Goal: Task Accomplishment & Management: Use online tool/utility

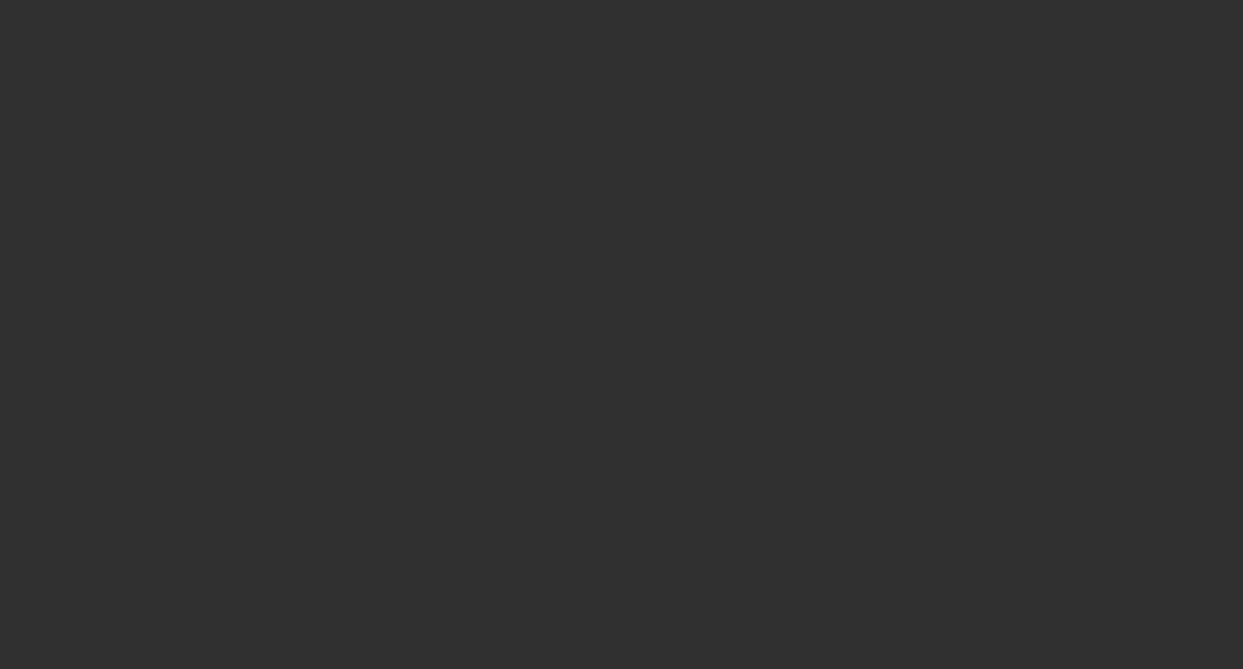
select select "50"
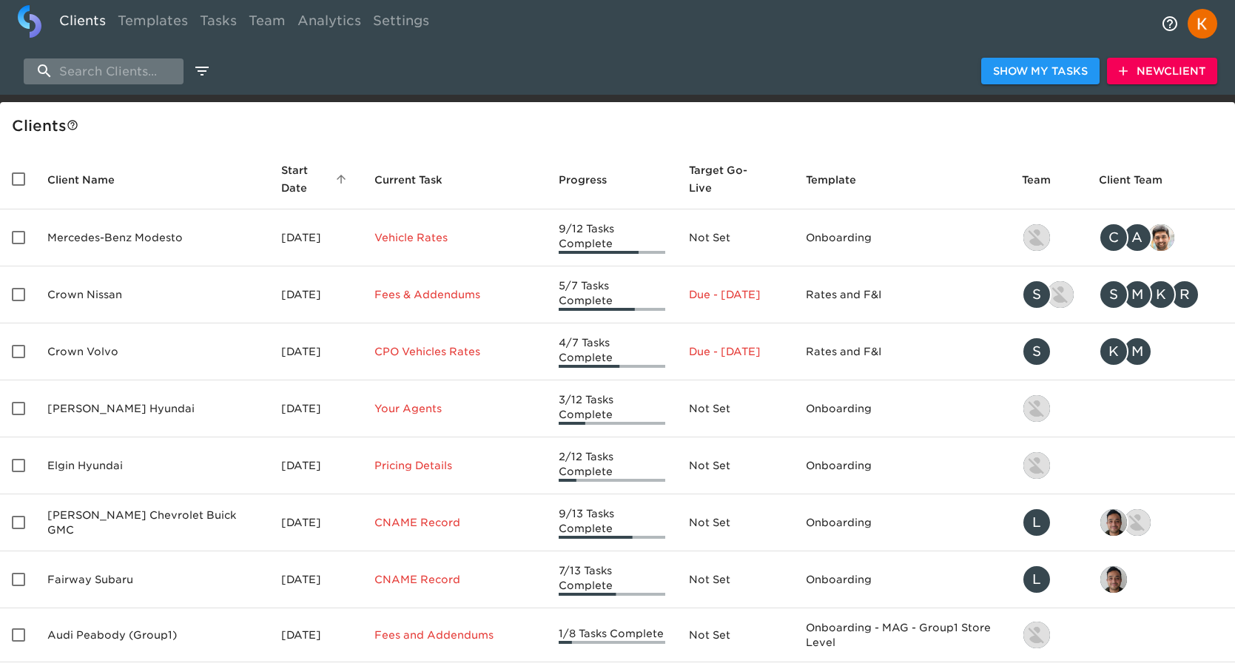
click at [120, 82] on input "search" at bounding box center [104, 71] width 160 height 26
click at [148, 24] on link "Templates" at bounding box center [153, 23] width 82 height 36
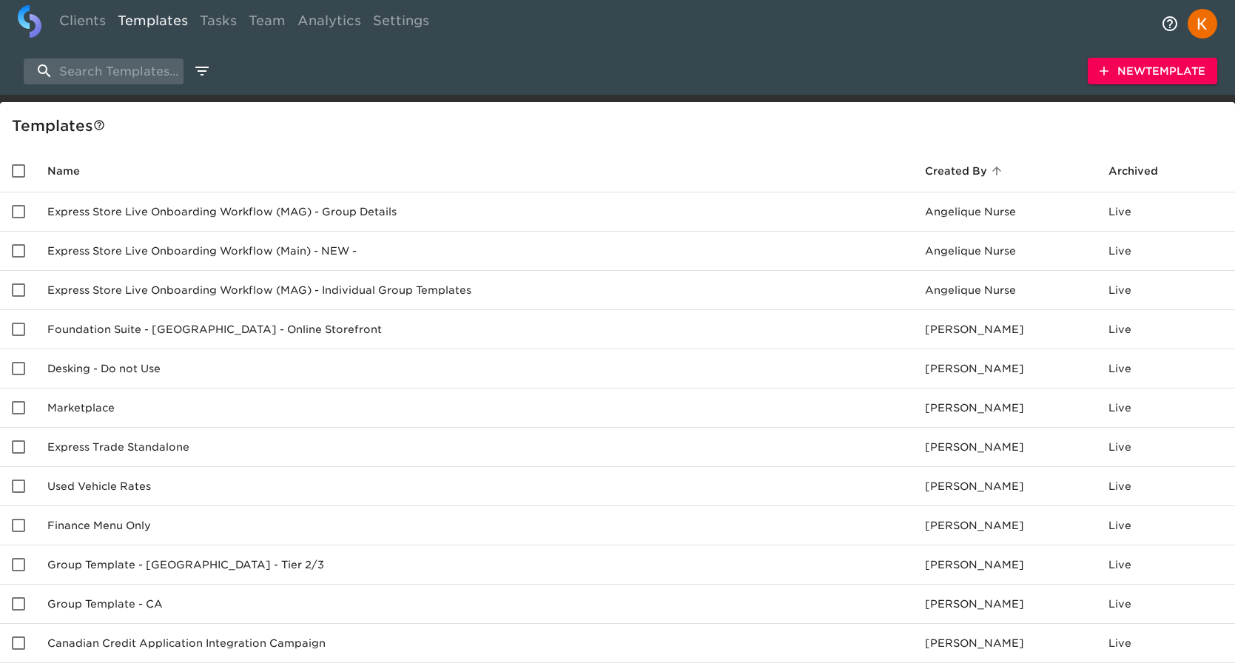
scroll to position [1, 0]
click at [98, 72] on input "search" at bounding box center [104, 71] width 160 height 26
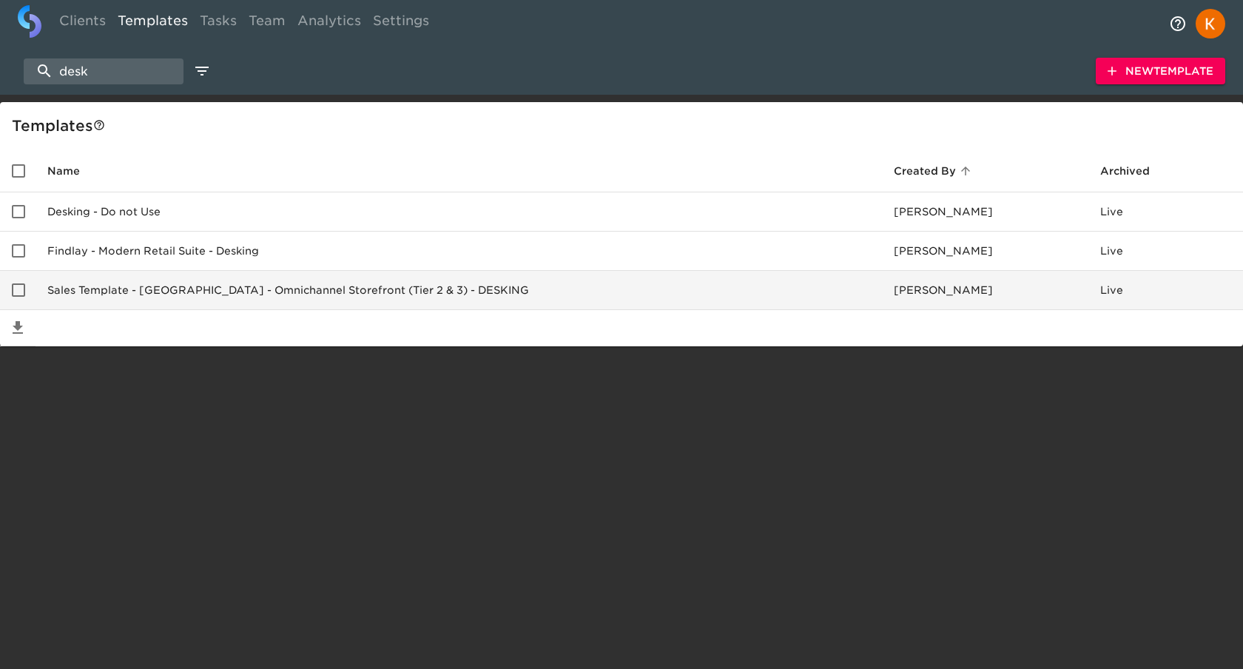
type input "desk"
click at [238, 290] on td "Sales Template - [GEOGRAPHIC_DATA] - Omnichannel Storefront (Tier 2 & 3) - DESK…" at bounding box center [459, 290] width 847 height 39
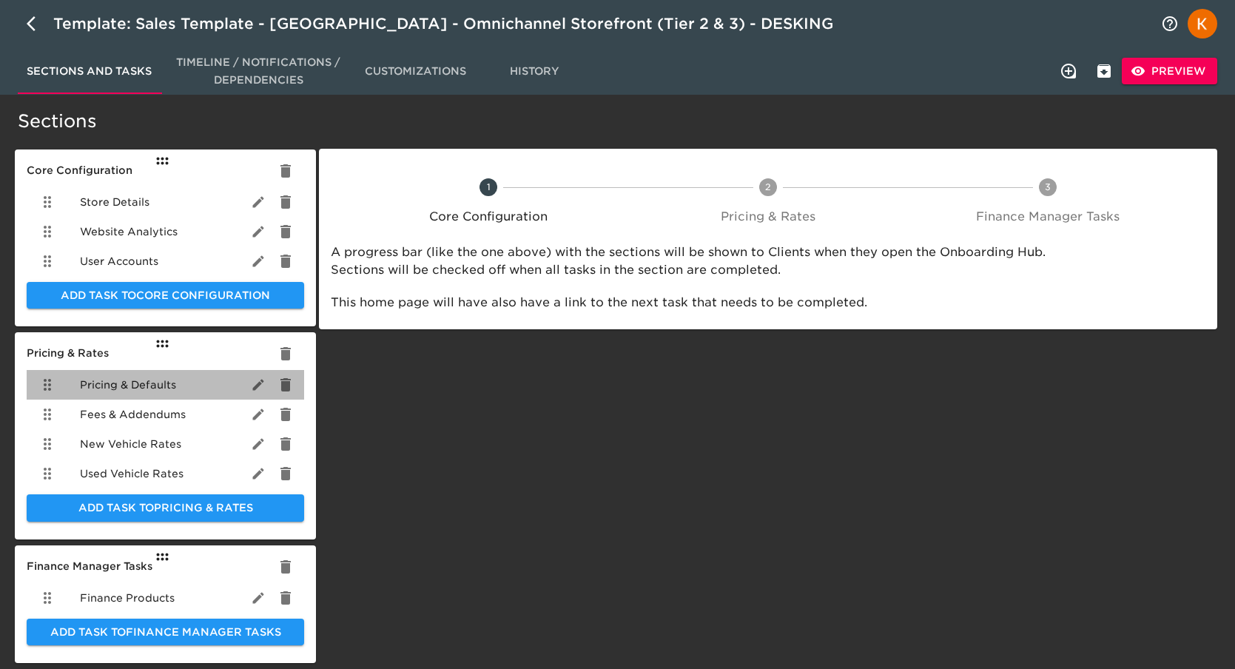
click at [131, 389] on span "Pricing & Defaults" at bounding box center [128, 384] width 96 height 15
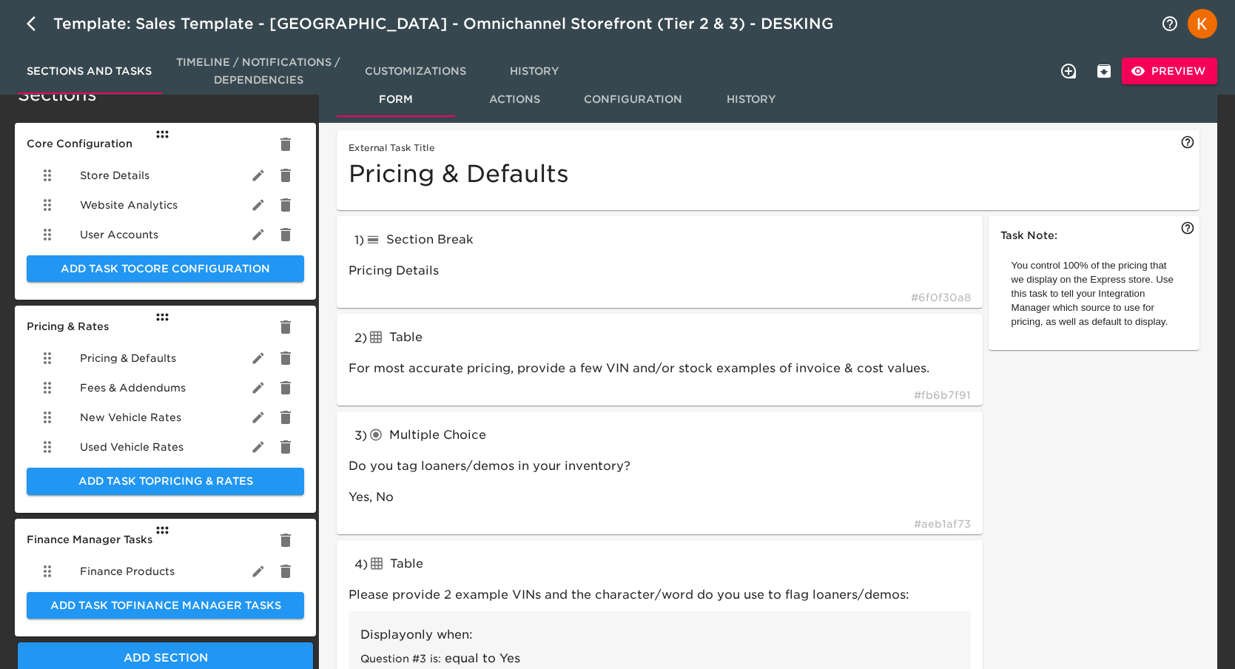
scroll to position [26, 0]
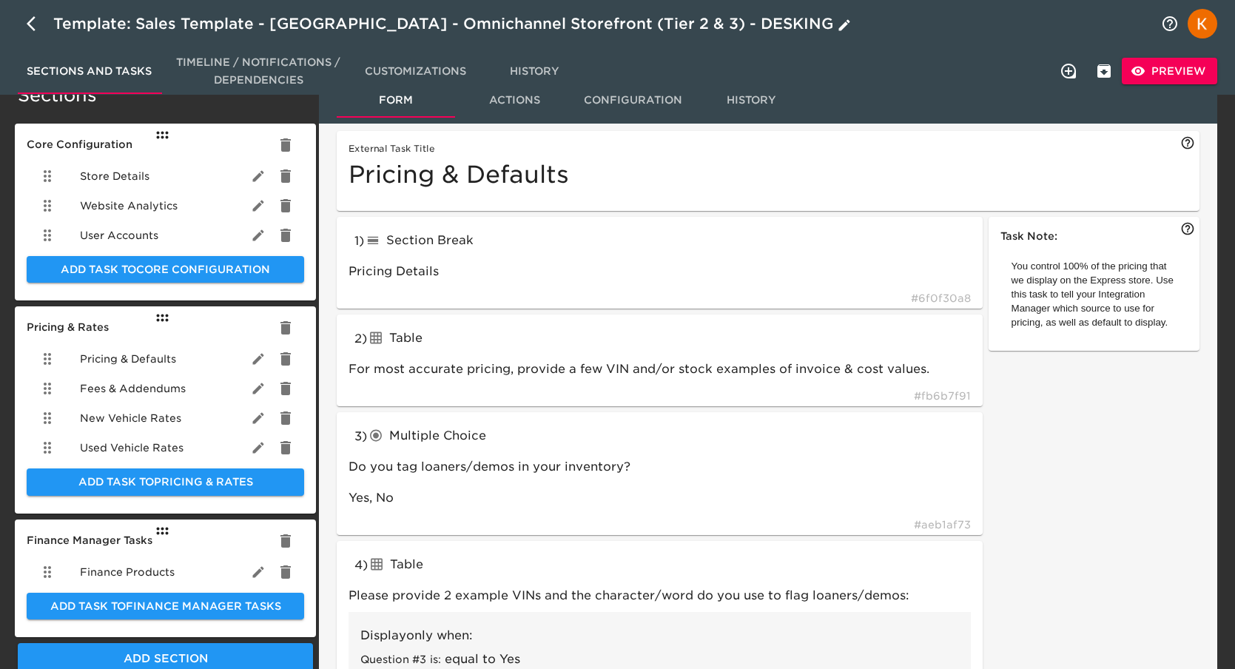
click at [34, 23] on icon "button" at bounding box center [36, 24] width 18 height 18
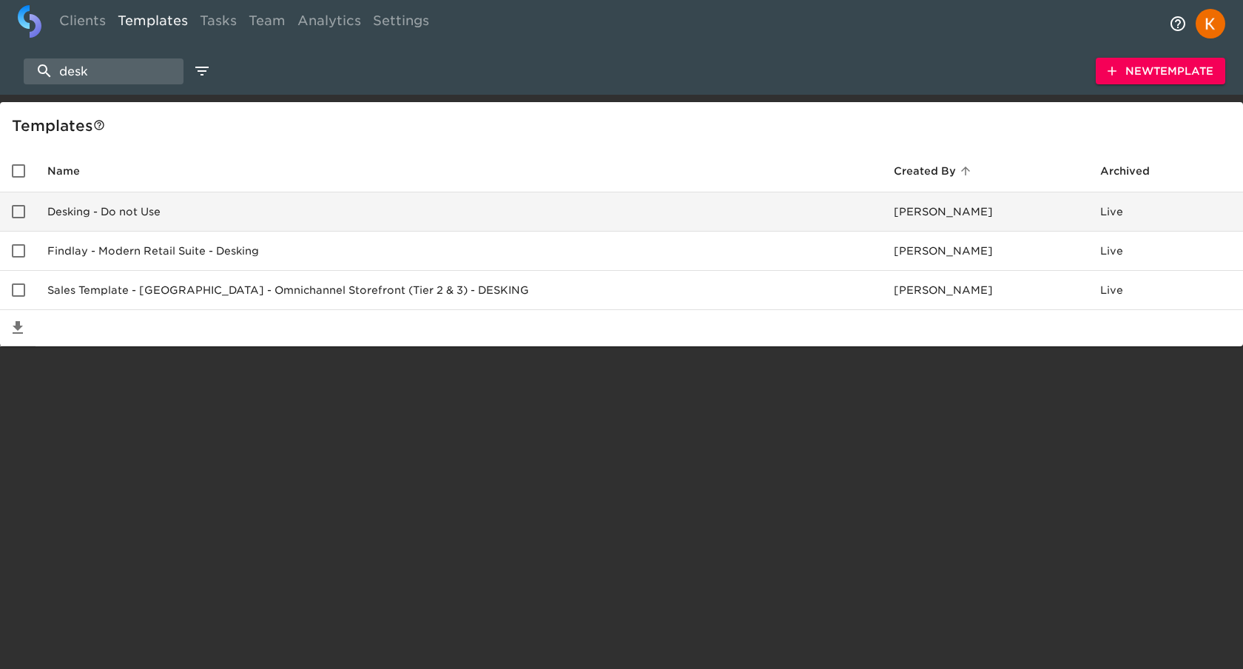
click at [97, 206] on td "Desking - Do not Use" at bounding box center [459, 211] width 847 height 39
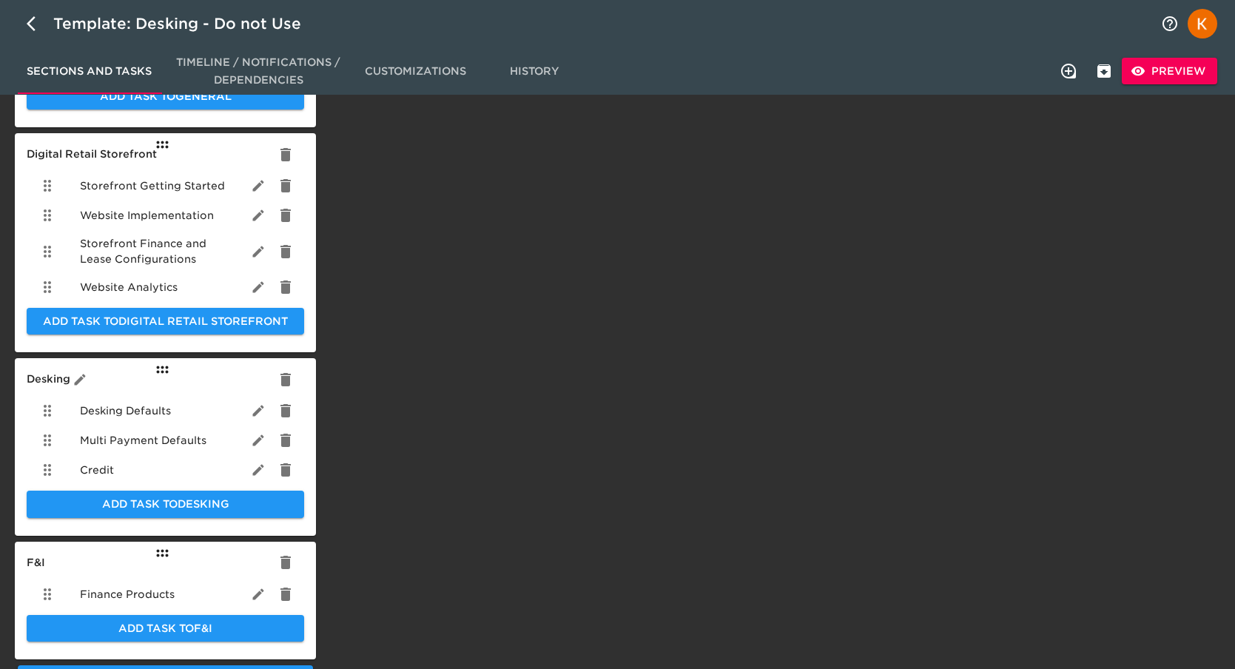
scroll to position [339, 0]
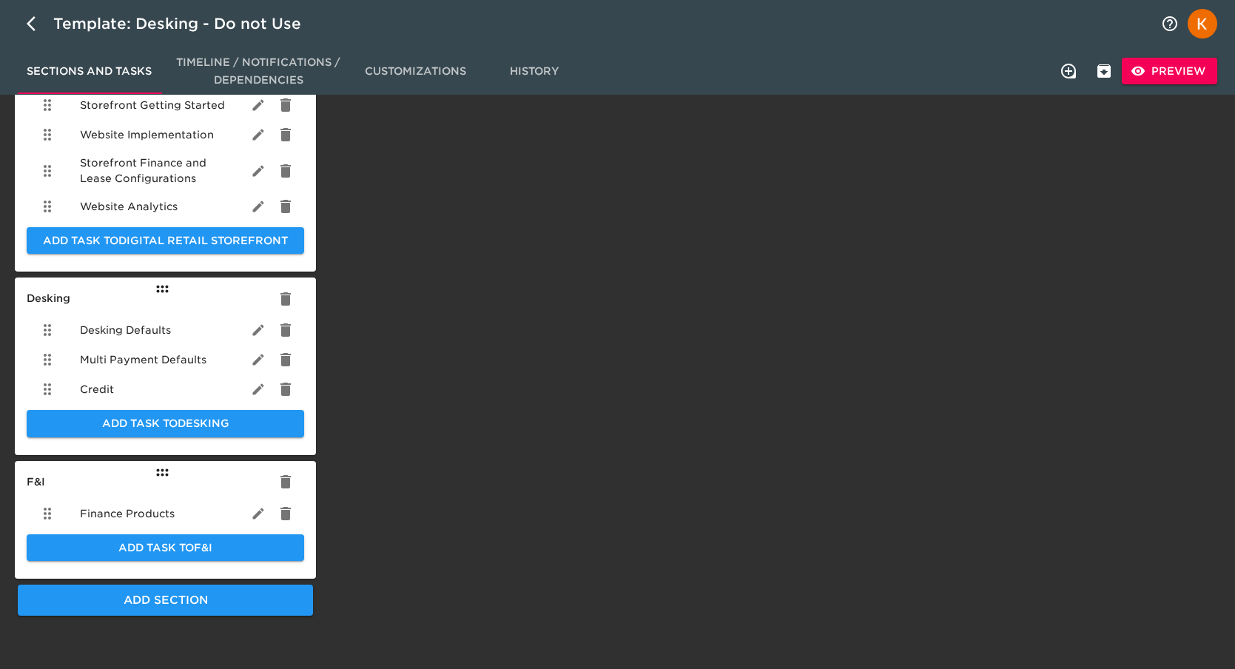
click at [151, 360] on span "Multi Payment Defaults" at bounding box center [143, 359] width 127 height 15
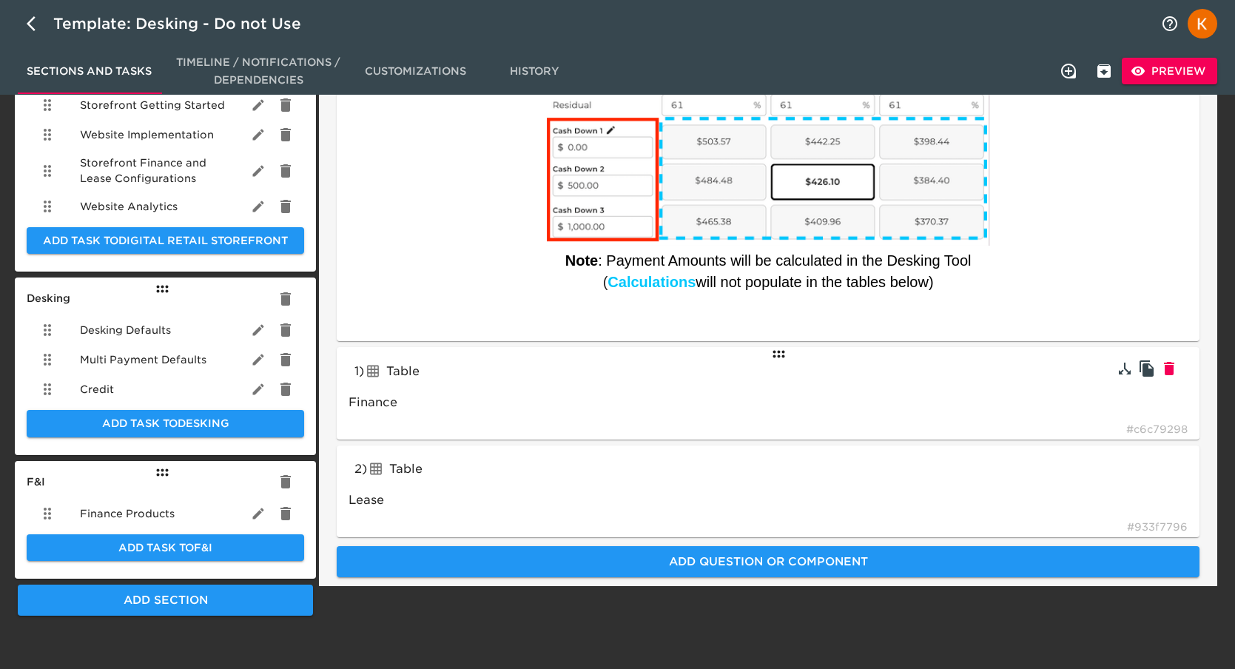
scroll to position [335, 0]
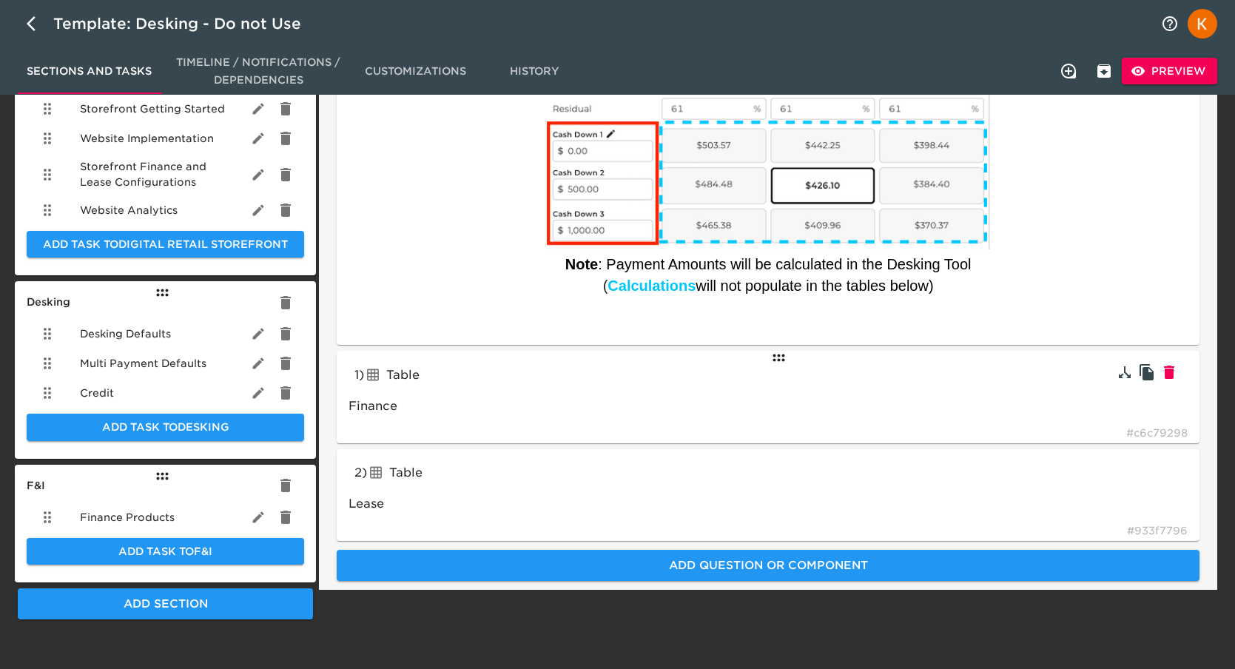
click at [408, 368] on span "Table" at bounding box center [402, 375] width 33 height 14
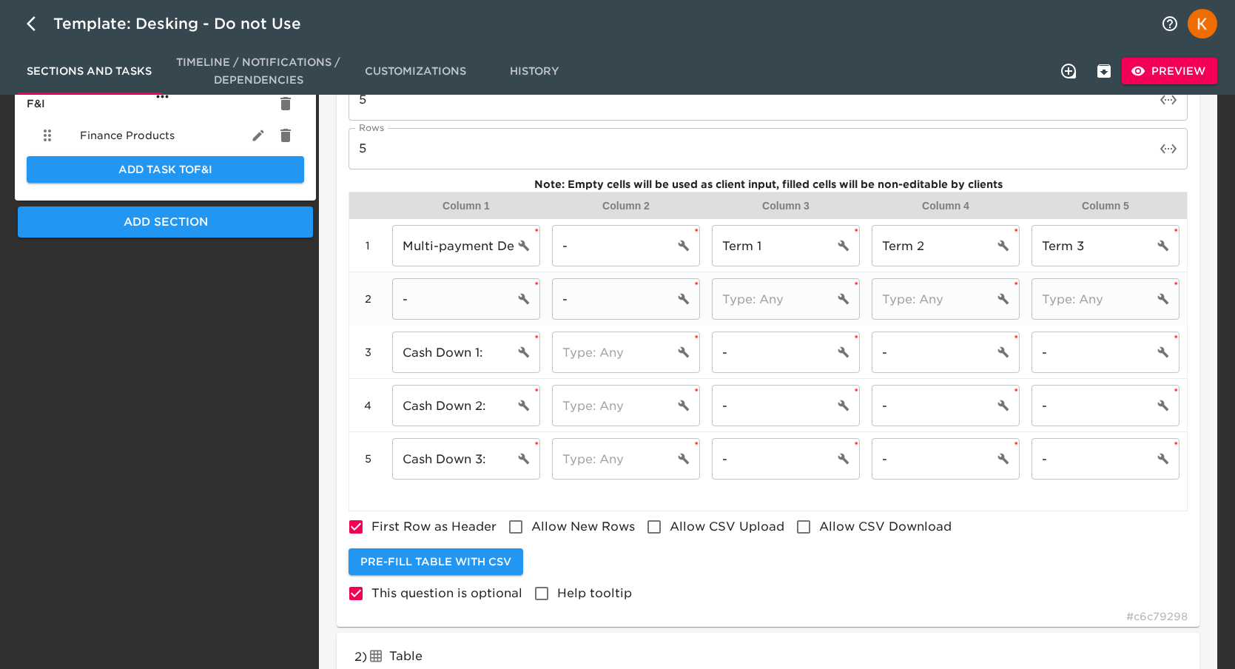
scroll to position [719, 0]
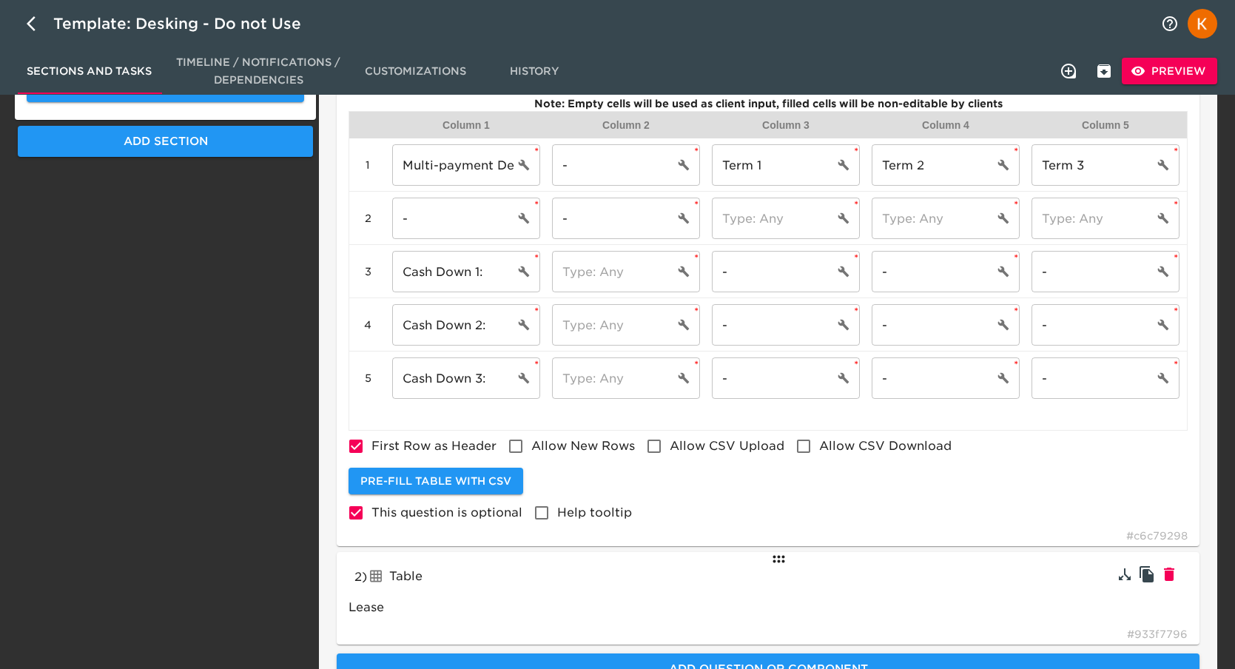
click at [565, 570] on div "Table" at bounding box center [476, 577] width 218 height 24
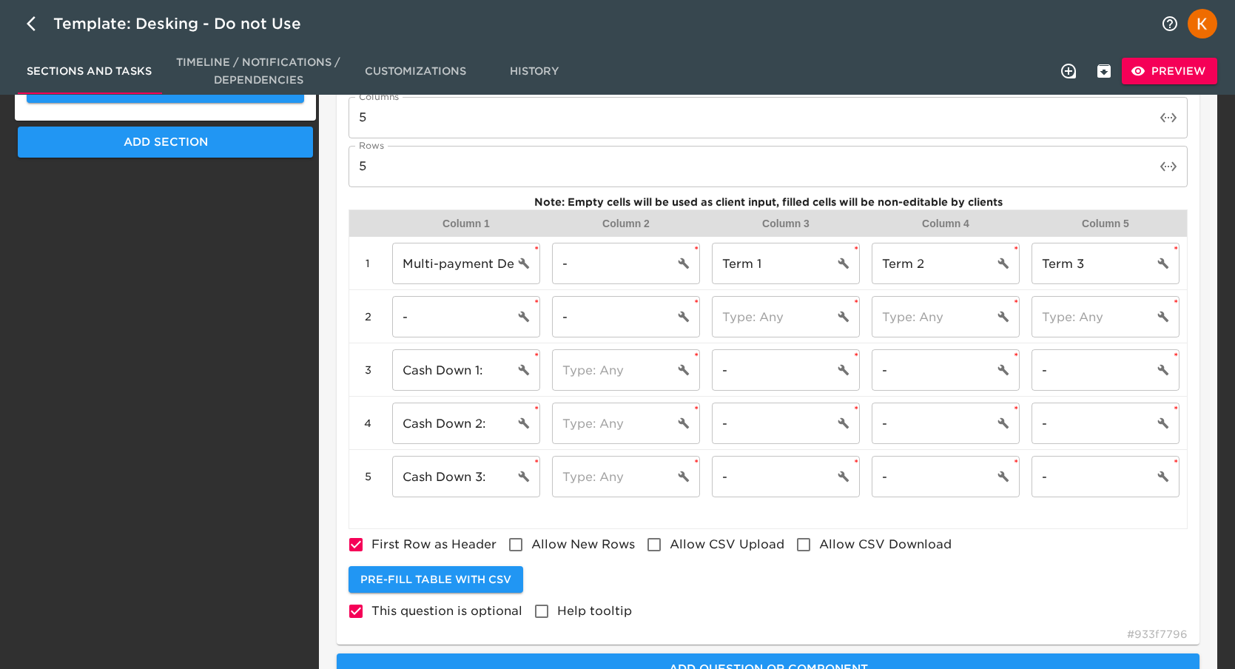
scroll to position [794, 0]
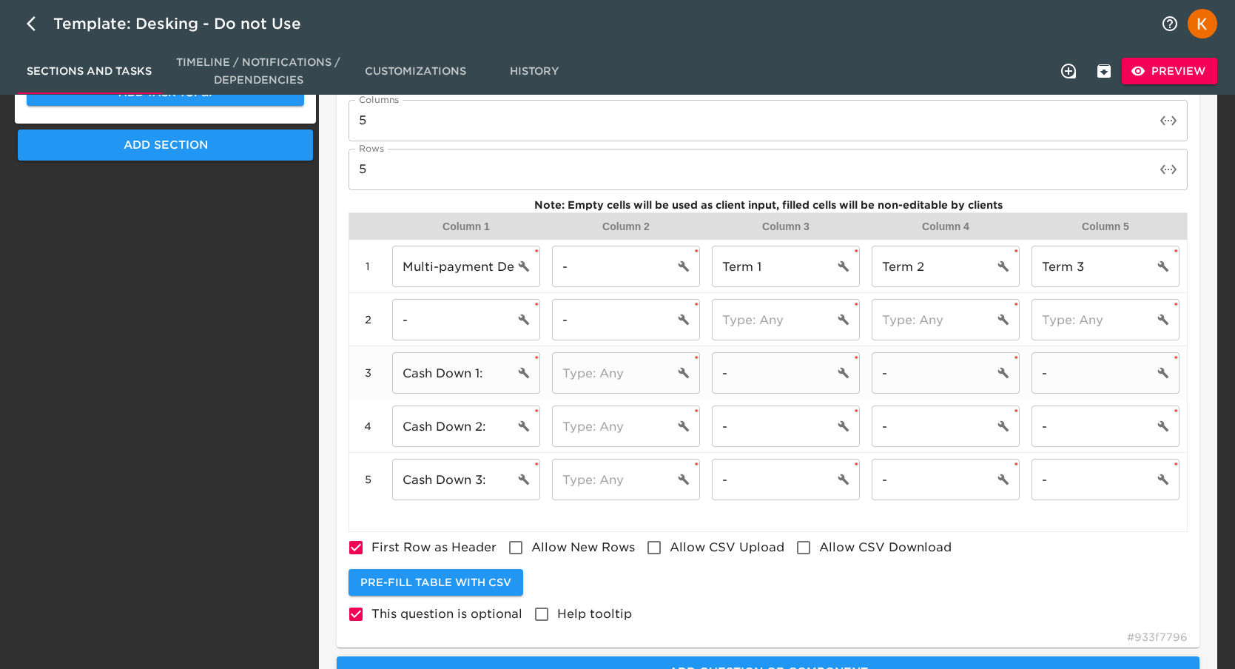
click at [599, 374] on input "text" at bounding box center [613, 372] width 122 height 41
click at [680, 374] on icon "cell settings" at bounding box center [684, 373] width 12 height 12
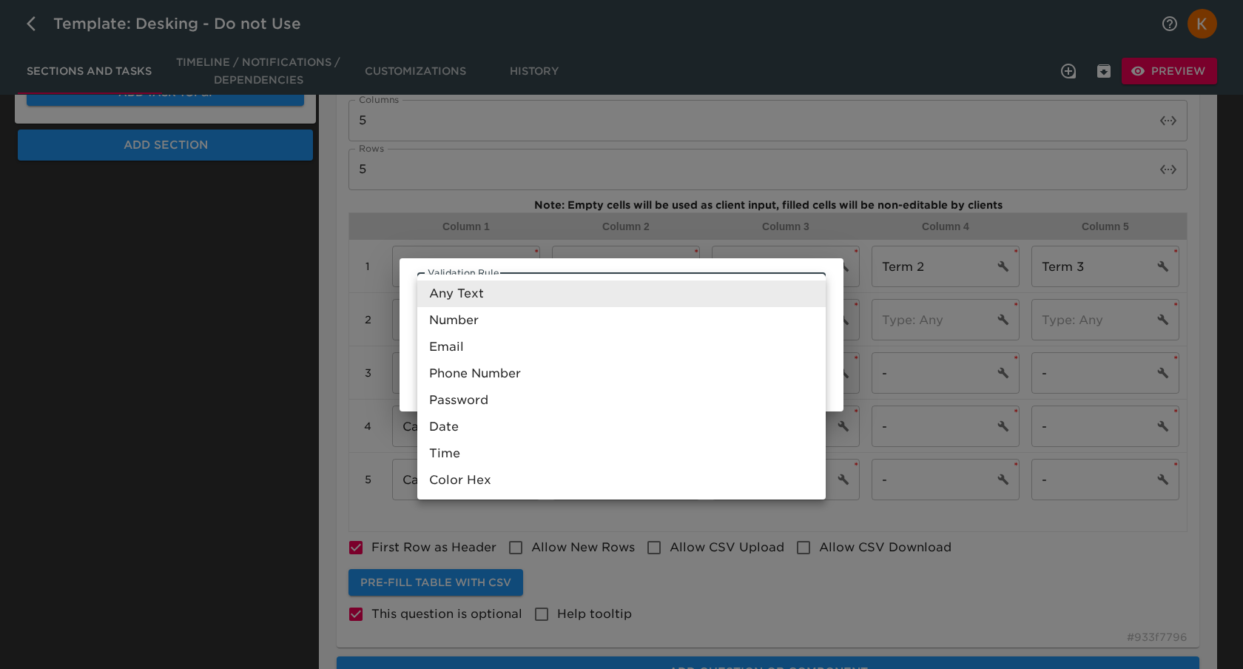
click at [406, 366] on div at bounding box center [621, 334] width 1243 height 669
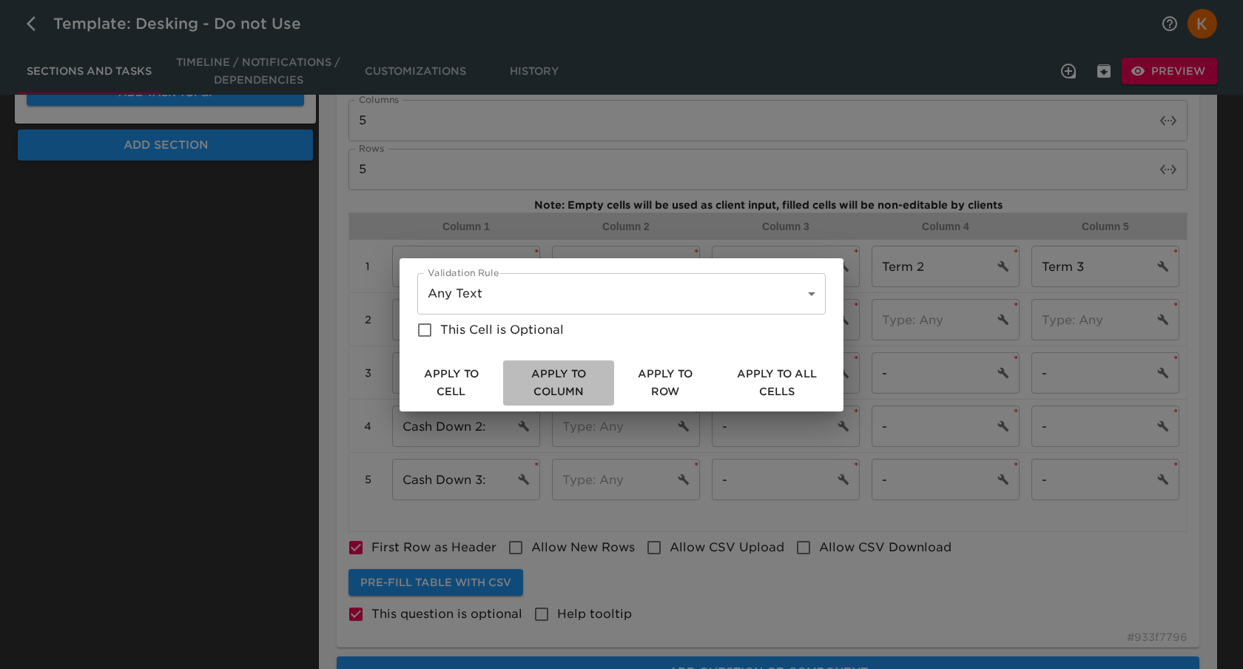
click at [582, 383] on span "Apply to Column" at bounding box center [558, 383] width 99 height 36
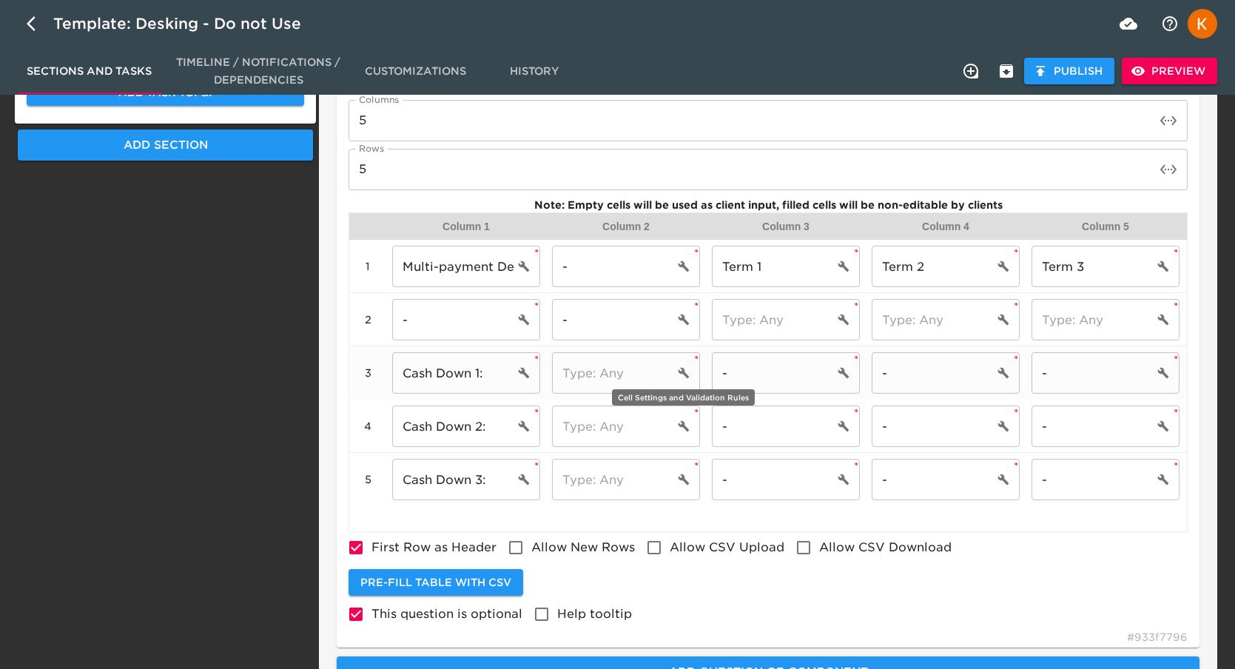
click at [682, 374] on icon "cell settings" at bounding box center [684, 373] width 11 height 11
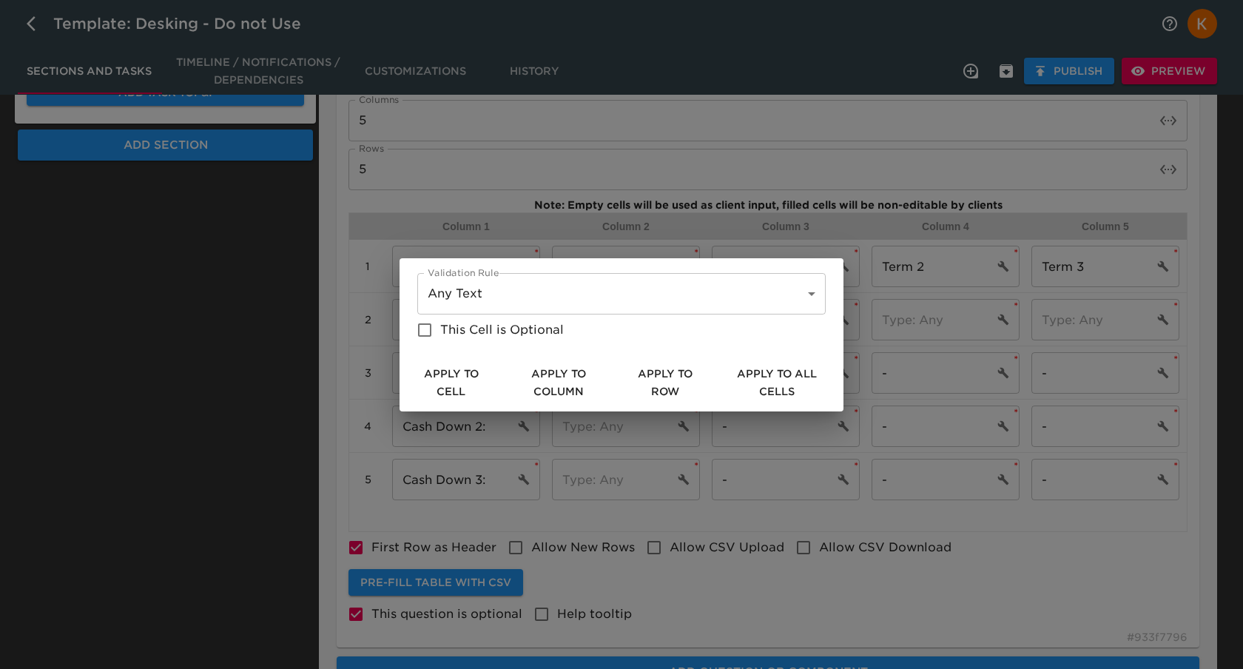
click at [614, 321] on div "Validation Rule Any Text Any Validation Rule This Cell is Optional" at bounding box center [621, 309] width 414 height 78
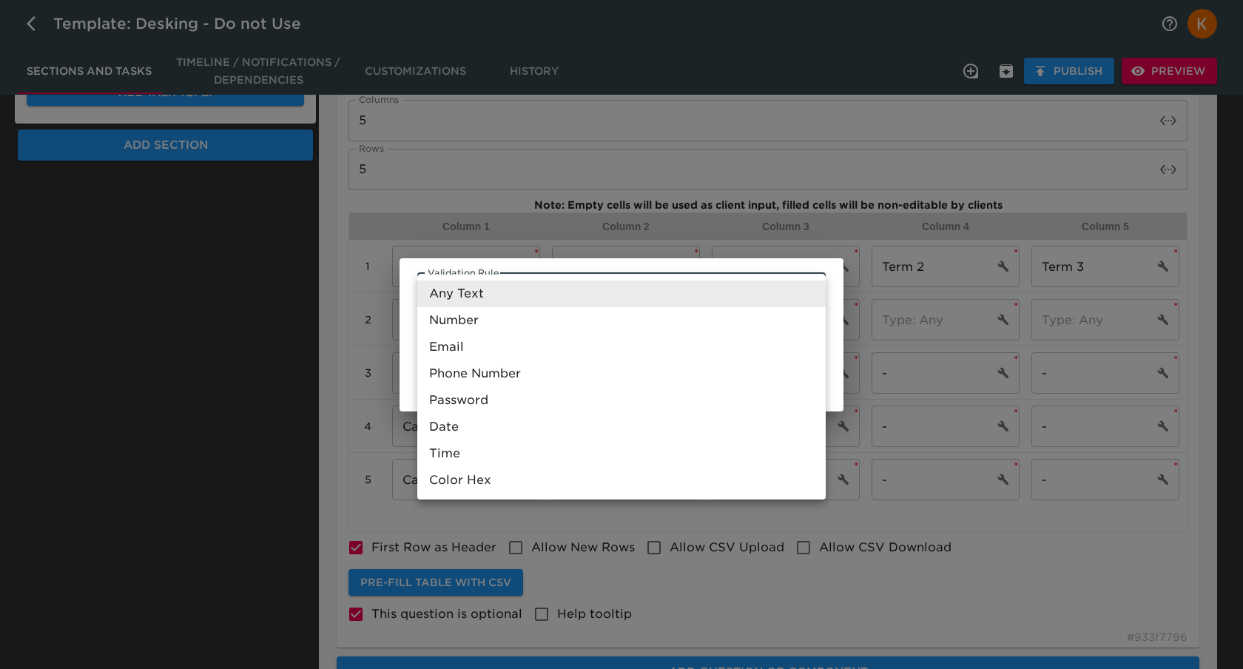
click at [499, 325] on li "Number" at bounding box center [621, 320] width 408 height 27
type input "Number"
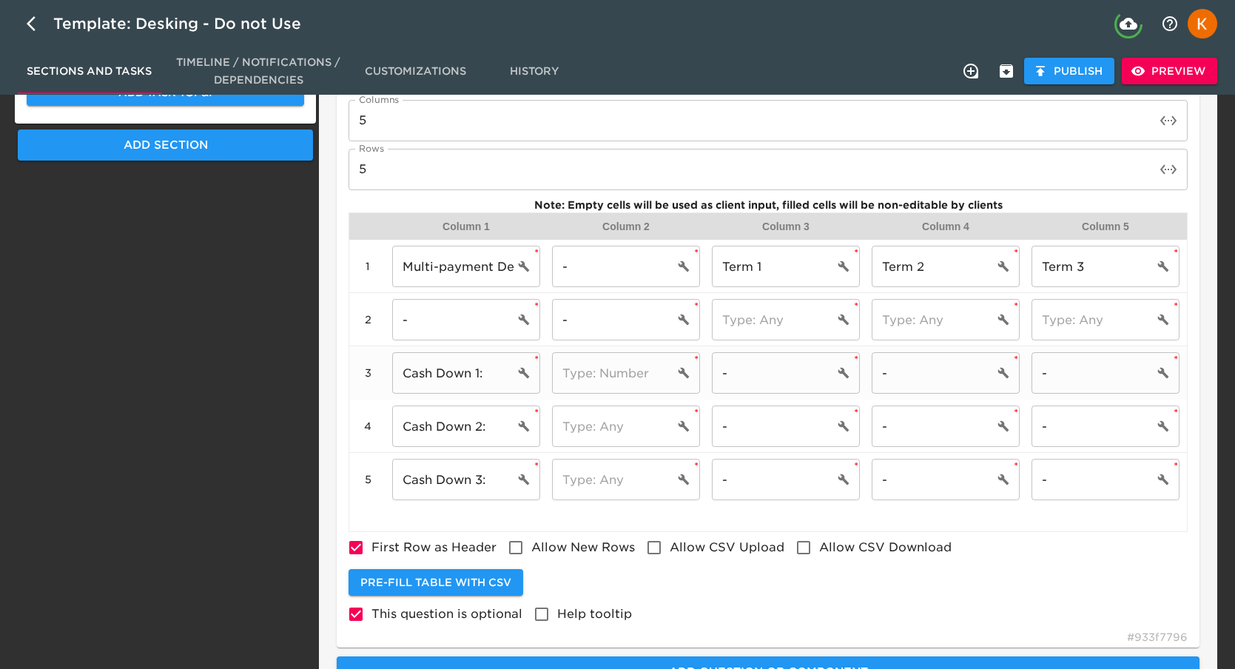
click at [605, 377] on input "text" at bounding box center [613, 372] width 122 height 41
type input "$"
click at [621, 422] on input "text" at bounding box center [613, 426] width 122 height 41
type input "$"
click at [590, 496] on input "text" at bounding box center [613, 479] width 122 height 41
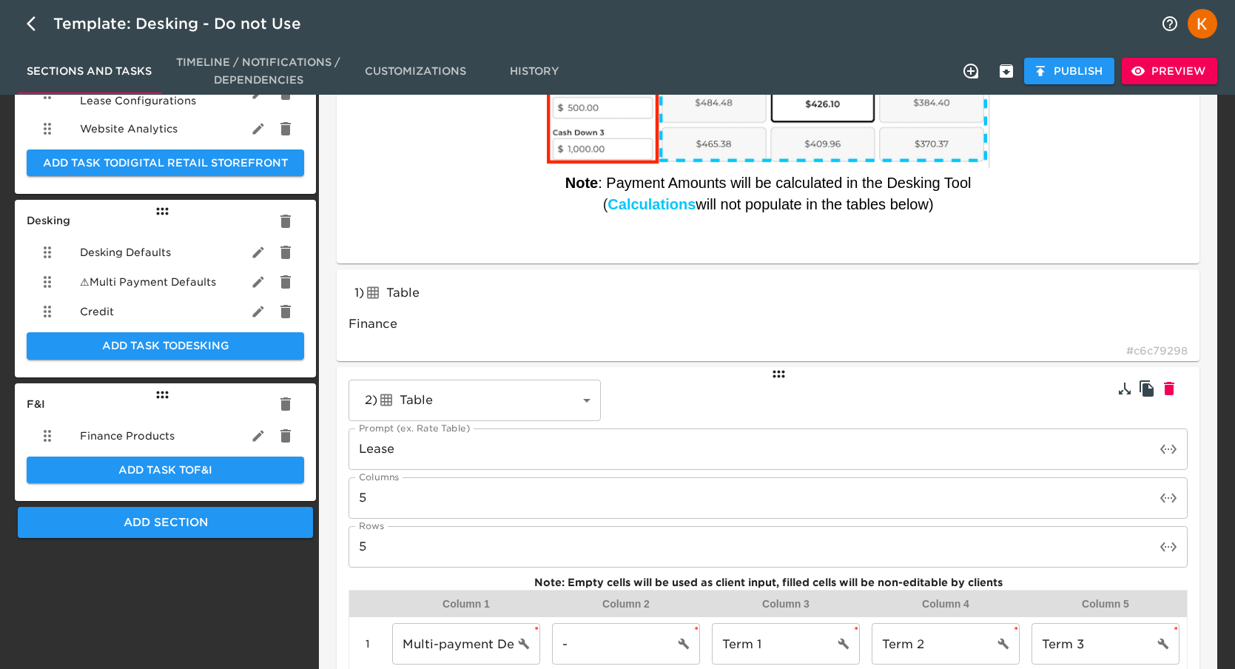
scroll to position [417, 0]
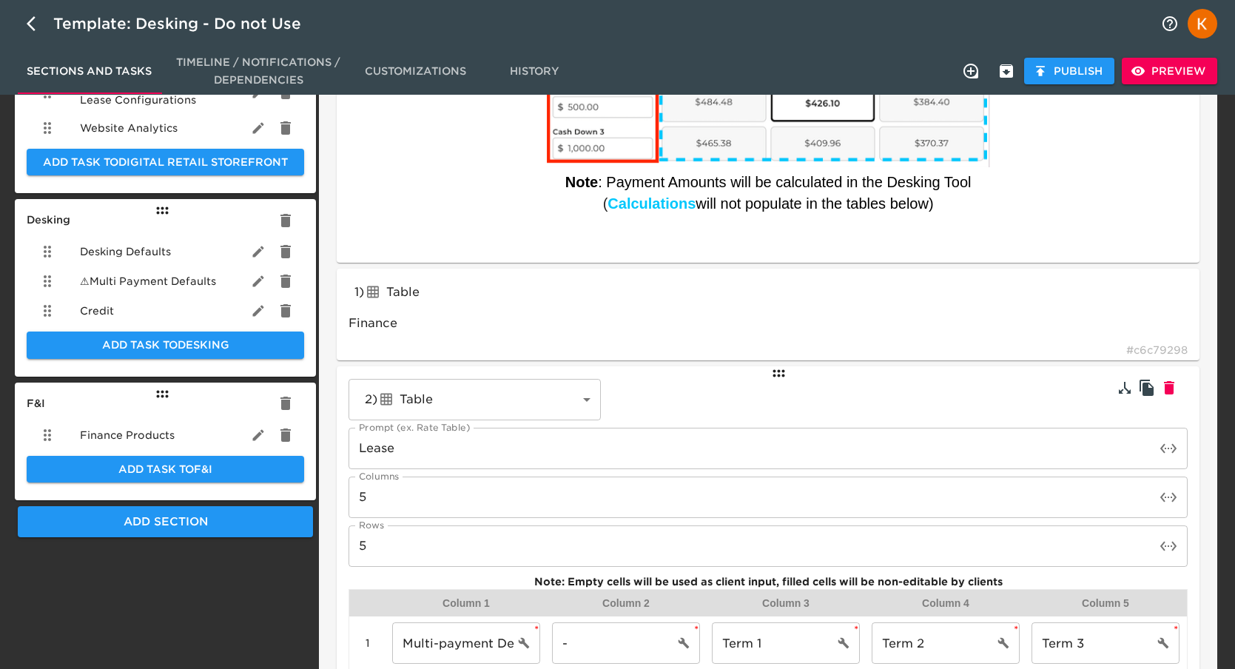
type input "$"
click at [487, 282] on div "Table" at bounding box center [473, 293] width 218 height 24
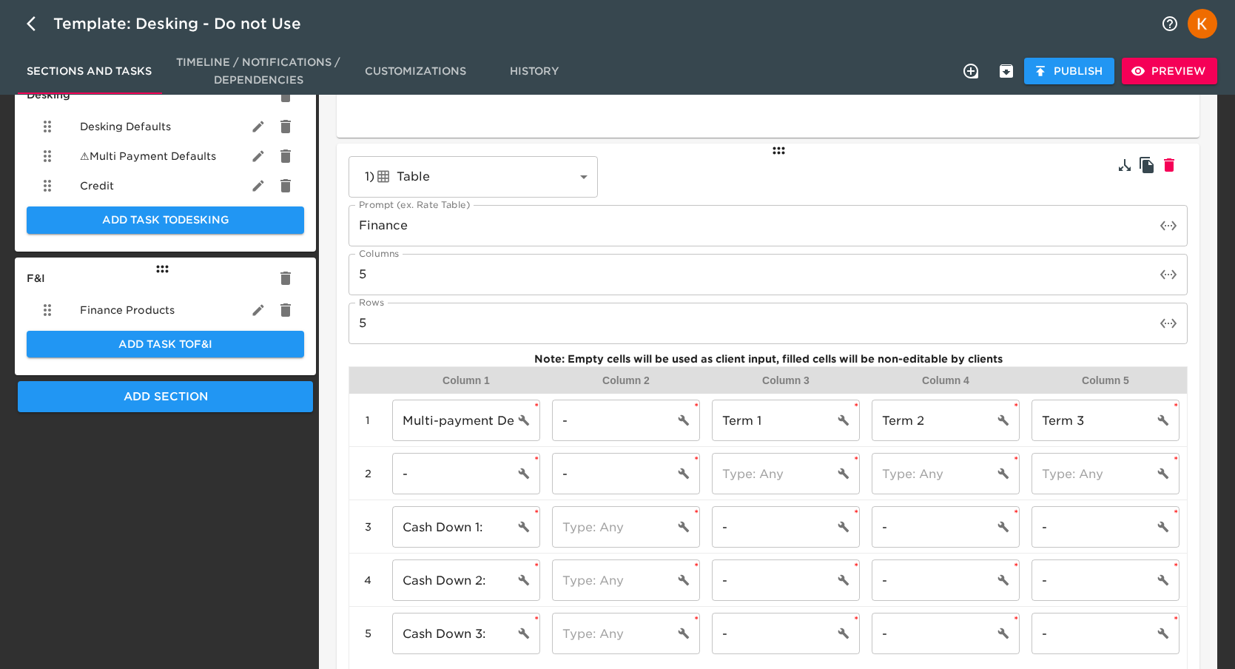
scroll to position [549, 0]
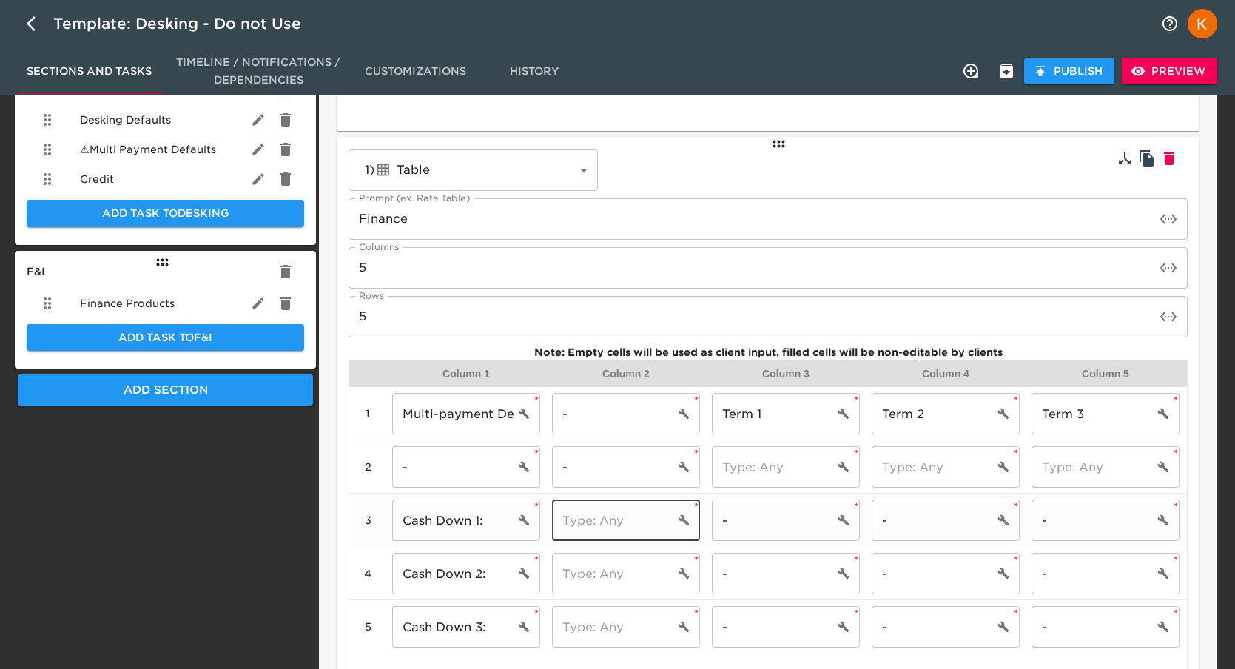
drag, startPoint x: 617, startPoint y: 527, endPoint x: 634, endPoint y: 540, distance: 21.6
click at [616, 527] on input "text" at bounding box center [613, 519] width 122 height 41
type input "$"
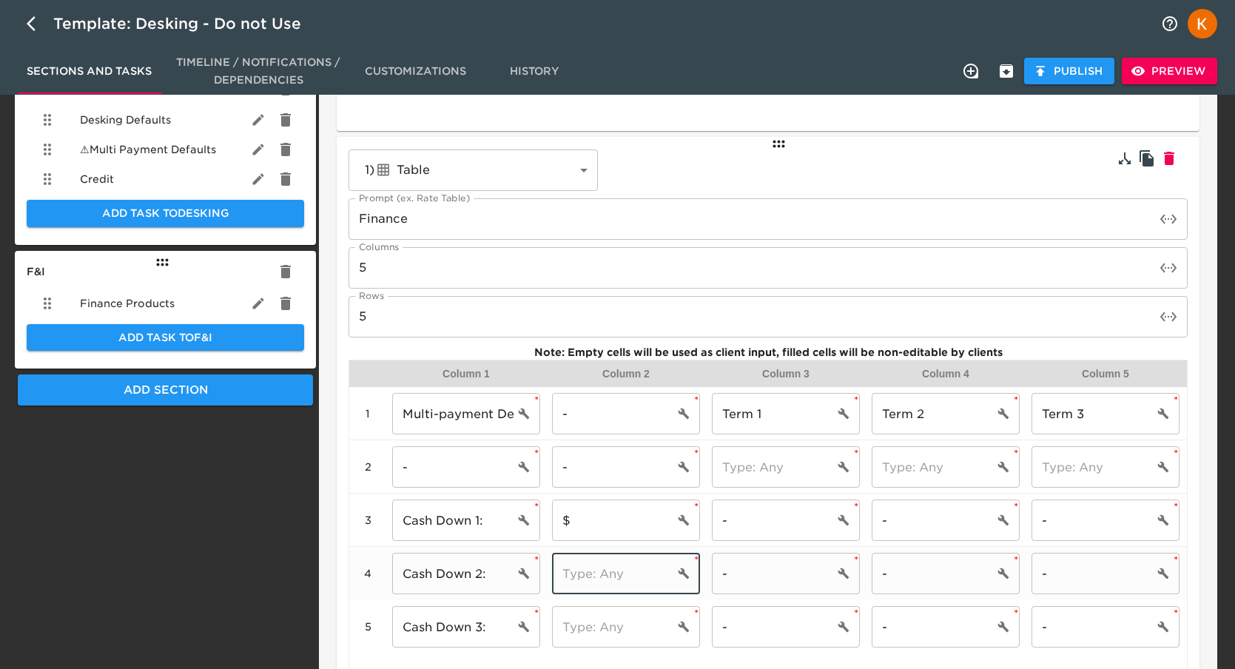
click at [630, 563] on input "text" at bounding box center [613, 573] width 122 height 41
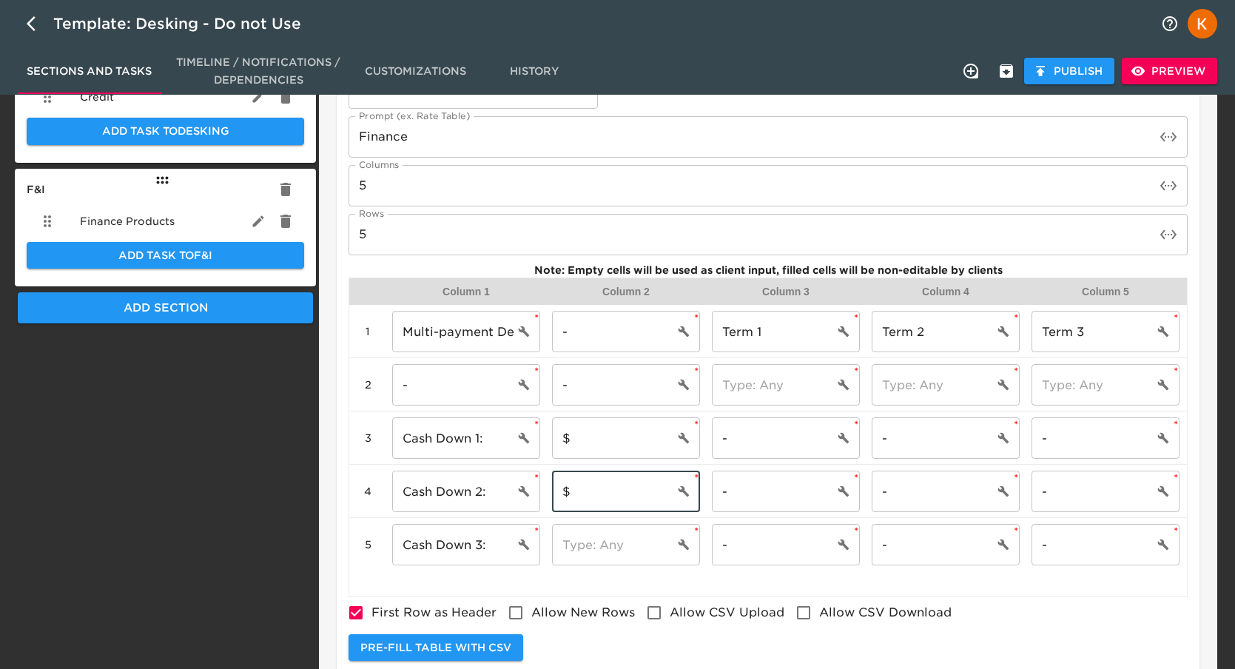
scroll to position [635, 0]
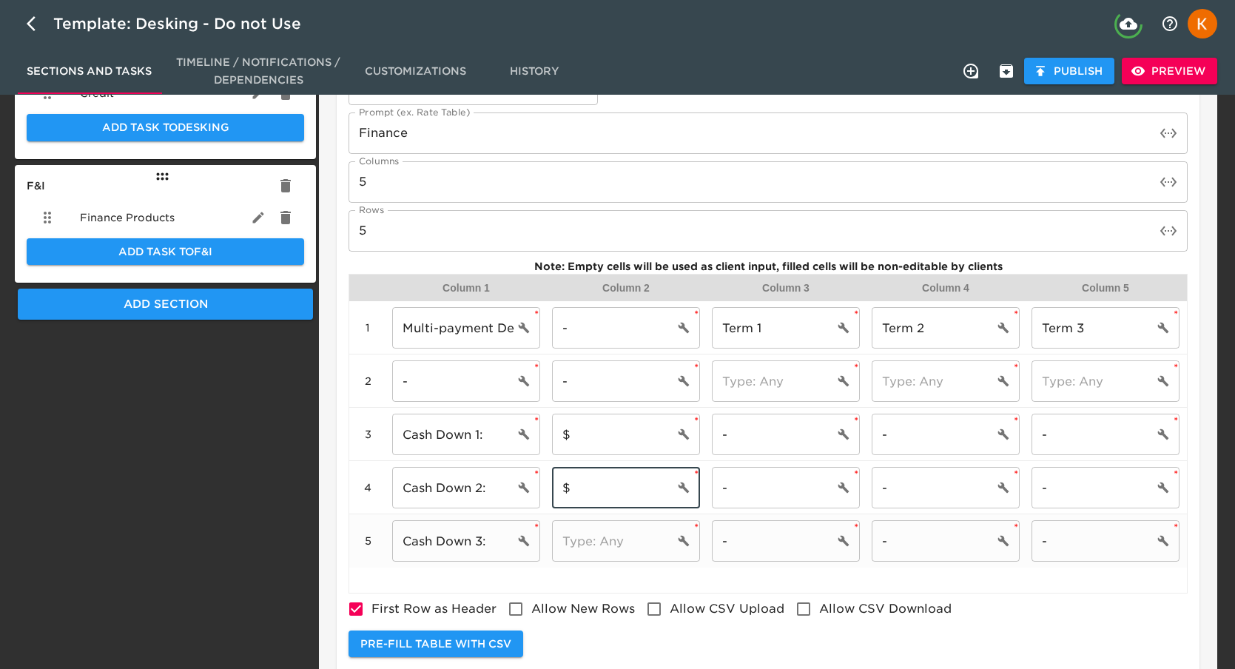
type input "$"
click at [613, 548] on input "text" at bounding box center [613, 540] width 122 height 41
type input "$"
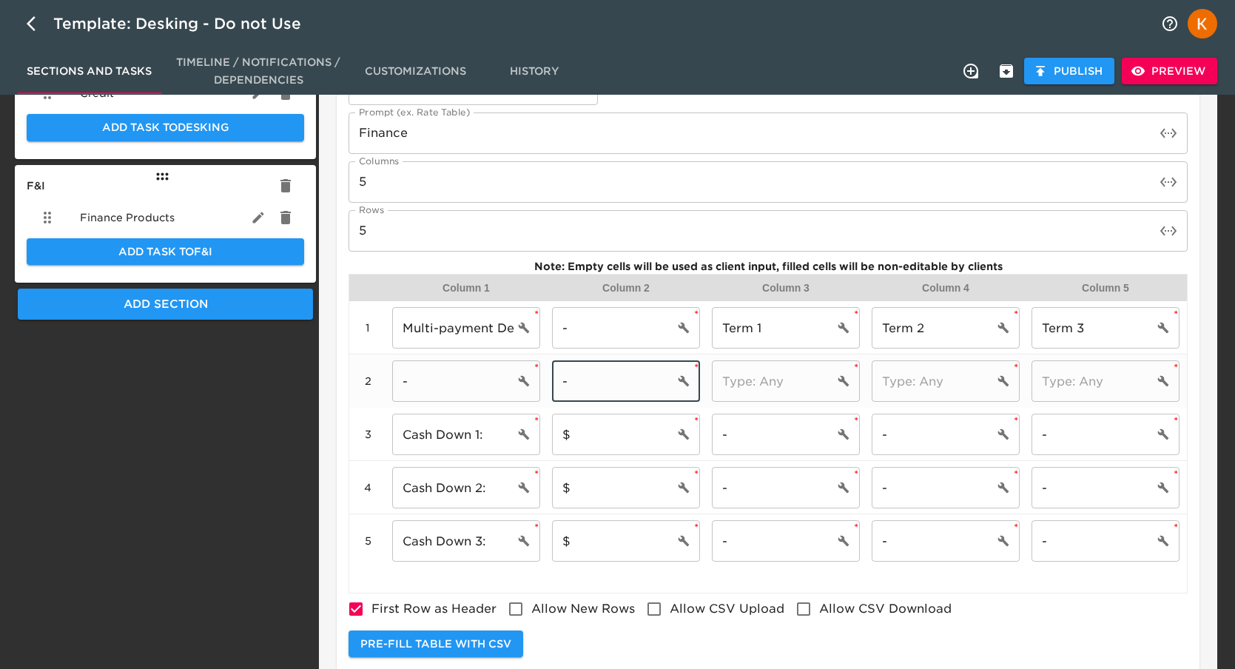
click at [613, 368] on input "-" at bounding box center [613, 380] width 122 height 41
click at [616, 434] on input "$" at bounding box center [613, 434] width 122 height 41
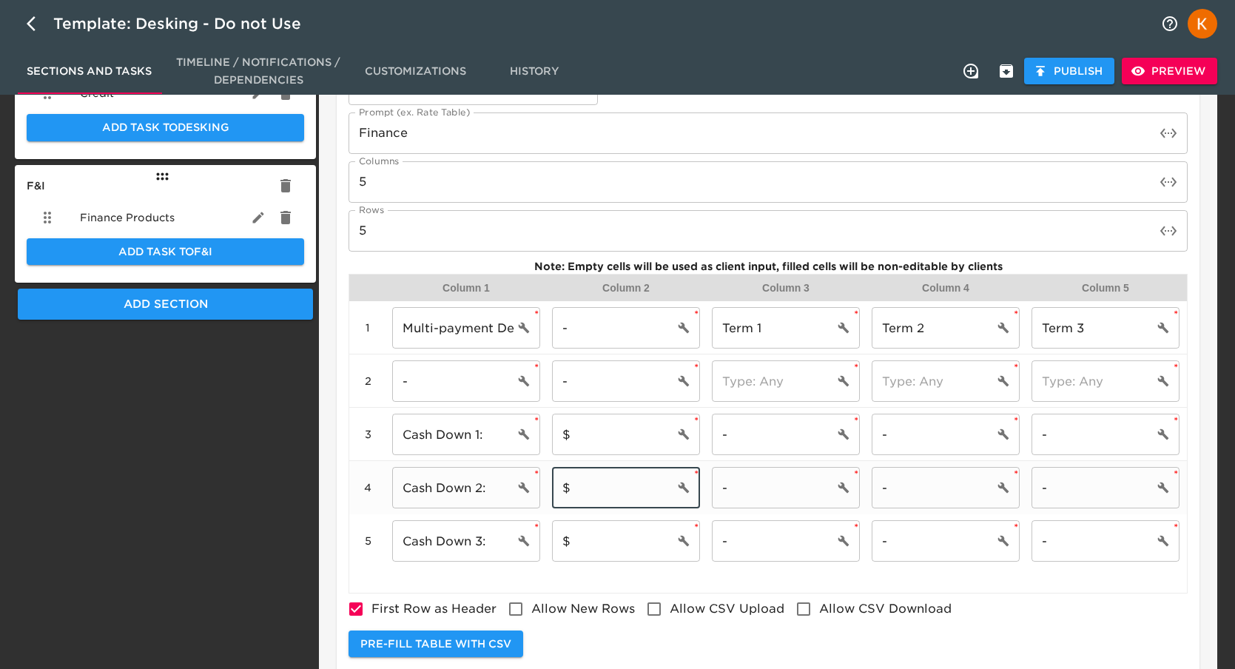
click at [609, 494] on input "$" at bounding box center [613, 487] width 122 height 41
click at [599, 441] on input "$" at bounding box center [613, 434] width 122 height 41
click at [1174, 75] on span "Preview" at bounding box center [1170, 71] width 72 height 18
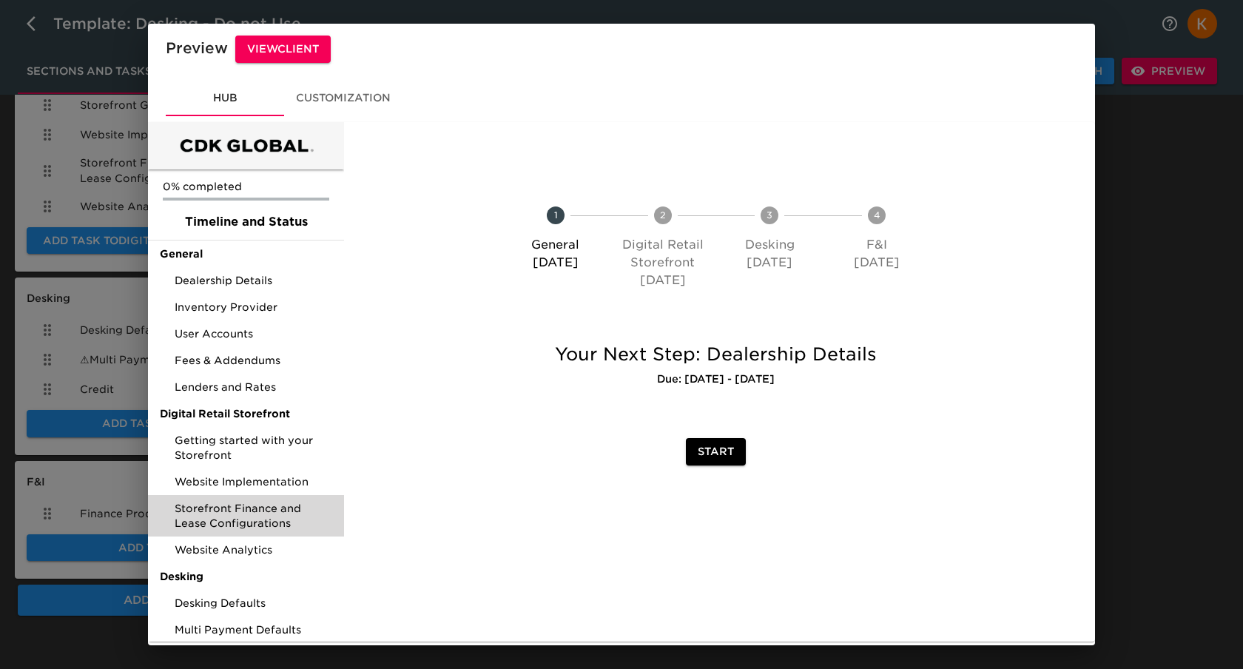
scroll to position [87, 0]
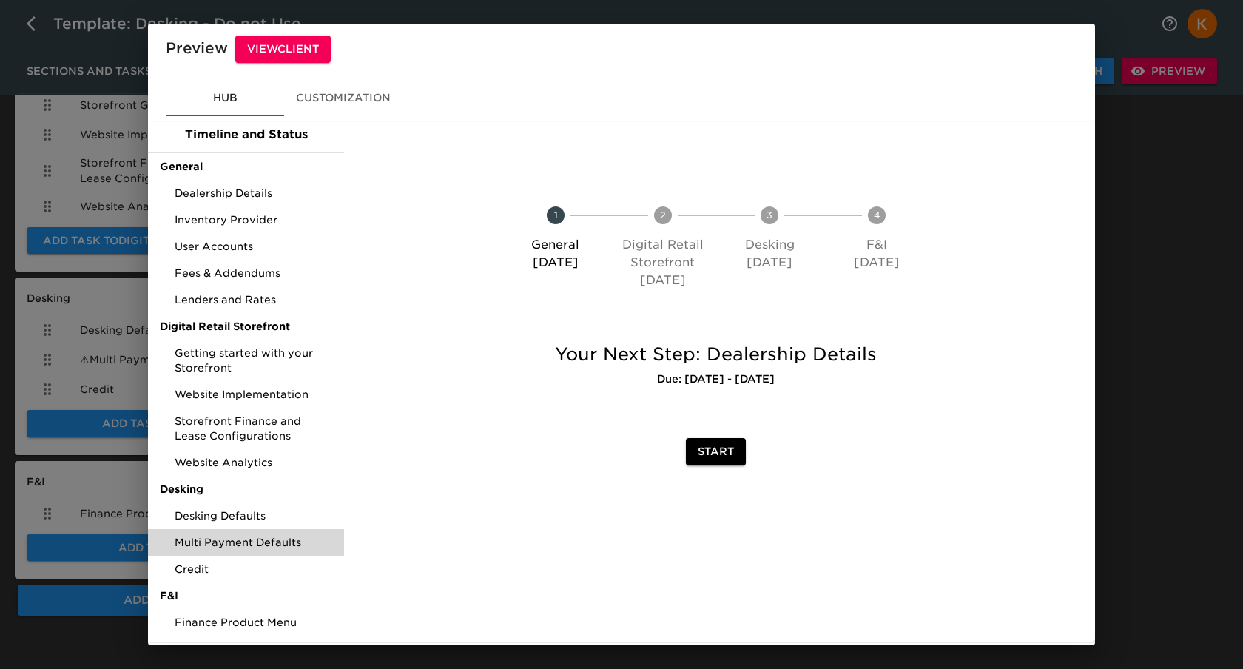
click at [251, 536] on span "Multi Payment Defaults" at bounding box center [254, 542] width 158 height 15
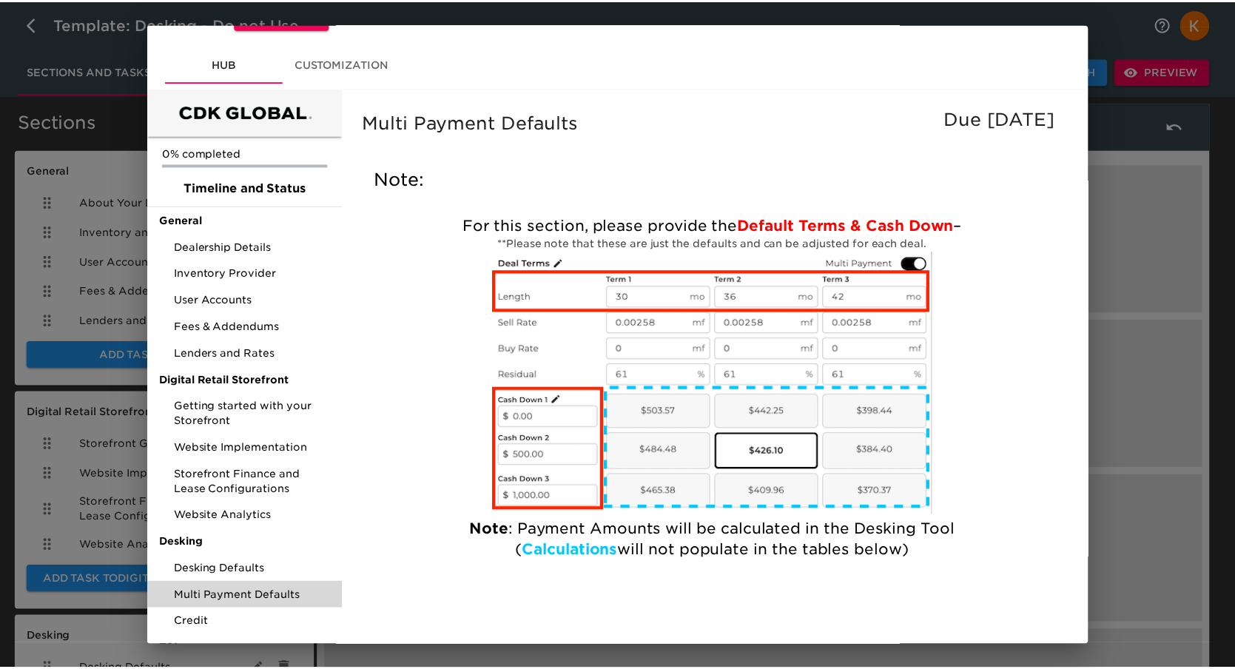
scroll to position [10, 0]
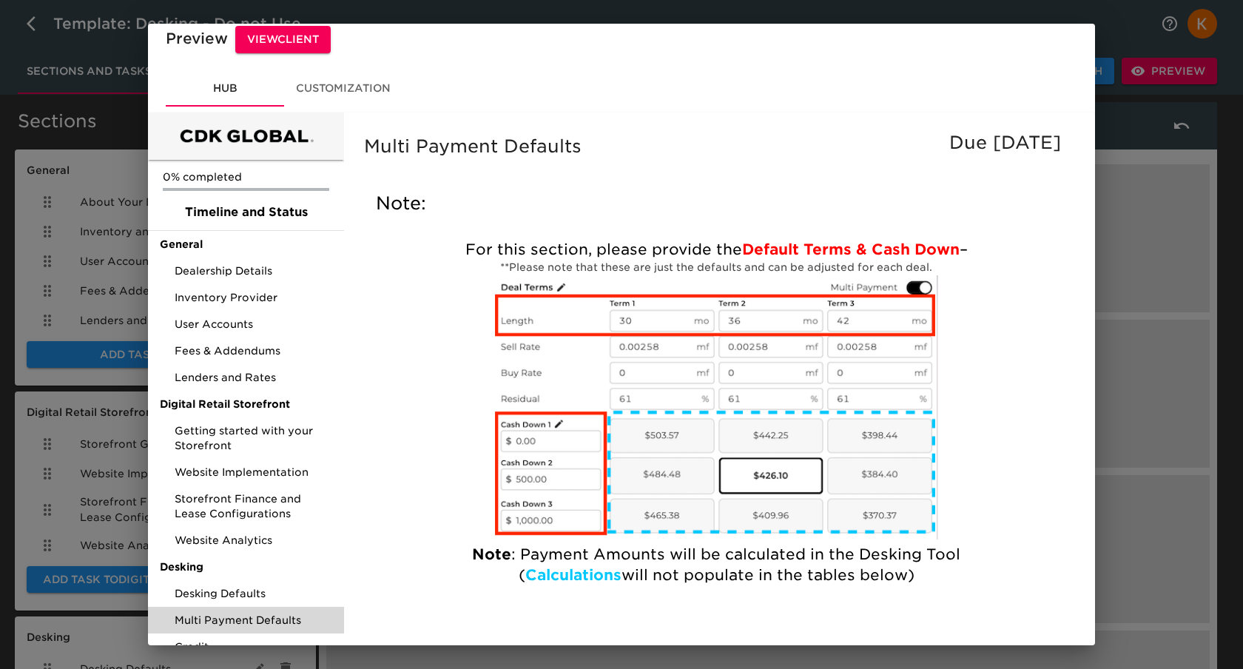
drag, startPoint x: 1208, startPoint y: 272, endPoint x: 1200, endPoint y: 270, distance: 8.4
click at [1200, 271] on div "Preview View Client Hub Customization 0% completed Timeline and Status General …" at bounding box center [621, 334] width 1243 height 669
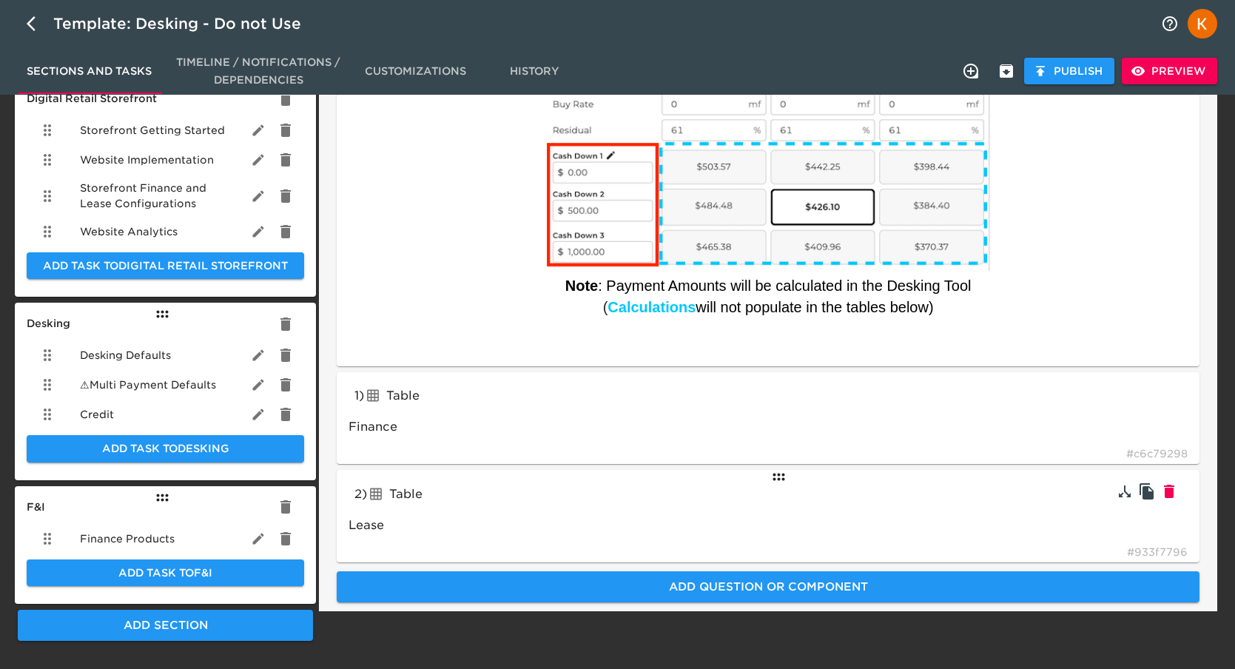
scroll to position [339, 0]
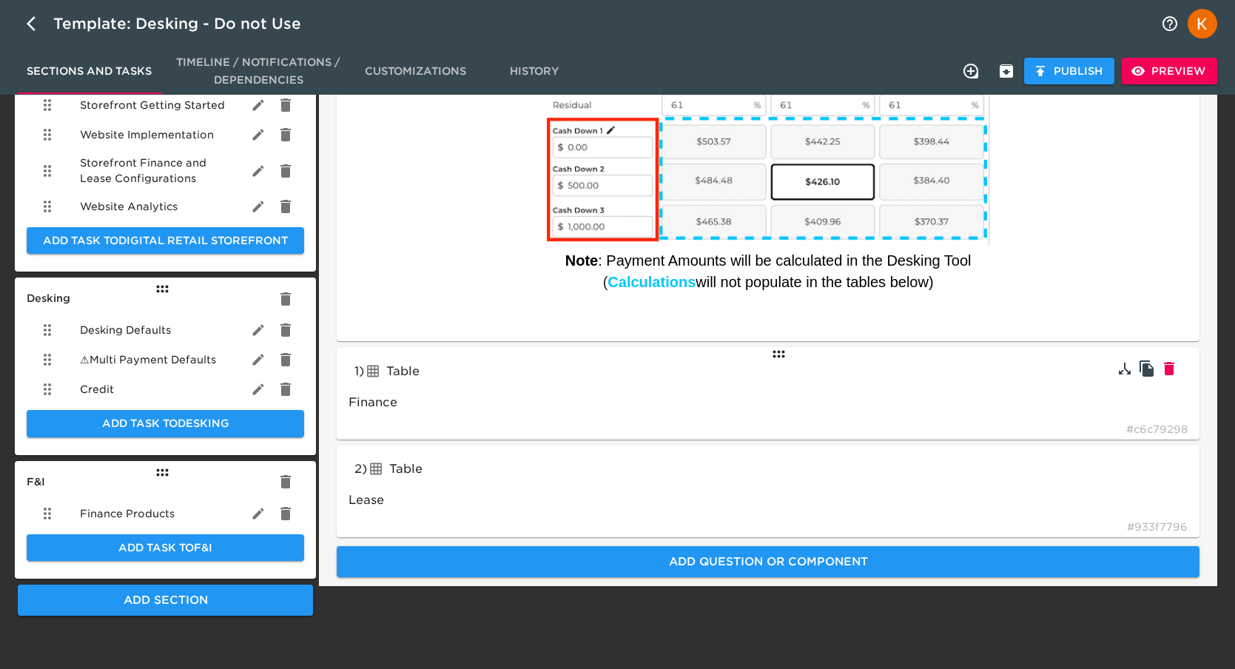
click at [601, 383] on div "1 ) Table tableInput Finance # c6c79298" at bounding box center [768, 393] width 863 height 92
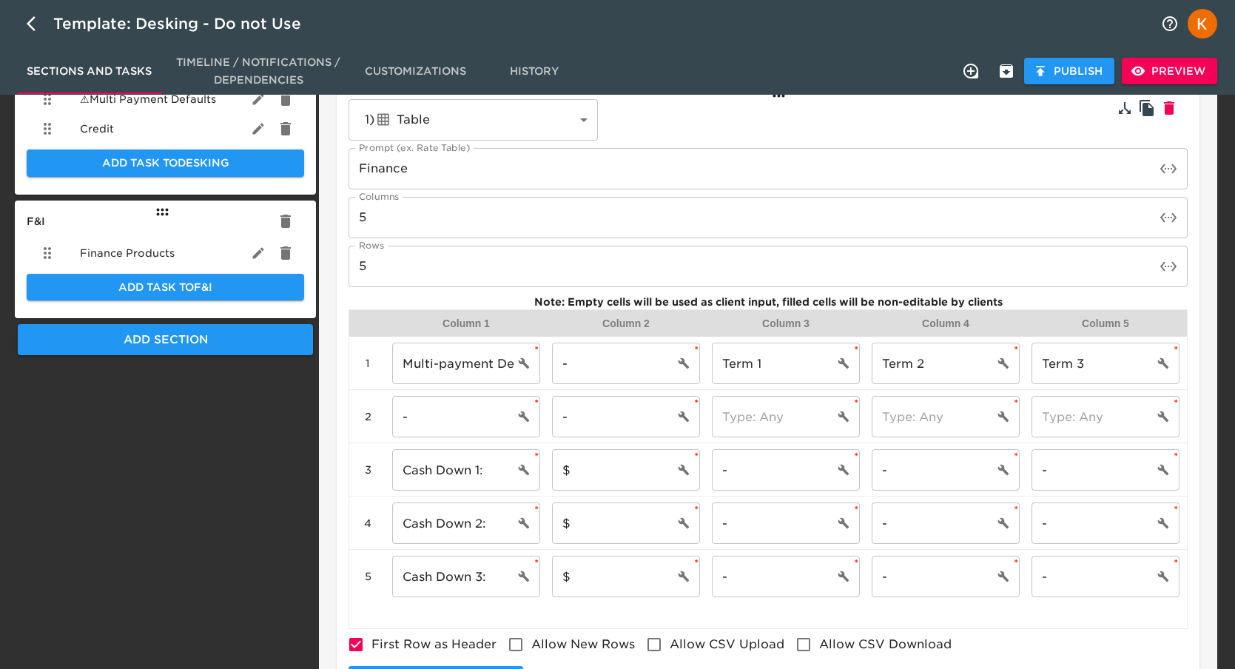
scroll to position [771, 0]
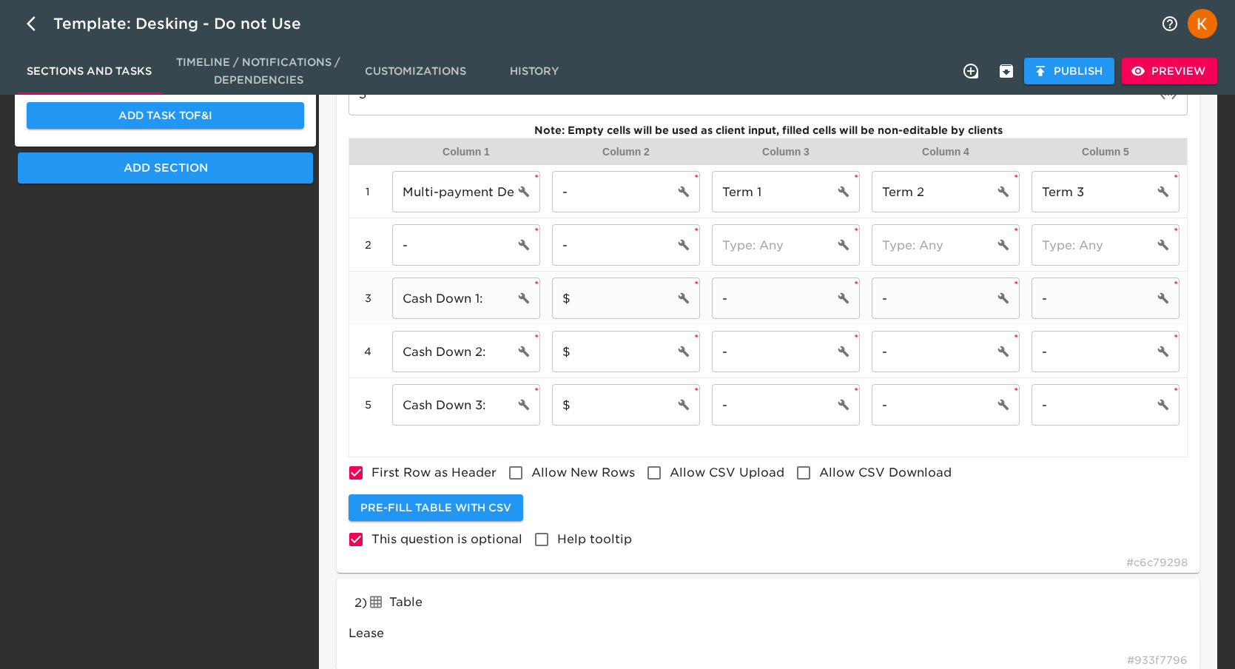
click at [595, 296] on input "$" at bounding box center [613, 297] width 122 height 41
click at [613, 357] on input "$" at bounding box center [613, 351] width 122 height 41
click at [608, 397] on input "$" at bounding box center [613, 404] width 122 height 41
click at [605, 241] on input "-" at bounding box center [613, 244] width 122 height 41
click at [619, 396] on input "$" at bounding box center [613, 404] width 122 height 41
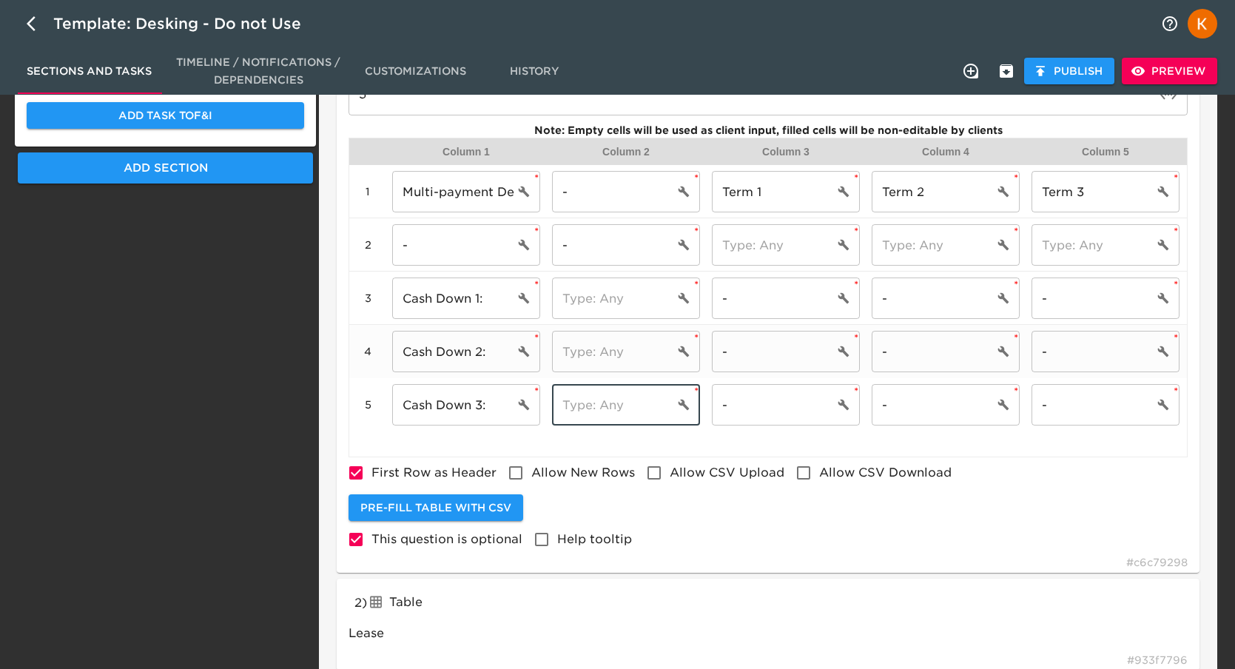
click at [613, 354] on input "text" at bounding box center [613, 351] width 122 height 41
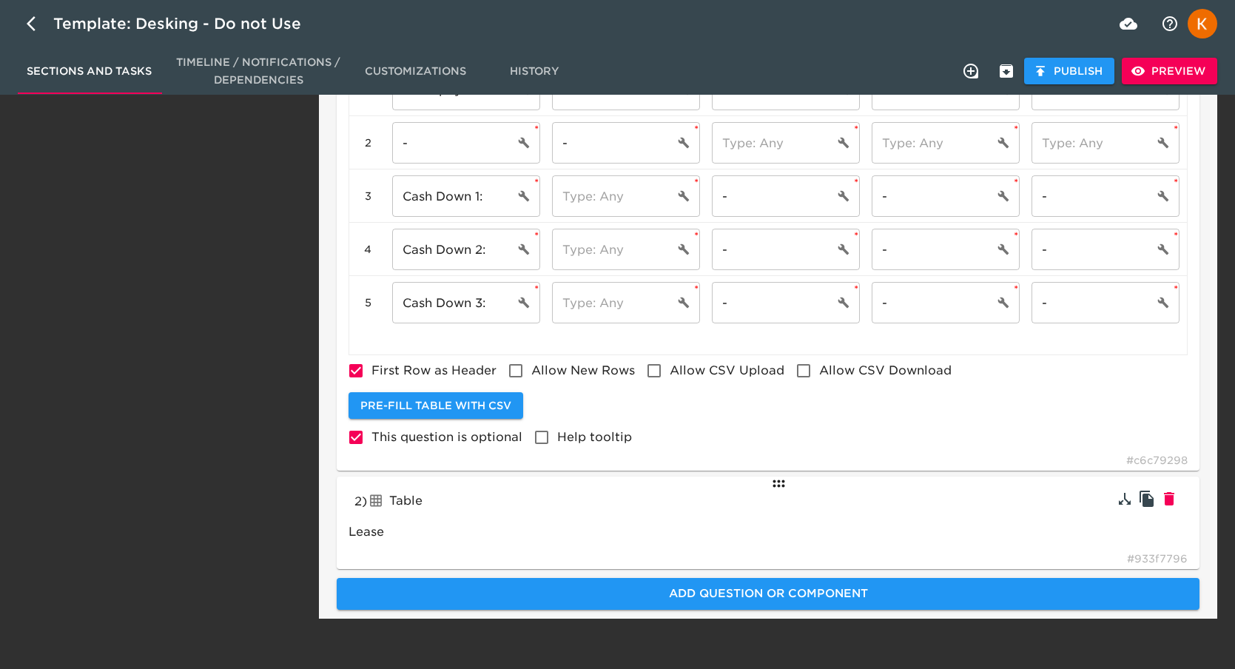
click at [599, 510] on div "2 ) Table tableInput Lease # 933f7796" at bounding box center [768, 523] width 863 height 92
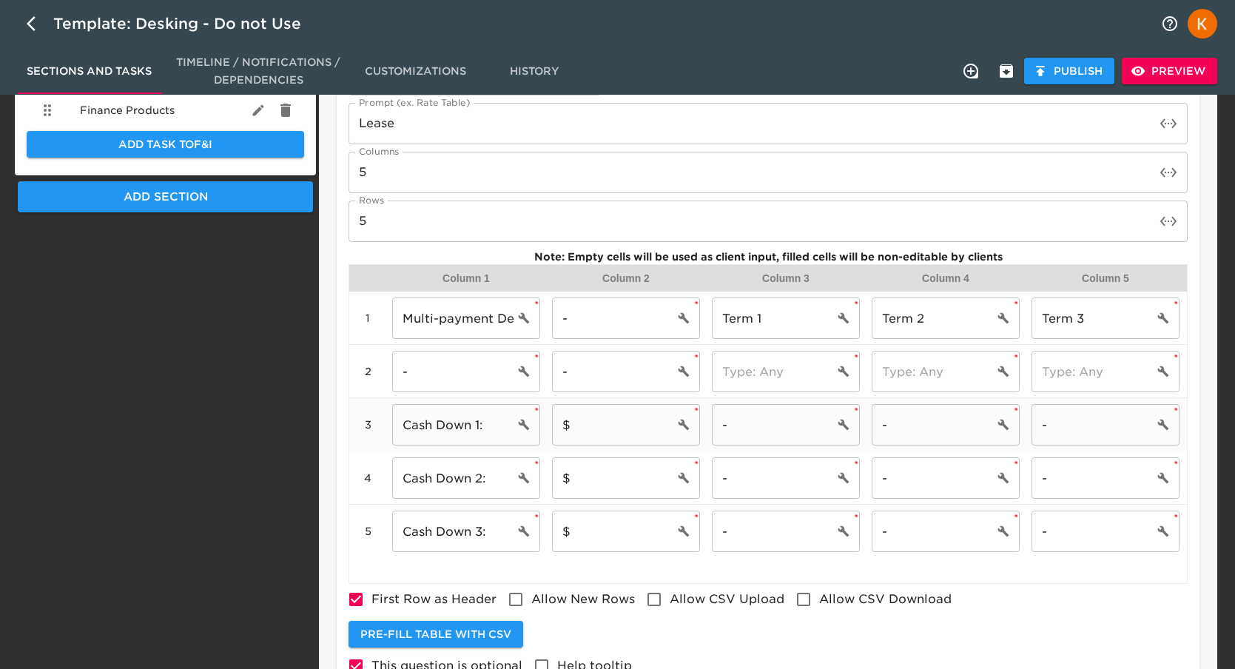
scroll to position [741, 0]
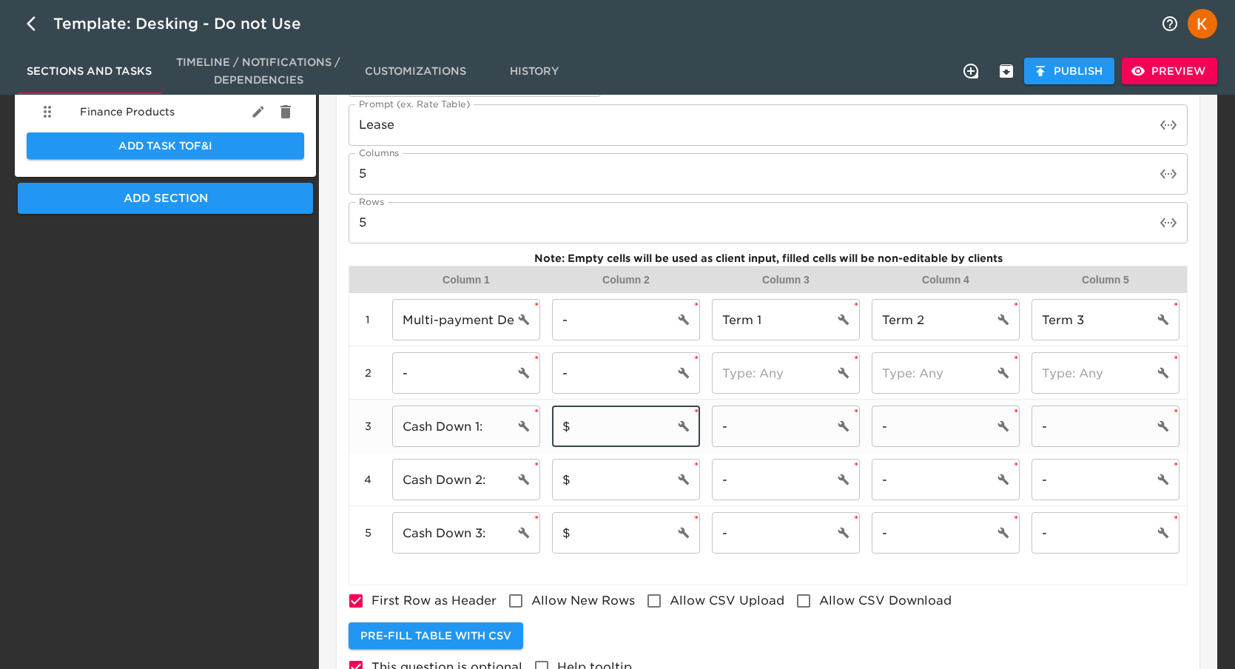
drag, startPoint x: 602, startPoint y: 417, endPoint x: 585, endPoint y: 419, distance: 16.4
click at [585, 419] on input "$" at bounding box center [613, 426] width 122 height 41
click at [602, 482] on input "$" at bounding box center [613, 479] width 122 height 41
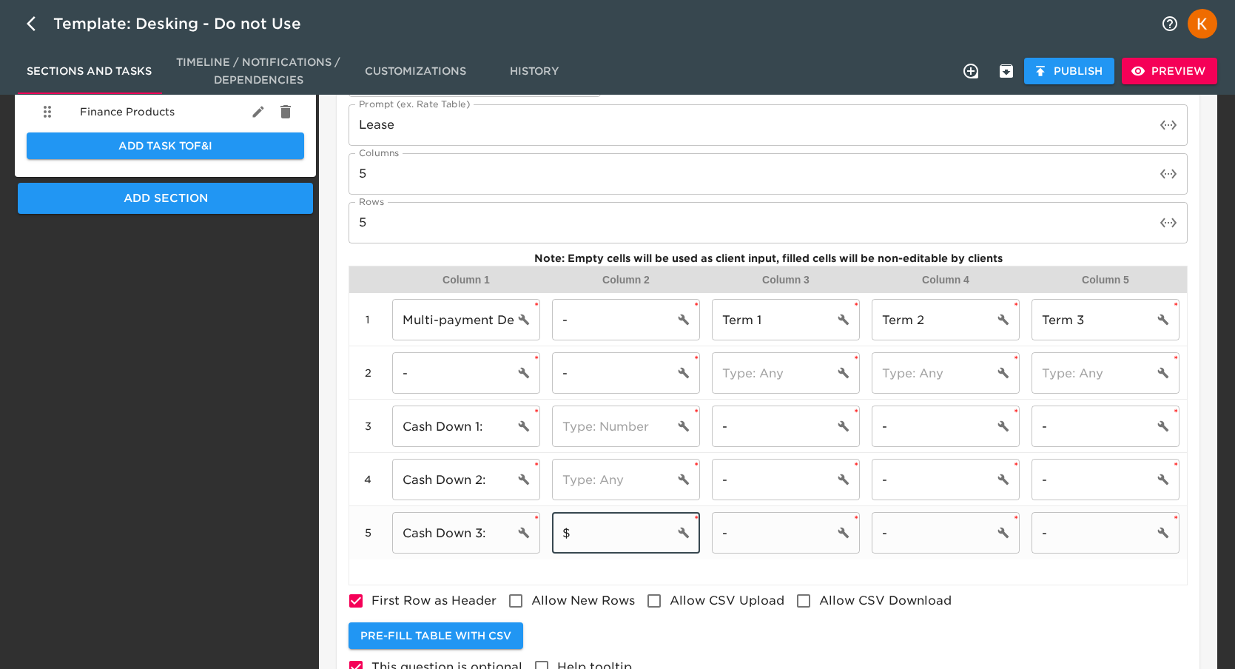
click at [607, 538] on input "$" at bounding box center [613, 532] width 122 height 41
click at [684, 482] on icon "cell settings" at bounding box center [684, 480] width 12 height 12
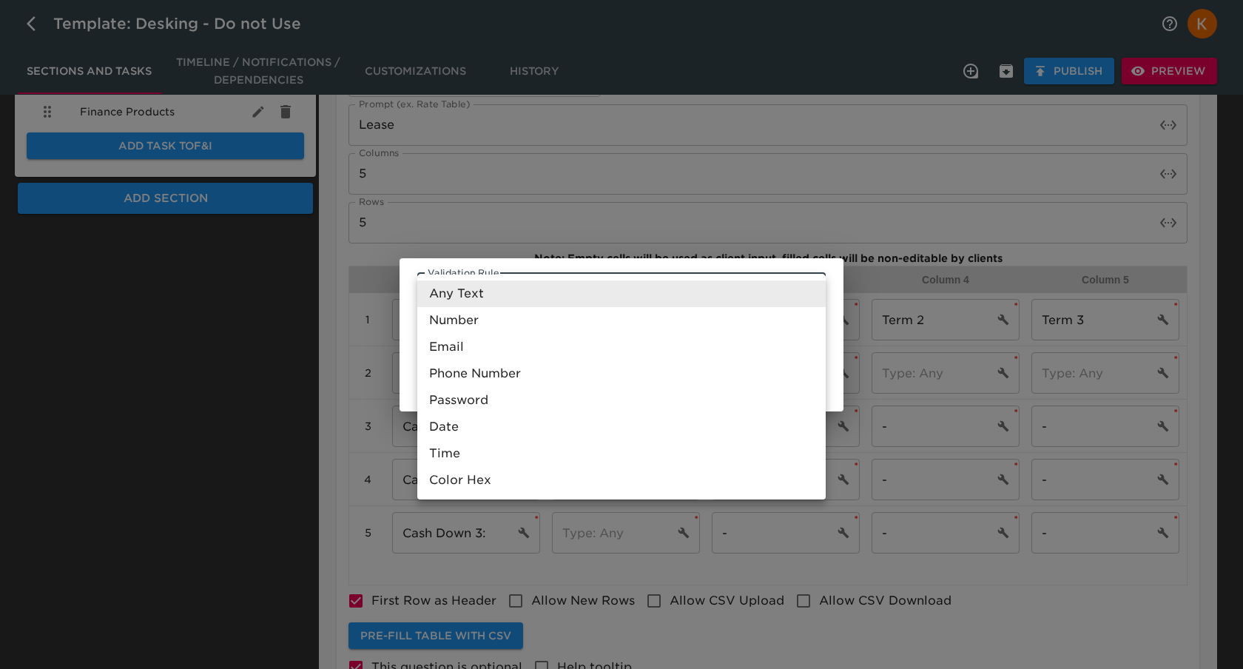
click at [548, 305] on body "Template: Desking - Do not Use Sections and Tasks Timeline / Notifications / De…" at bounding box center [621, 6] width 1243 height 1494
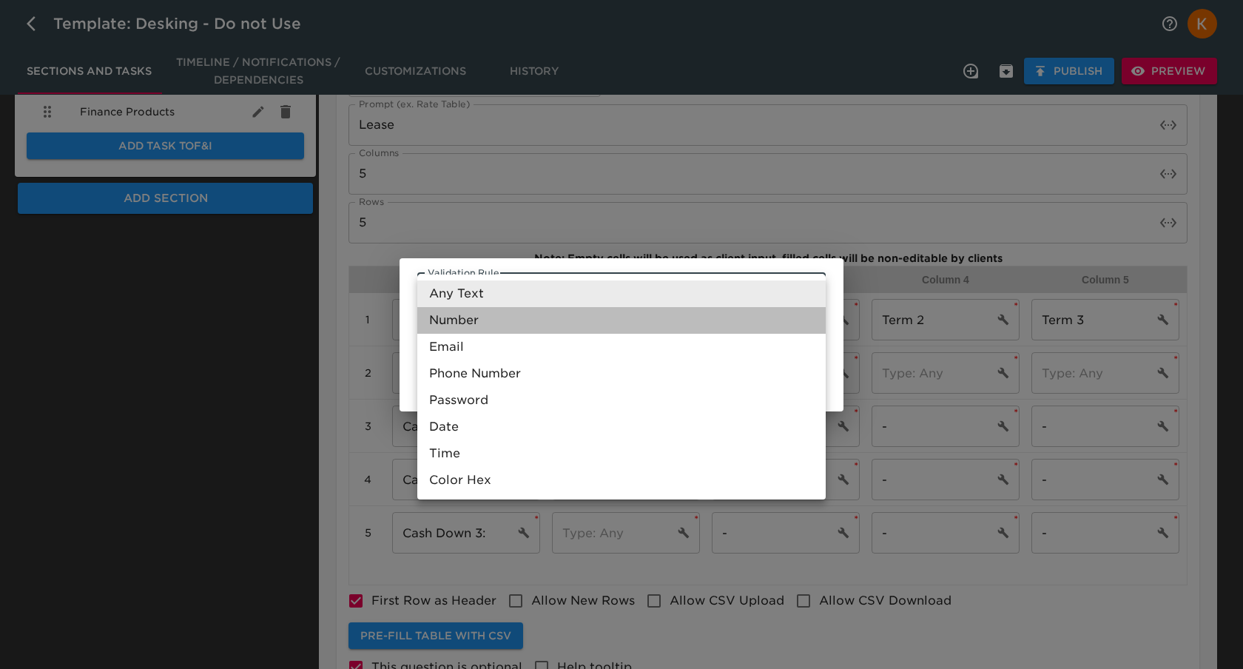
click at [454, 317] on li "Number" at bounding box center [621, 320] width 408 height 27
type input "Number"
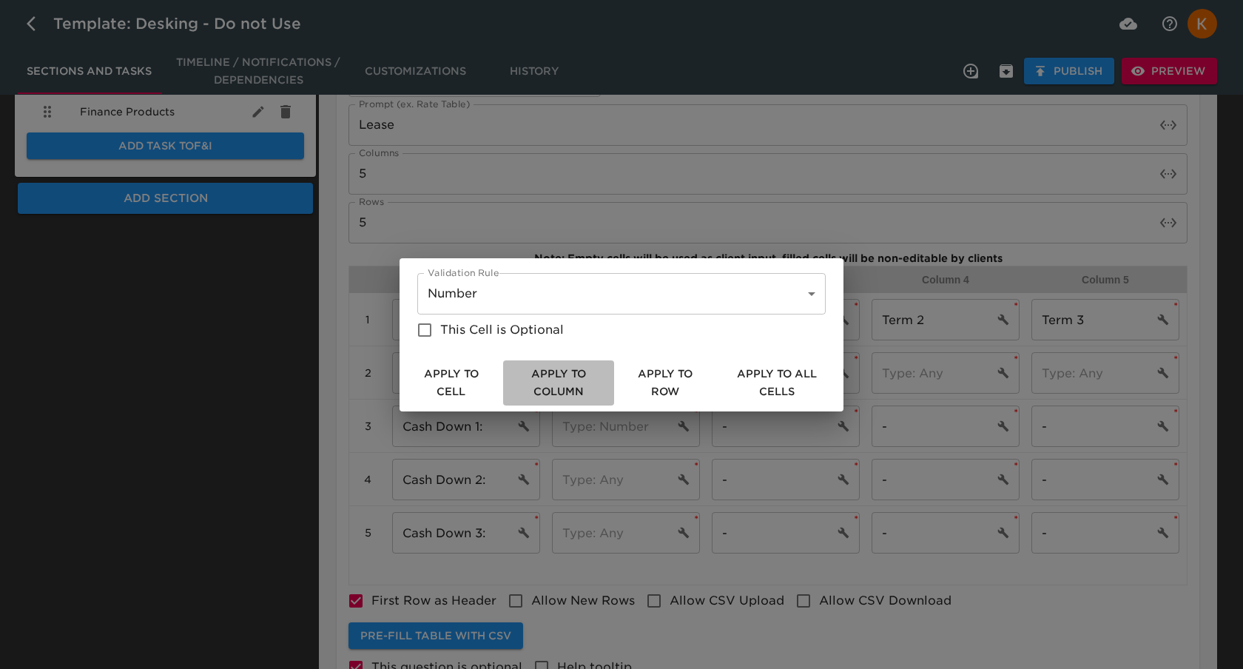
click at [554, 372] on span "Apply to Column" at bounding box center [558, 383] width 99 height 36
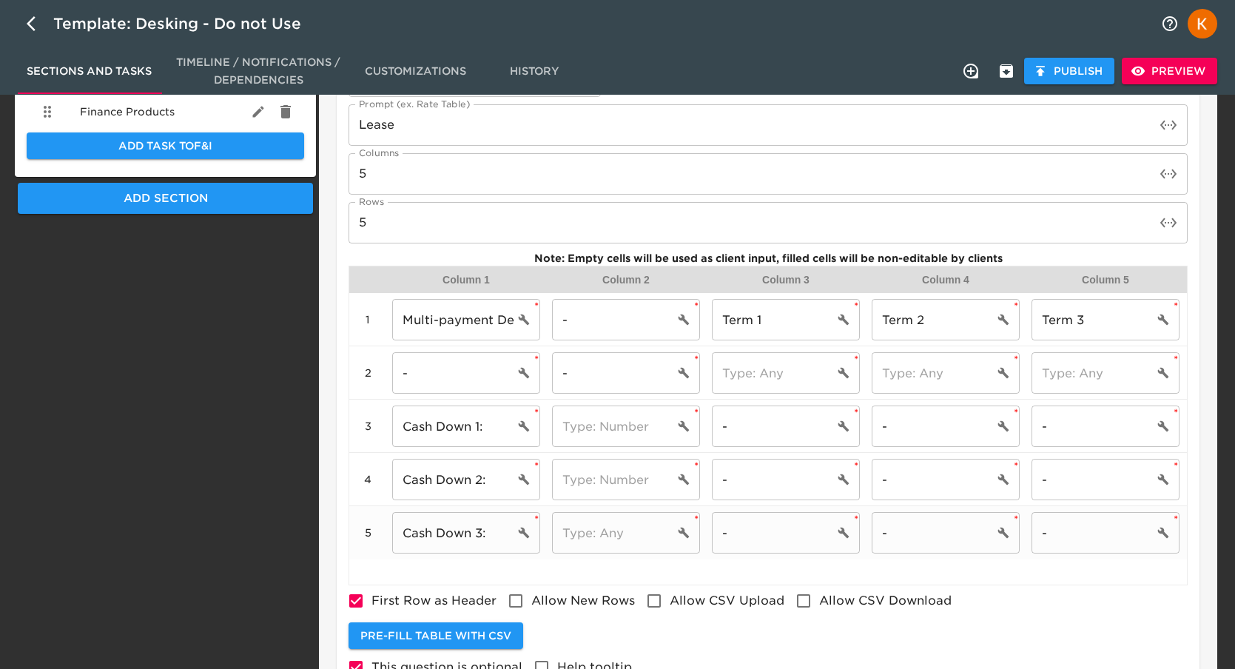
click at [689, 537] on icon "cell settings" at bounding box center [684, 533] width 12 height 12
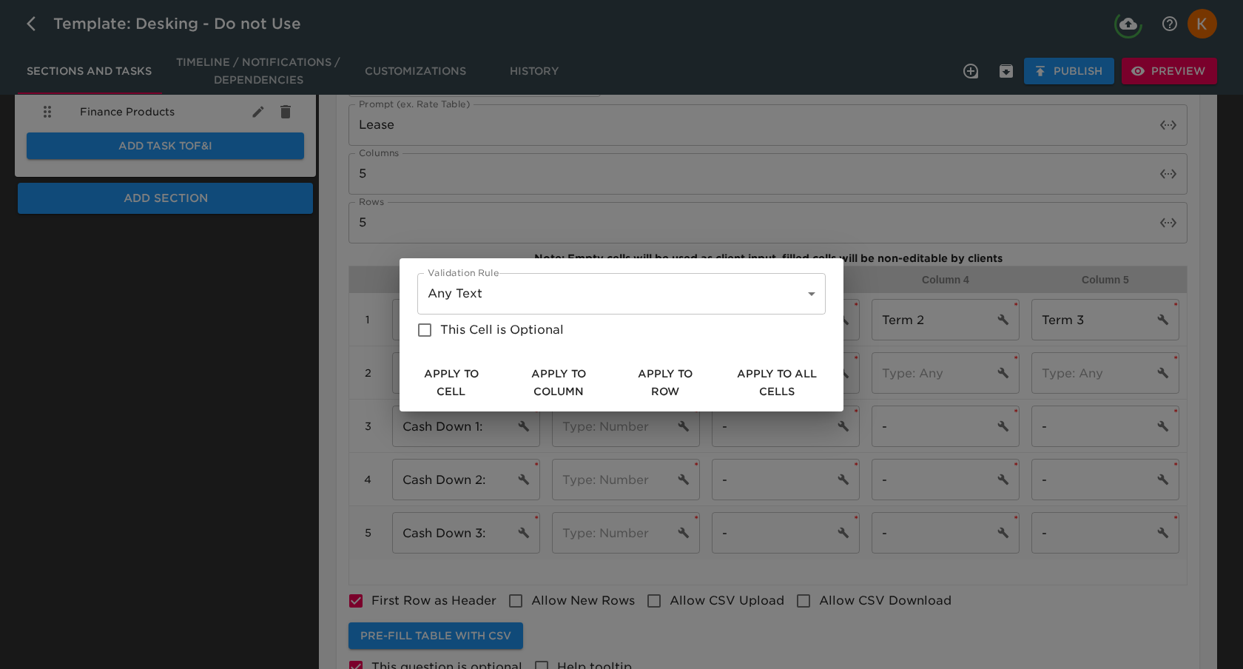
type input "Number"
click at [471, 286] on body "Template: Desking - Do not Use Sections and Tasks Timeline / Notifications / De…" at bounding box center [621, 6] width 1243 height 1494
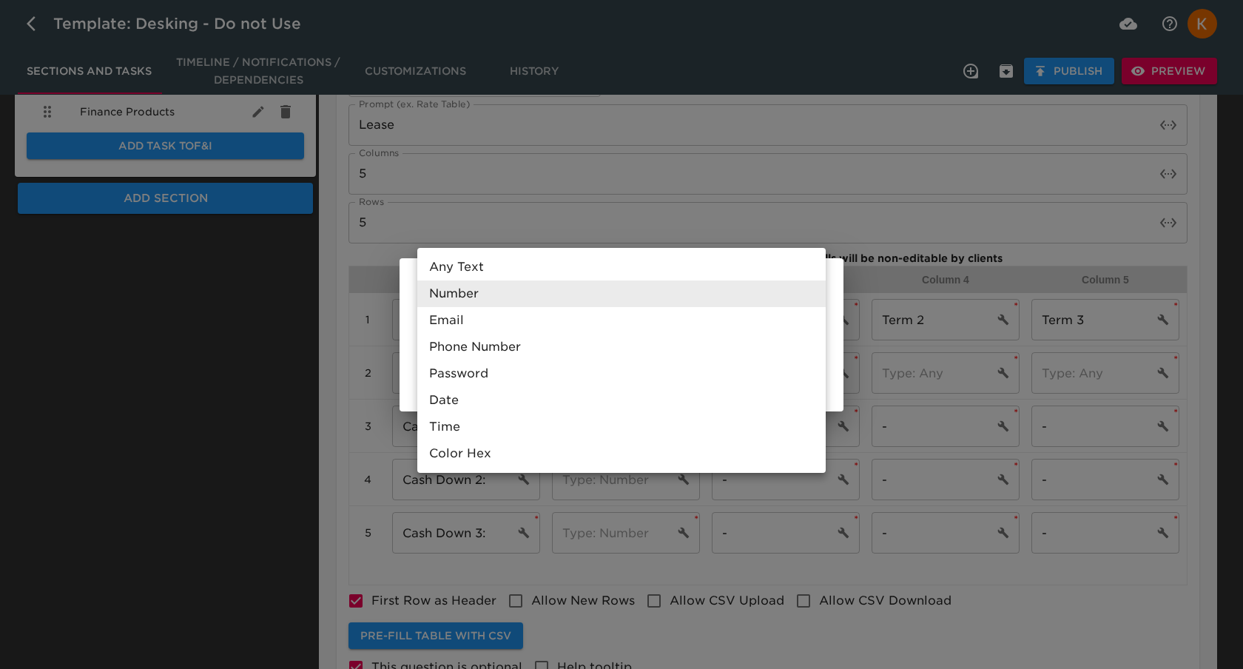
click at [471, 286] on li "Number" at bounding box center [621, 293] width 408 height 27
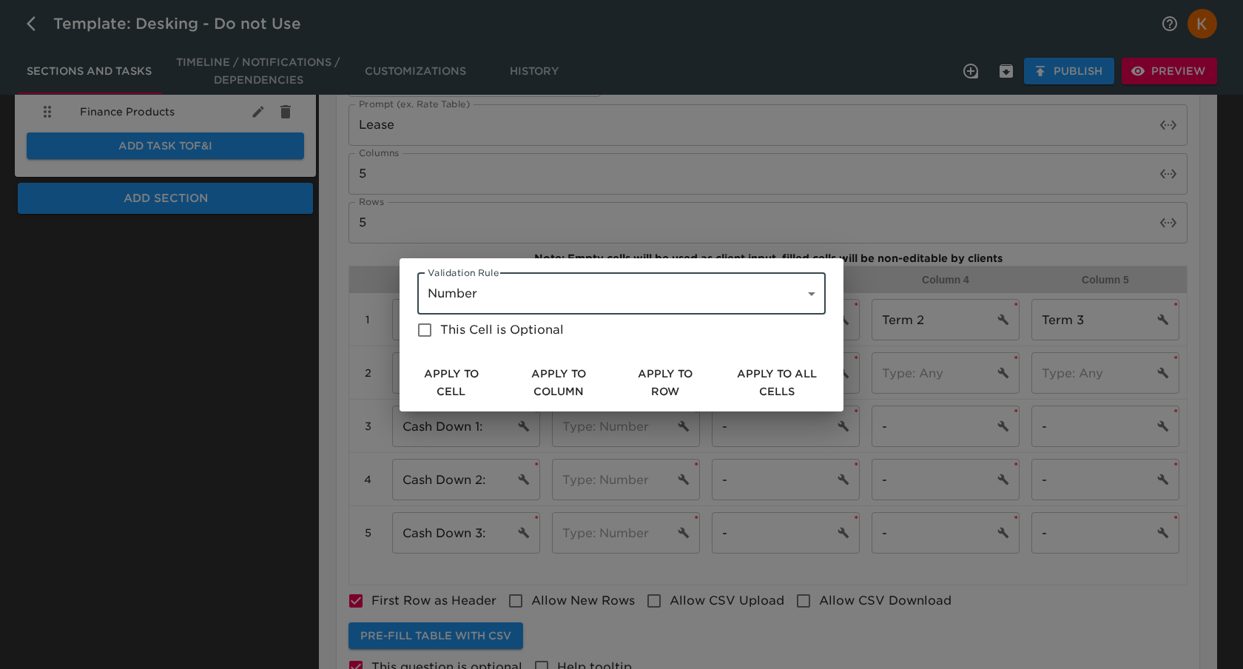
click at [570, 379] on span "Apply to Column" at bounding box center [558, 383] width 99 height 36
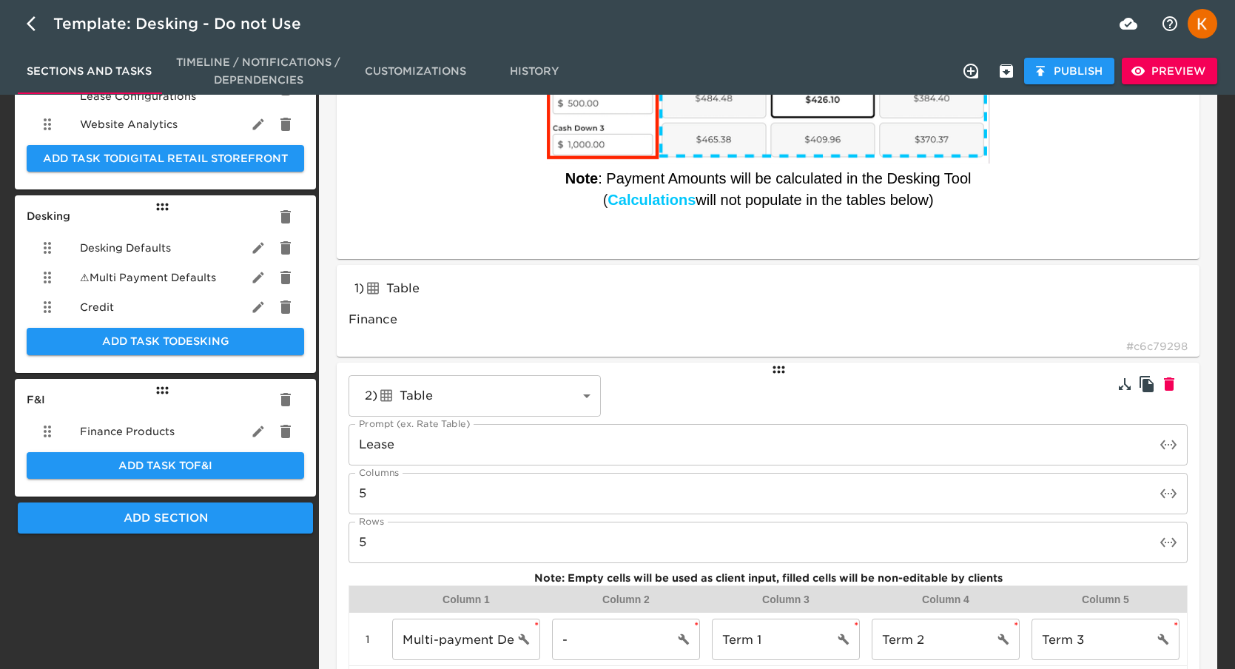
scroll to position [405, 0]
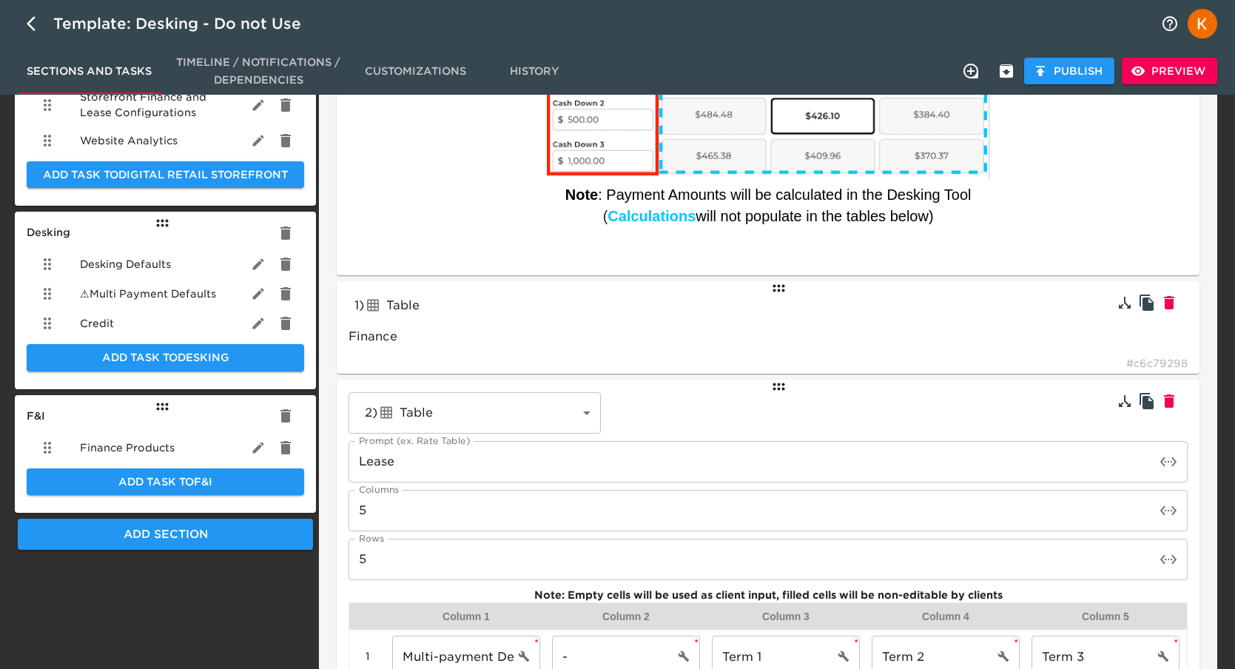
click at [898, 303] on div "1 ) Table tableInput Finance # c6c79298" at bounding box center [768, 327] width 863 height 92
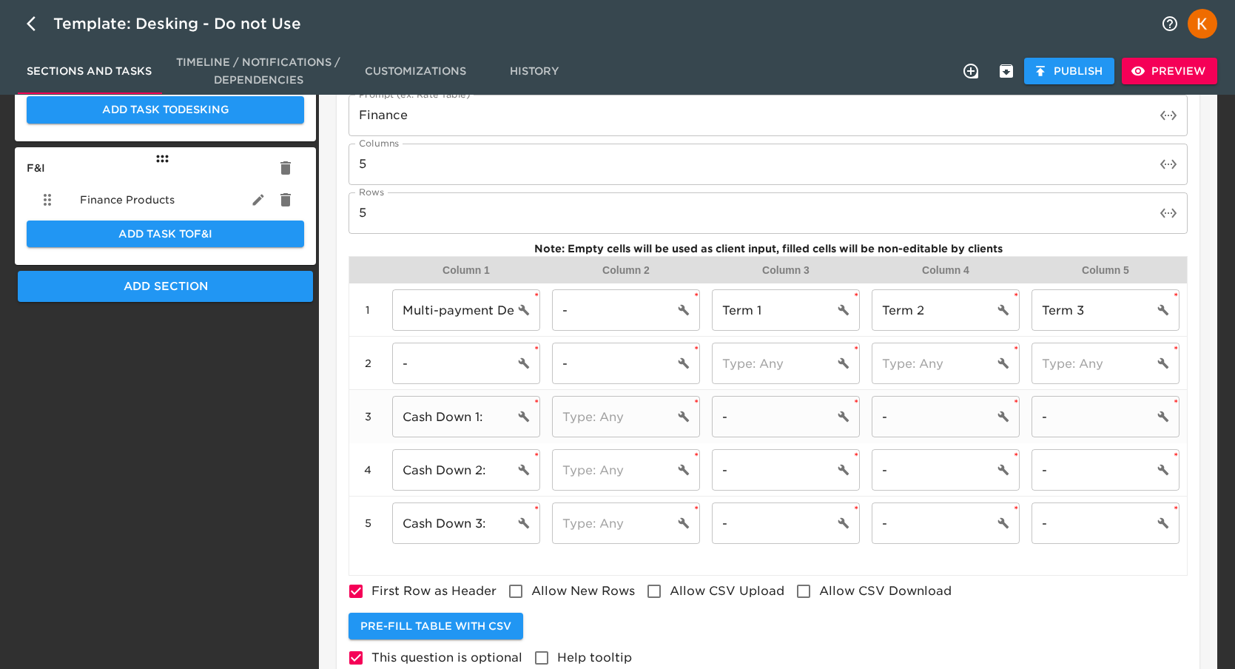
click at [692, 414] on div "​" at bounding box center [626, 416] width 148 height 41
click at [686, 414] on icon "cell settings" at bounding box center [684, 417] width 12 height 12
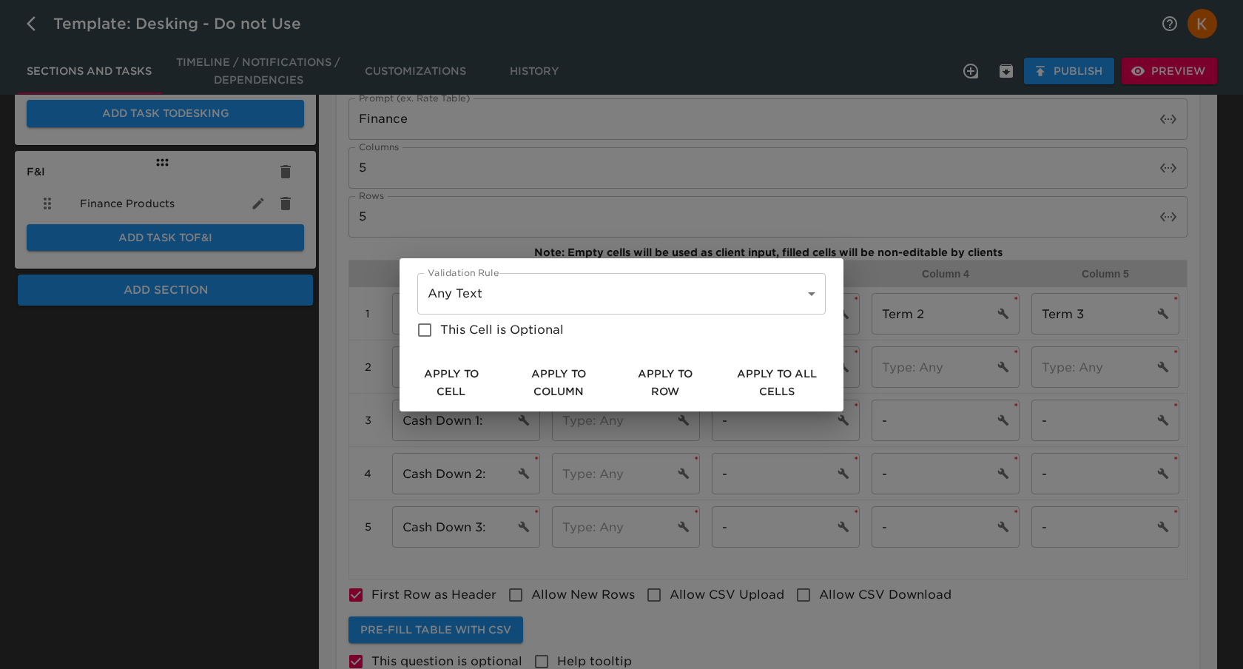
click at [513, 294] on body "Template: Desking - Do not Use Sections and Tasks Timeline / Notifications / De…" at bounding box center [621, 98] width 1243 height 1494
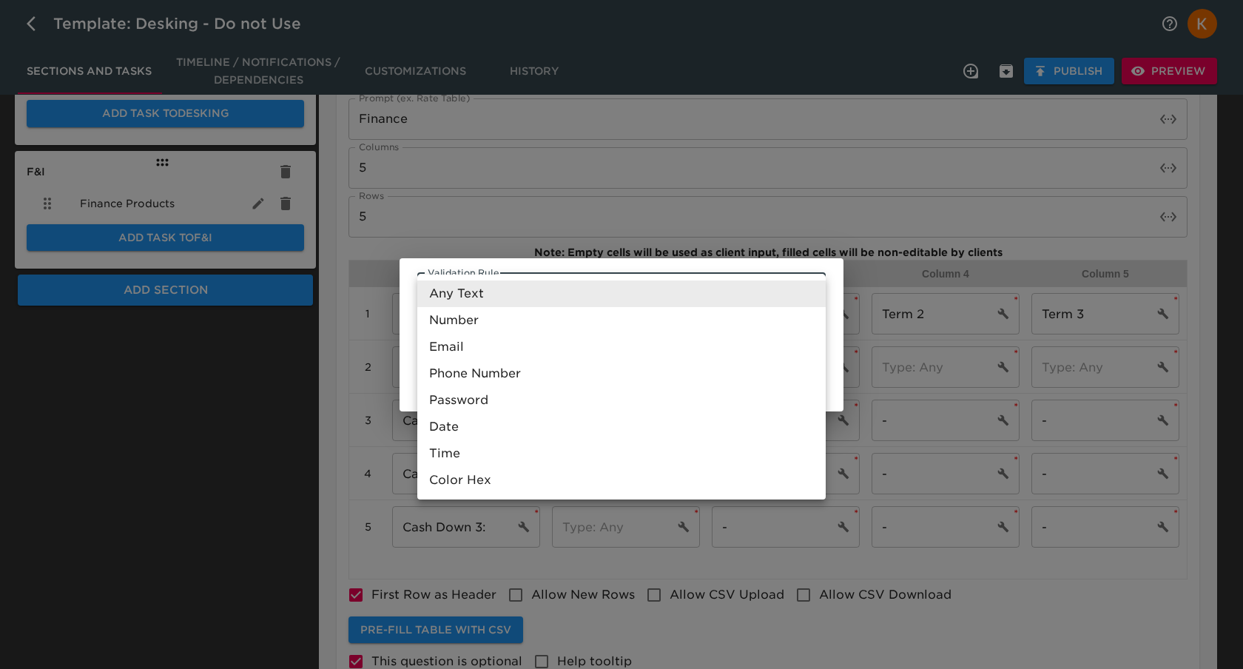
click at [455, 316] on li "Number" at bounding box center [621, 320] width 408 height 27
type input "Number"
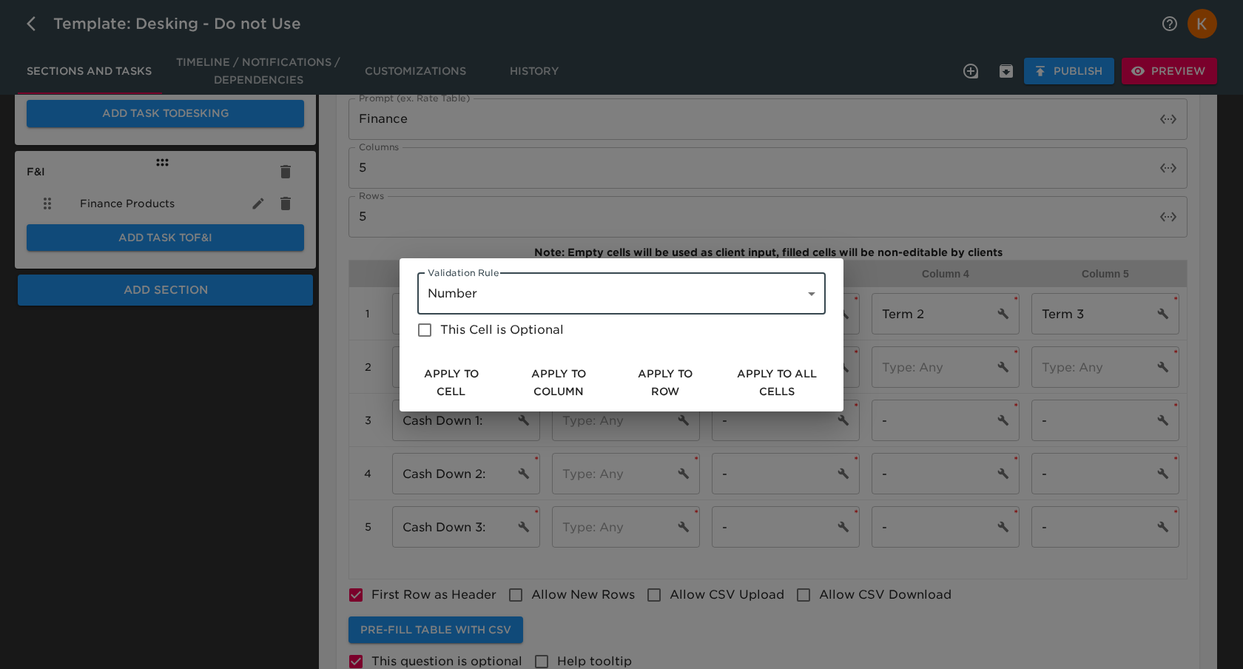
click at [555, 374] on span "Apply to Column" at bounding box center [558, 383] width 99 height 36
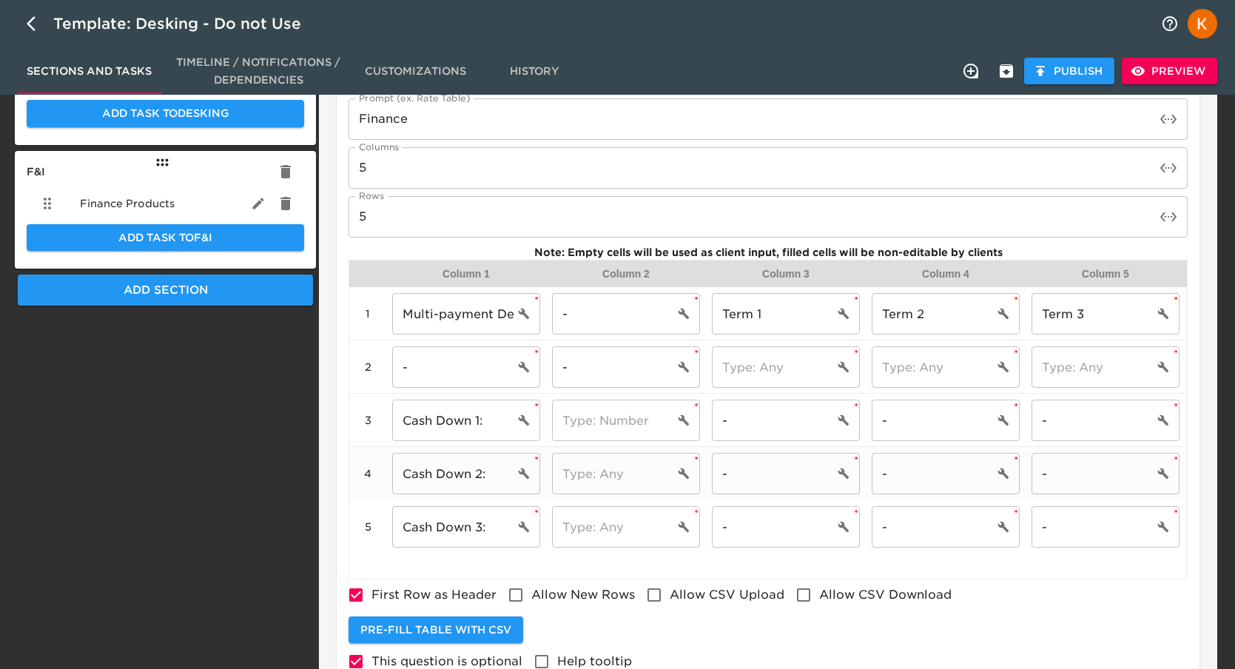
scroll to position [650, 0]
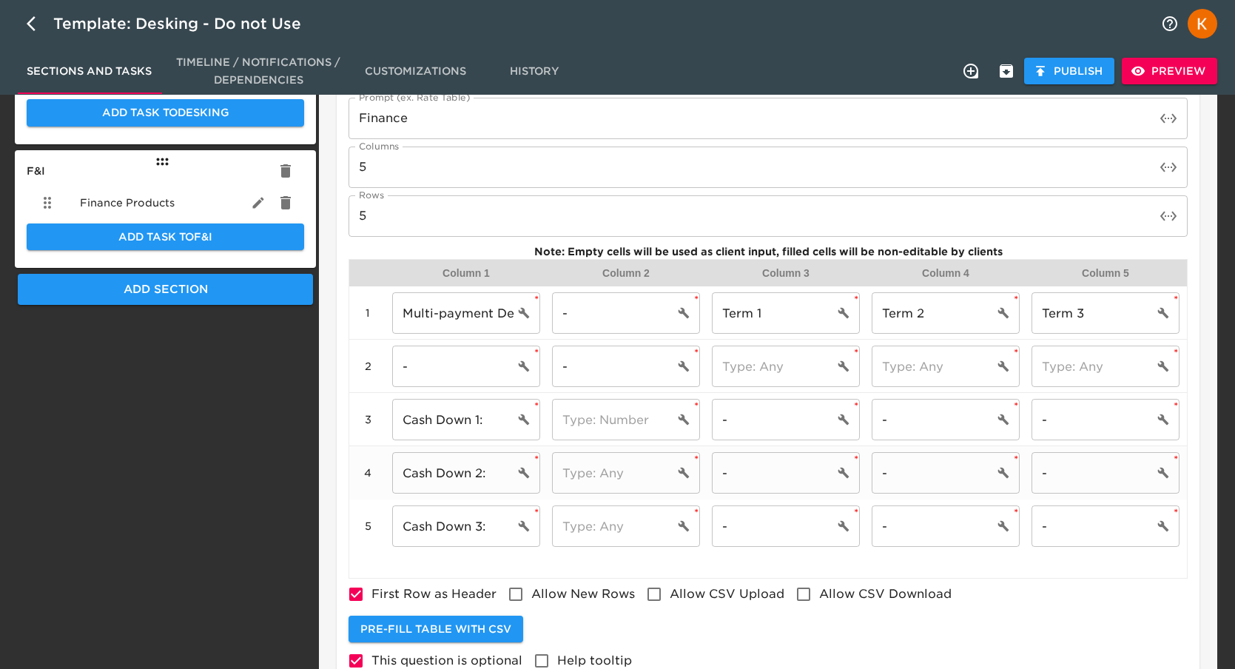
click at [653, 478] on input "text" at bounding box center [613, 472] width 122 height 41
click at [686, 470] on icon "cell settings" at bounding box center [684, 473] width 12 height 12
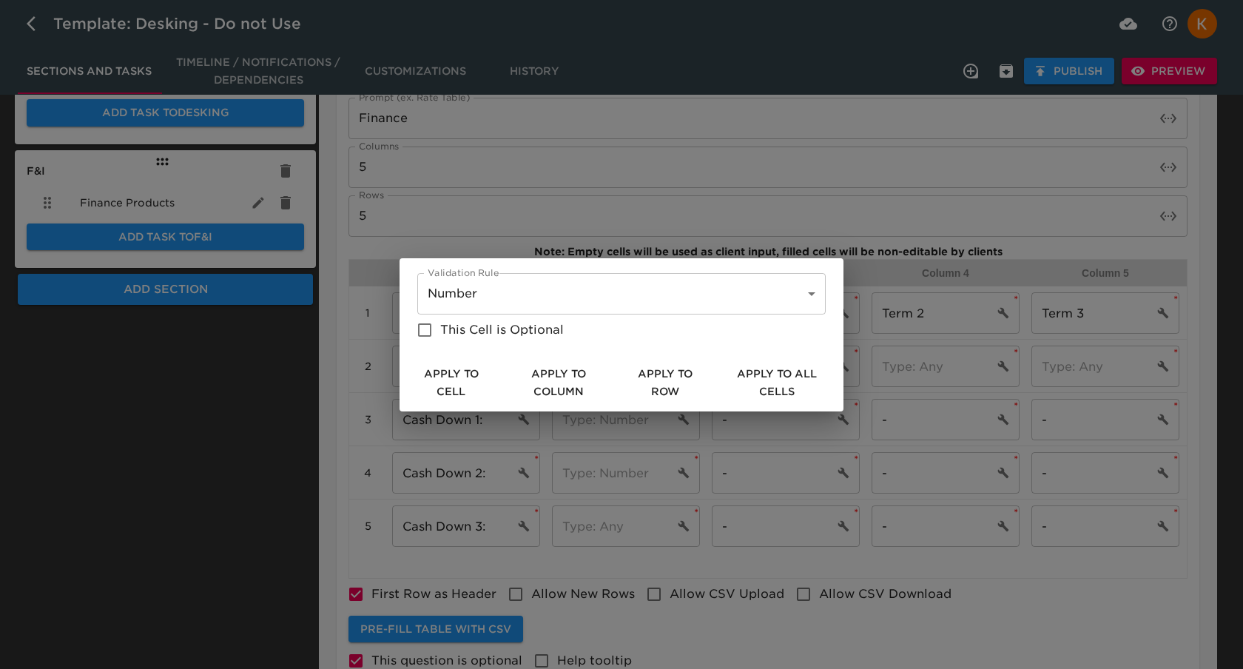
click at [548, 386] on span "Apply to Column" at bounding box center [558, 383] width 99 height 36
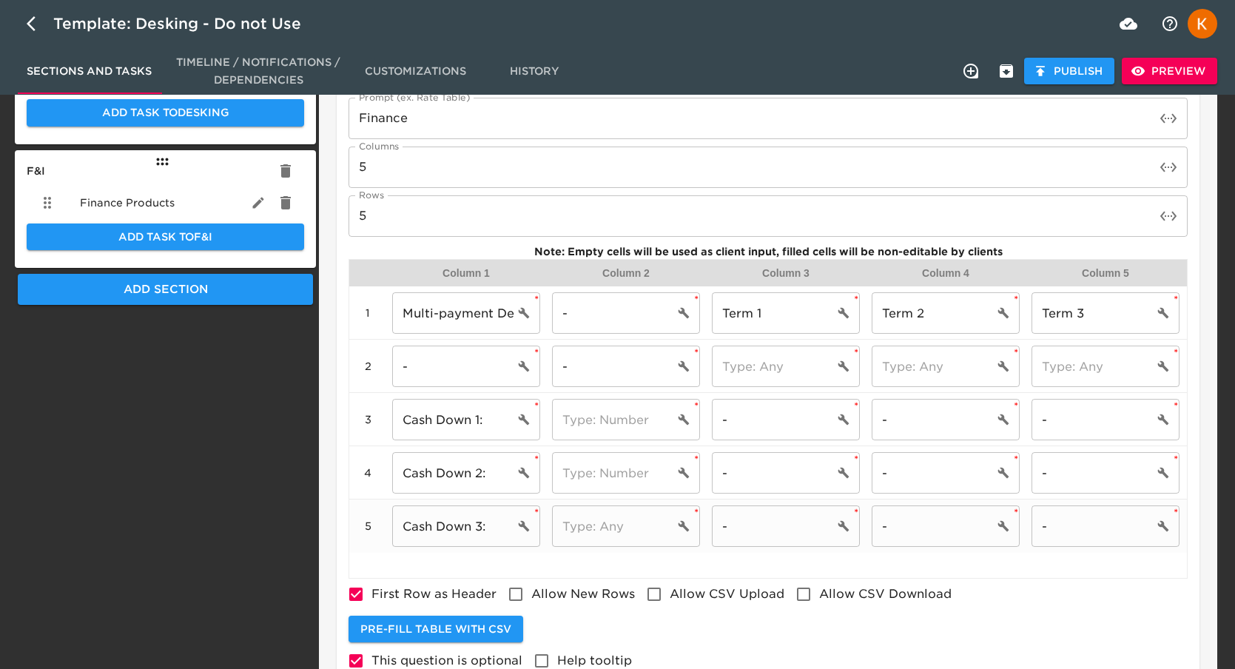
click at [687, 521] on icon "cell settings" at bounding box center [684, 526] width 12 height 12
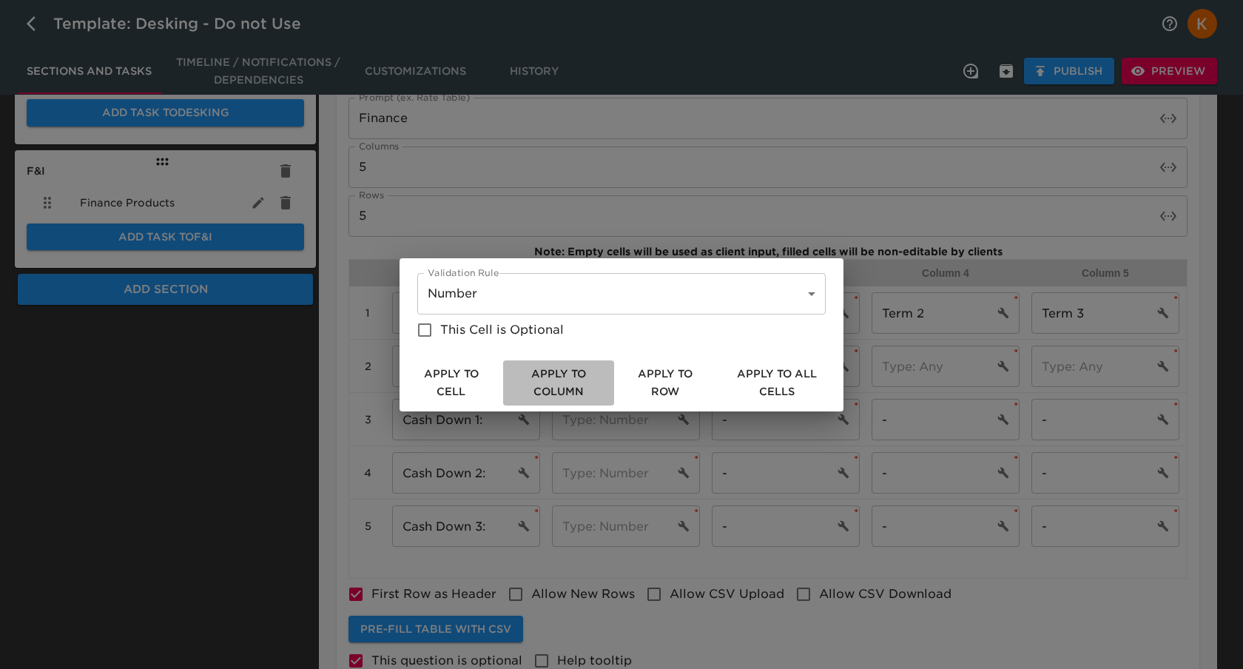
click at [565, 375] on span "Apply to Column" at bounding box center [558, 383] width 99 height 36
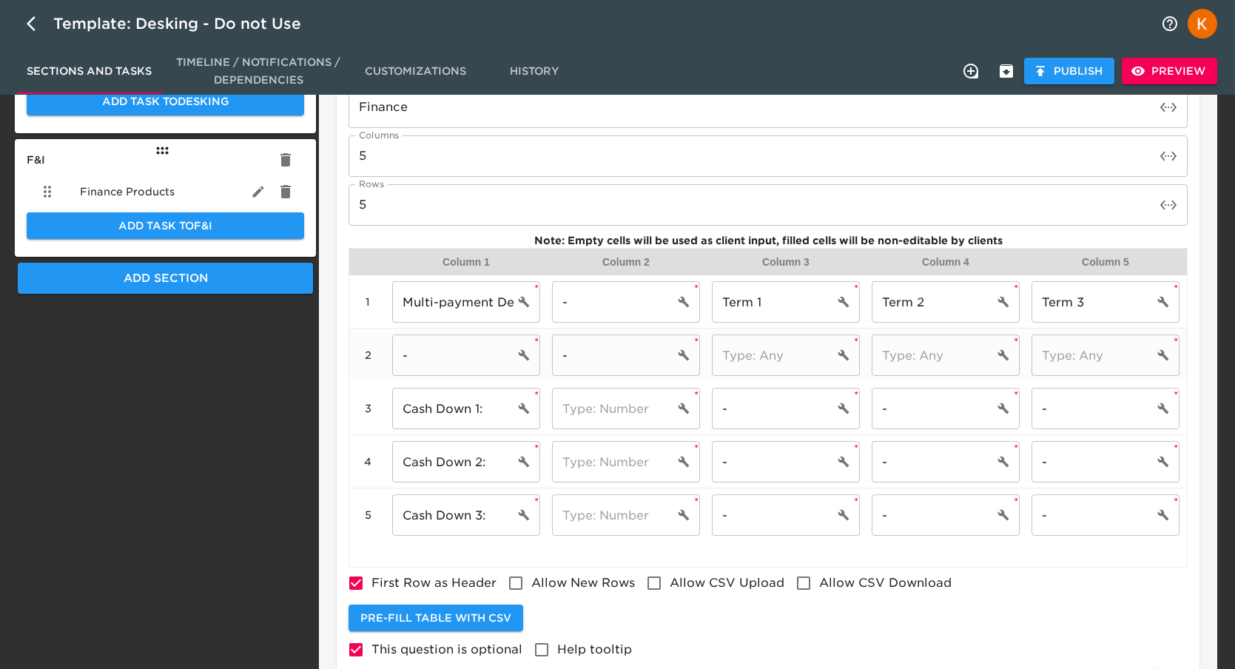
scroll to position [656, 0]
click at [582, 354] on input "-" at bounding box center [613, 354] width 122 height 41
click at [480, 408] on input "Cash Down 1:" at bounding box center [453, 408] width 122 height 41
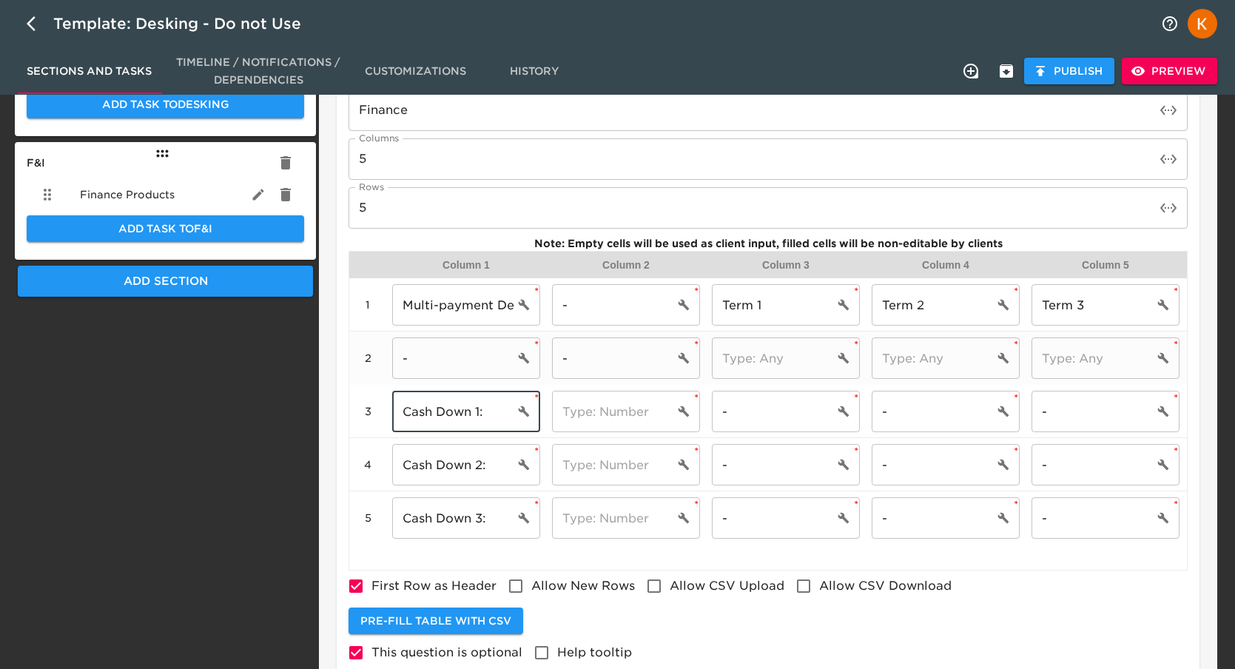
scroll to position [657, 0]
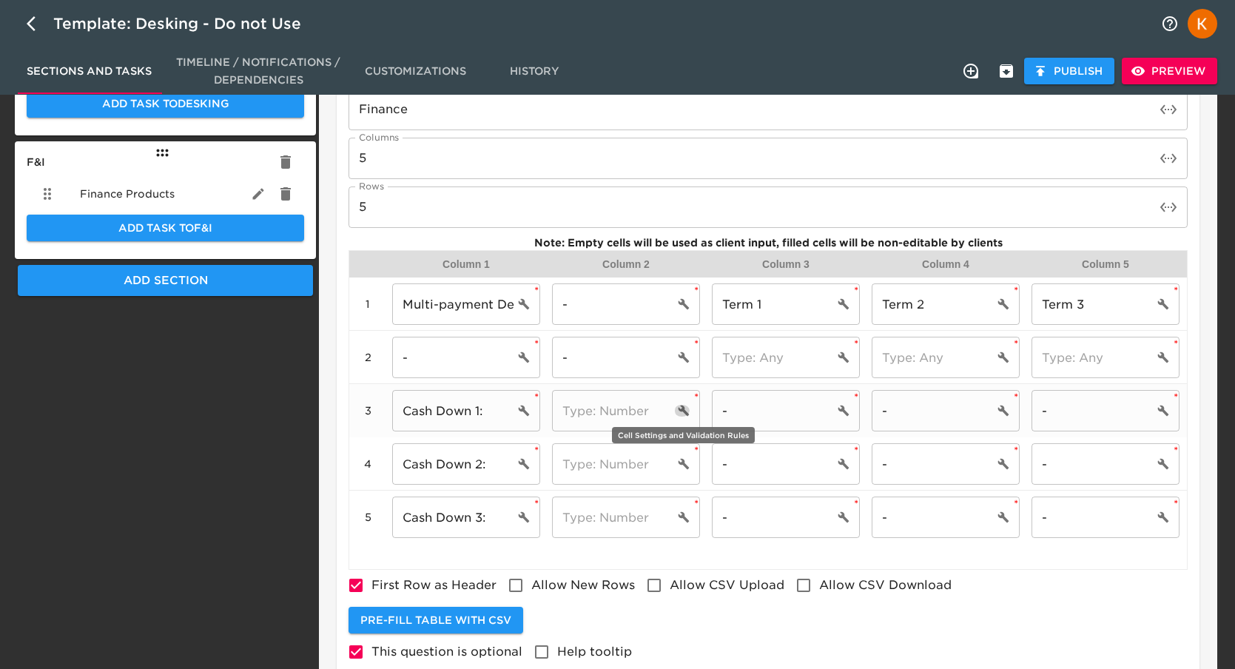
click at [689, 411] on icon "cell settings" at bounding box center [684, 411] width 12 height 12
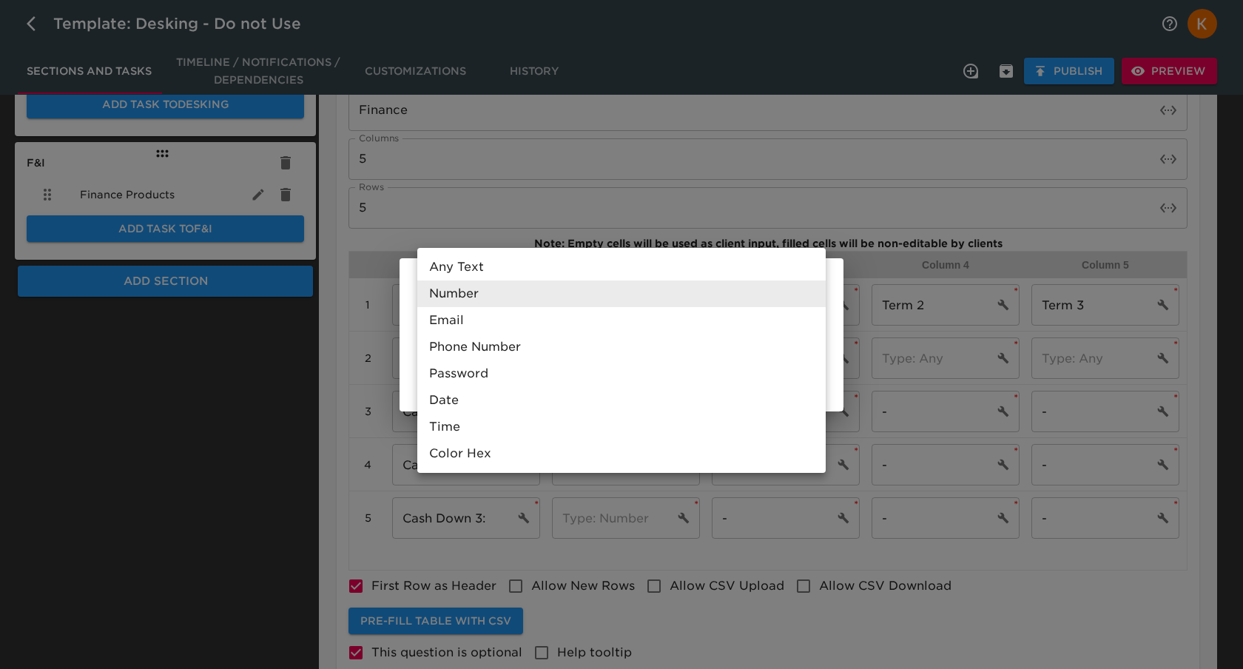
click at [764, 300] on body "Template: Desking - Do not Use Sections and Tasks Timeline / Notifications / De…" at bounding box center [621, 89] width 1243 height 1494
click at [400, 343] on div at bounding box center [621, 334] width 1243 height 669
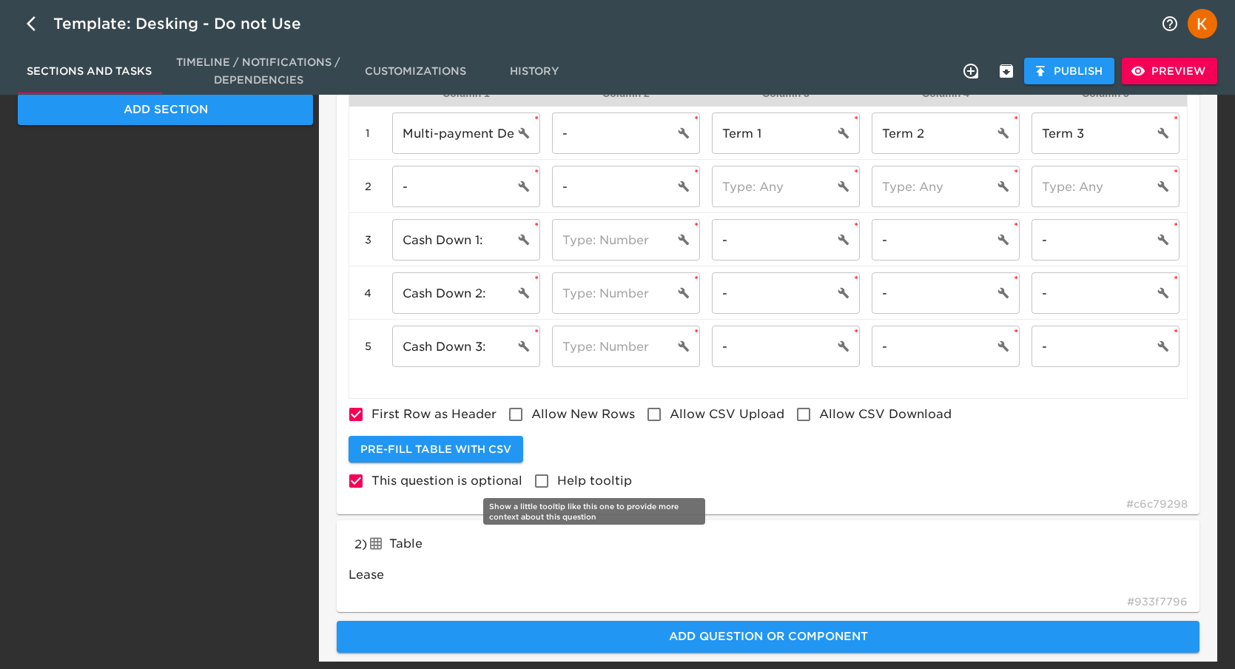
click at [602, 487] on span "Help tooltip" at bounding box center [594, 481] width 75 height 14
click at [557, 487] on input "Help tooltip" at bounding box center [541, 480] width 31 height 31
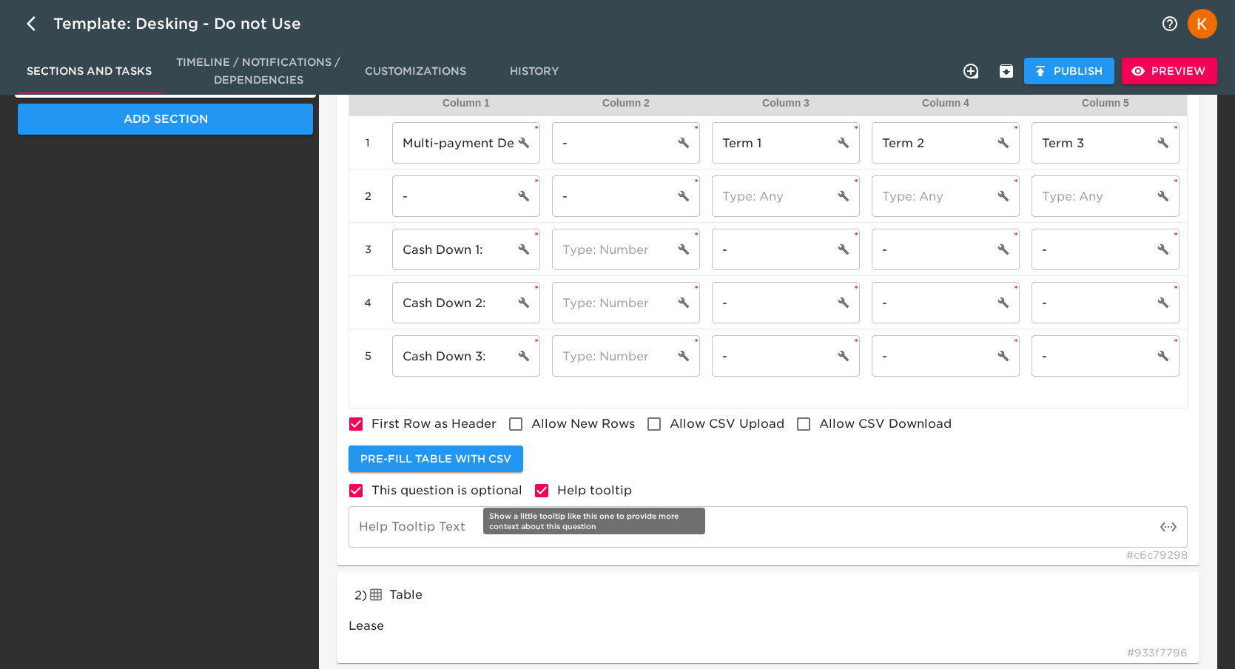
scroll to position [819, 0]
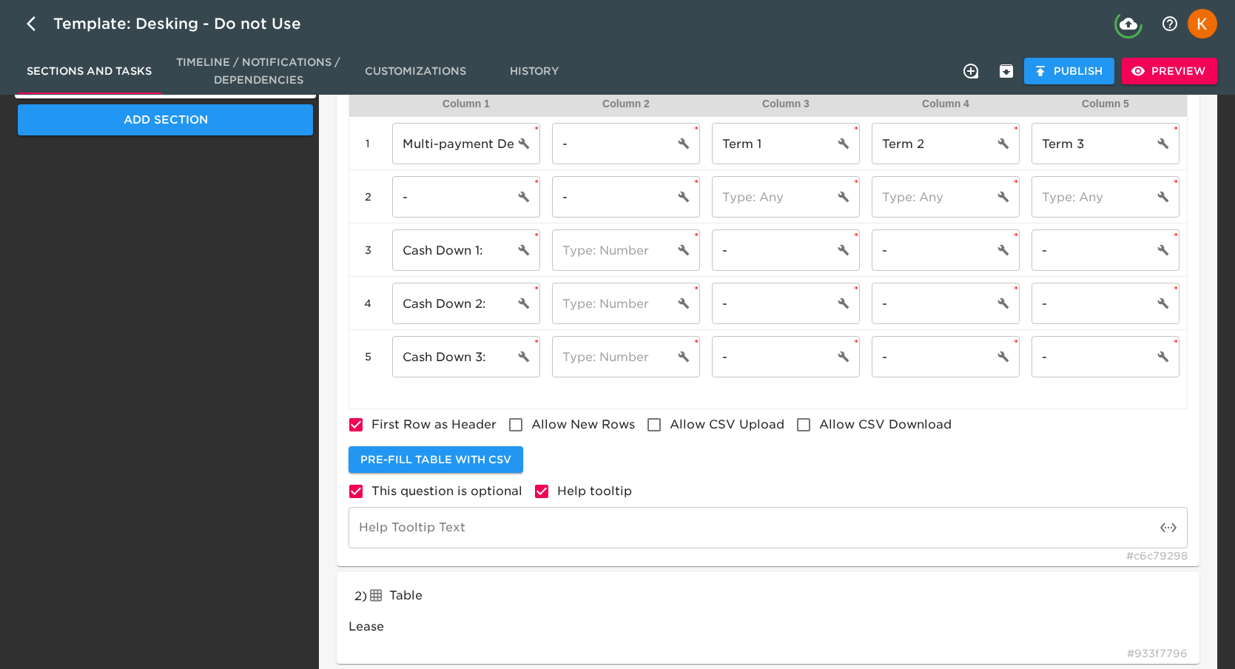
click at [481, 525] on input "text" at bounding box center [752, 527] width 807 height 41
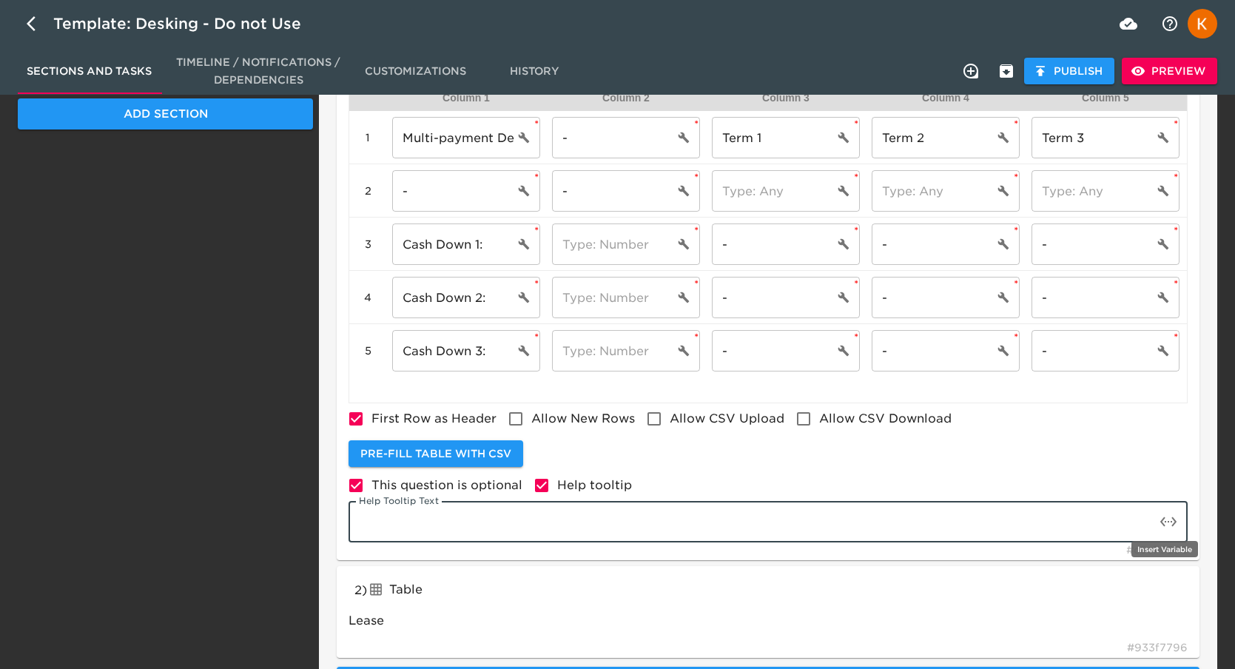
click at [1168, 525] on icon "toggle password visibility" at bounding box center [1169, 522] width 18 height 18
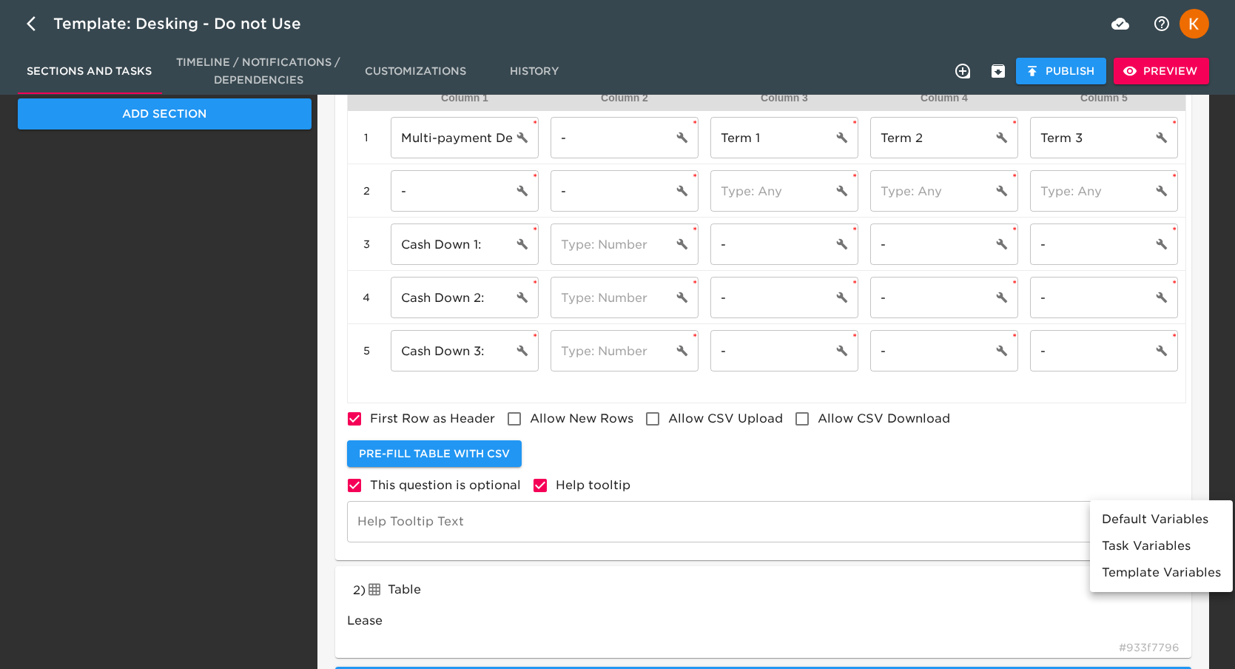
scroll to position [828, 0]
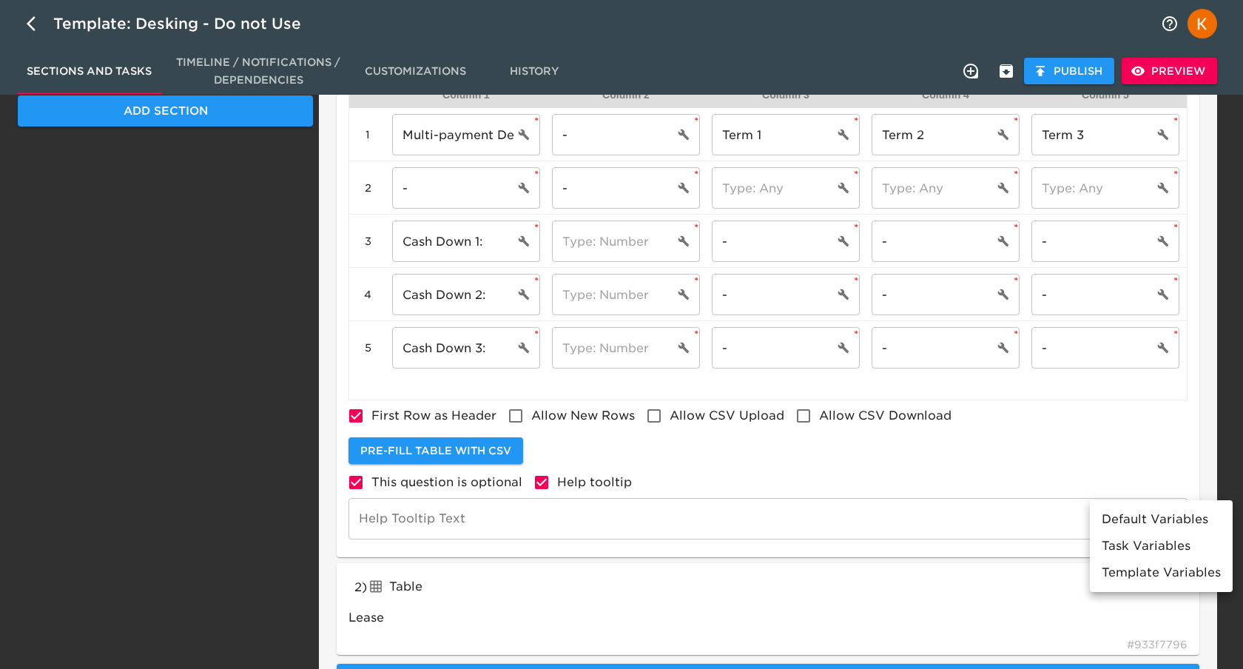
click at [854, 517] on div at bounding box center [621, 334] width 1243 height 669
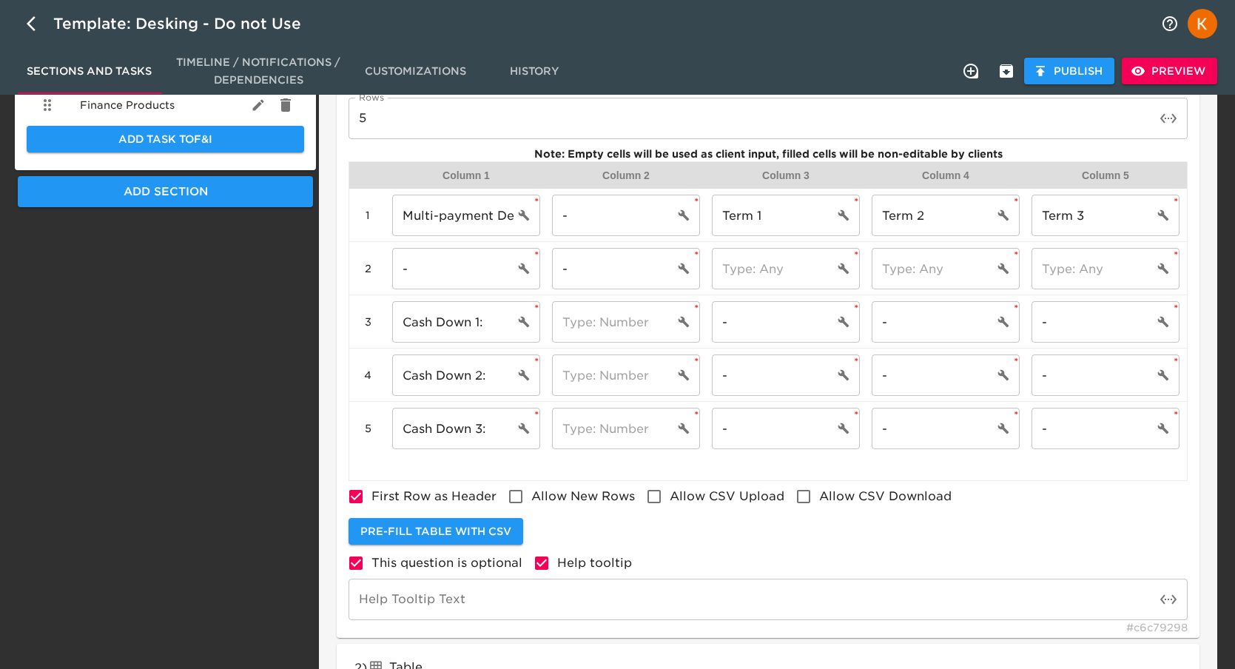
scroll to position [748, 0]
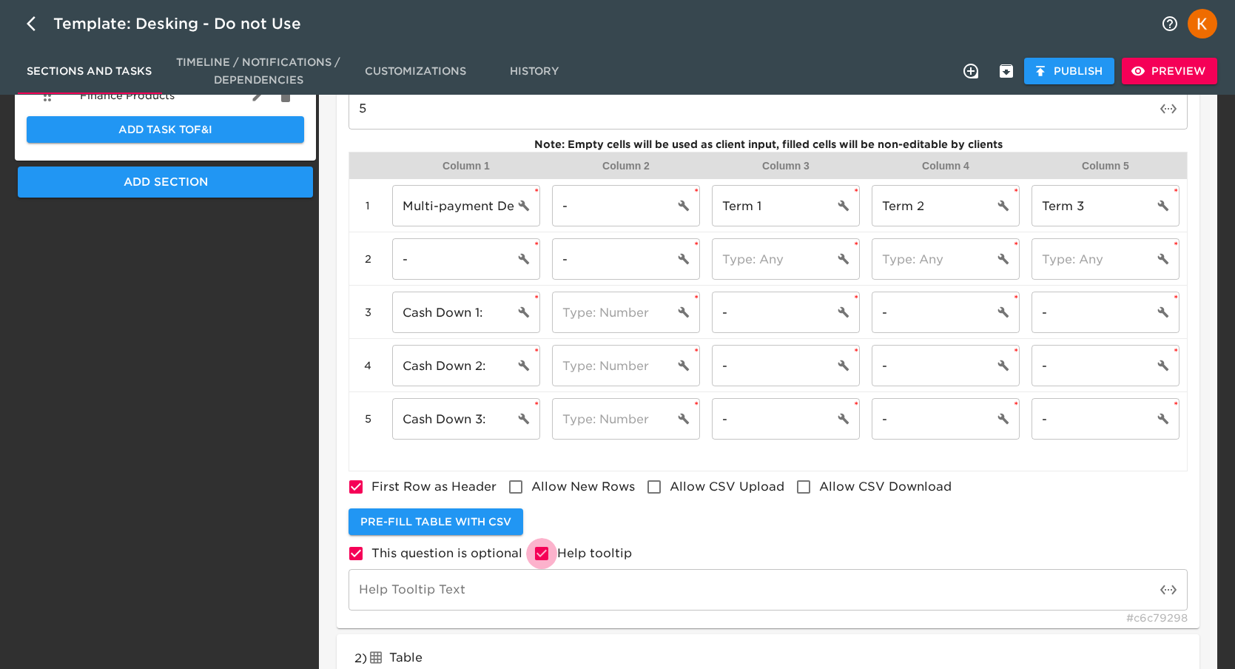
click at [545, 545] on input "Help tooltip" at bounding box center [541, 553] width 31 height 31
checkbox input "false"
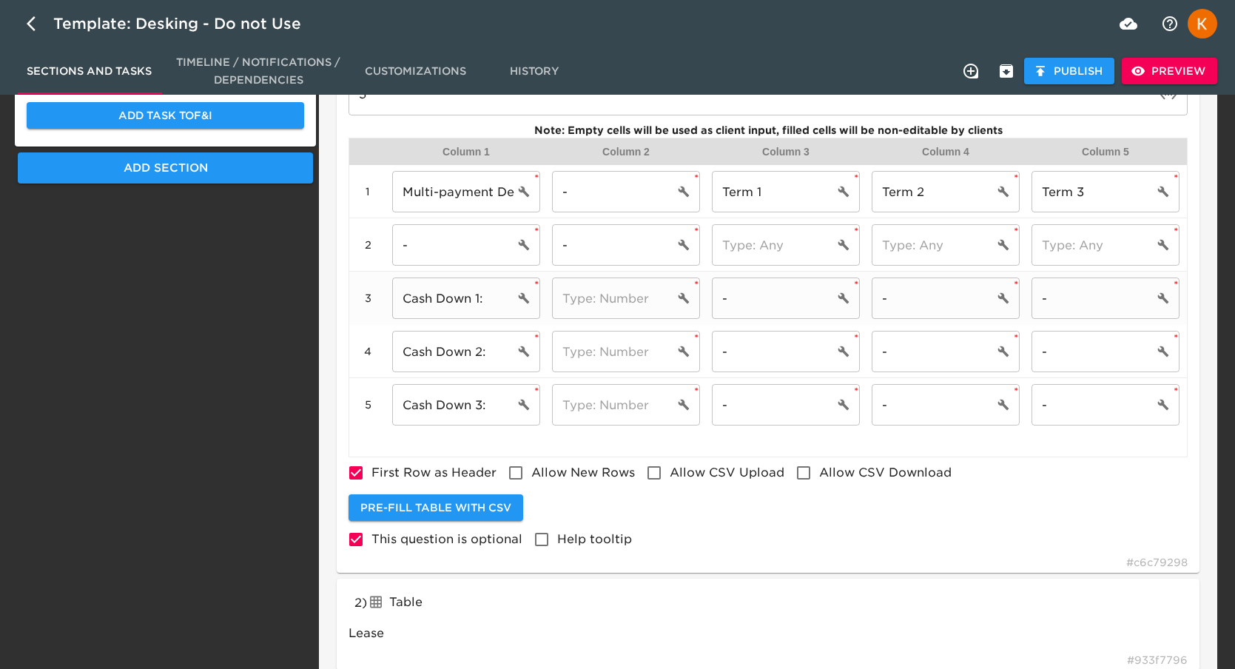
scroll to position [773, 0]
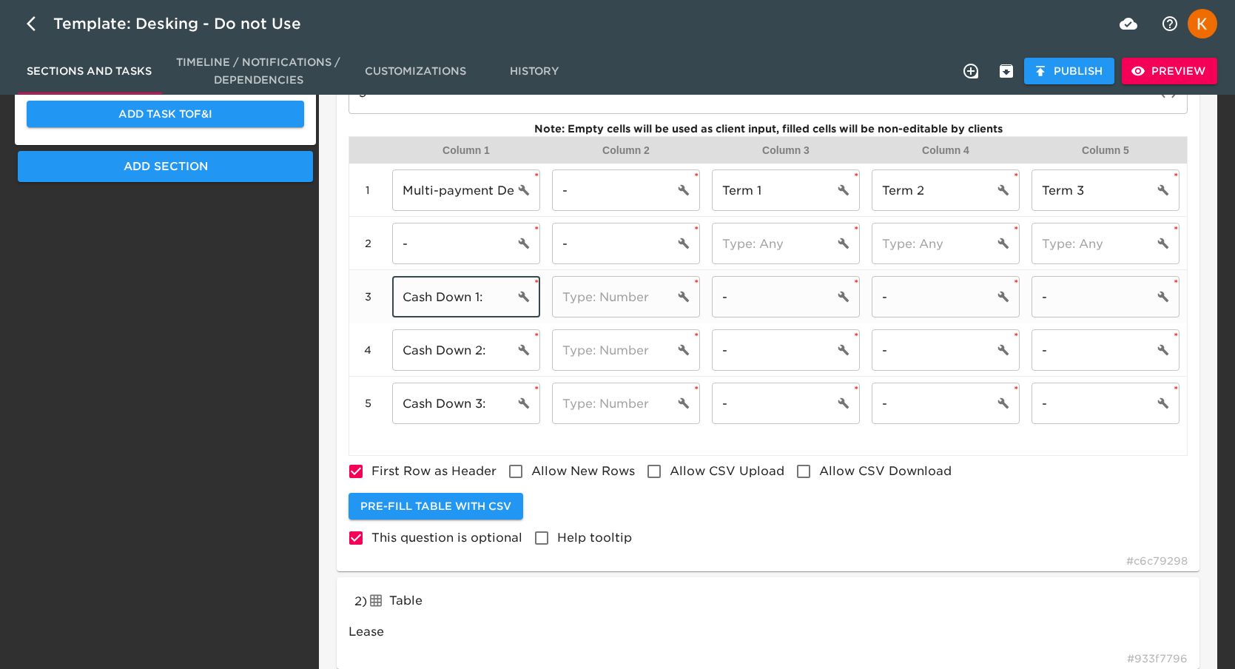
click at [494, 295] on input "Cash Down 1:" at bounding box center [453, 296] width 122 height 41
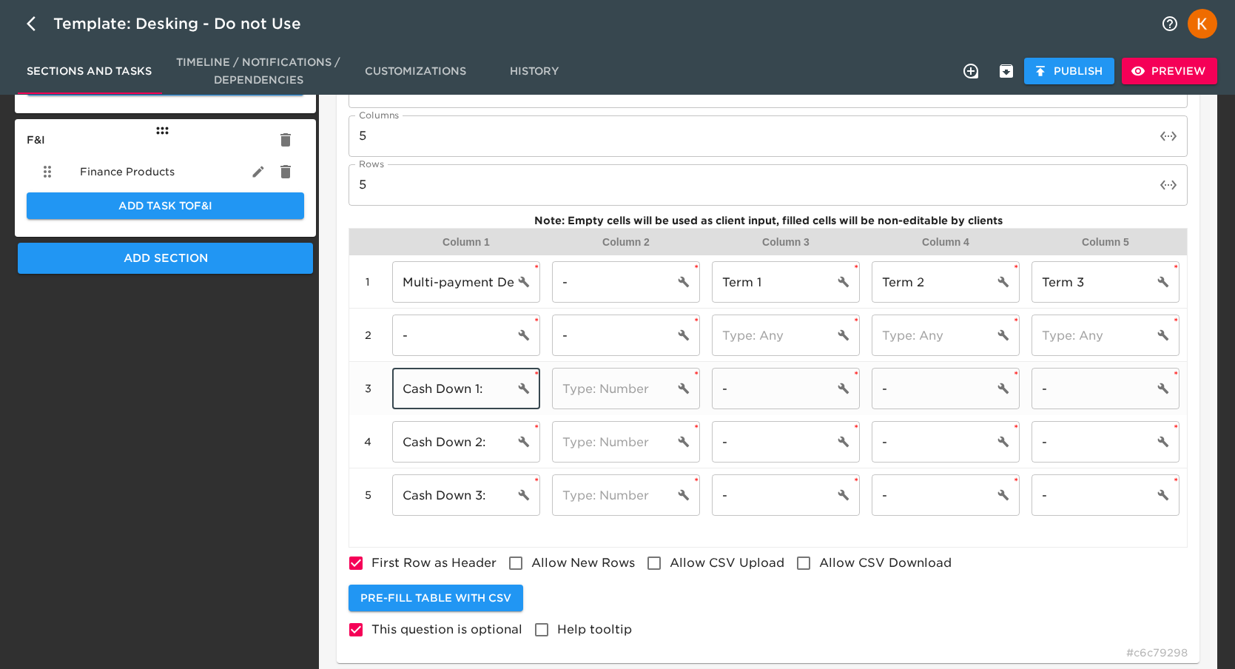
scroll to position [686, 0]
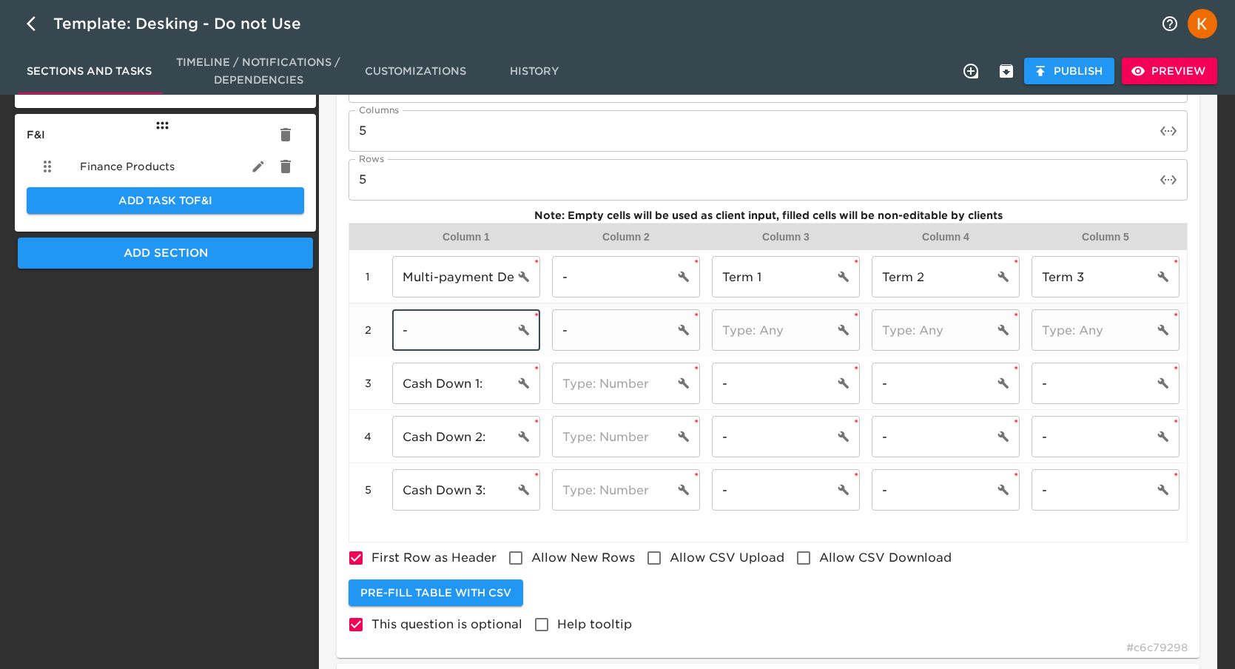
click at [433, 335] on input "-" at bounding box center [453, 329] width 122 height 41
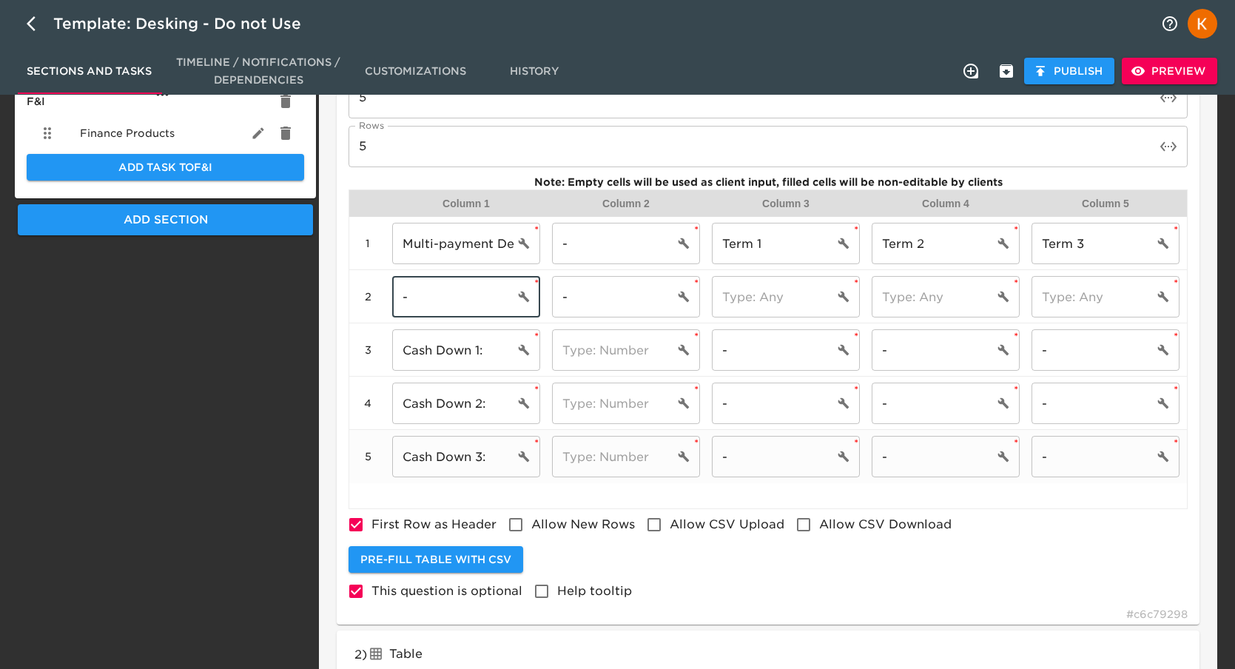
scroll to position [720, 0]
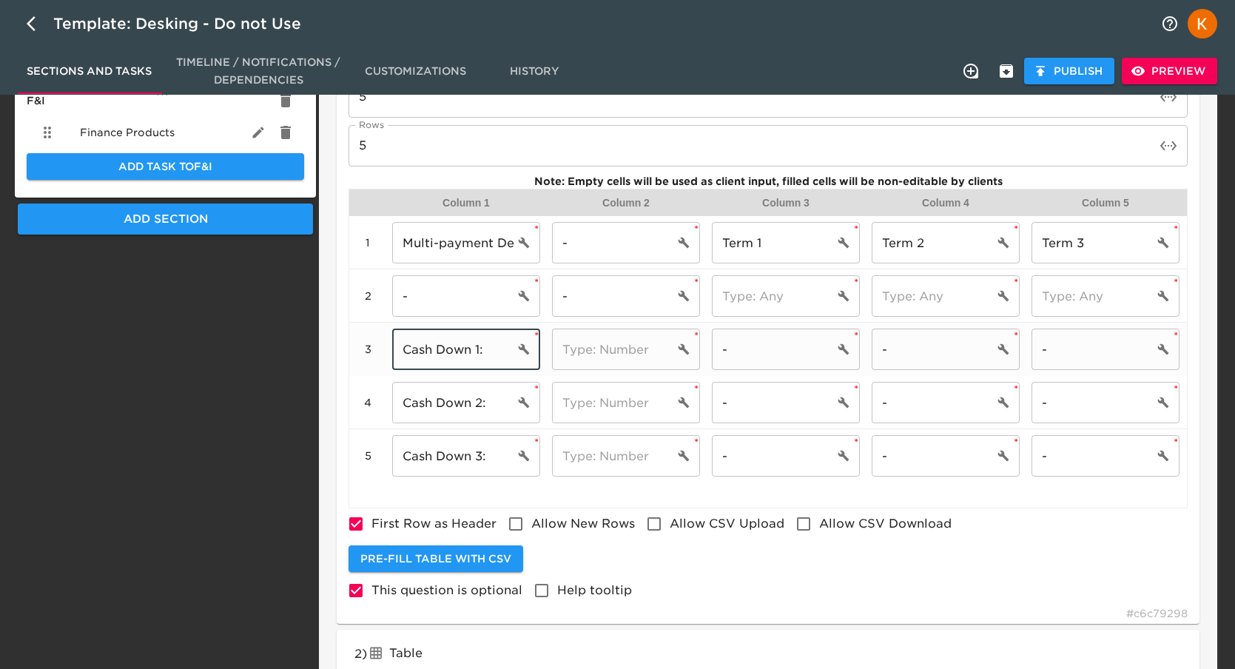
click at [400, 349] on input "Cash Down 1:" at bounding box center [453, 349] width 122 height 41
type input "$ Cash Down 1:"
click at [400, 404] on input "Cash Down 2:" at bounding box center [453, 402] width 122 height 41
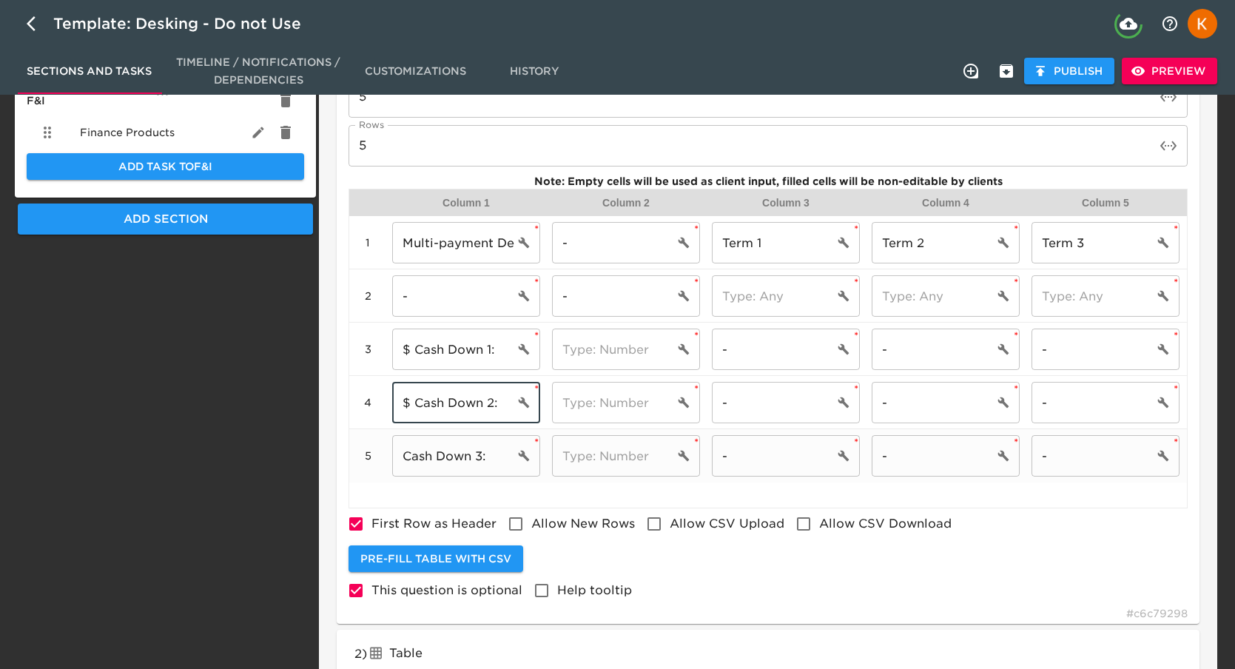
type input "$ Cash Down 2:"
click at [397, 460] on input "Cash Down 3:" at bounding box center [453, 455] width 122 height 41
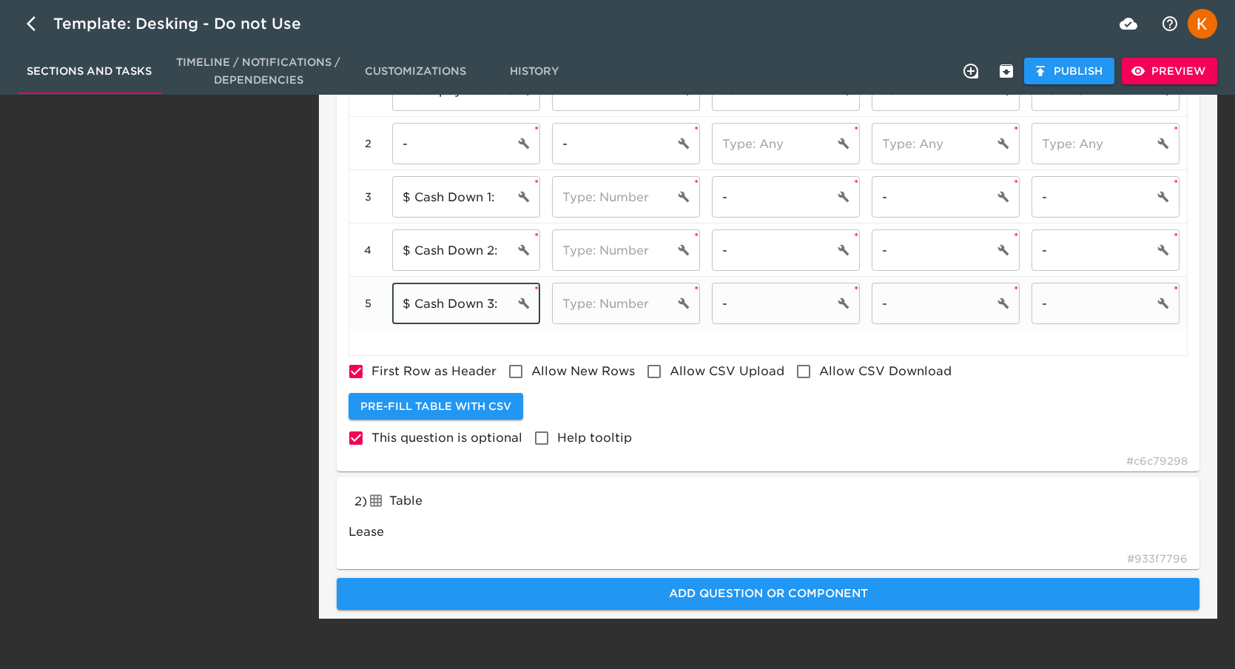
scroll to position [872, 0]
type input "$ Cash Down 3:"
click at [1161, 68] on span "Preview" at bounding box center [1170, 71] width 72 height 18
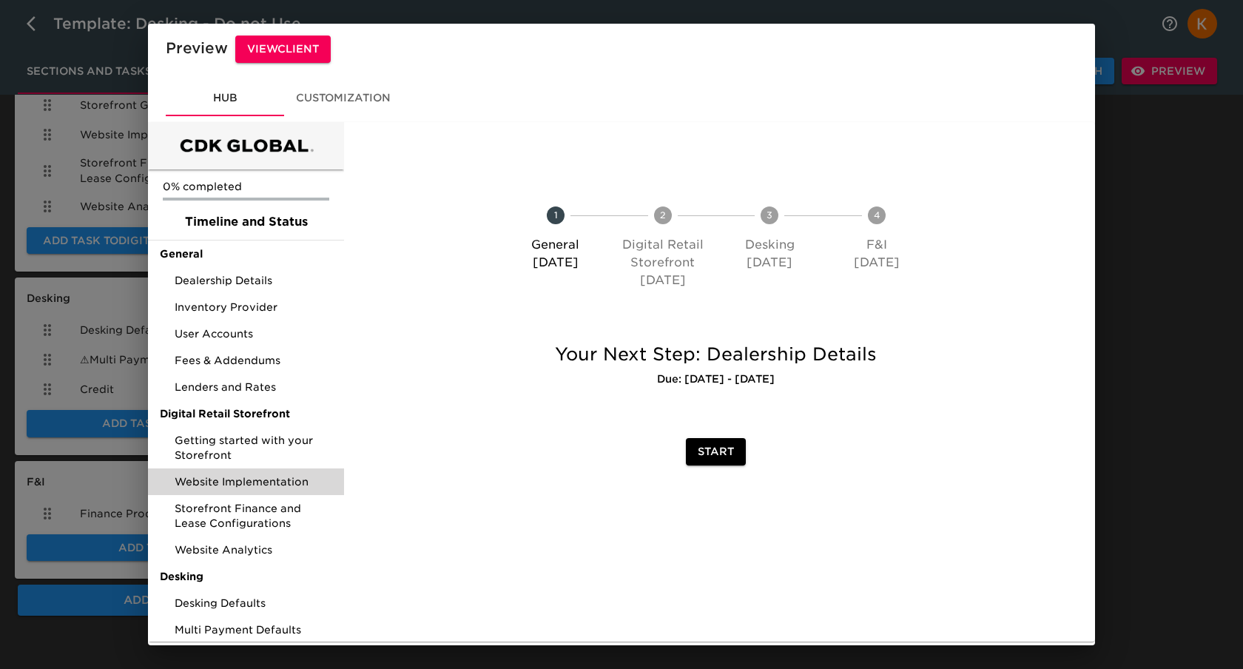
scroll to position [87, 0]
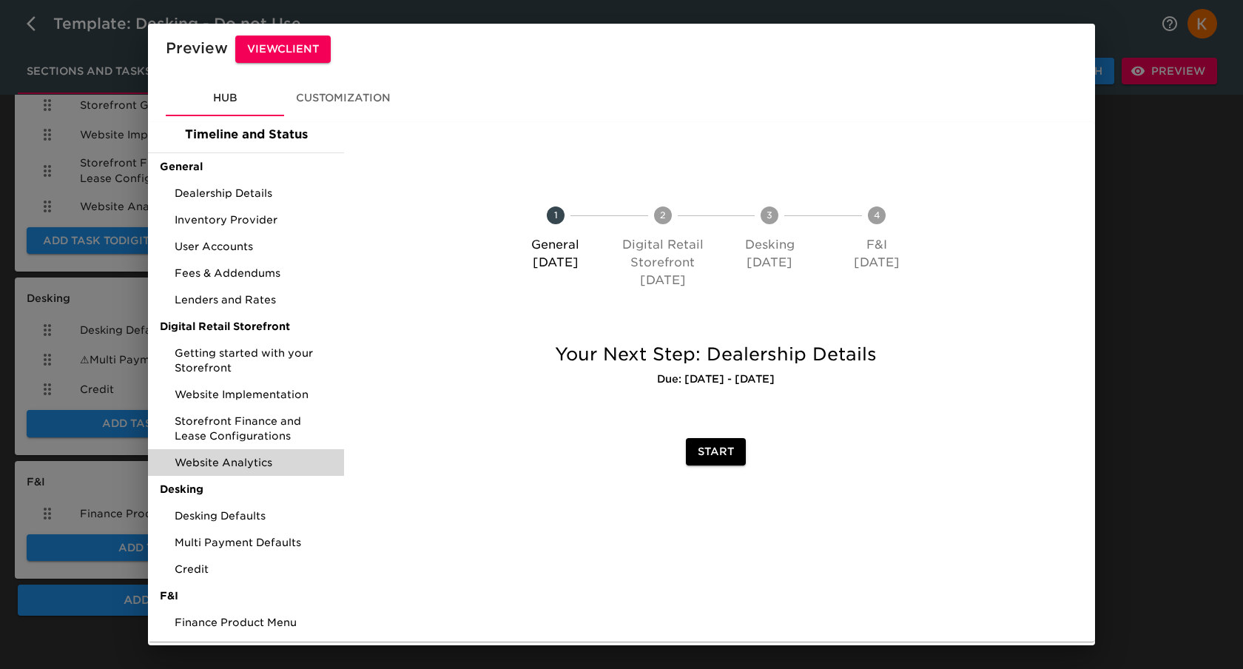
click at [235, 550] on div "Multi Payment Defaults" at bounding box center [246, 542] width 196 height 27
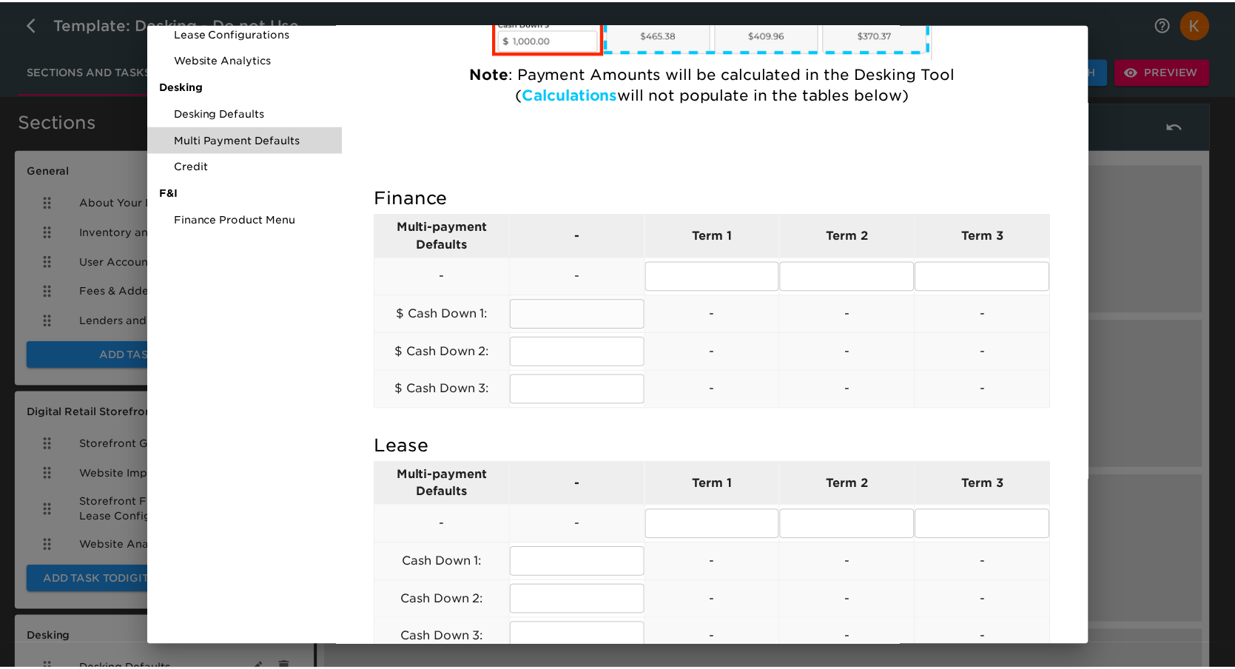
scroll to position [502, 0]
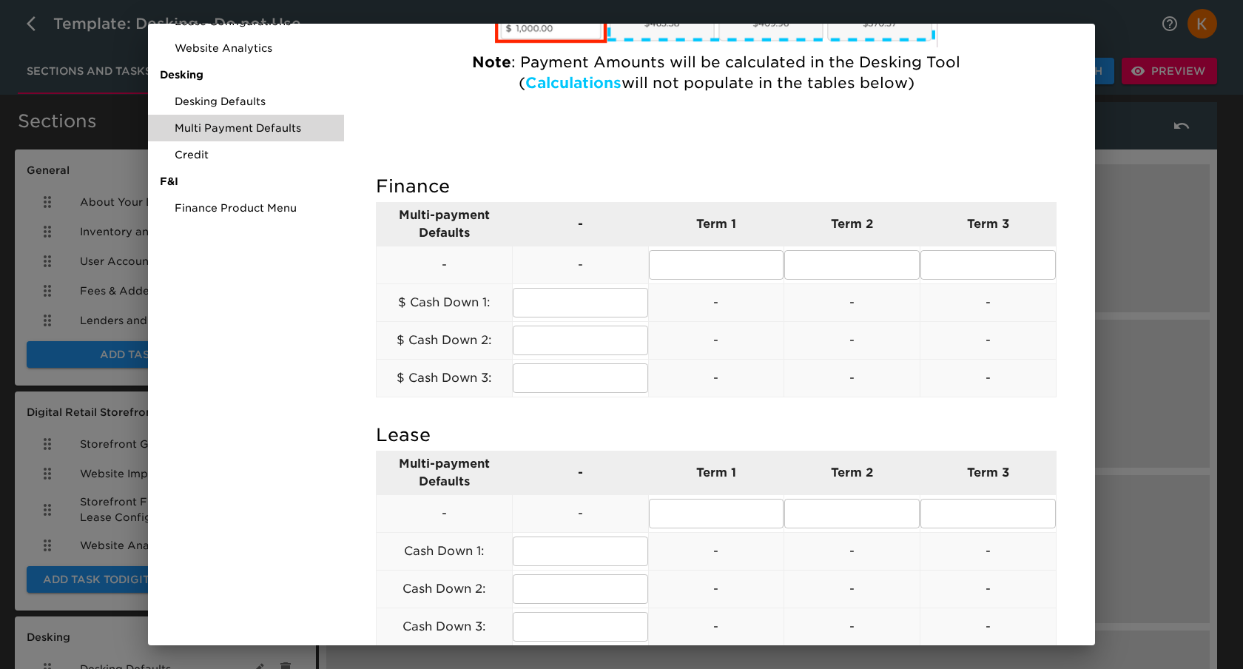
click at [240, 394] on div "0% completed Timeline and Status General Dealership Details Inventory Provider …" at bounding box center [246, 191] width 196 height 1143
click at [1184, 173] on div "Preview View Client Hub Customization 0% completed Timeline and Status General …" at bounding box center [621, 334] width 1243 height 669
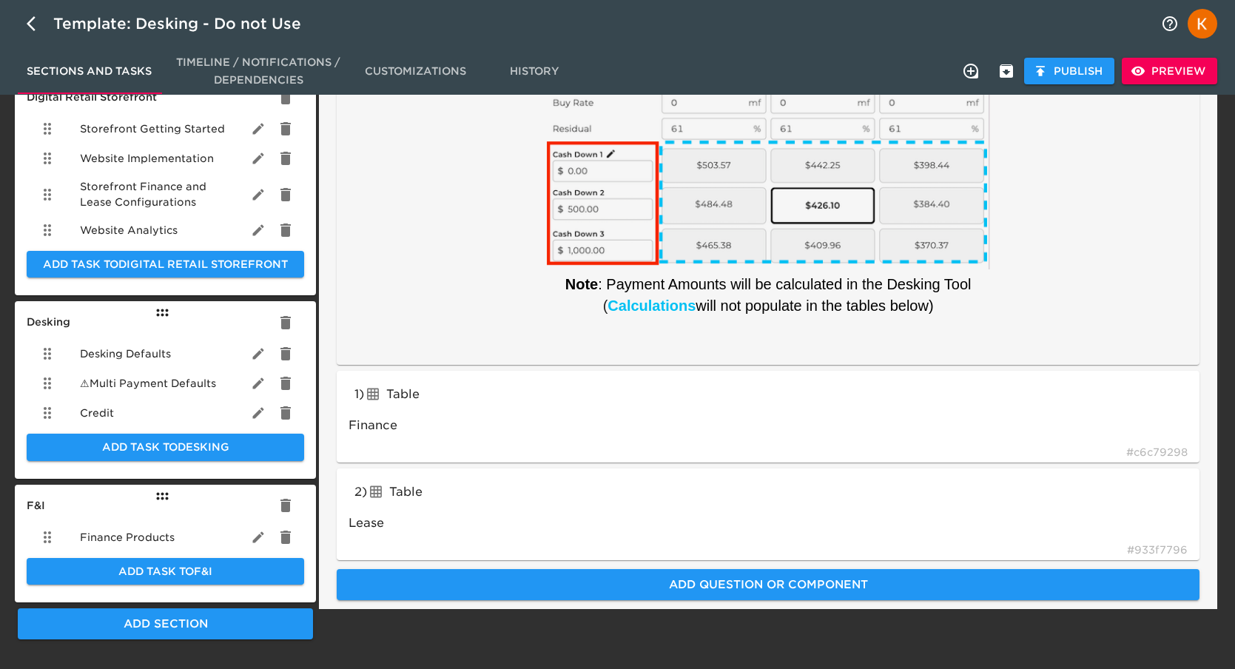
scroll to position [337, 0]
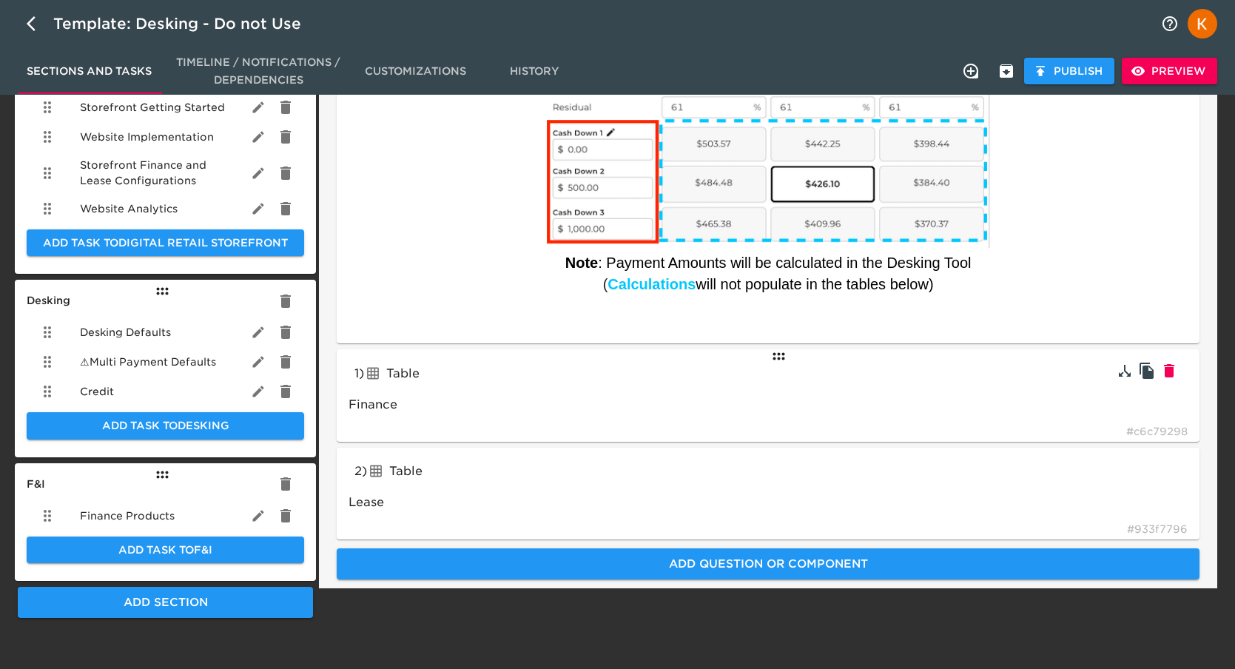
click at [838, 376] on div "1 ) Table tableInput Finance # c6c79298" at bounding box center [768, 395] width 863 height 92
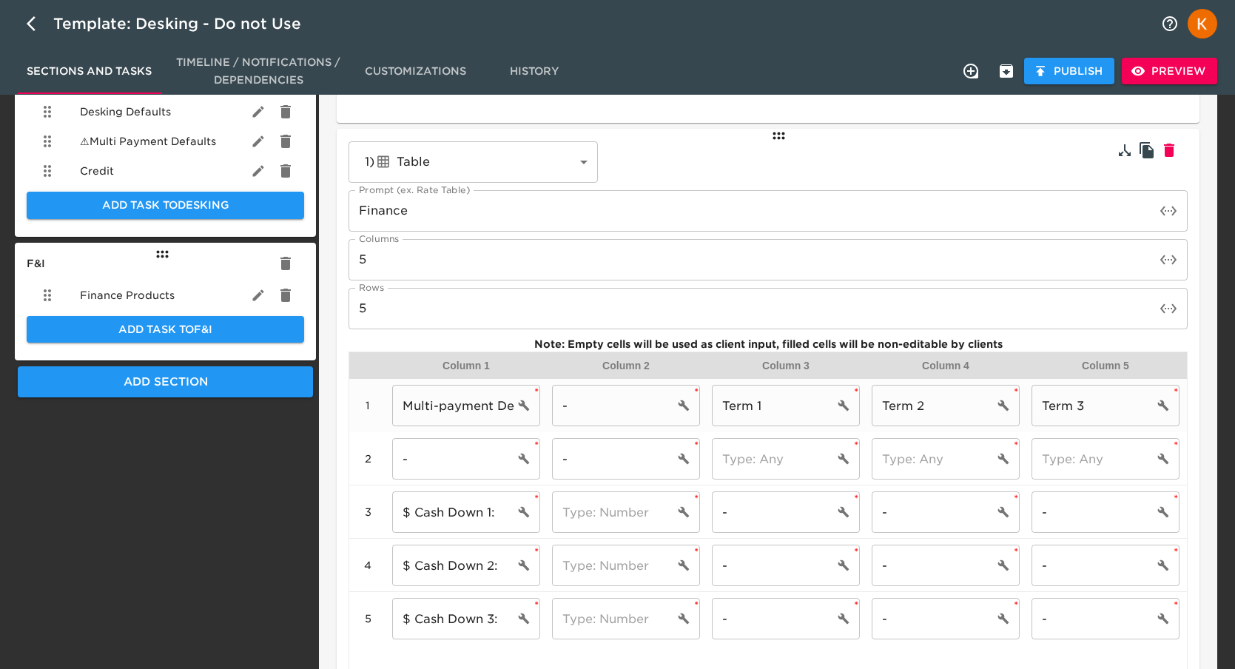
scroll to position [560, 0]
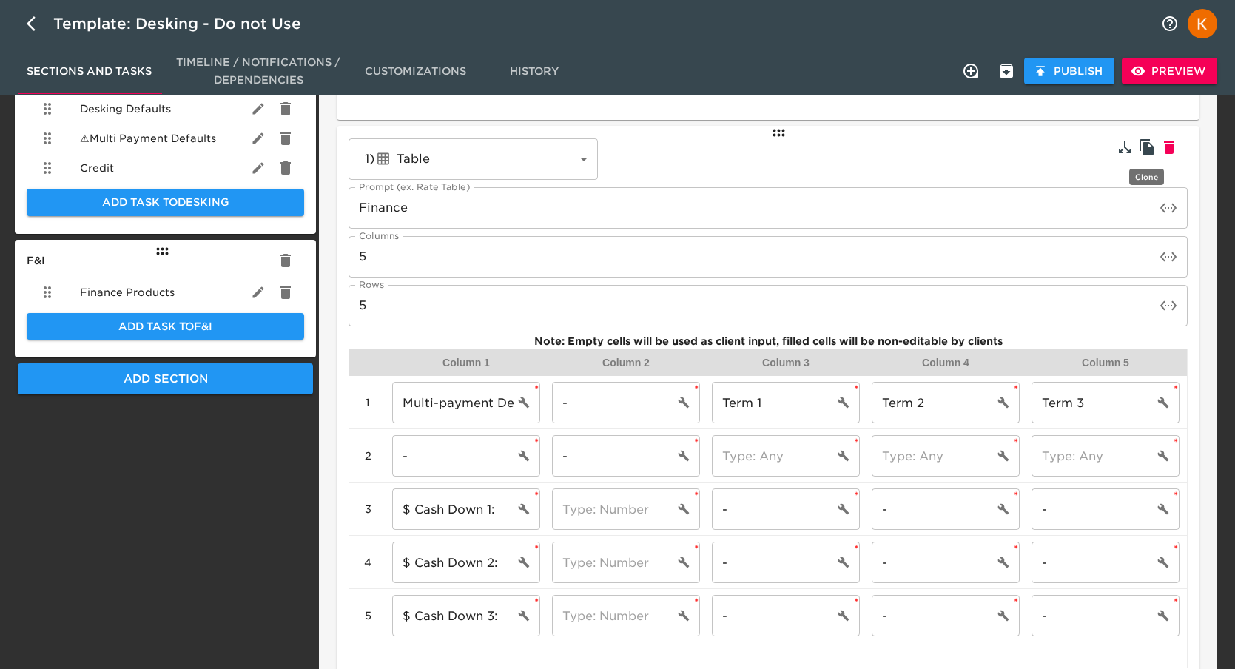
click at [1150, 150] on icon "button" at bounding box center [1147, 147] width 14 height 16
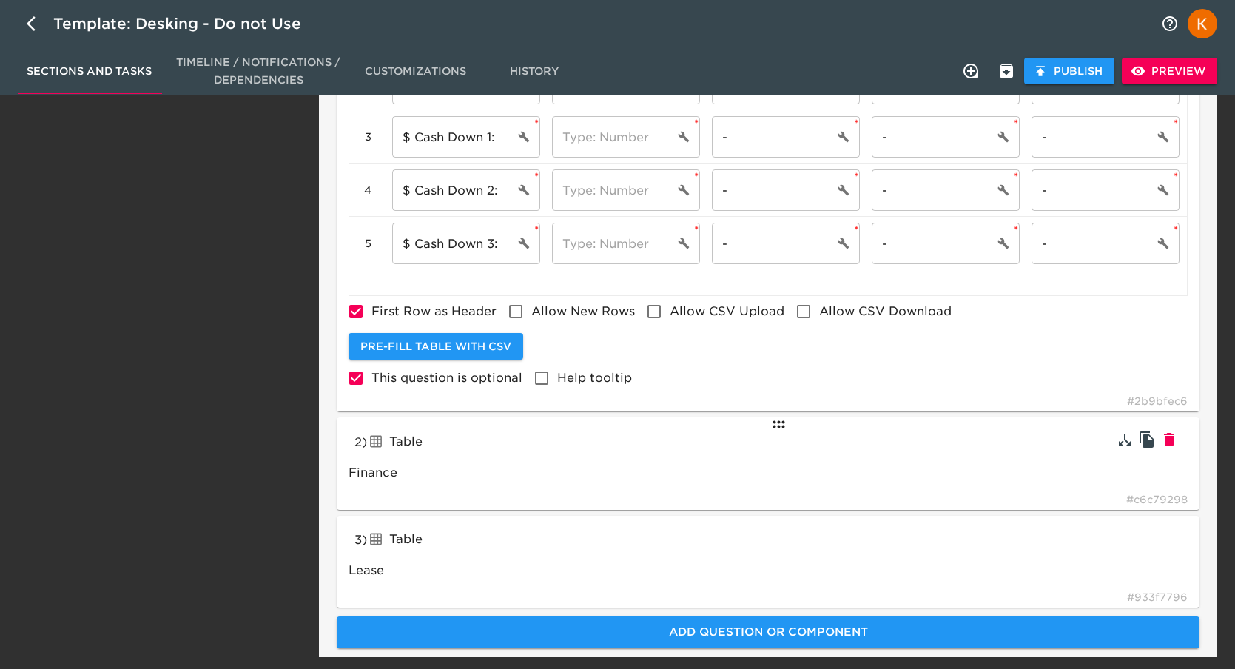
scroll to position [933, 0]
click at [1174, 432] on icon "button" at bounding box center [1169, 439] width 18 height 18
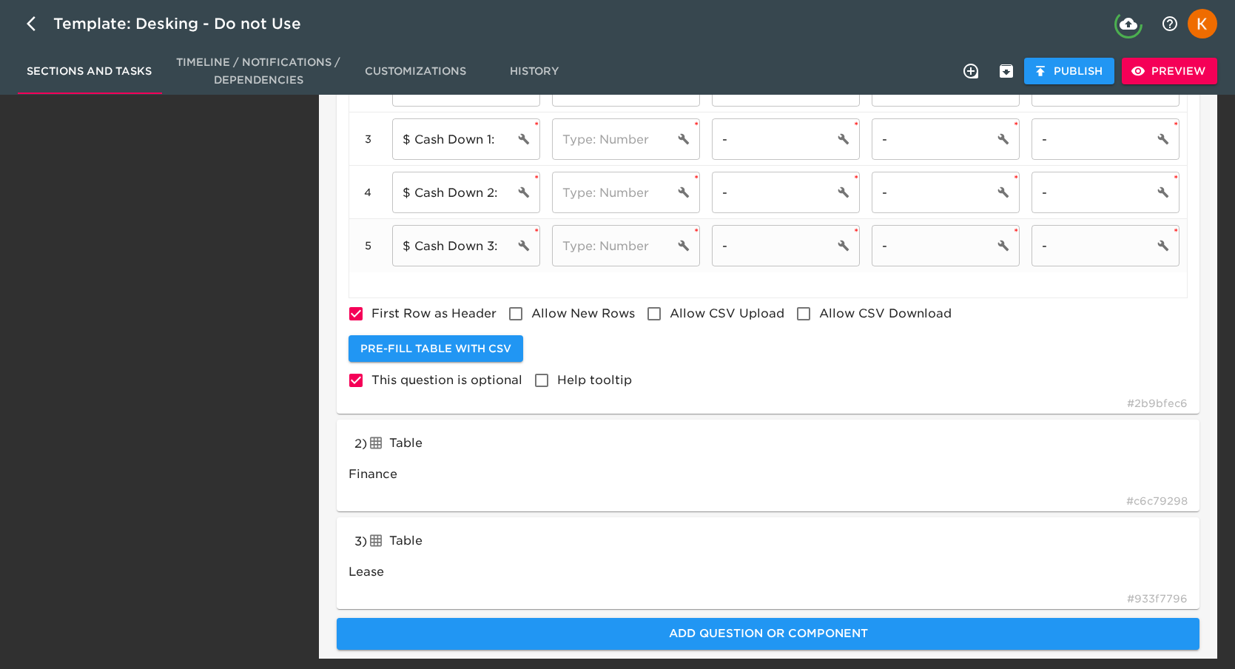
type input "Lease"
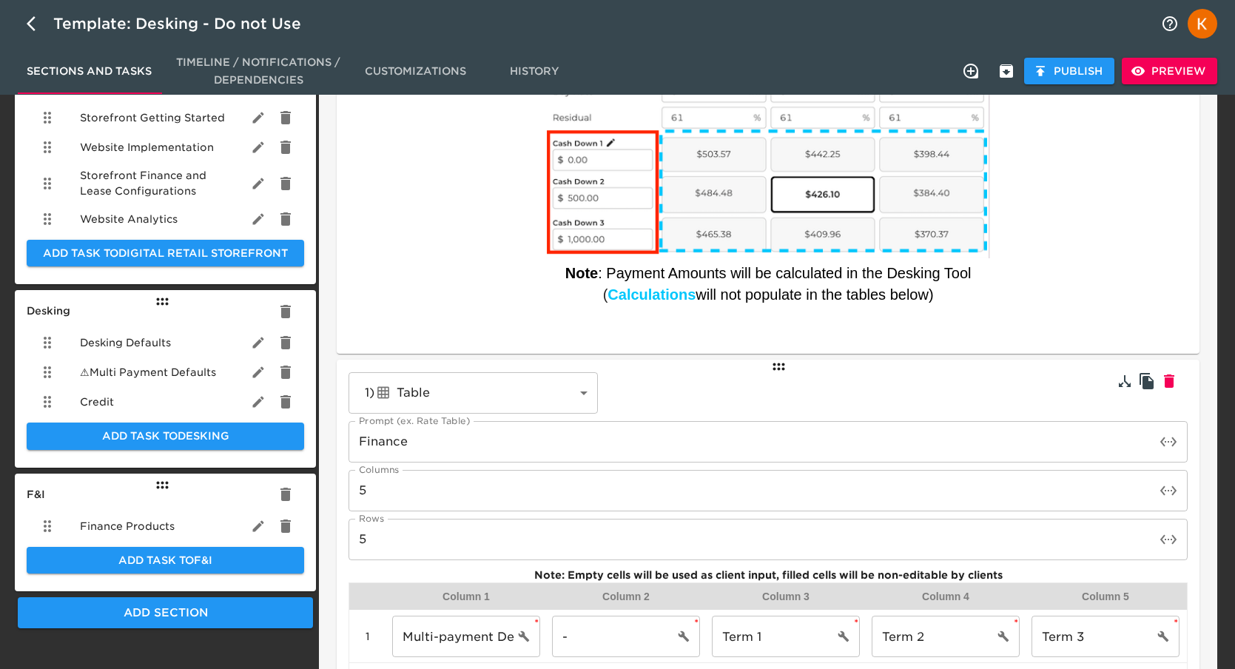
scroll to position [320, 0]
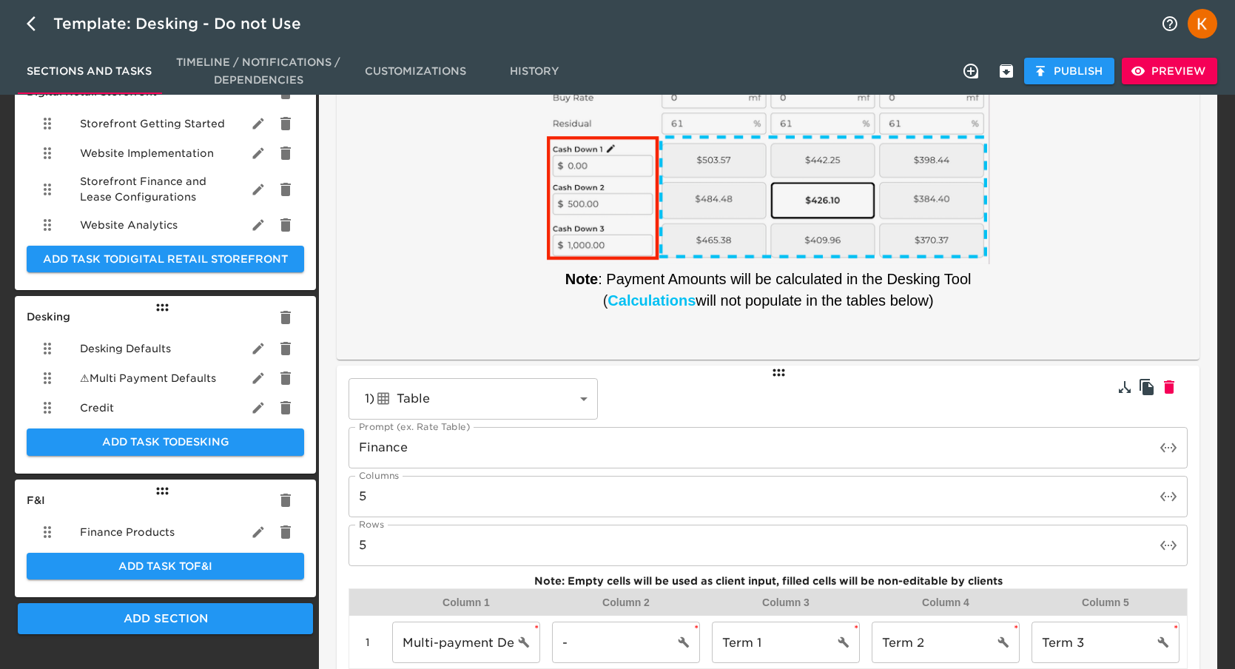
click at [932, 355] on div "Task Note: For this section, please provide the Default Terms & Cash Down – **P…" at bounding box center [768, 140] width 863 height 437
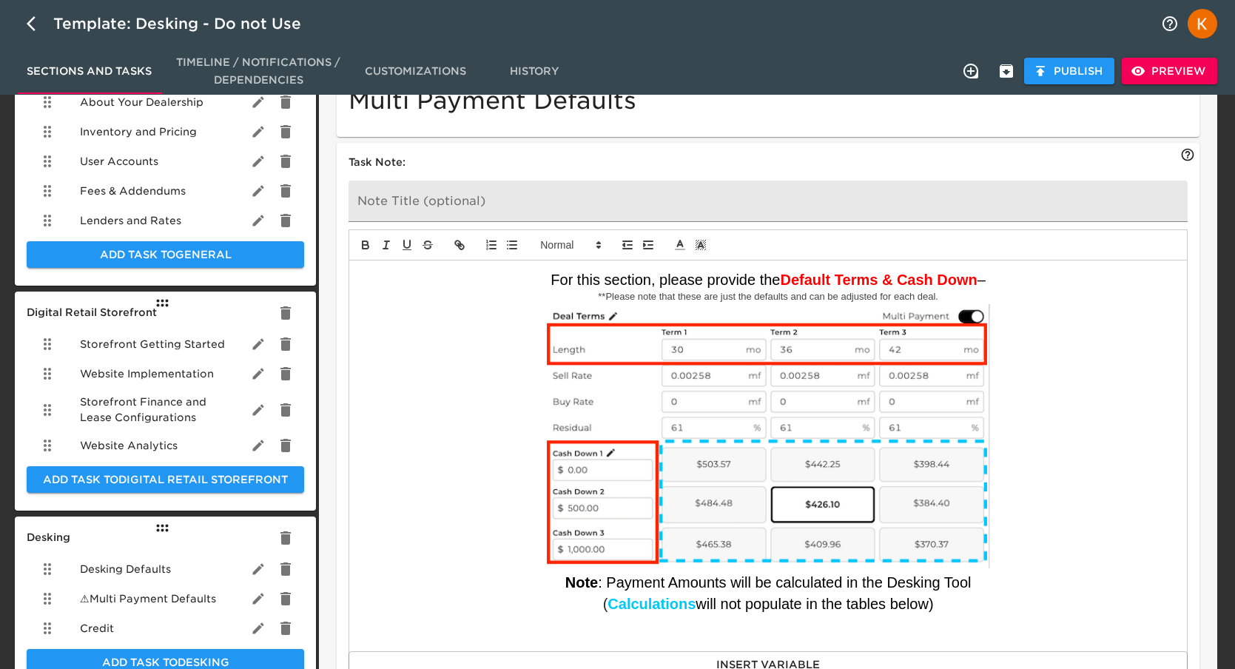
scroll to position [0, 0]
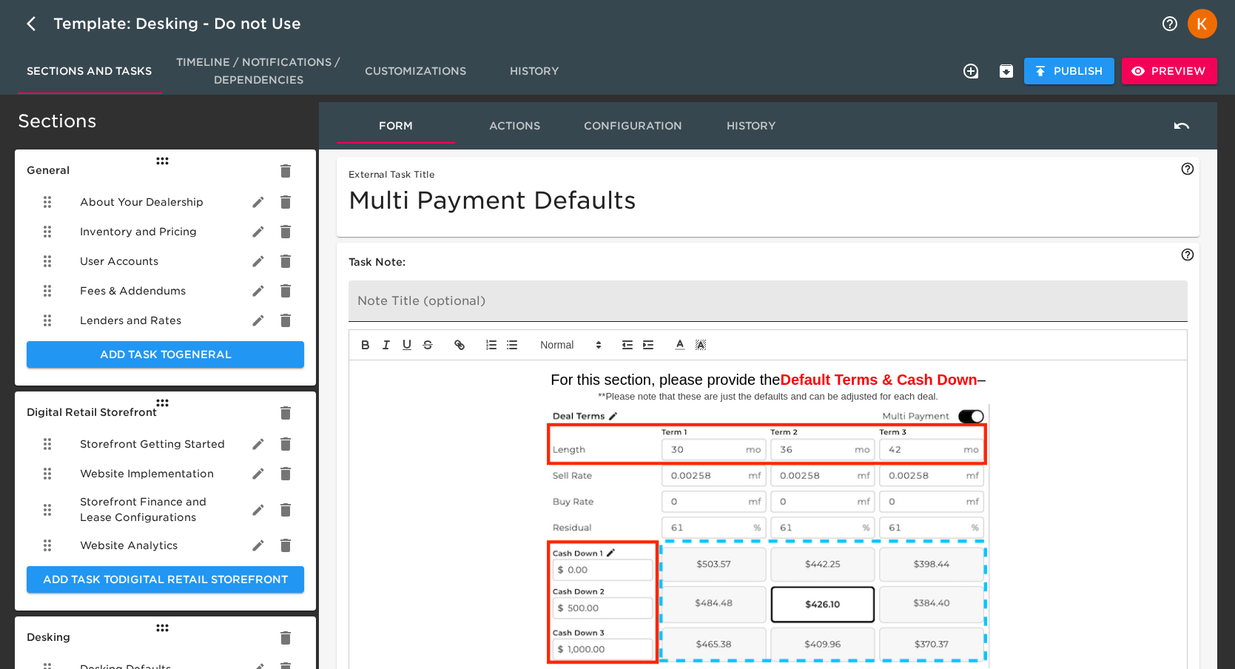
click at [630, 295] on input "text" at bounding box center [768, 300] width 839 height 41
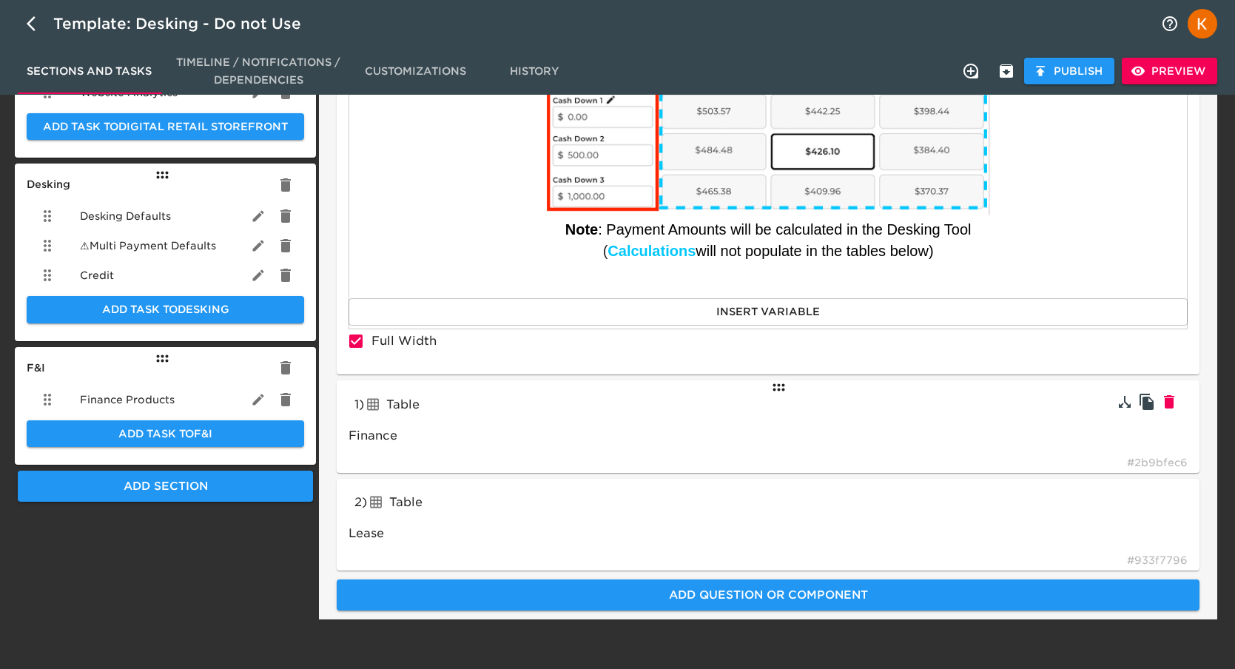
scroll to position [454, 0]
click at [1050, 393] on div "1 ) Table tableInput Finance # 2b9bfec6" at bounding box center [768, 426] width 863 height 92
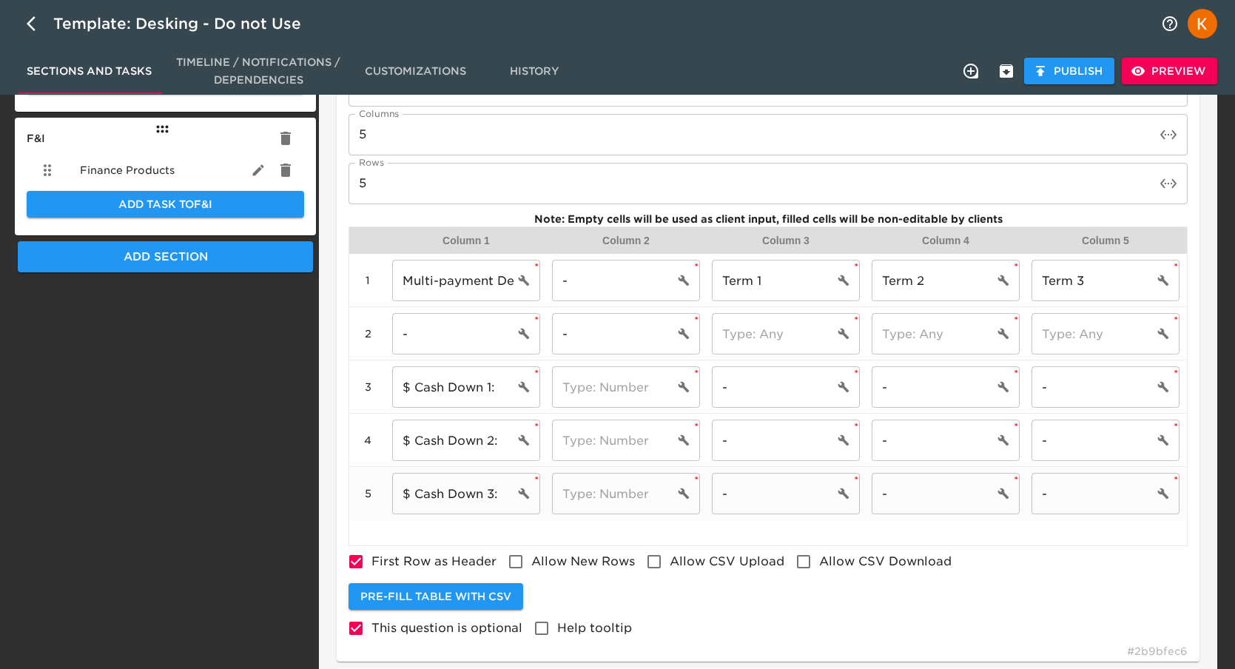
scroll to position [872, 0]
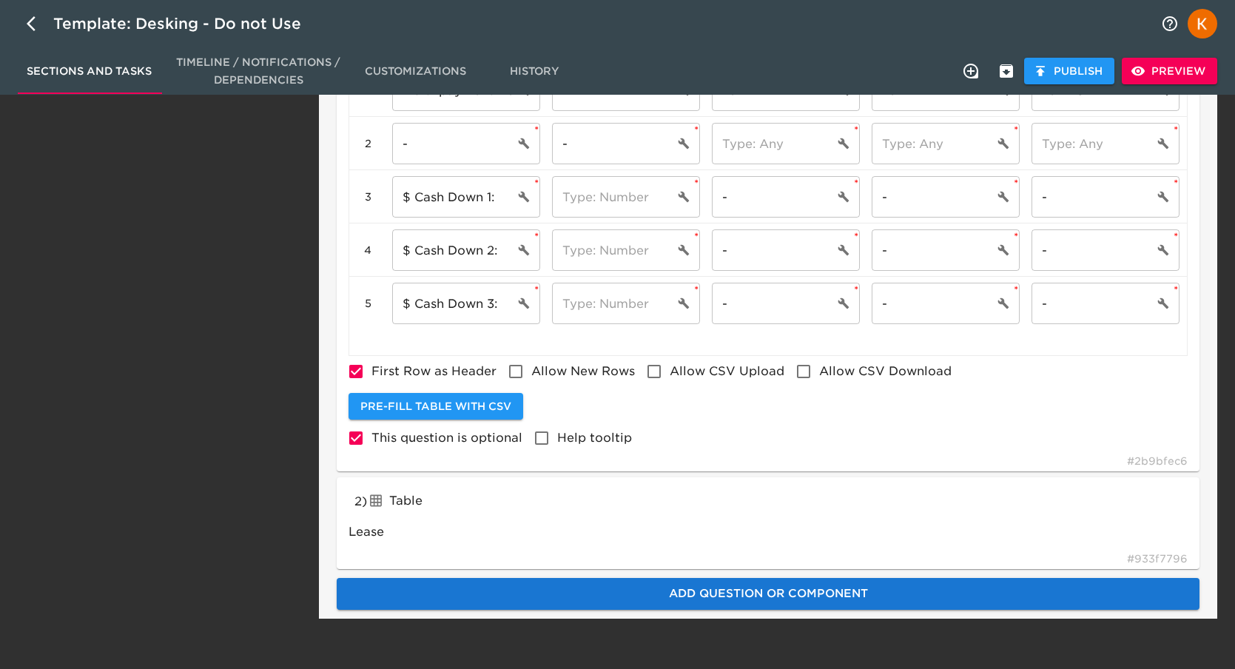
click at [793, 602] on span "Add Question or Component" at bounding box center [768, 593] width 830 height 19
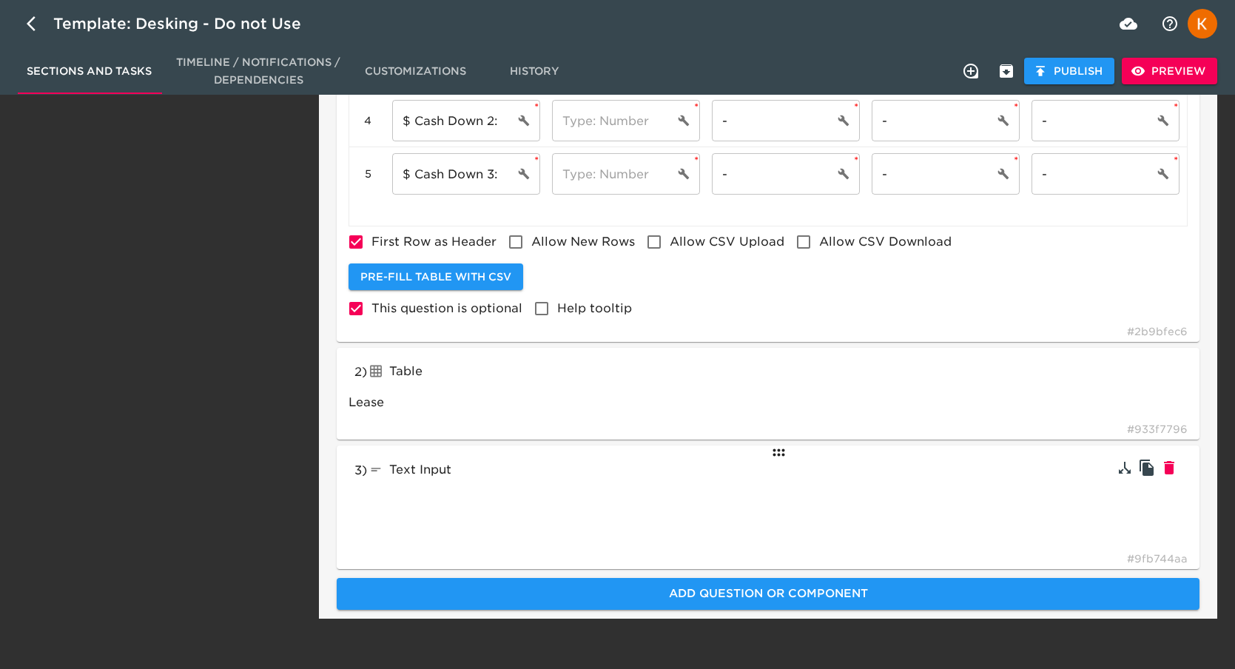
click at [714, 454] on div "3 ) Text Input textInput # 9fb744aa" at bounding box center [768, 507] width 863 height 124
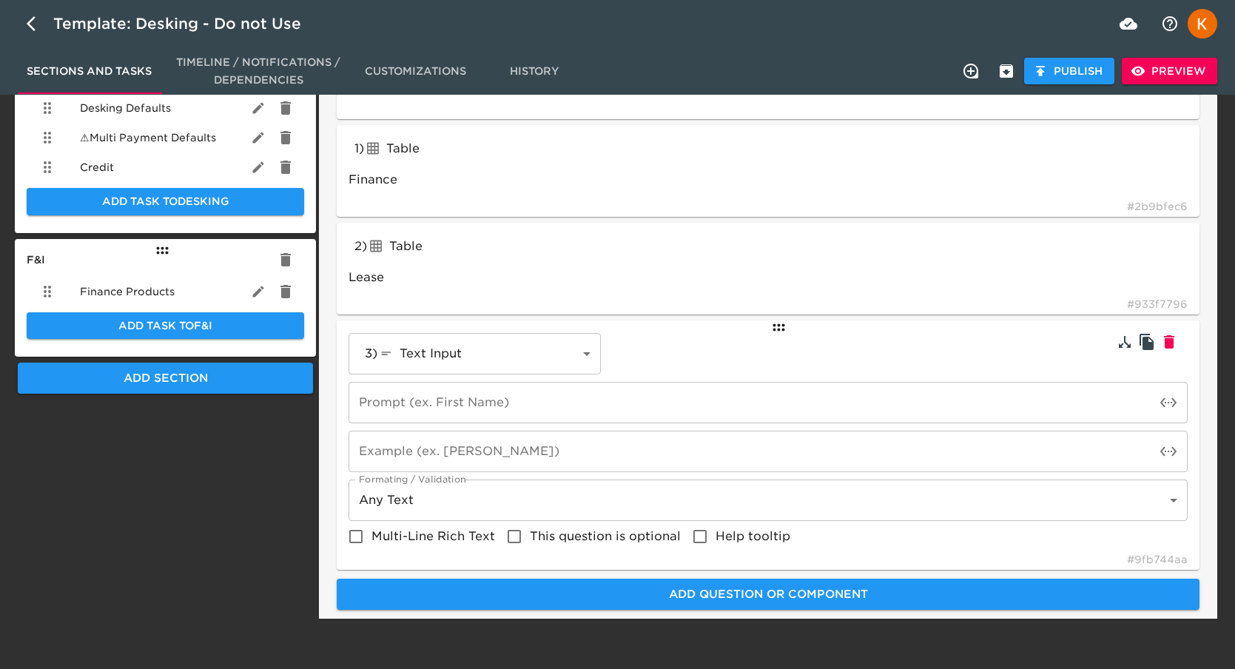
scroll to position [561, 0]
click at [523, 352] on body "Template: Desking - Do not Use Sections and Tasks Timeline / Notifications / De…" at bounding box center [621, 30] width 1243 height 1183
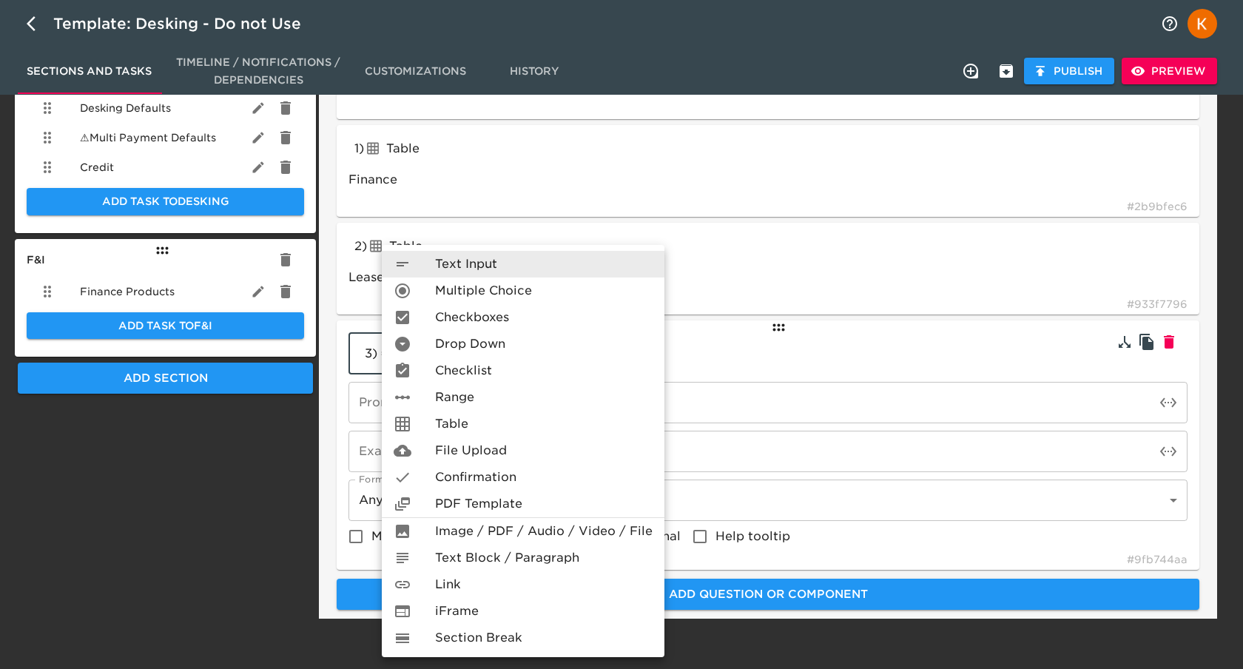
click at [538, 630] on li "Section Break" at bounding box center [523, 638] width 283 height 27
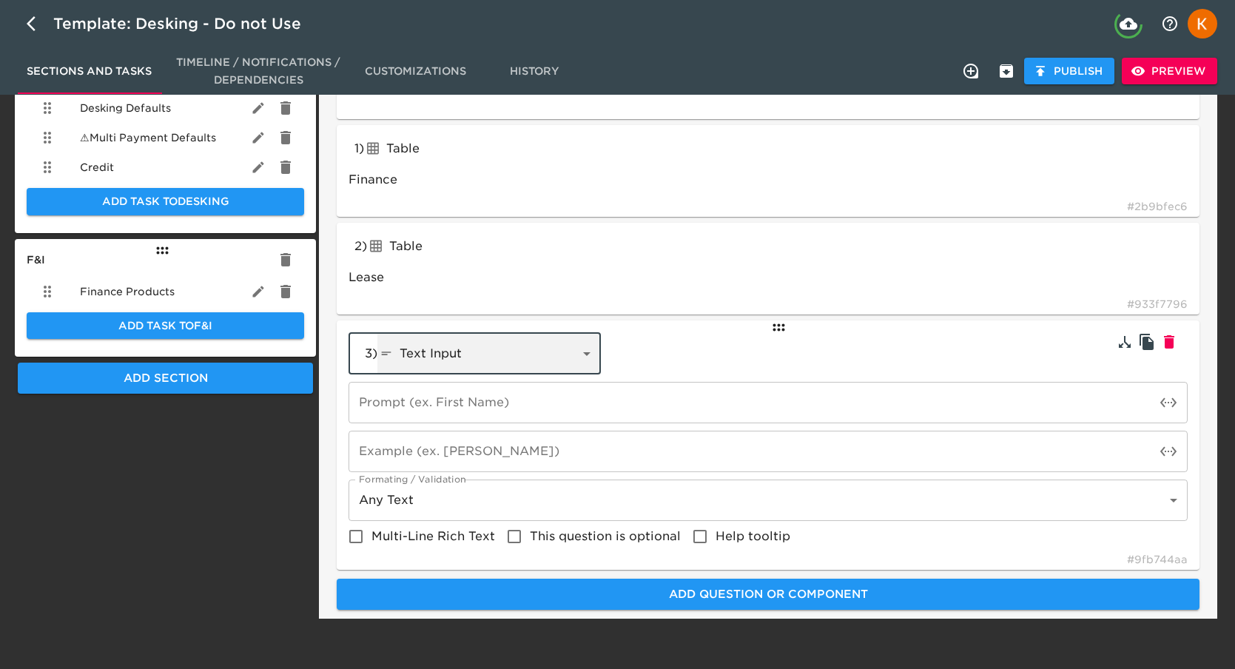
type input "lineBreak"
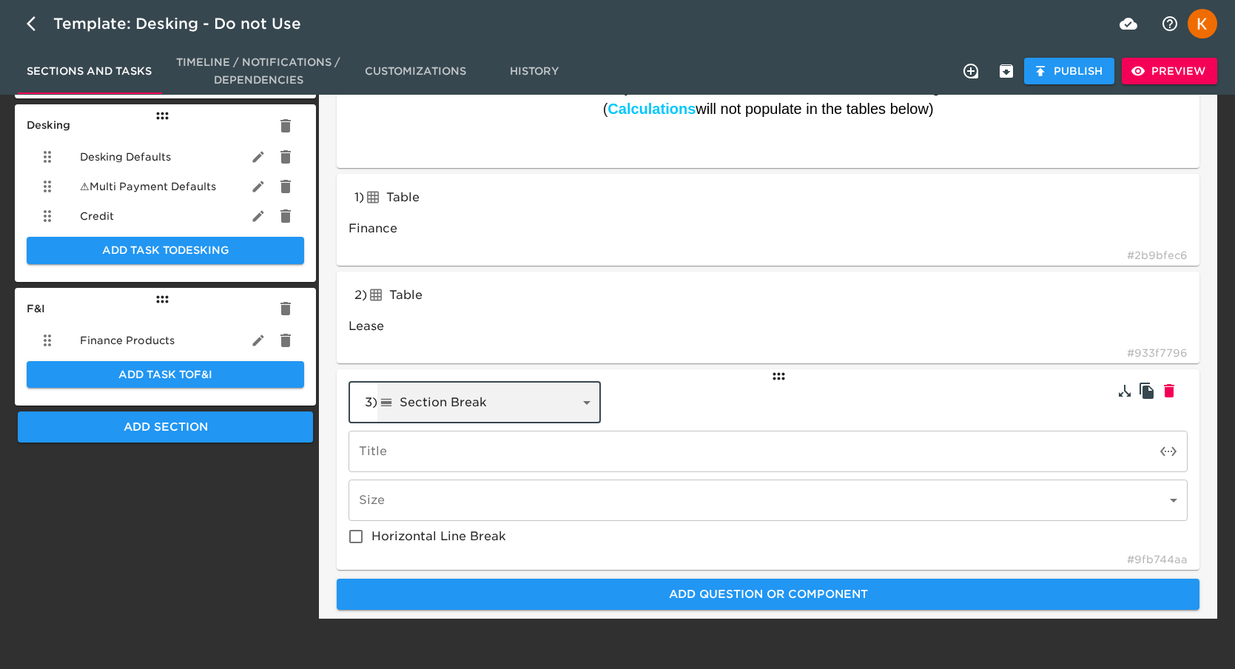
scroll to position [512, 0]
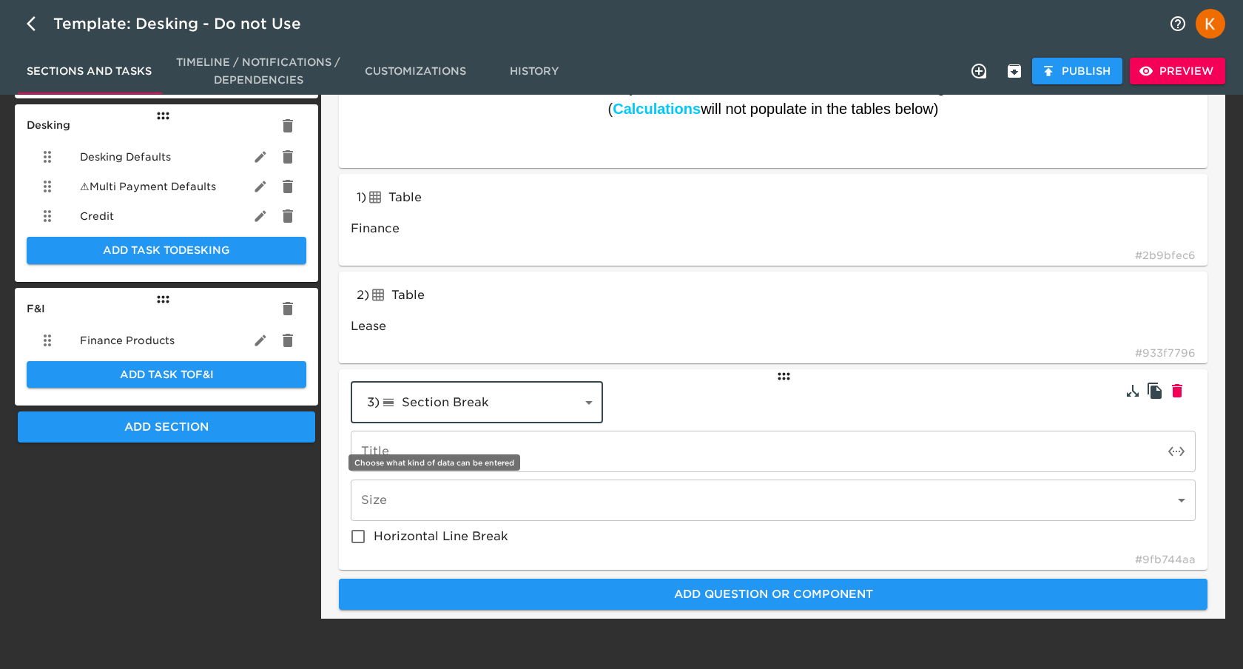
click at [455, 513] on body "Template: Desking - Do not Use Sections and Tasks Timeline / Notifications / De…" at bounding box center [621, 55] width 1243 height 1134
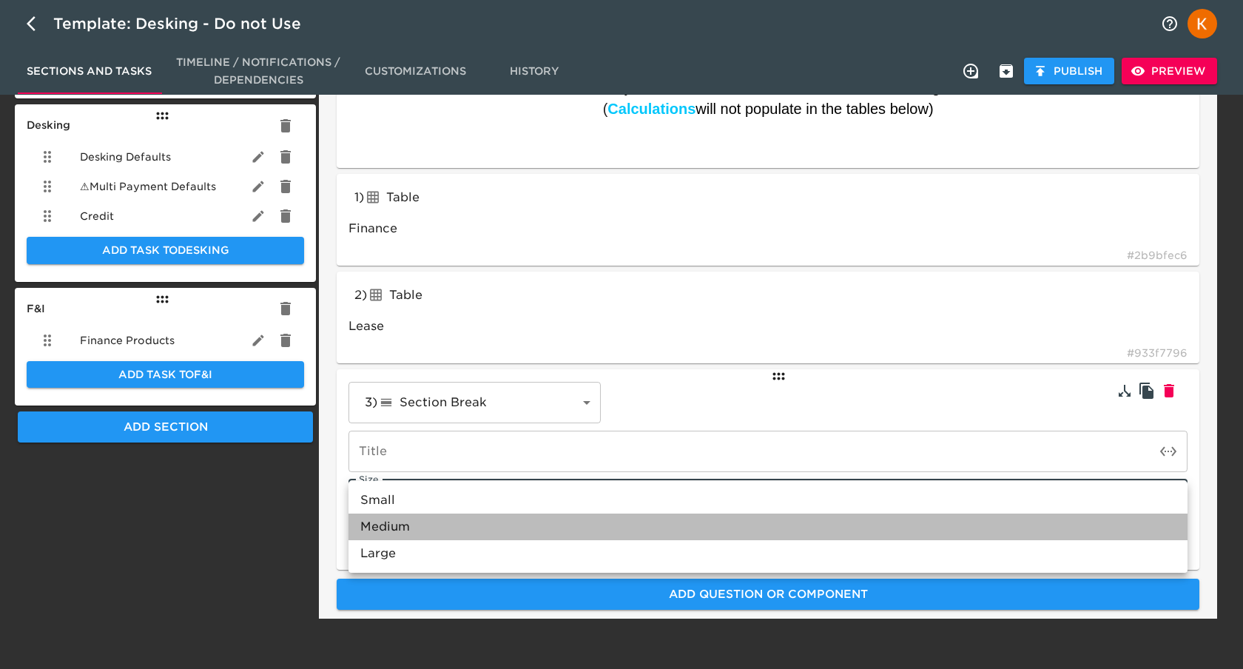
click at [430, 521] on li "Medium" at bounding box center [768, 527] width 839 height 27
type input "Medium"
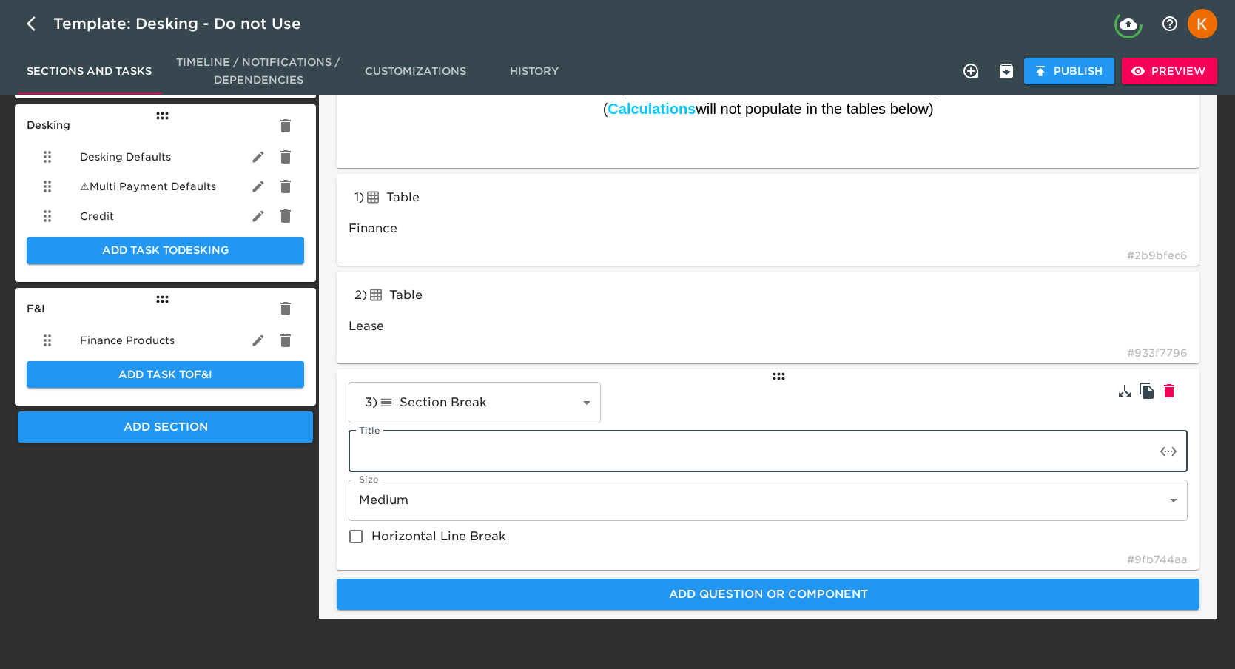
click at [391, 460] on input "text" at bounding box center [752, 451] width 807 height 41
click at [548, 450] on input "Note: Cash Down must be a $ amount" at bounding box center [752, 451] width 807 height 41
click at [541, 451] on input "Note: Cash Down must be a $ amount" at bounding box center [752, 451] width 807 height 41
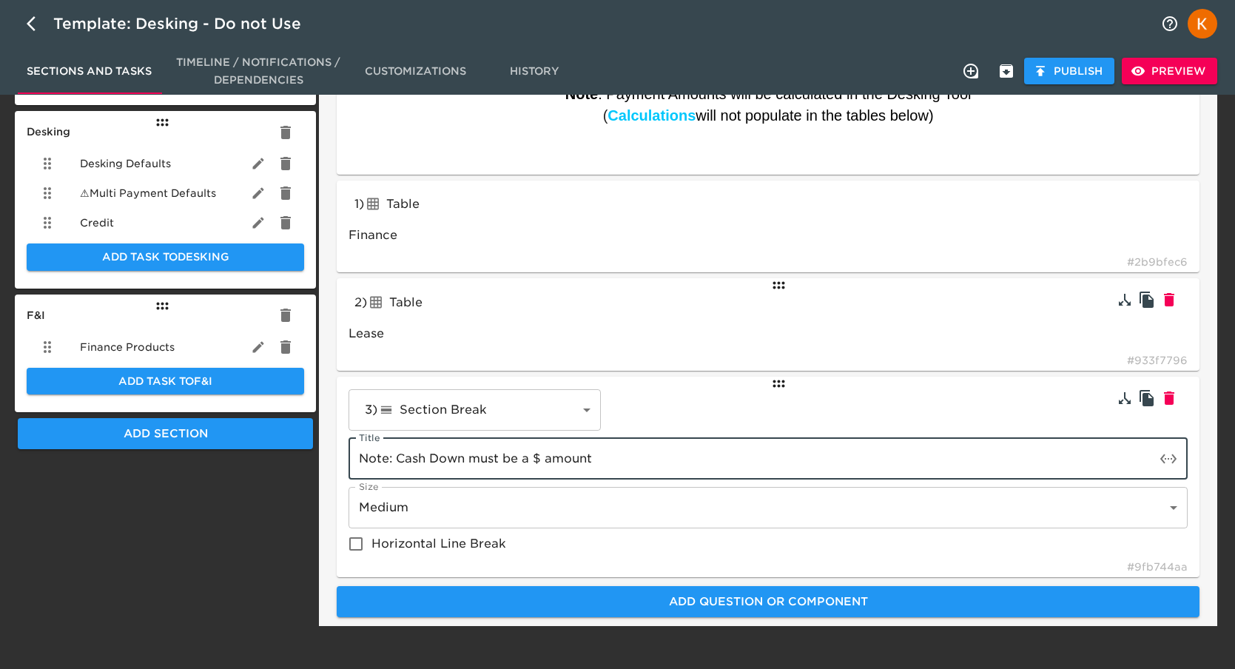
scroll to position [429, 0]
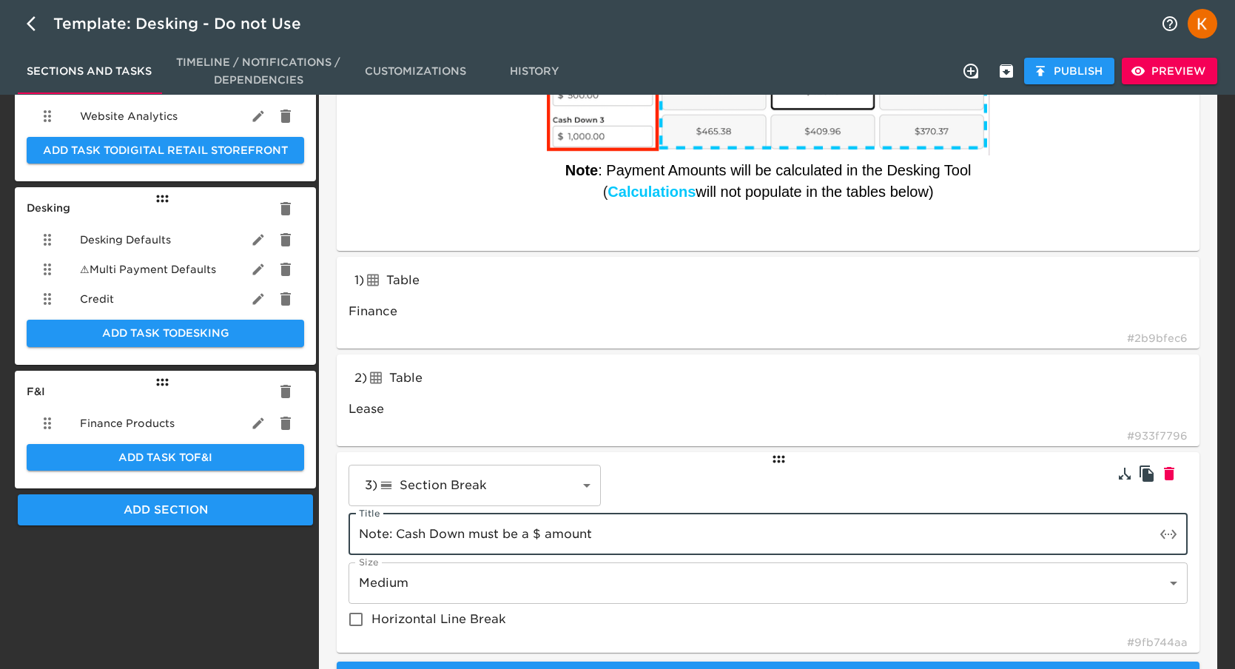
type input "Note: Cash Down must be a $ amount"
click at [741, 461] on div "3 ) Section Break lineBreak ​ Title Note: Cash Down must be a $ amount Title Si…" at bounding box center [768, 552] width 863 height 201
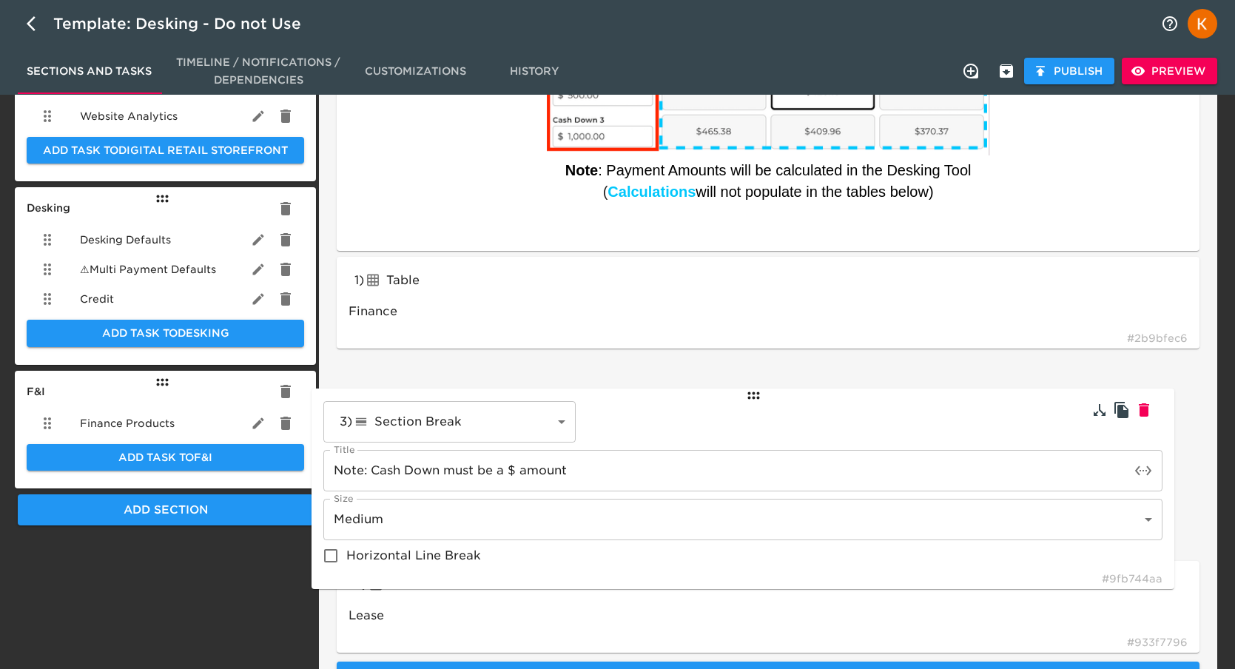
scroll to position [437, 0]
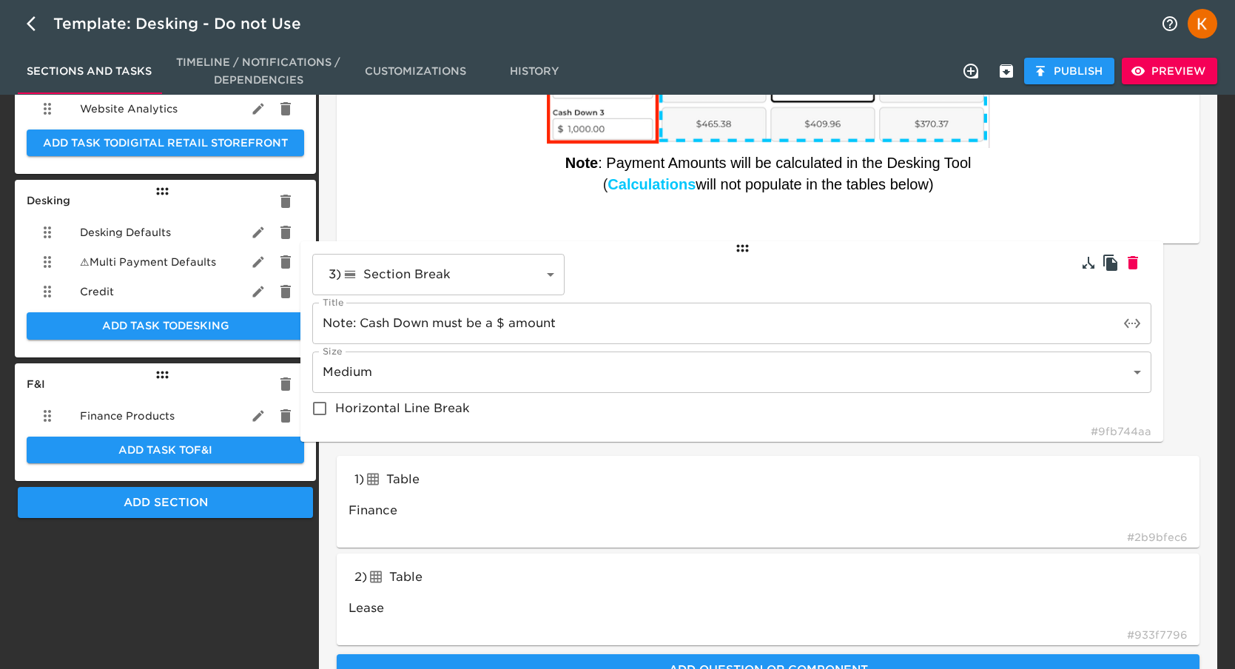
drag, startPoint x: 780, startPoint y: 462, endPoint x: 741, endPoint y: 243, distance: 221.7
click at [741, 243] on div "1 ) Table tableInput Finance # 2b9bfec6 2 ) Table tableInput Lease # 933f7796 3…" at bounding box center [768, 447] width 875 height 408
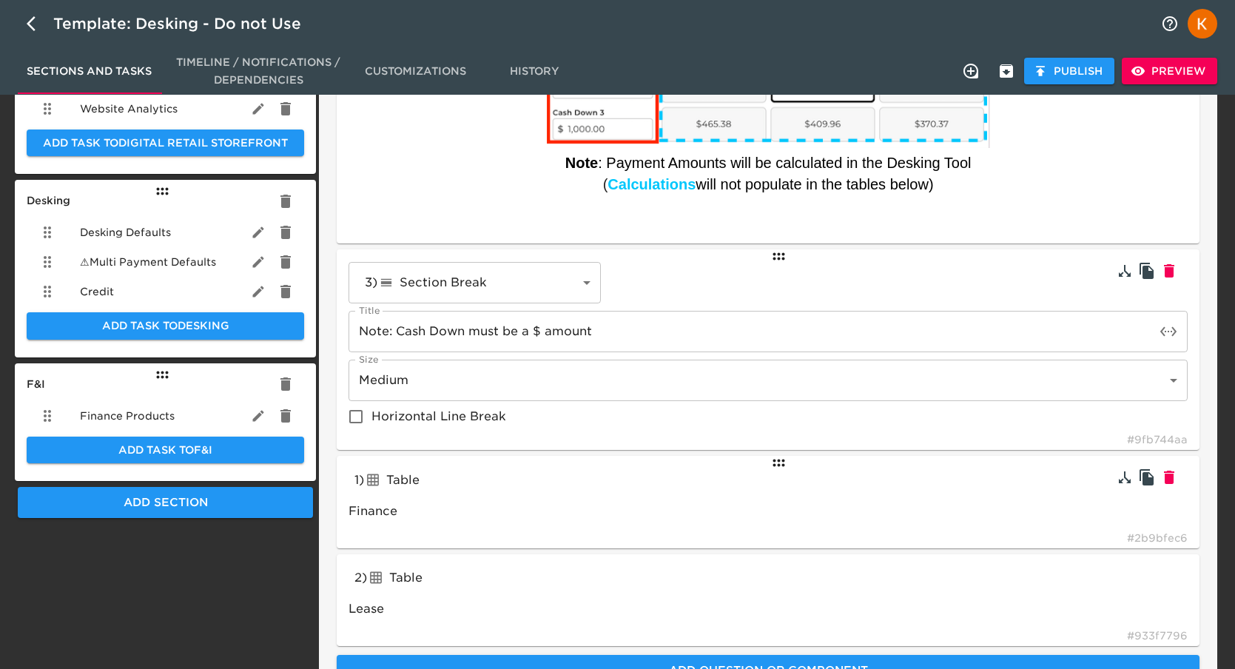
type input "Finance"
type input "lineBreak"
type input "Note: Cash Down must be a $ amount"
type input "tableInput"
type input "Lease"
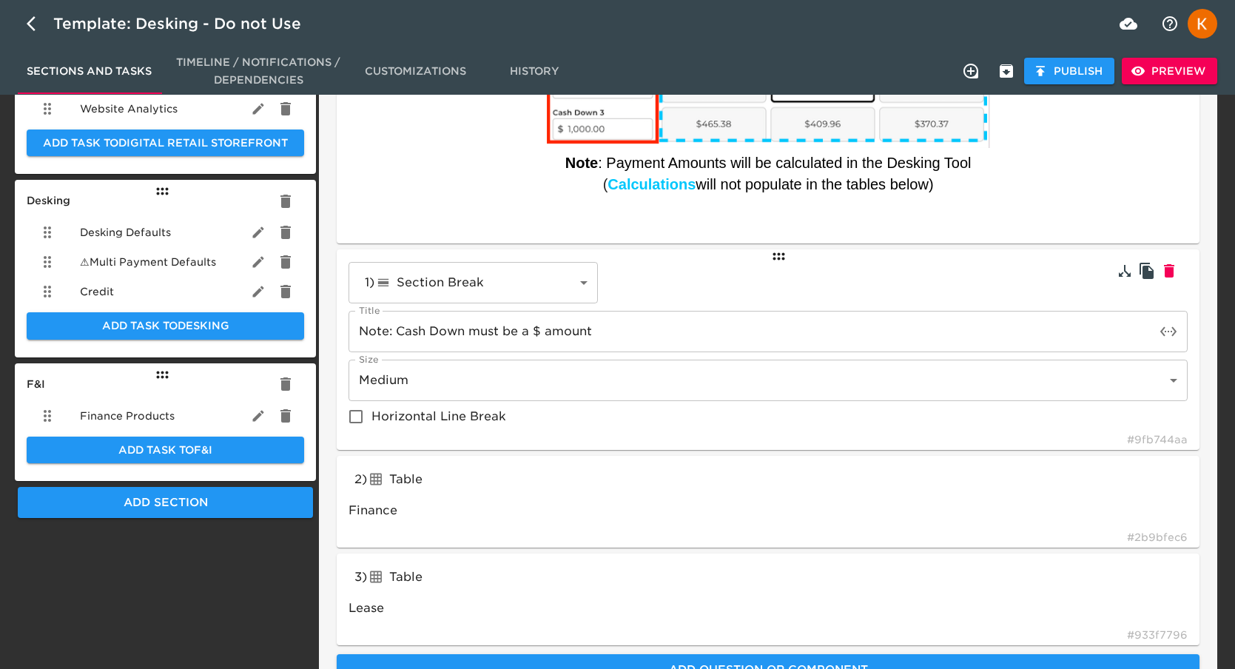
click at [1178, 89] on div "Sections and Tasks Timeline / Notifications / Dependencies Customizations Histo…" at bounding box center [617, 70] width 1235 height 47
click at [1177, 78] on span "Preview" at bounding box center [1170, 71] width 72 height 18
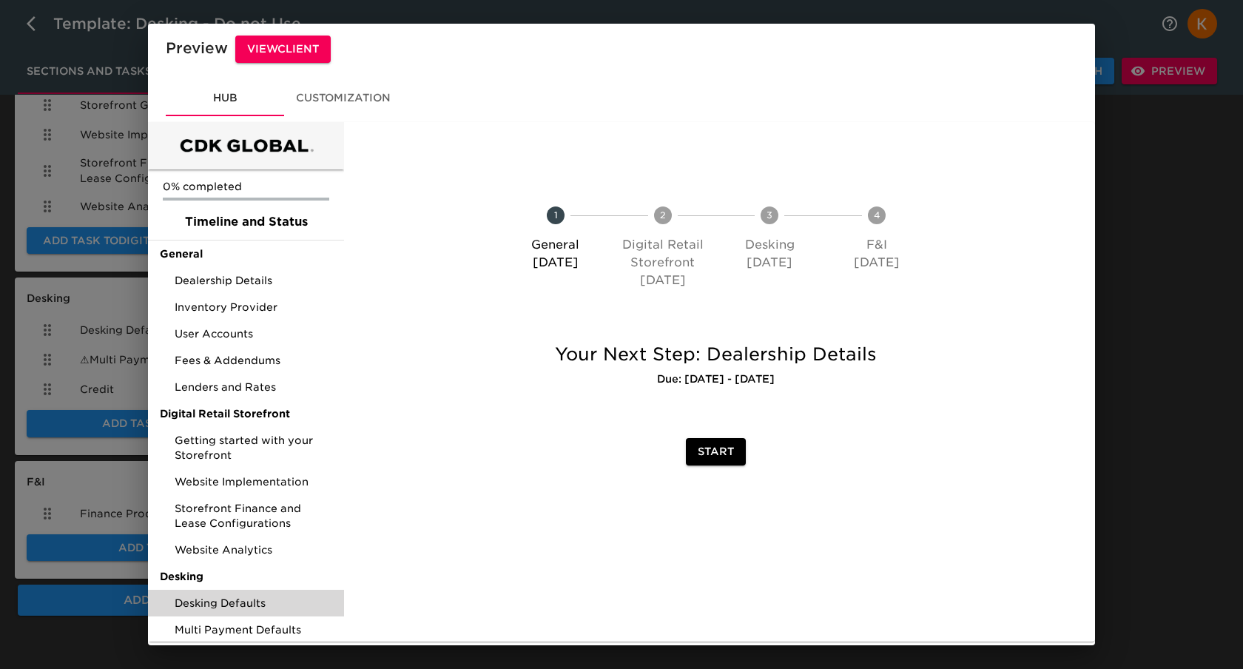
scroll to position [87, 0]
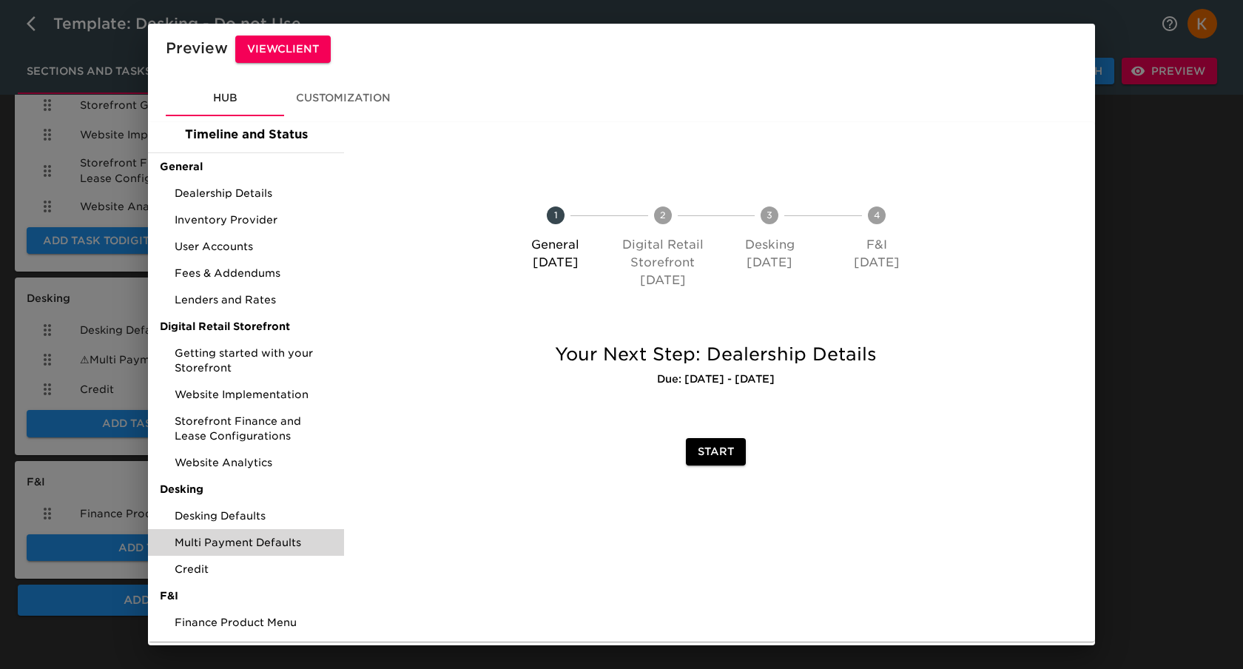
click at [230, 542] on span "Multi Payment Defaults" at bounding box center [254, 542] width 158 height 15
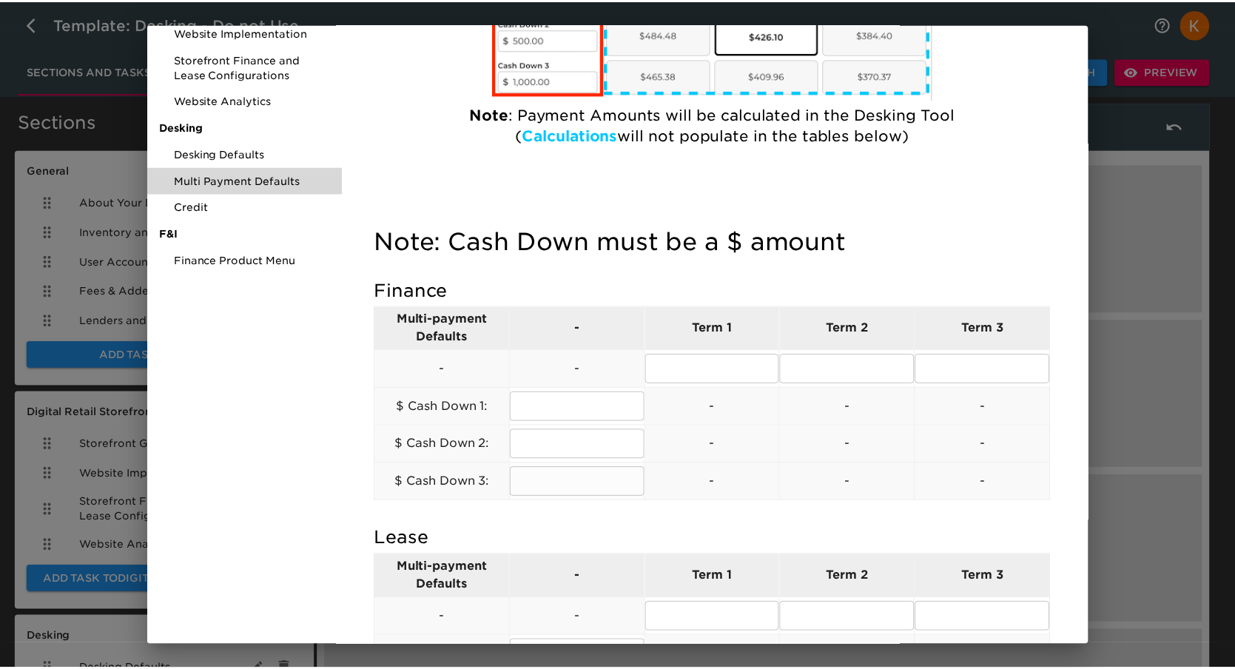
scroll to position [496, 0]
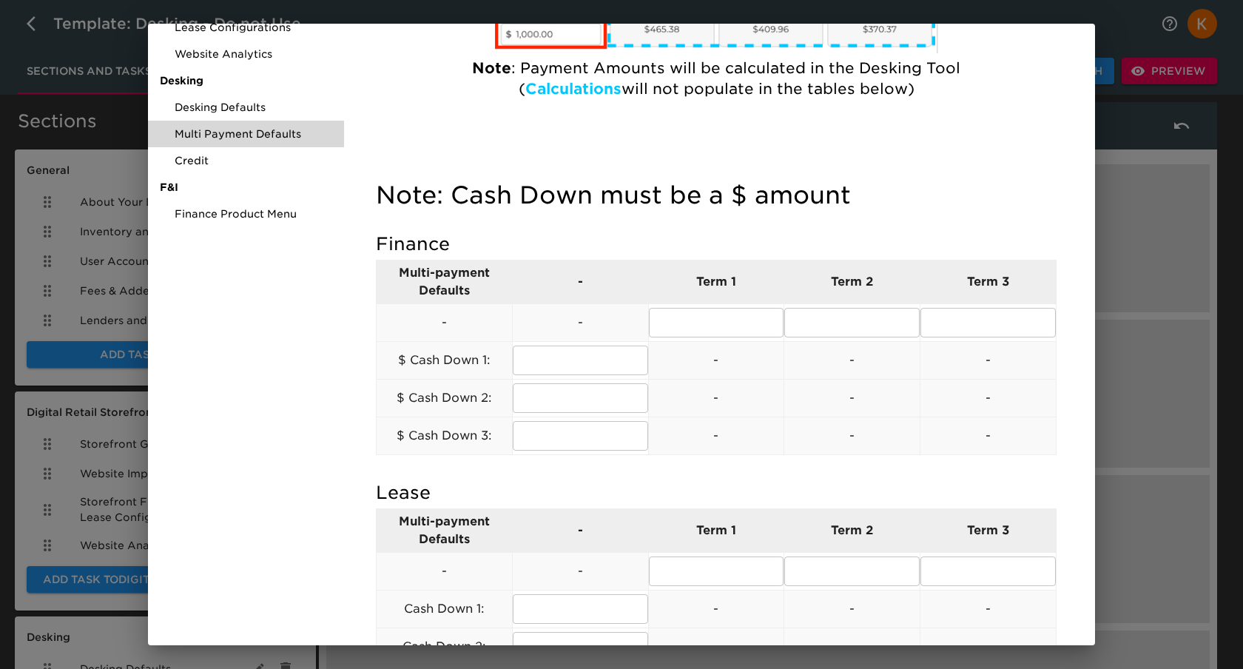
click at [1164, 167] on div "Preview View Client Hub Customization 0% completed Timeline and Status General …" at bounding box center [621, 334] width 1243 height 669
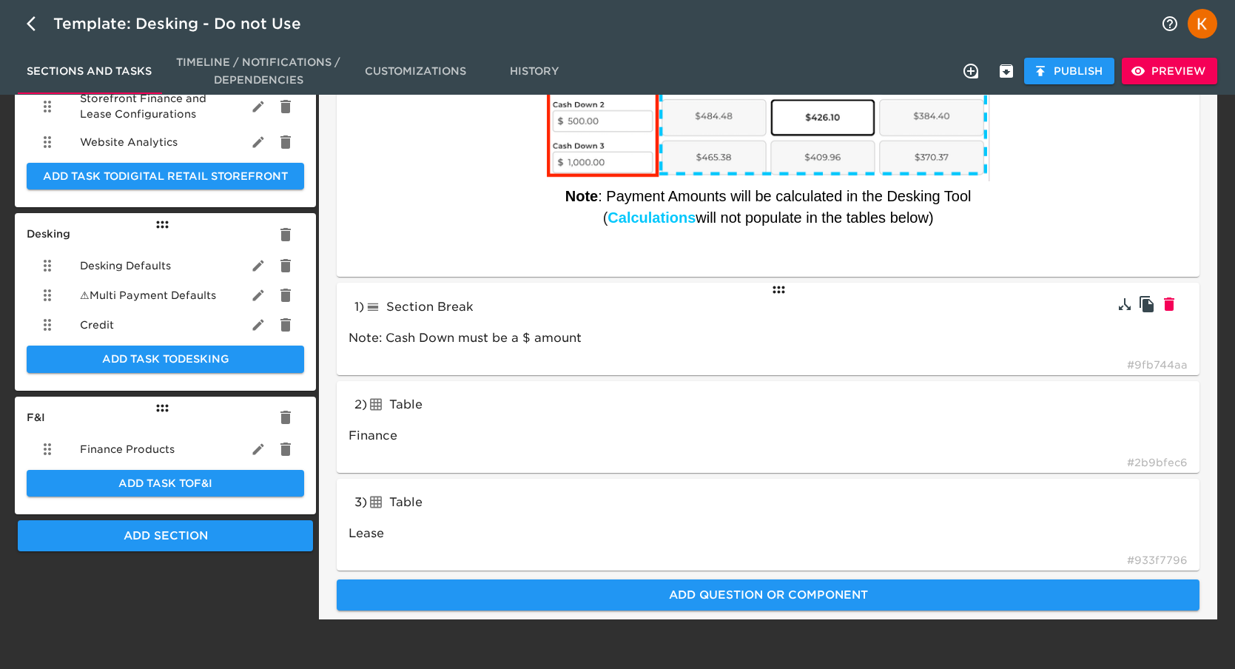
scroll to position [404, 0]
click at [869, 314] on div "1 ) Section Break lineBreak Note: Cash Down must be a $ amount # 9fb744aa" at bounding box center [768, 328] width 863 height 92
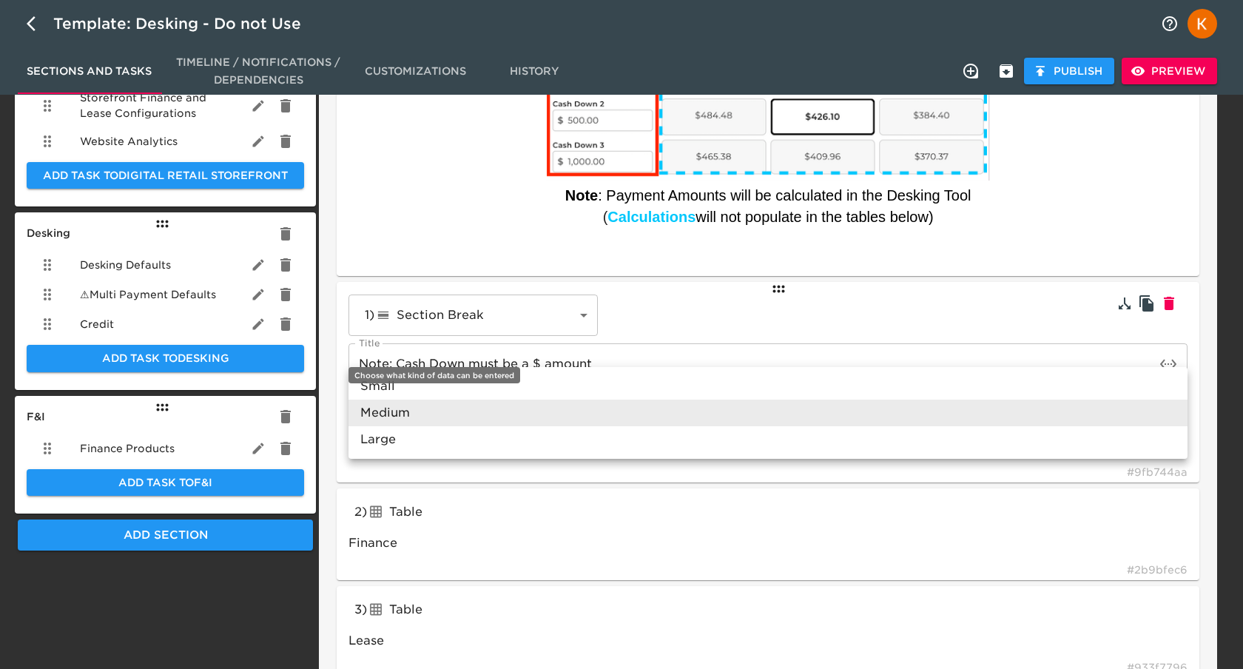
click at [540, 407] on body "Template: Desking - Do not Use Sections and Tasks Timeline / Notifications / De…" at bounding box center [621, 163] width 1243 height 1134
click at [380, 384] on li "Small" at bounding box center [768, 386] width 839 height 27
type input "Small"
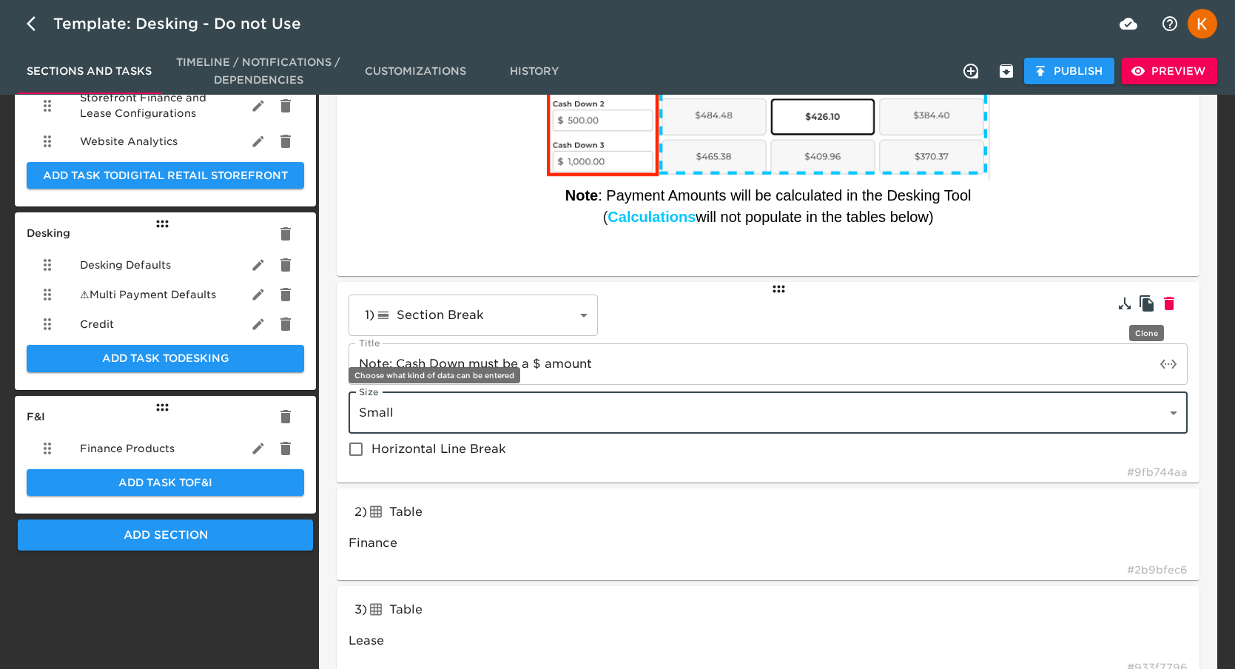
click at [1145, 304] on icon "button" at bounding box center [1147, 303] width 14 height 16
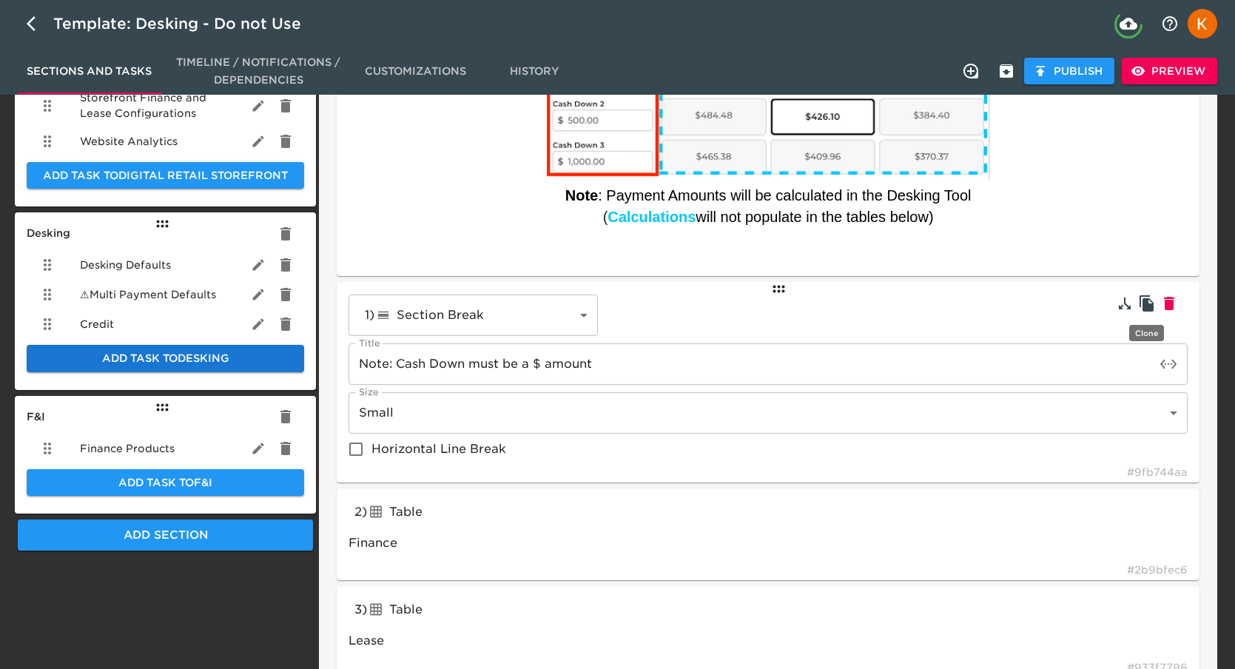
type input "lineBreak"
type input "Note: Cash Down must be a $ amount"
type input "Finance"
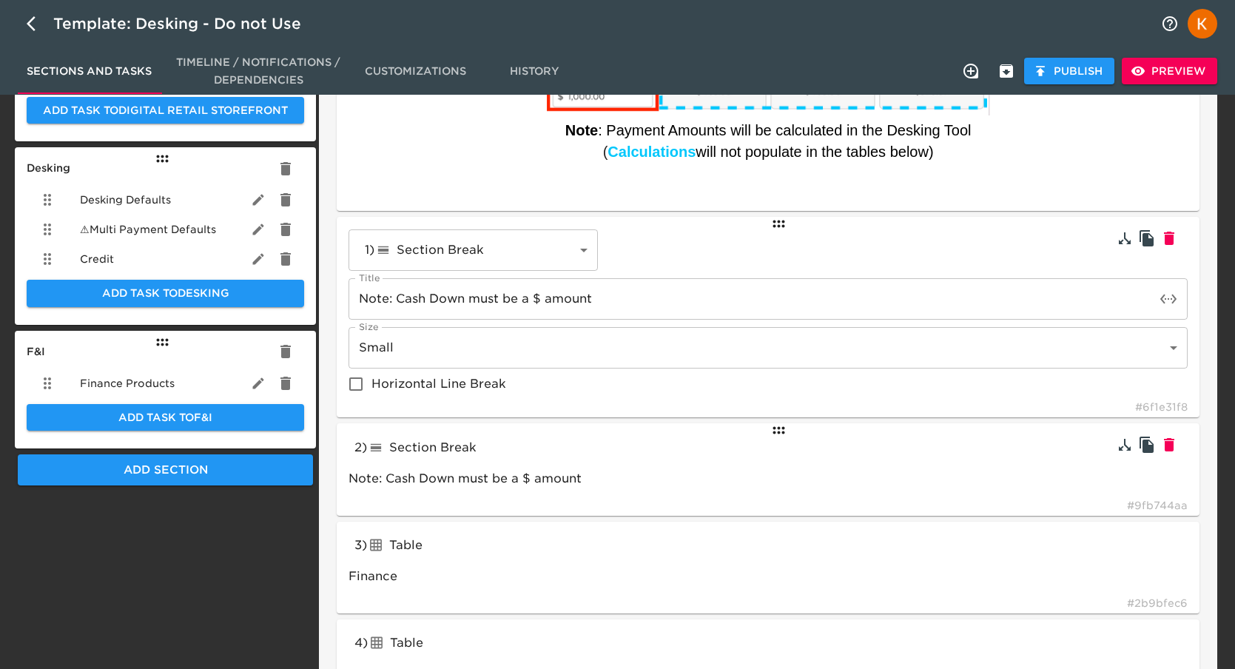
scroll to position [588, 0]
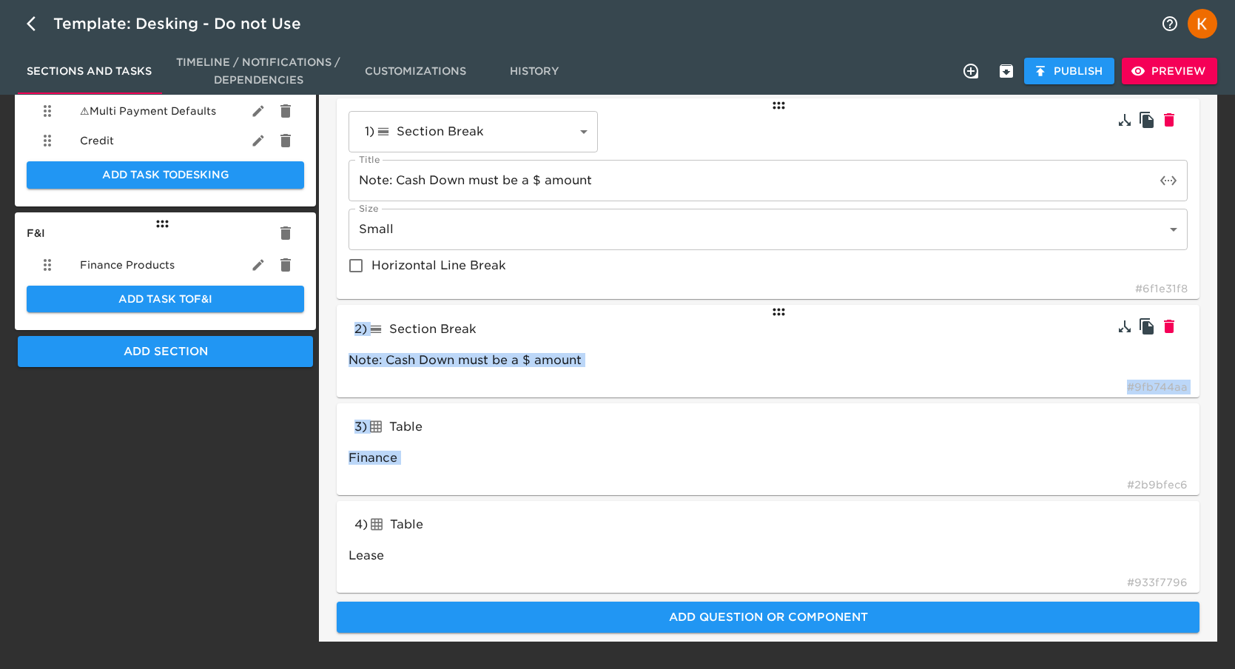
drag, startPoint x: 350, startPoint y: 329, endPoint x: 554, endPoint y: 396, distance: 215.1
click at [437, 473] on div "1 ) Section Break lineBreak ​ Title Note: Cash Down must be a $ amount Title Si…" at bounding box center [768, 345] width 875 height 506
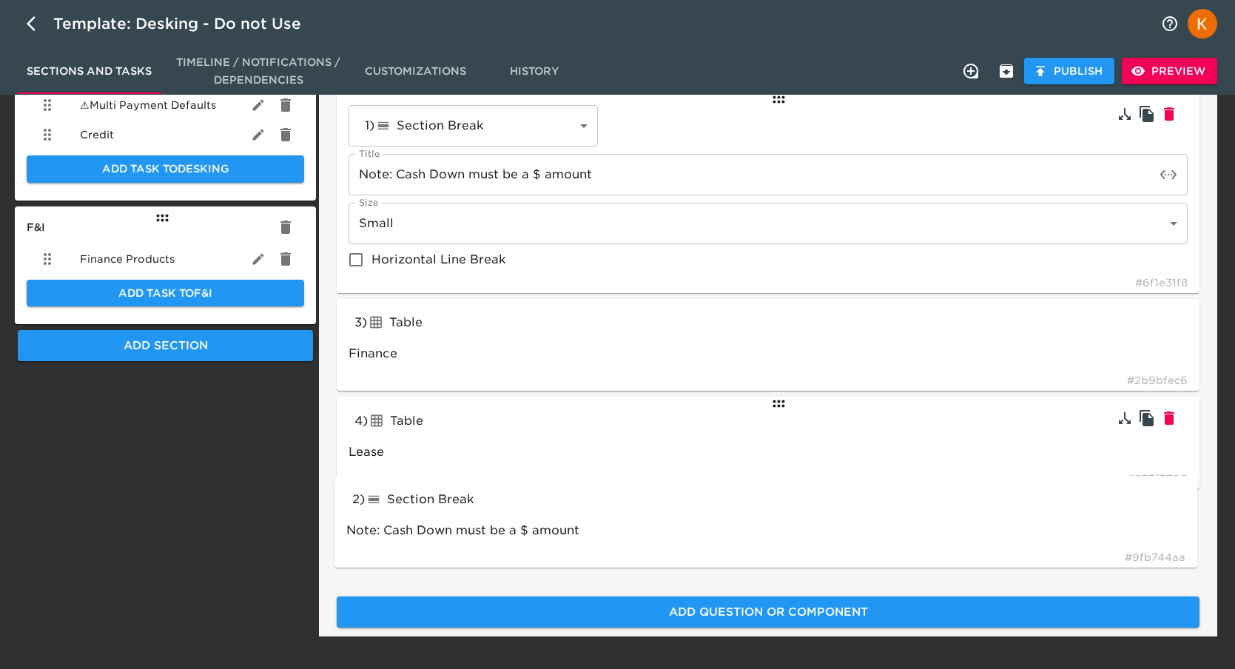
scroll to position [602, 0]
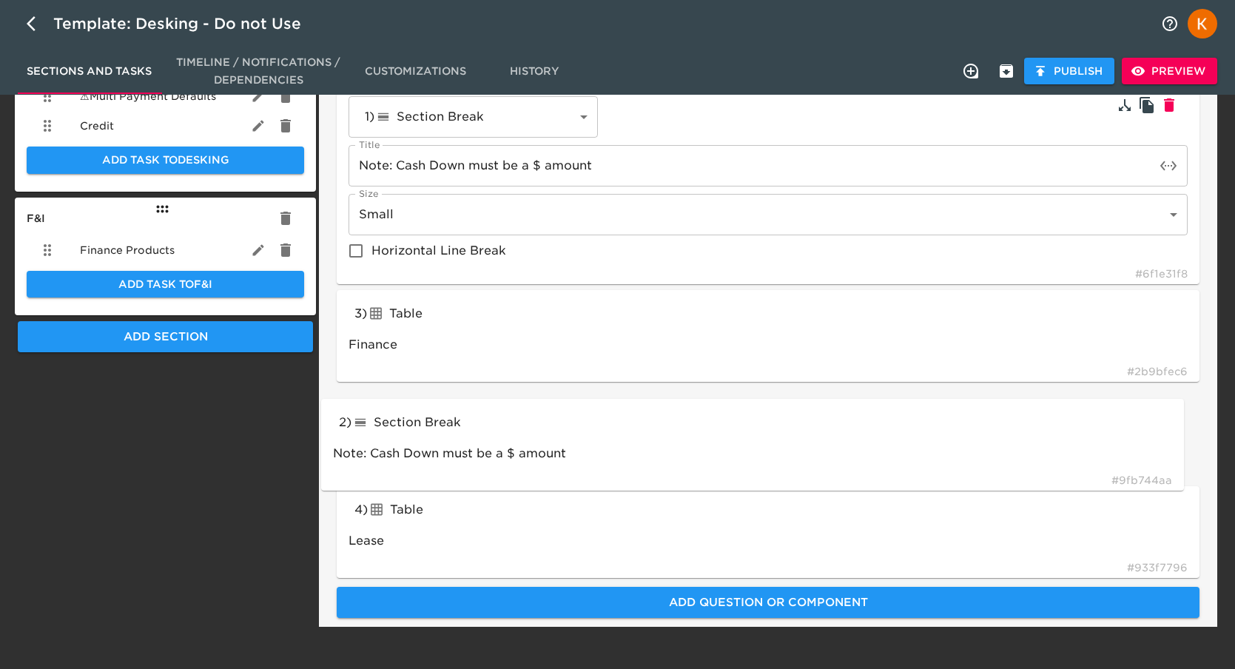
drag, startPoint x: 773, startPoint y: 310, endPoint x: 756, endPoint y: 407, distance: 98.3
click at [758, 408] on div "1 ) Section Break lineBreak ​ Title Note: Cash Down must be a $ amount Title Si…" at bounding box center [768, 331] width 875 height 506
type input "tableInput"
type input "Finance"
type input "lineBreak"
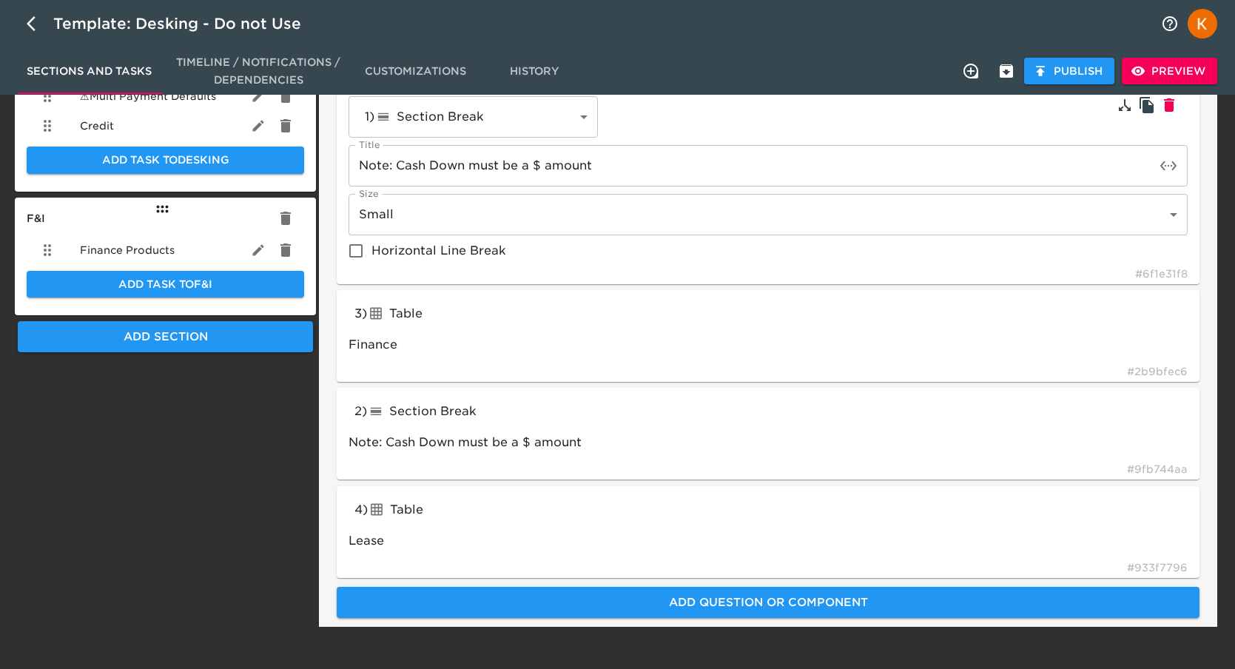
type input "Note: Cash Down must be a $ amount"
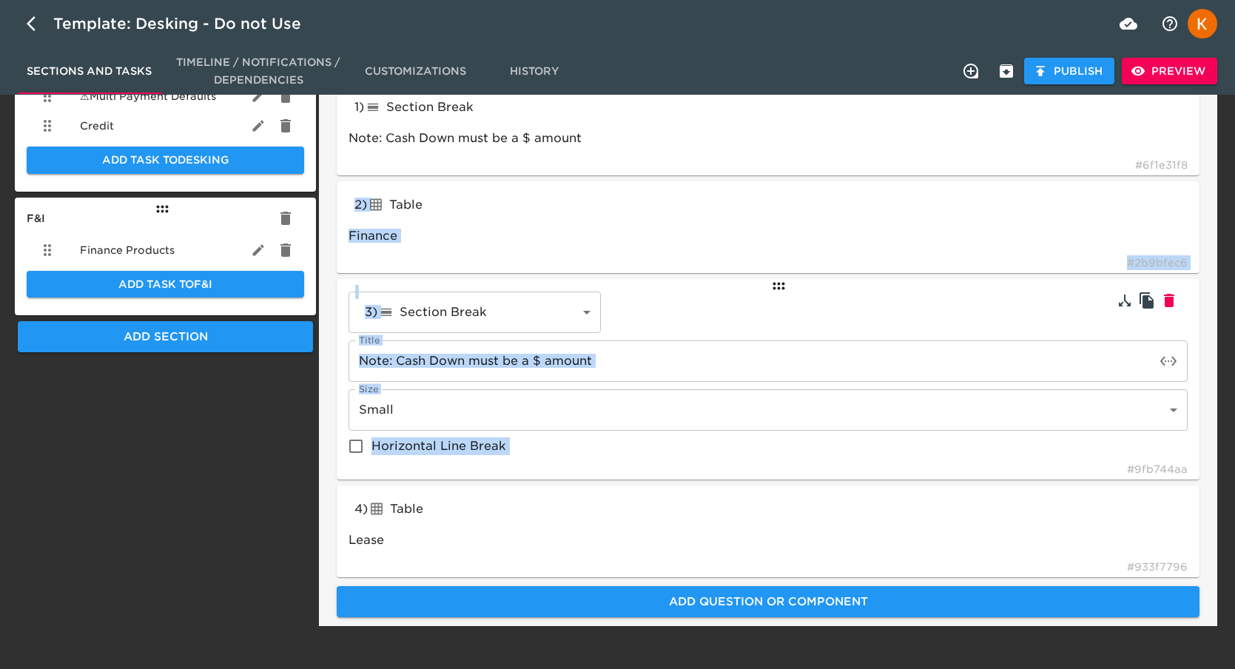
click at [1180, 72] on span "Preview" at bounding box center [1170, 71] width 72 height 18
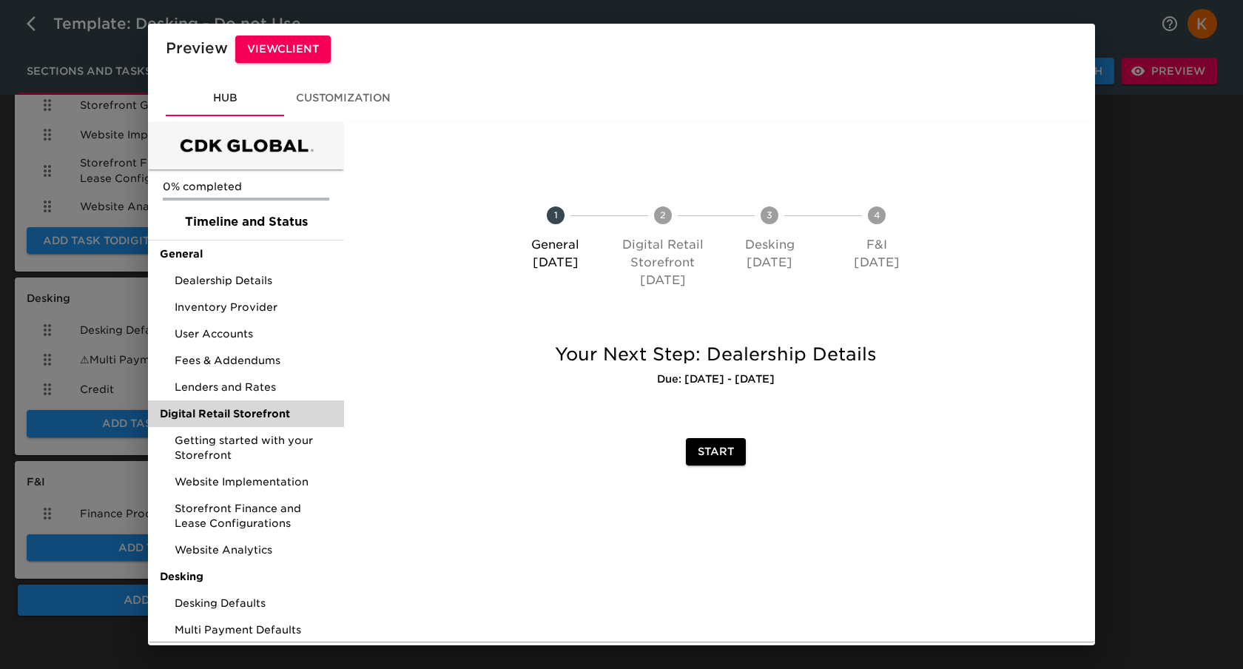
scroll to position [87, 0]
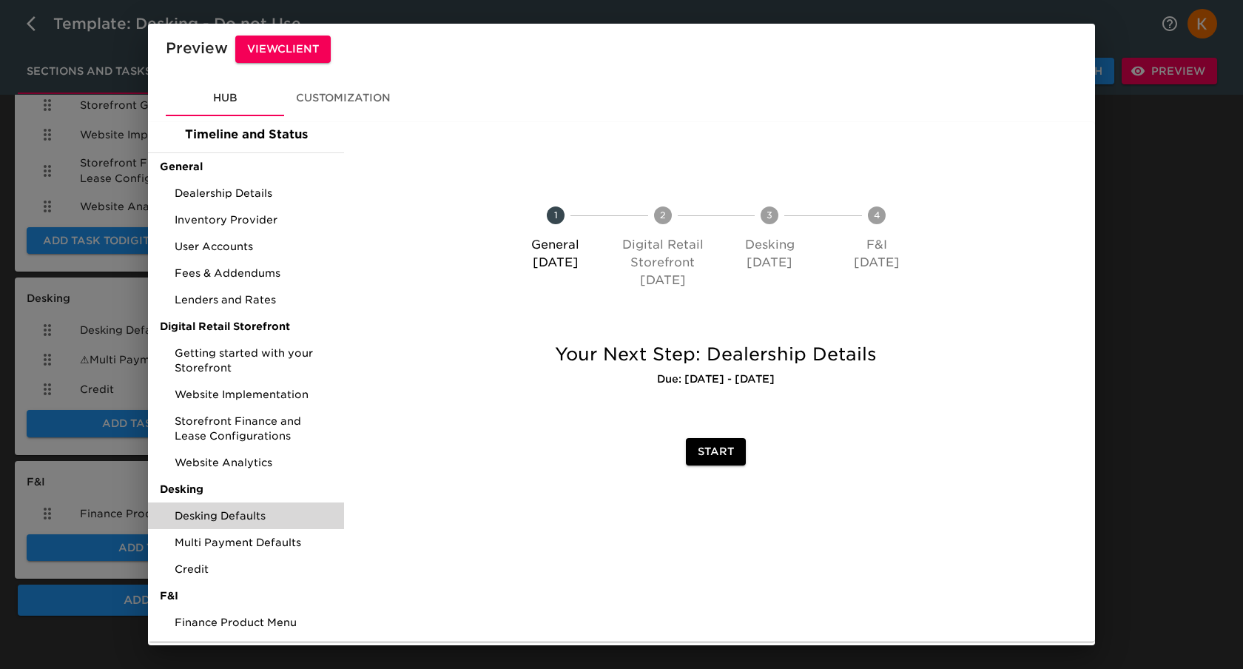
click at [260, 505] on div "Desking Defaults" at bounding box center [246, 515] width 196 height 27
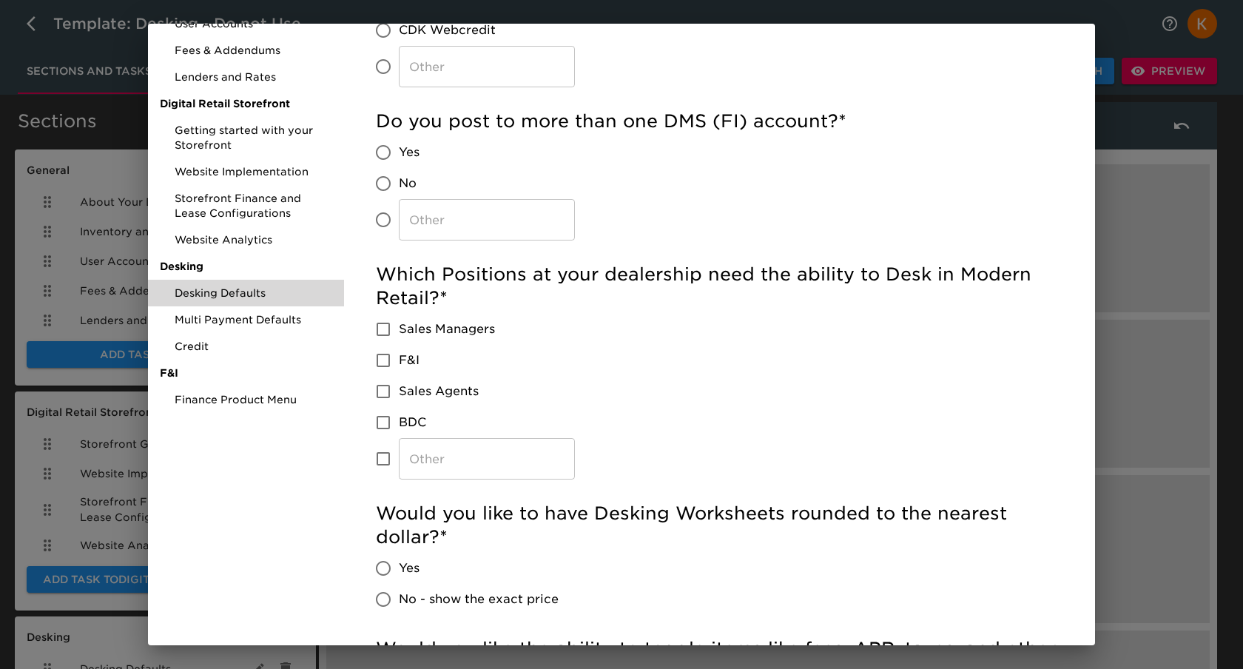
scroll to position [528, 0]
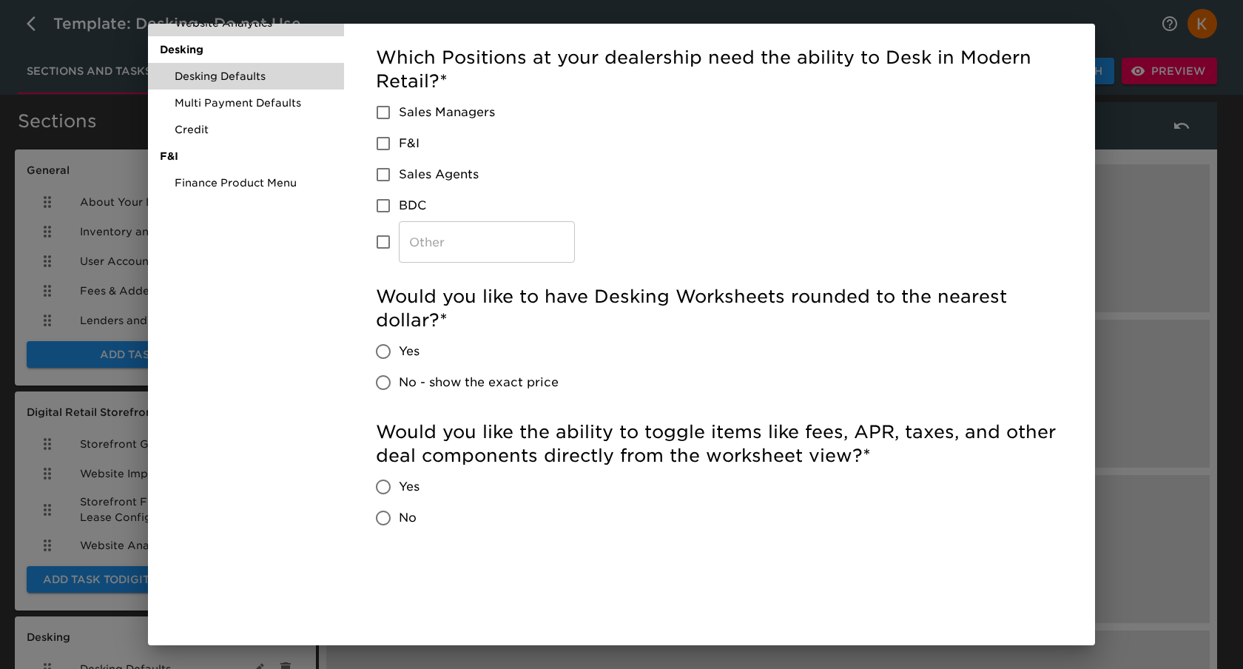
click at [242, 101] on span "Multi Payment Defaults" at bounding box center [254, 102] width 158 height 15
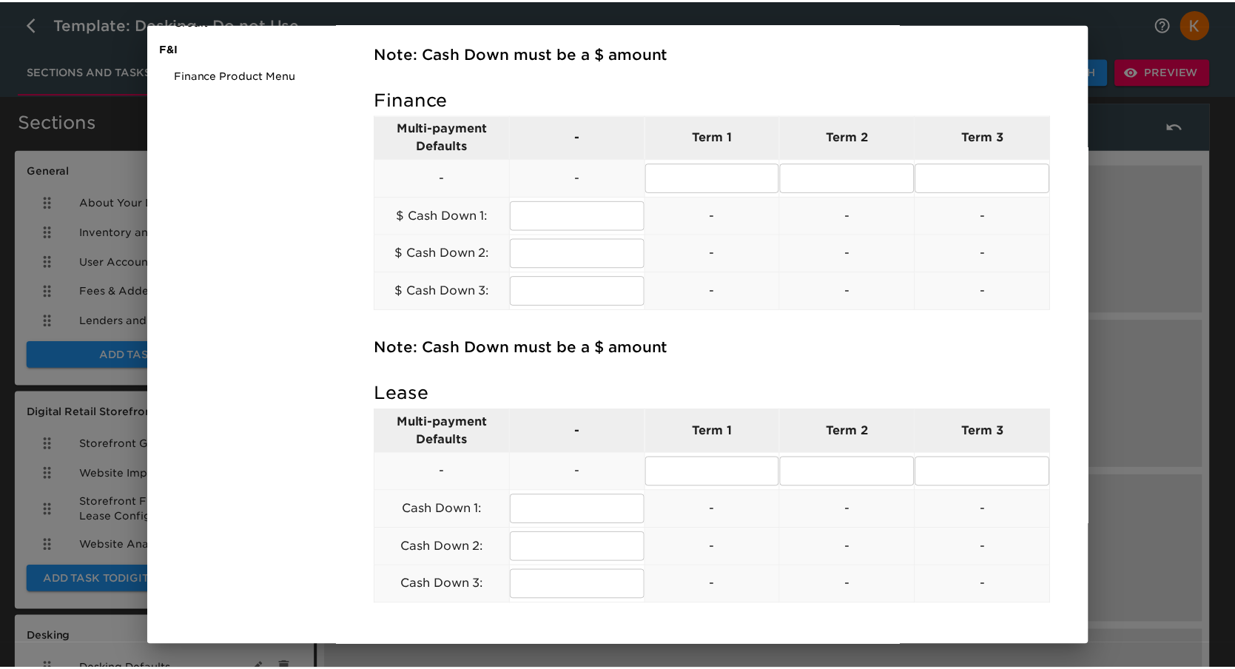
scroll to position [633, 0]
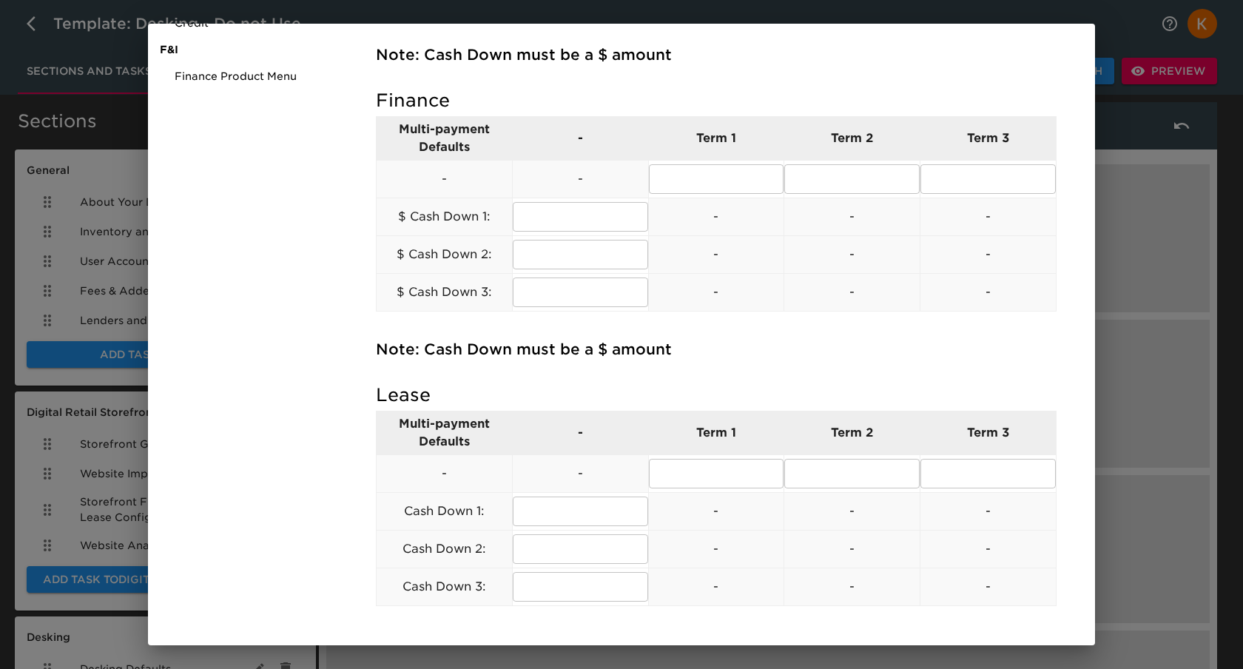
click at [1160, 263] on div "Preview View Client Hub Customization 0% completed Timeline and Status General …" at bounding box center [621, 334] width 1243 height 669
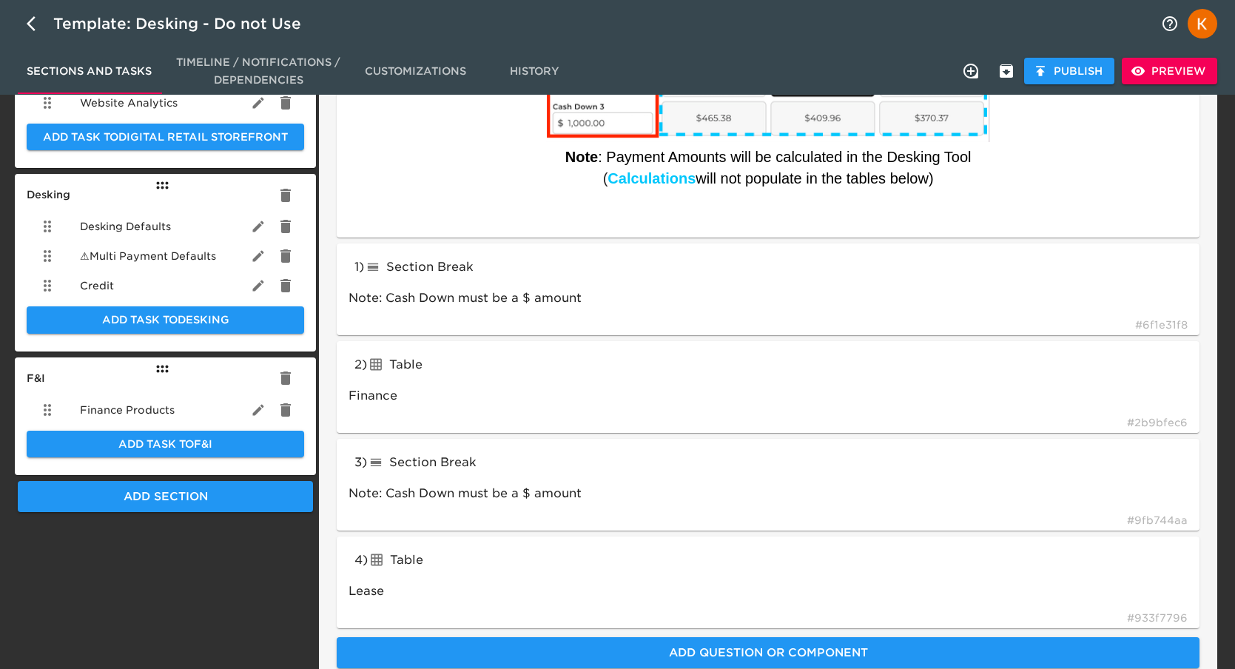
scroll to position [501, 0]
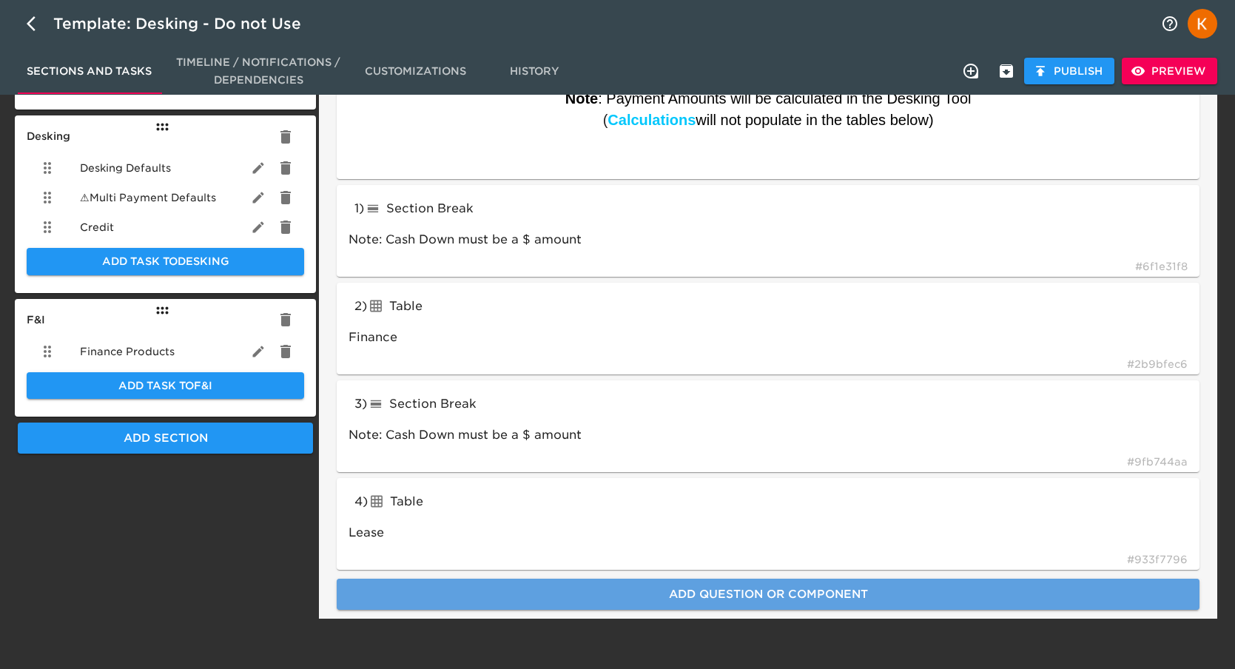
click at [719, 589] on span "Add Question or Component" at bounding box center [768, 594] width 830 height 19
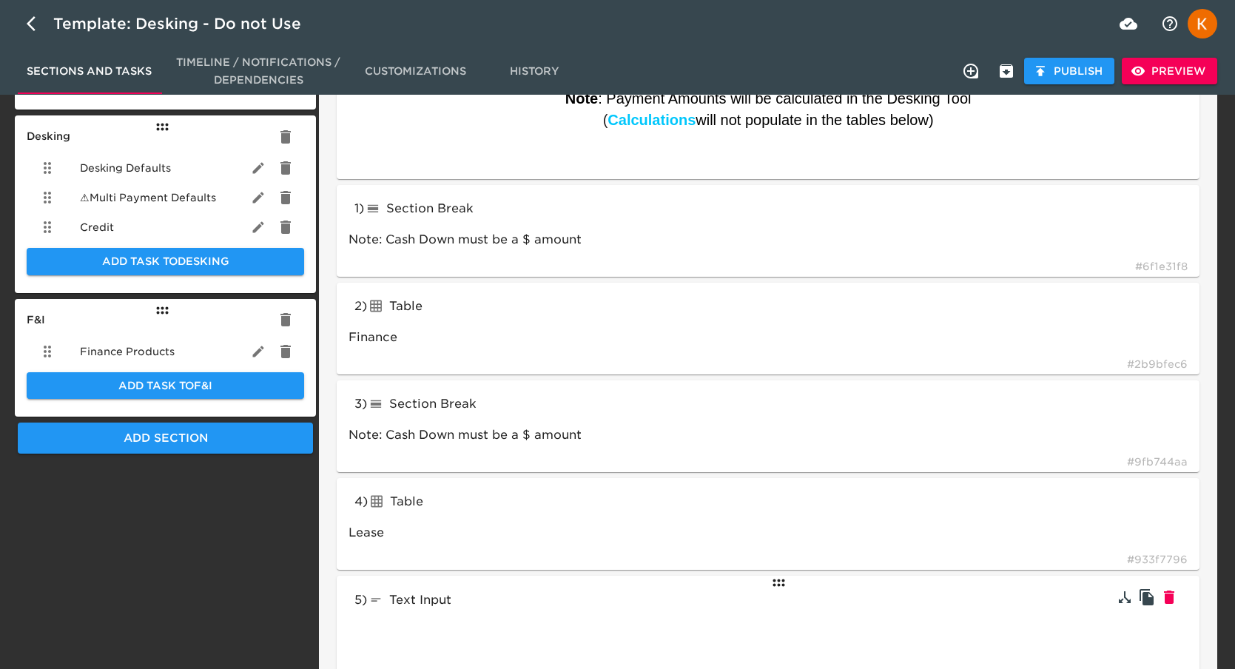
click at [609, 596] on div "5 ) Text Input textInput # f331ef47" at bounding box center [768, 638] width 863 height 124
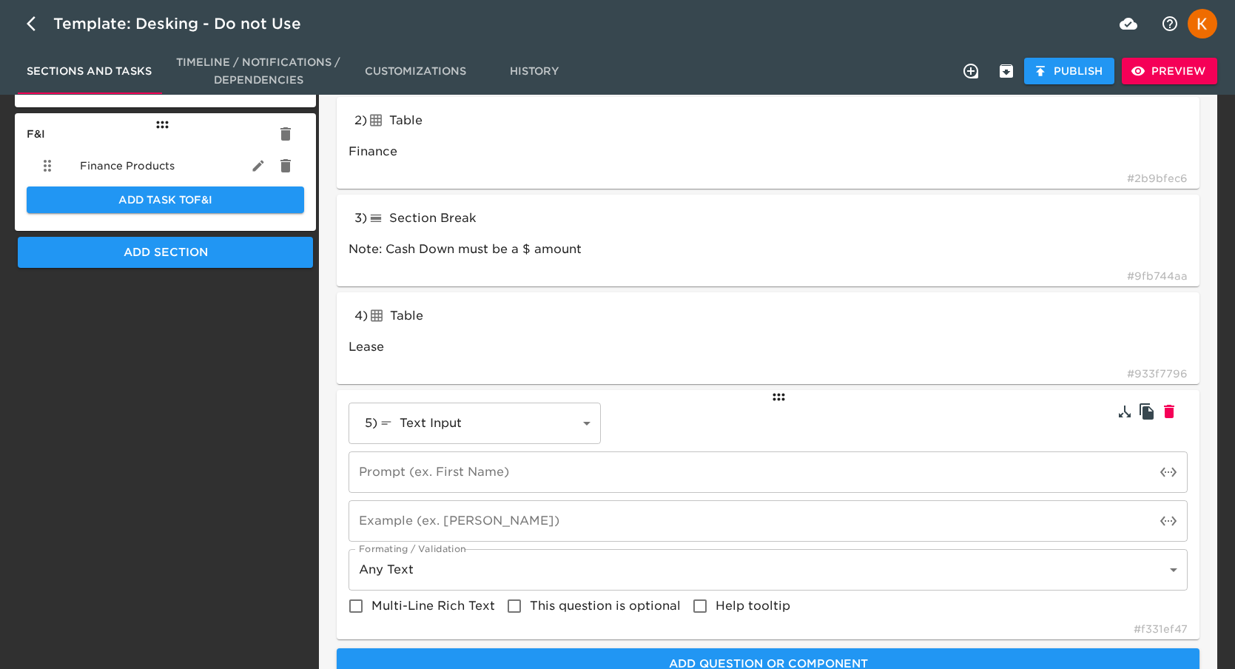
scroll to position [704, 0]
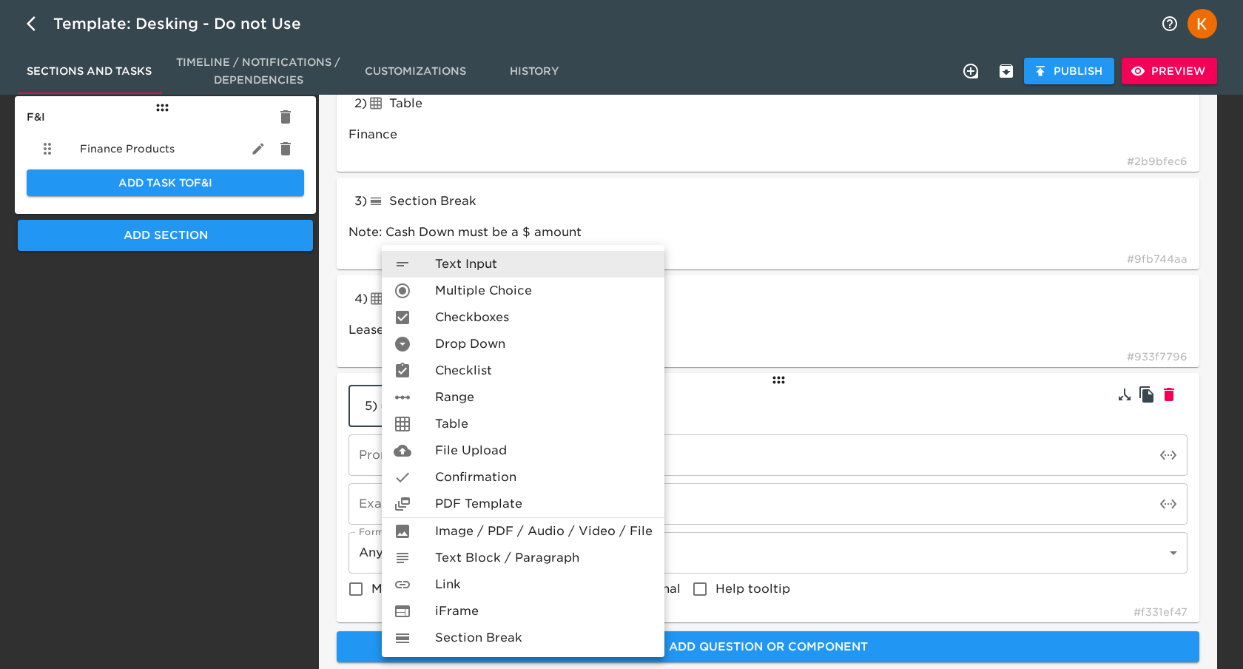
click at [493, 556] on span "Text Block / Paragraph" at bounding box center [507, 558] width 144 height 18
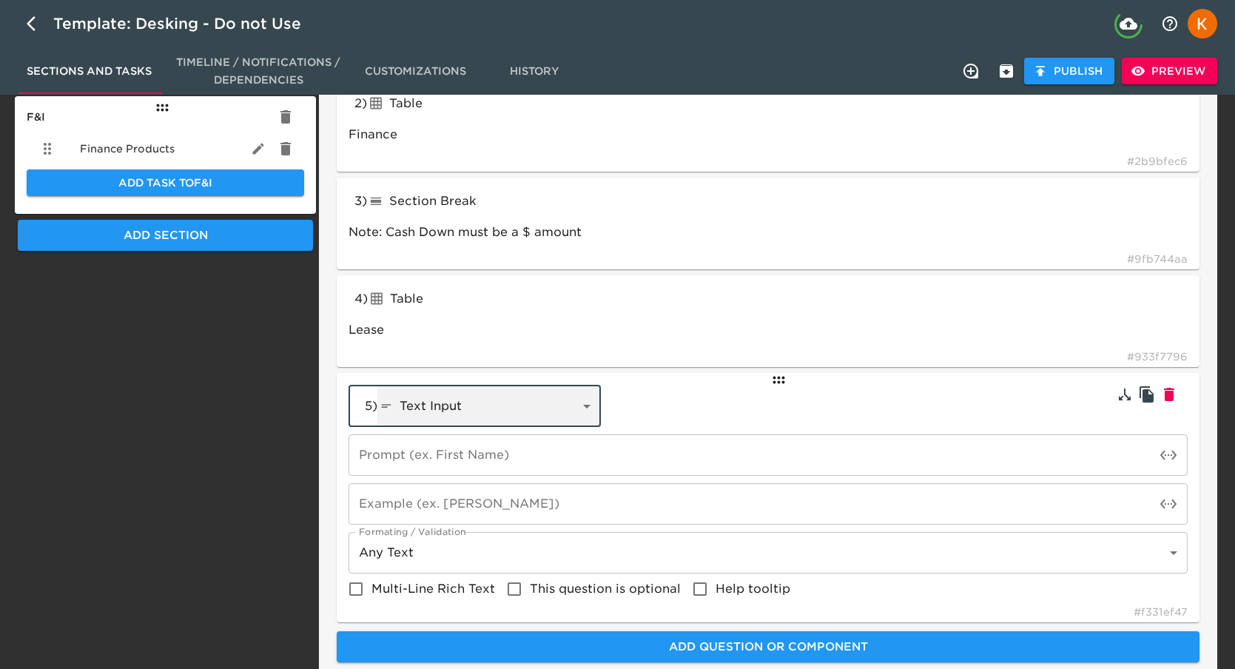
type input "textBlock"
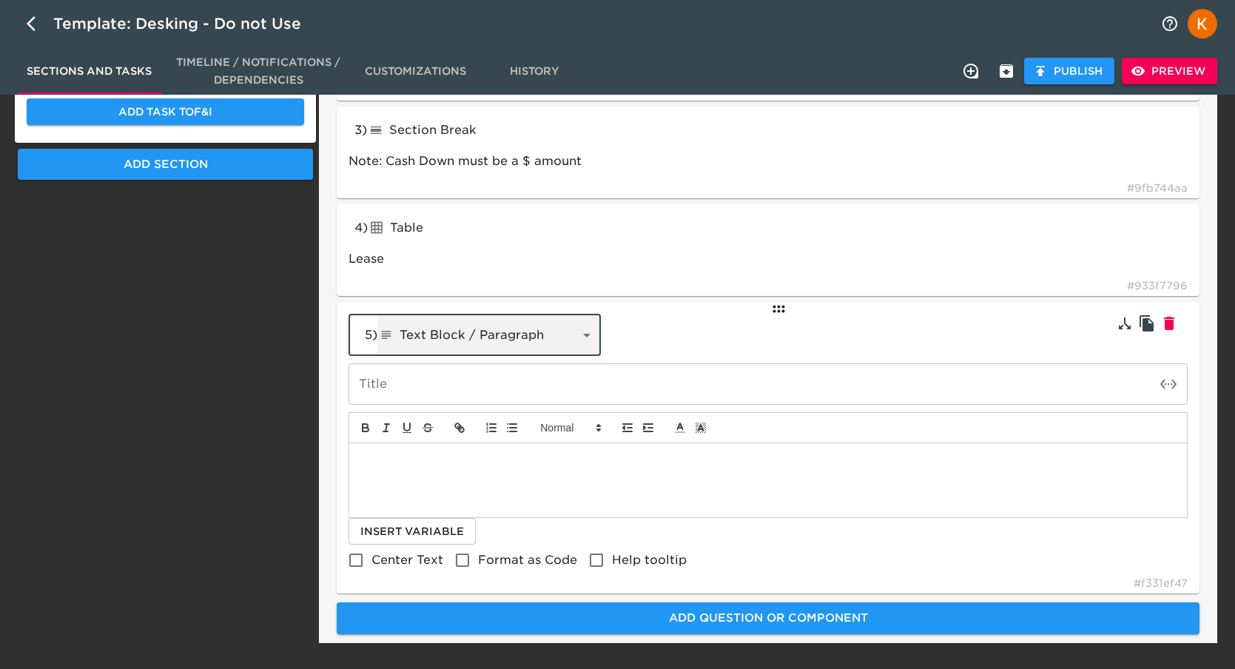
scroll to position [799, 0]
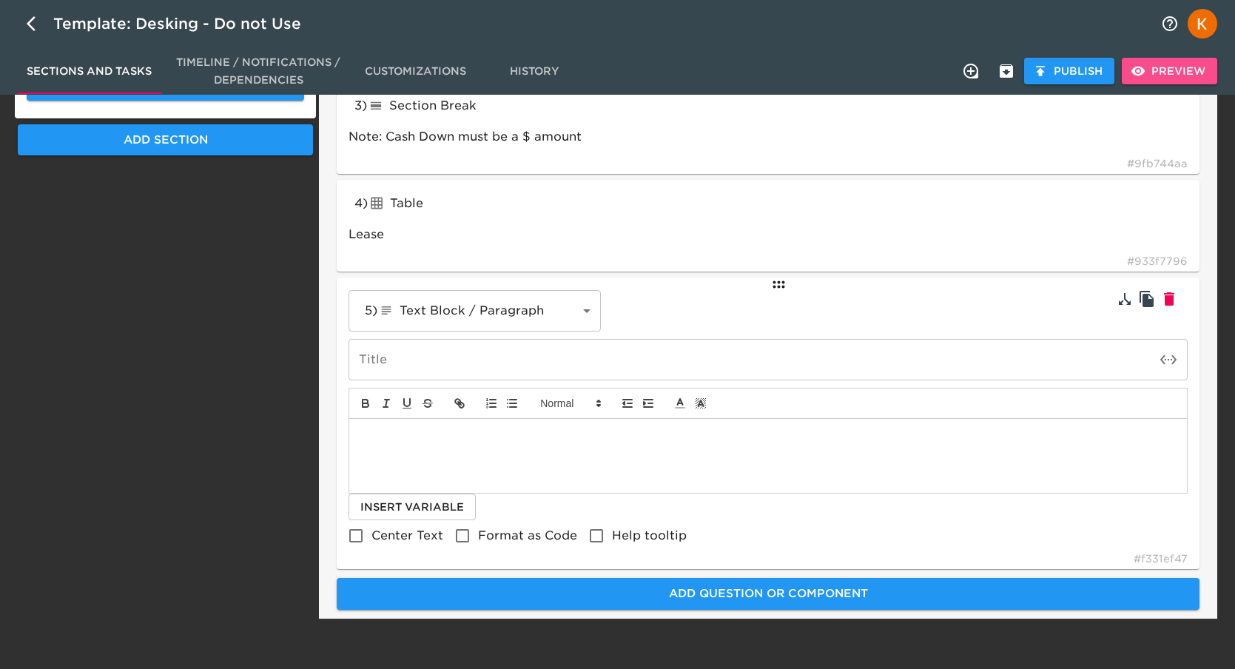
click at [1182, 73] on span "Preview" at bounding box center [1170, 71] width 72 height 18
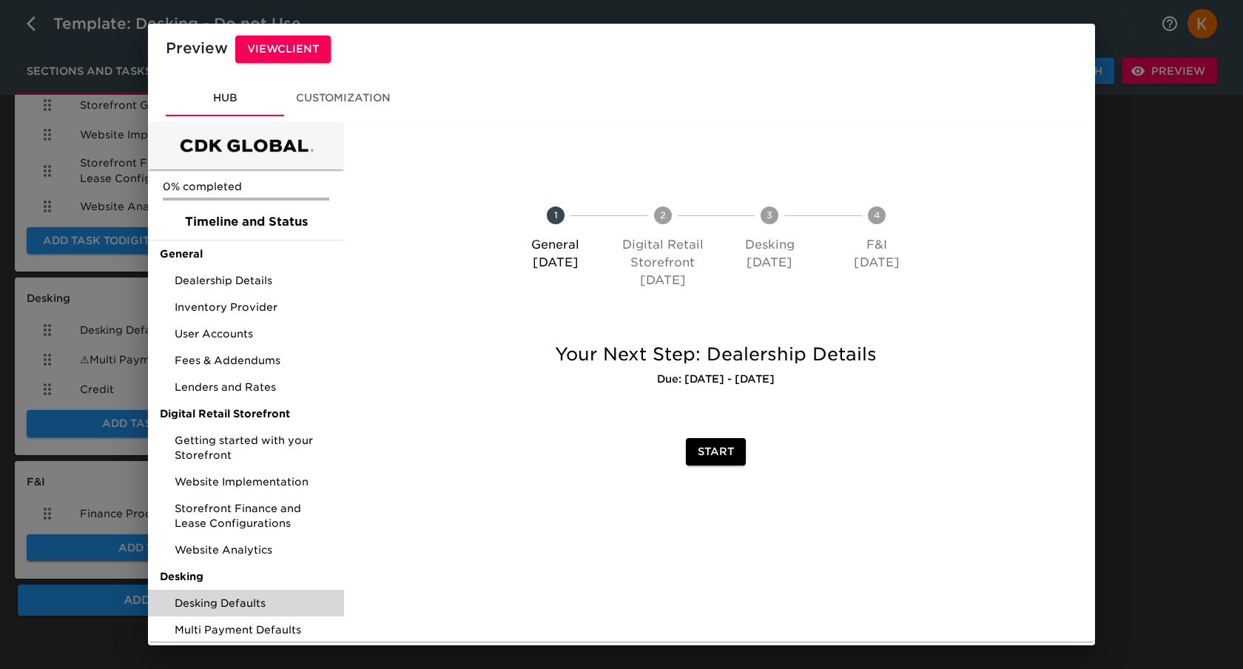
scroll to position [87, 0]
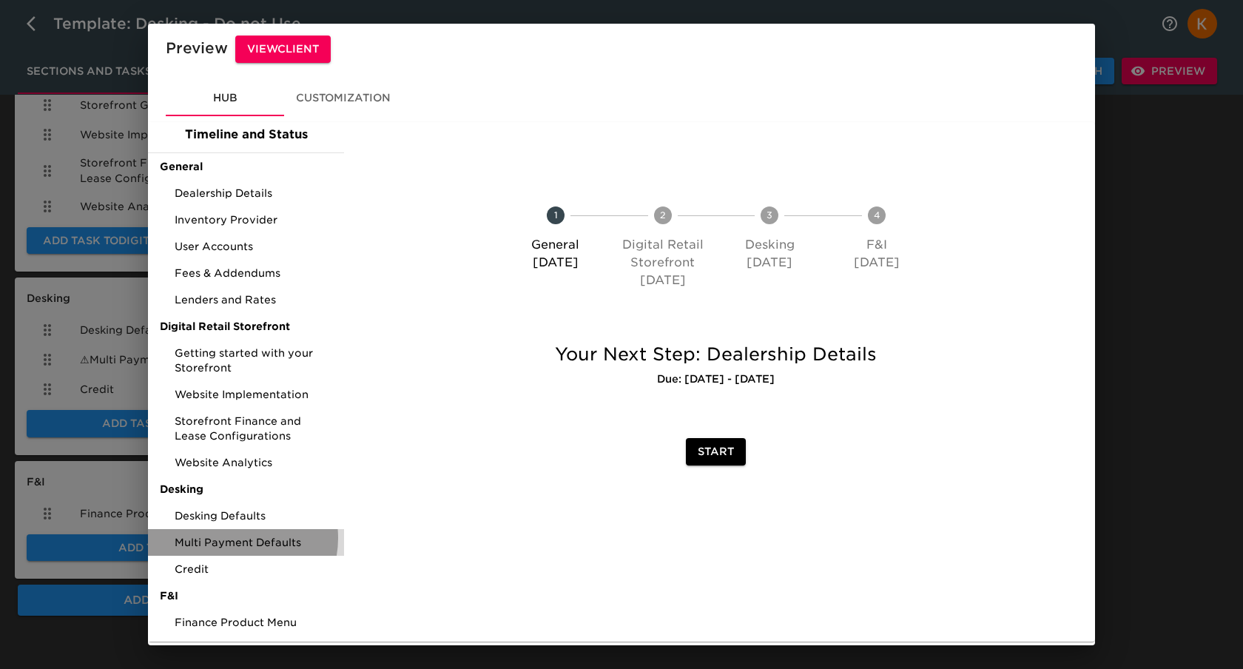
click at [233, 538] on span "Multi Payment Defaults" at bounding box center [254, 542] width 158 height 15
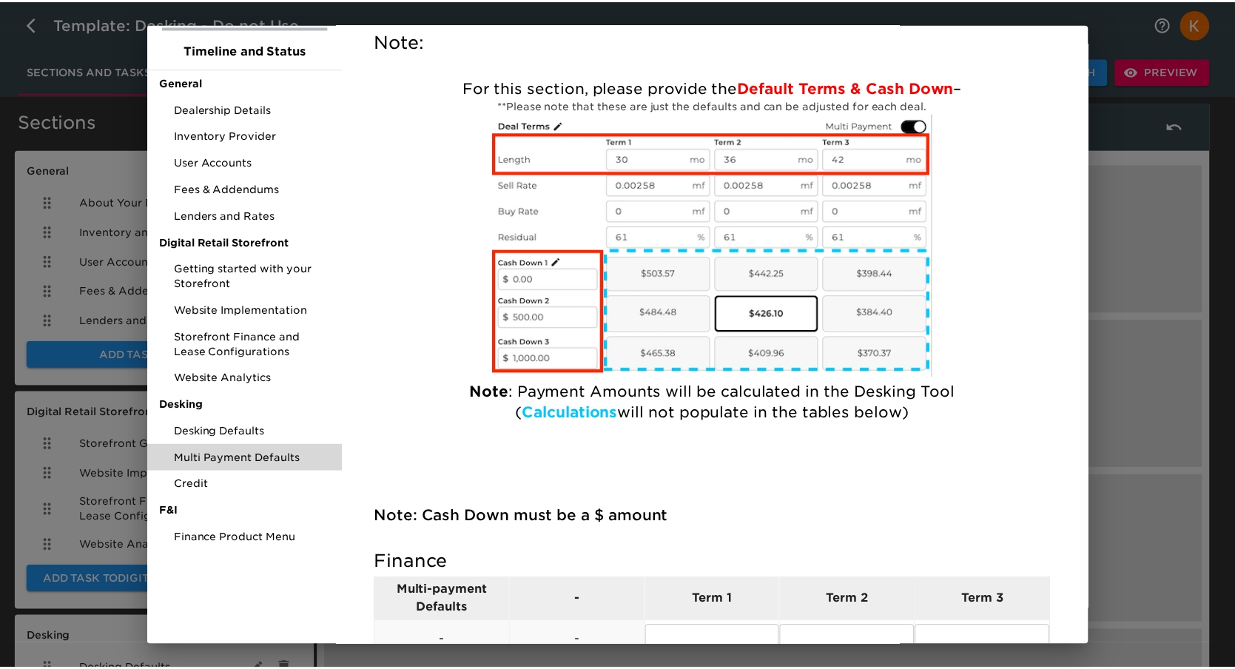
scroll to position [716, 0]
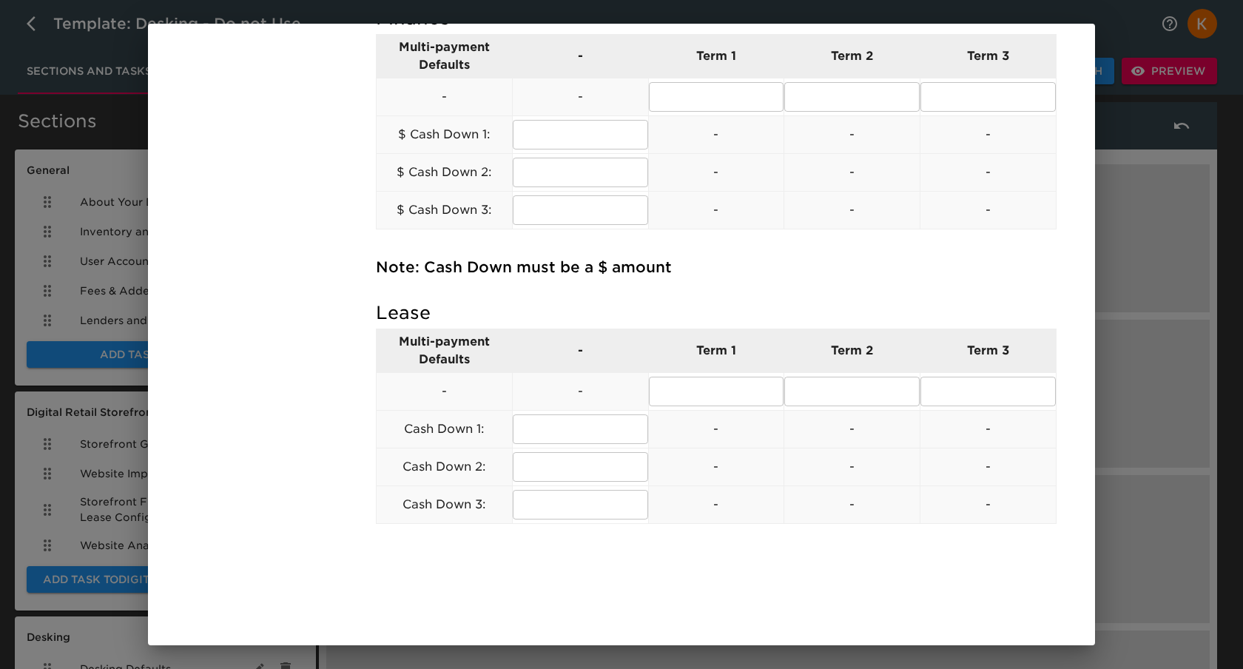
click at [1097, 448] on div "Preview View Client Hub Customization 0% completed Timeline and Status General …" at bounding box center [621, 334] width 1243 height 669
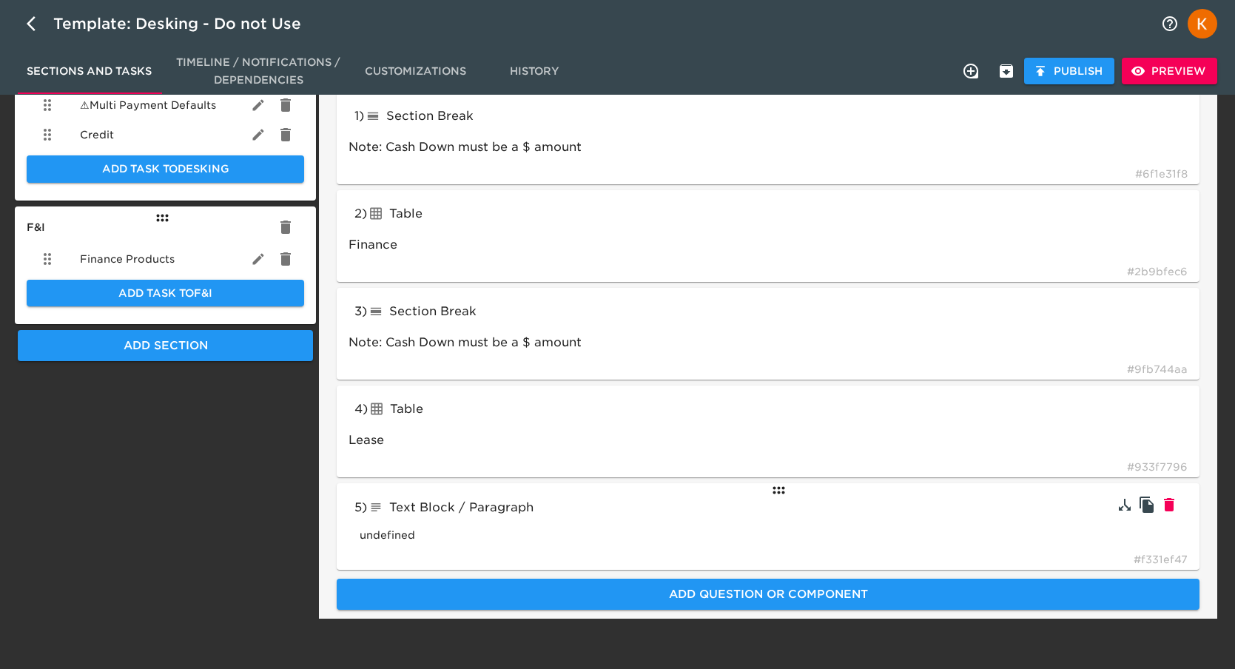
scroll to position [593, 0]
click at [455, 508] on span "Text Block / Paragraph" at bounding box center [461, 507] width 144 height 14
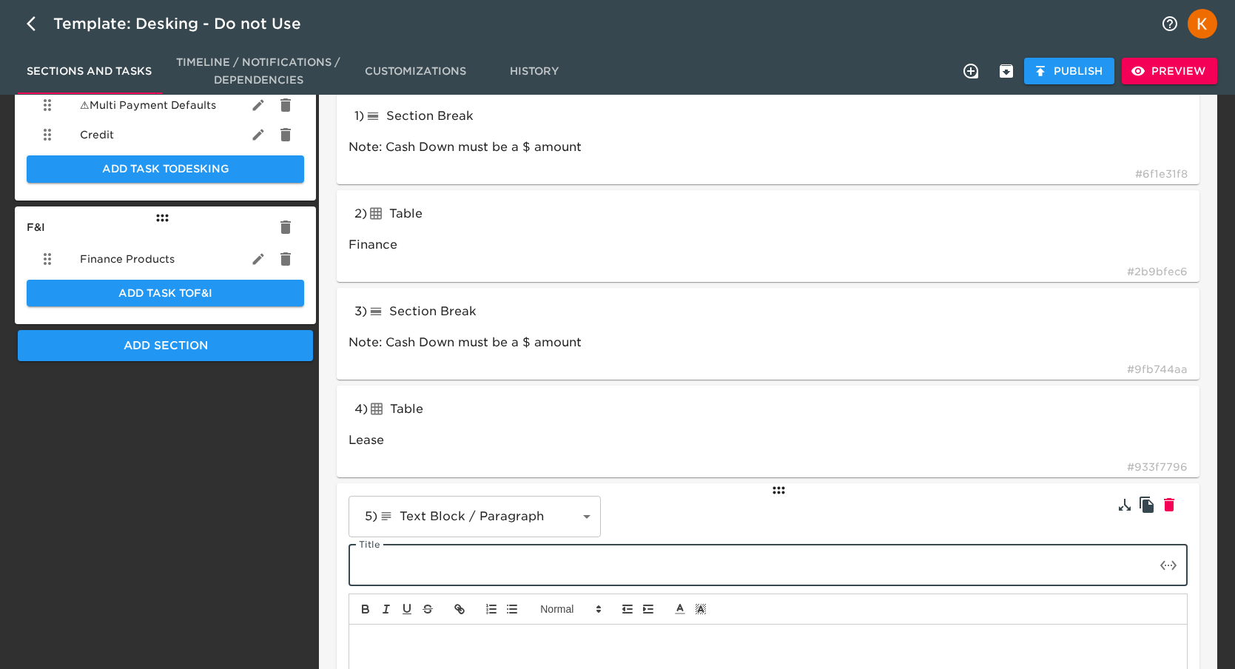
click at [448, 559] on input "text" at bounding box center [752, 565] width 807 height 41
click at [448, 566] on input "text" at bounding box center [752, 565] width 807 height 41
type input "test"
click at [448, 631] on div at bounding box center [768, 662] width 838 height 74
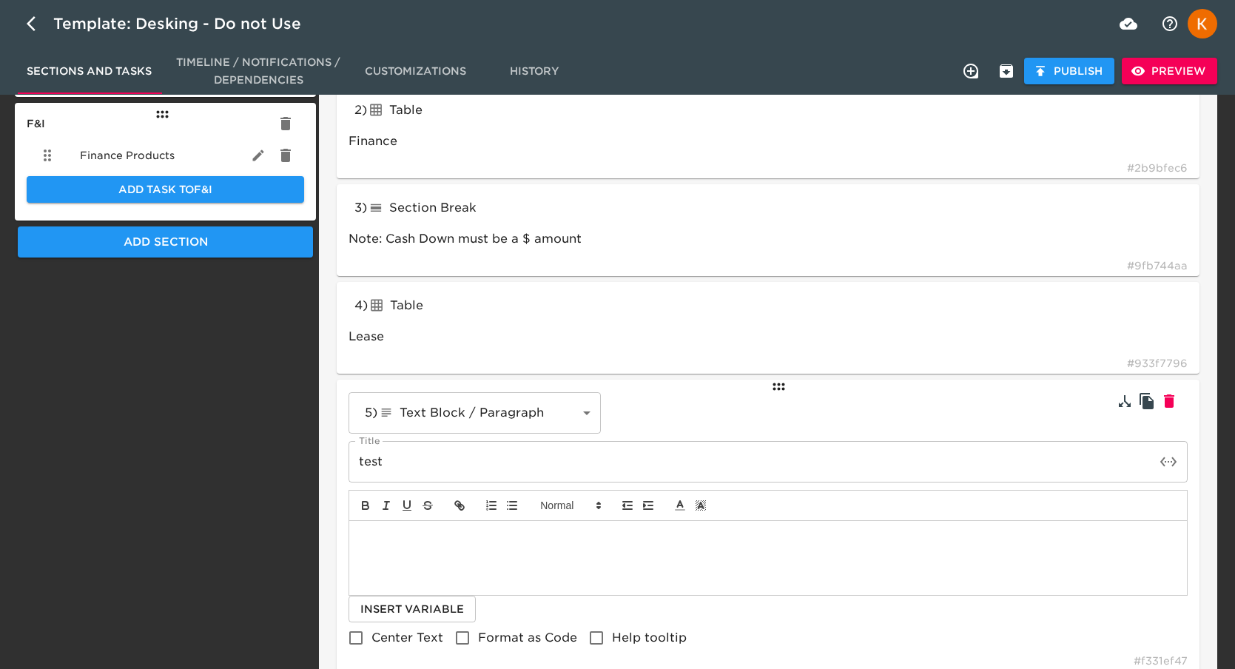
scroll to position [799, 0]
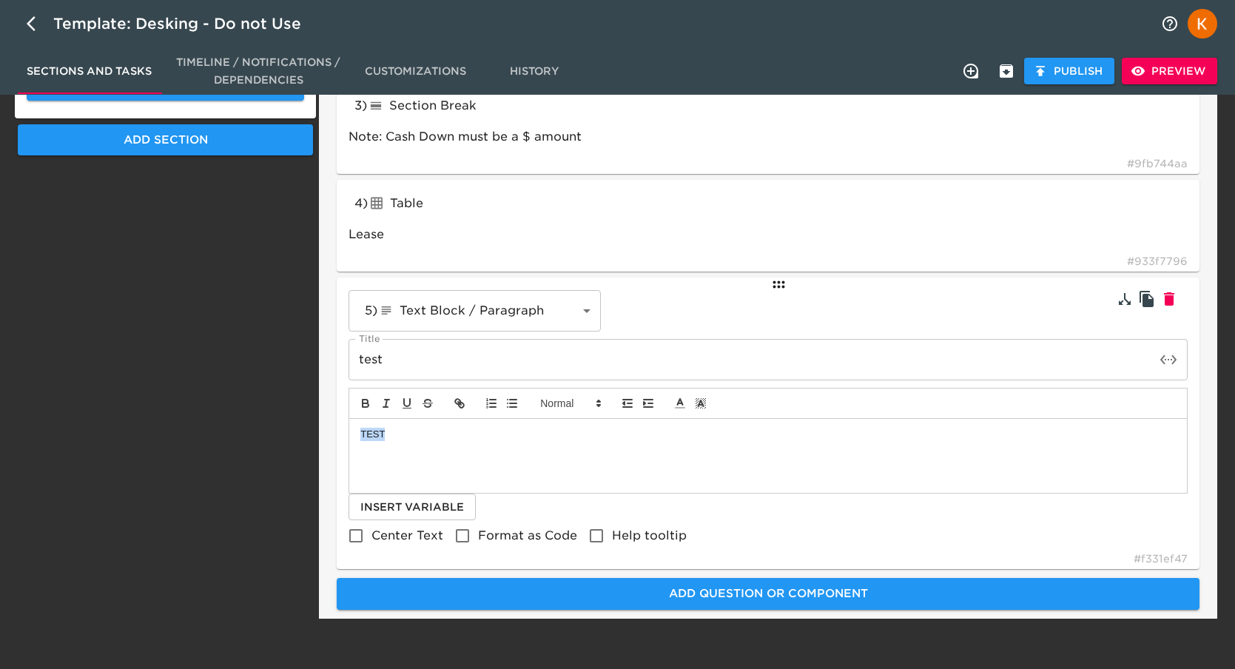
drag, startPoint x: 406, startPoint y: 443, endPoint x: 373, endPoint y: 428, distance: 35.8
click at [335, 440] on div "5 ) Text Block / Paragraph textBlock ​ Title test Title TEST Insert Variable Ce…" at bounding box center [768, 424] width 869 height 298
click at [362, 395] on button "button" at bounding box center [365, 403] width 21 height 18
click at [684, 404] on icon at bounding box center [679, 403] width 13 height 13
click at [699, 423] on span at bounding box center [696, 422] width 12 height 12
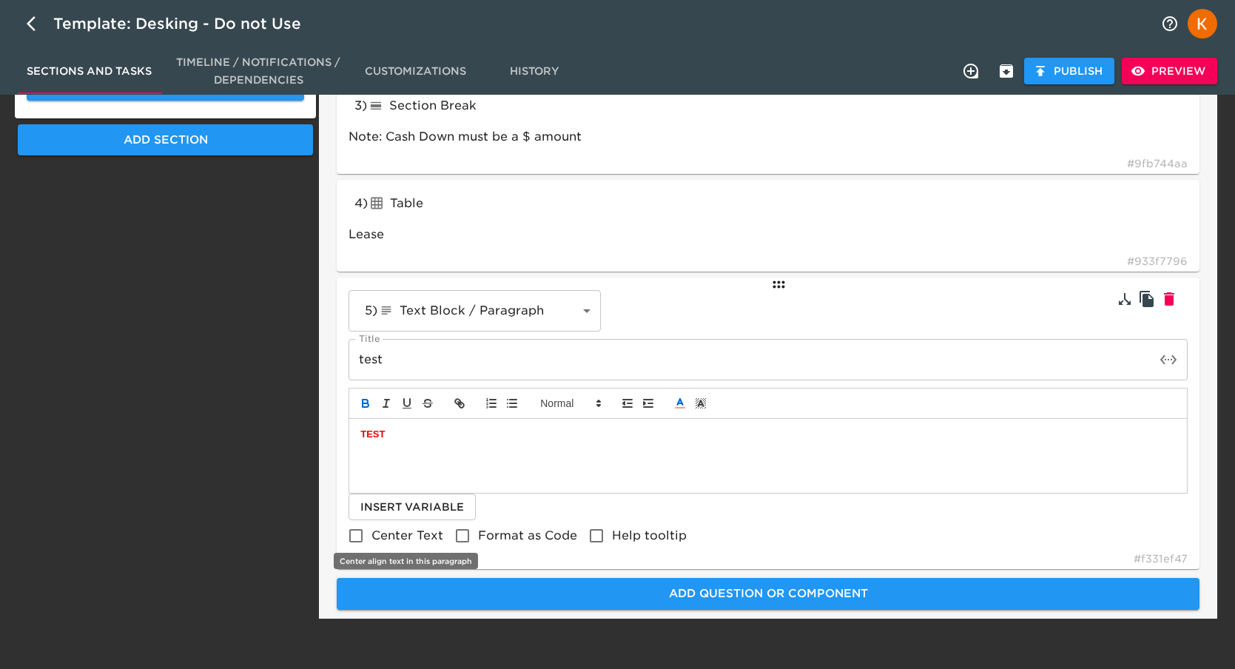
click at [386, 531] on span "Center Text" at bounding box center [407, 535] width 72 height 14
click at [371, 531] on input "Center Text" at bounding box center [355, 535] width 31 height 31
checkbox input "true"
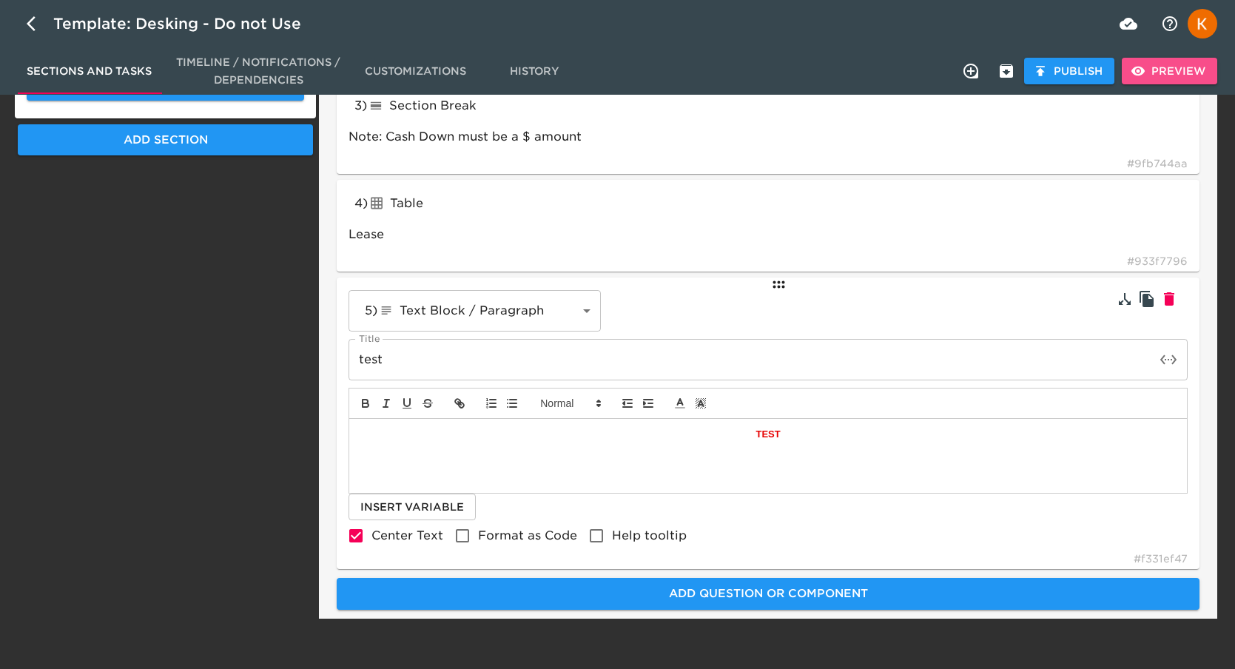
click at [1175, 72] on span "Preview" at bounding box center [1170, 71] width 72 height 18
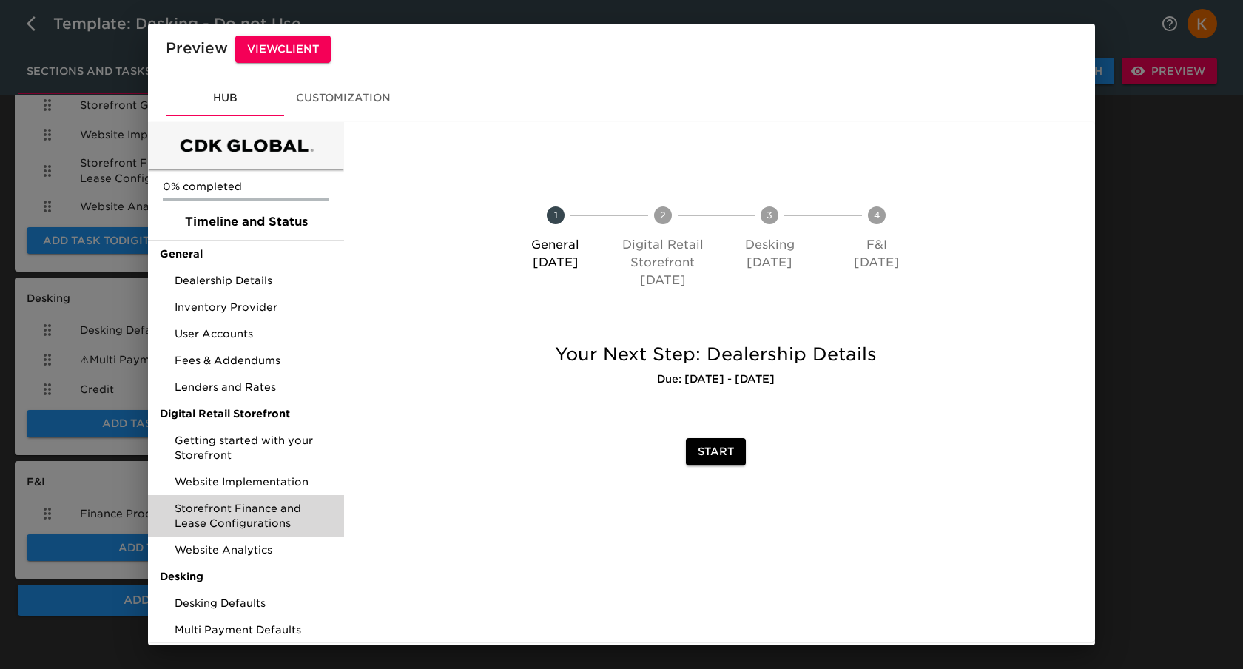
scroll to position [87, 0]
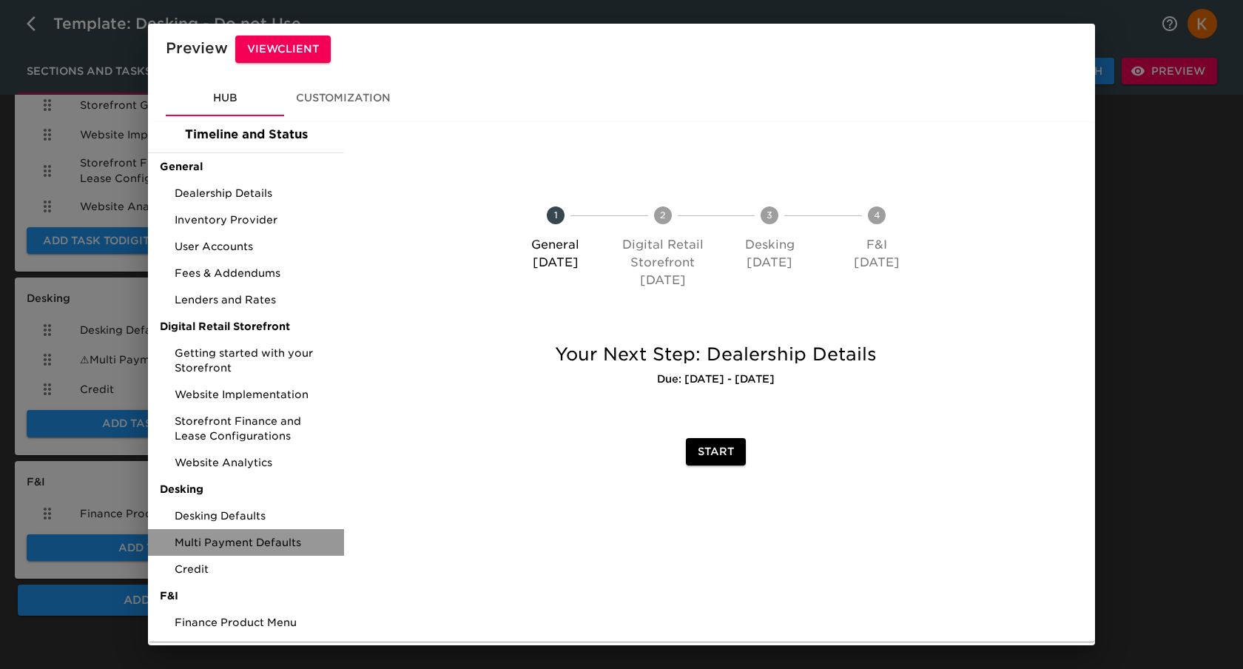
click at [271, 551] on div "Multi Payment Defaults" at bounding box center [246, 542] width 196 height 27
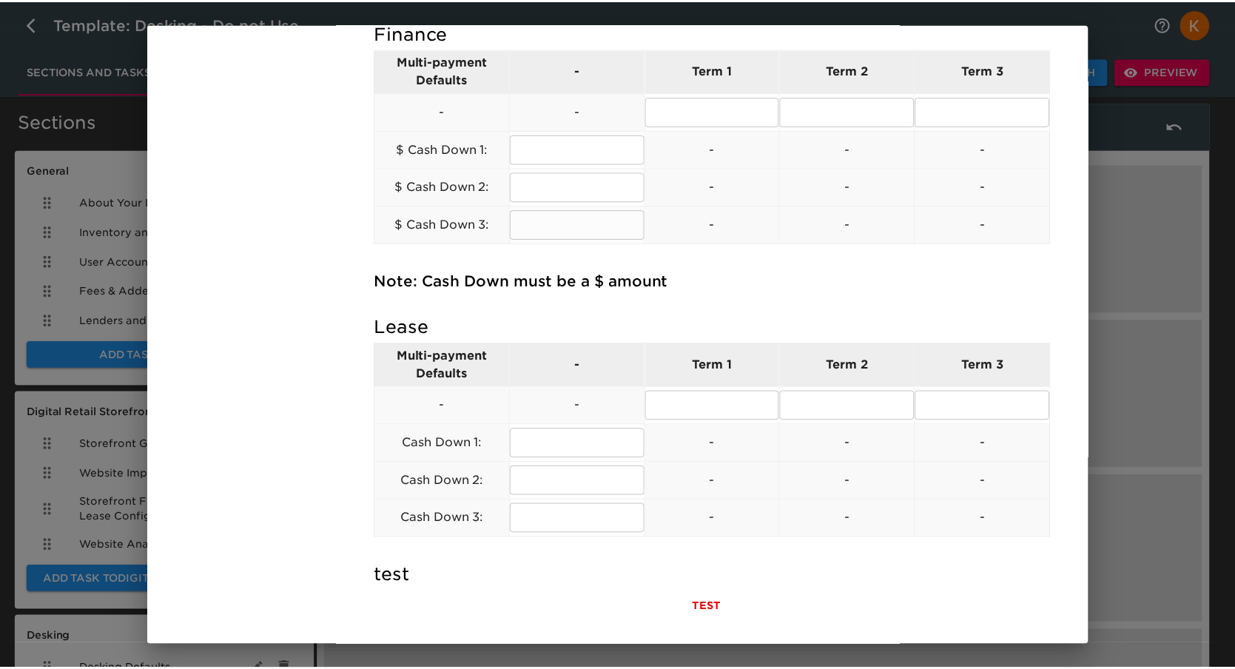
scroll to position [793, 0]
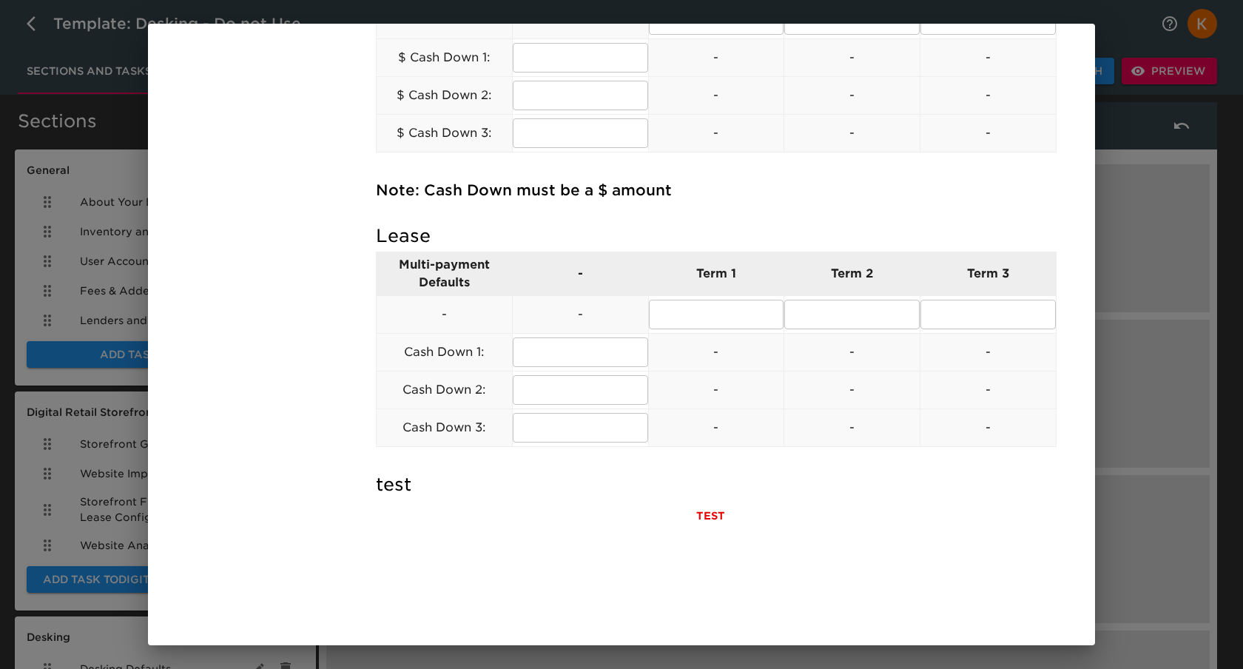
click at [773, 557] on div "Note: Cash Down must be a $ amount Finance Multi-payment Defaults - Term 1 Term…" at bounding box center [716, 215] width 704 height 701
click at [1173, 329] on div "Preview View Client Hub Customization 0% completed Timeline and Status General …" at bounding box center [621, 334] width 1243 height 669
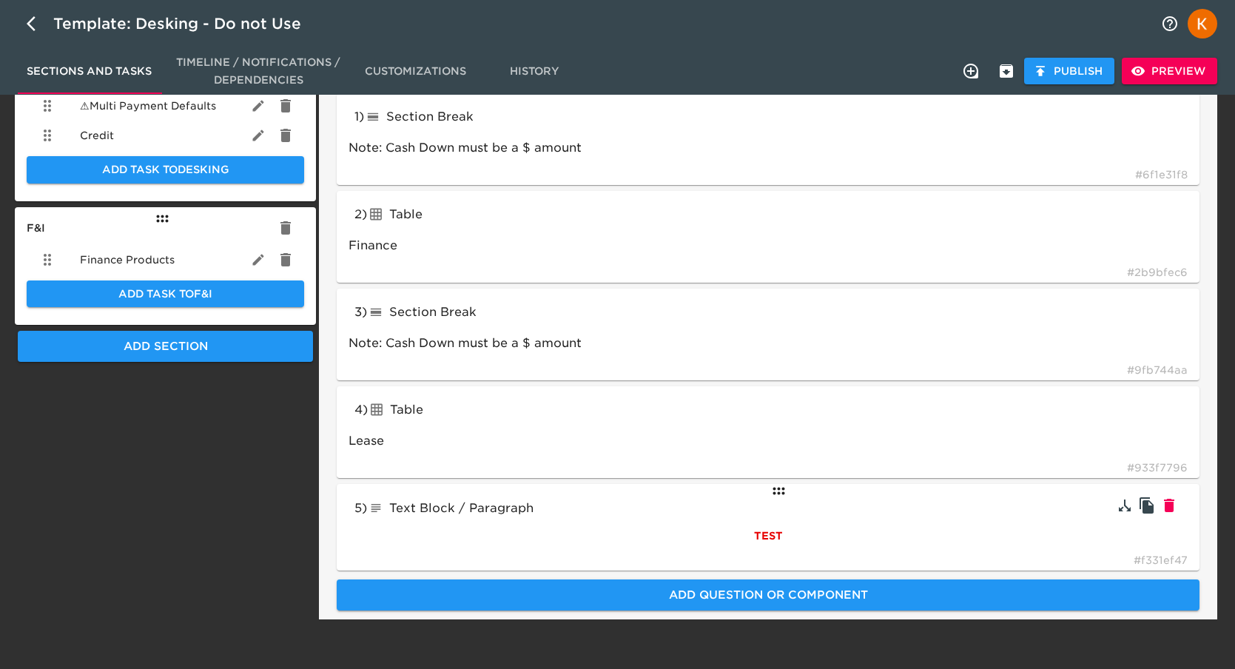
scroll to position [593, 0]
click at [735, 520] on div "TEST" at bounding box center [768, 535] width 839 height 33
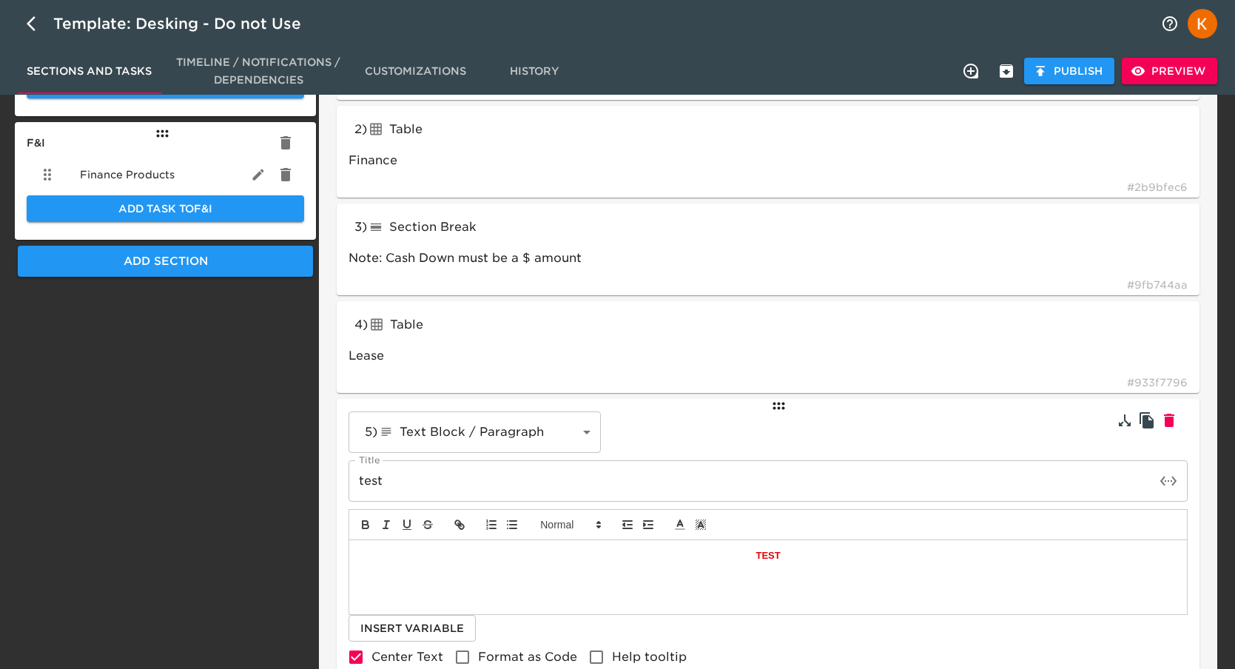
scroll to position [799, 0]
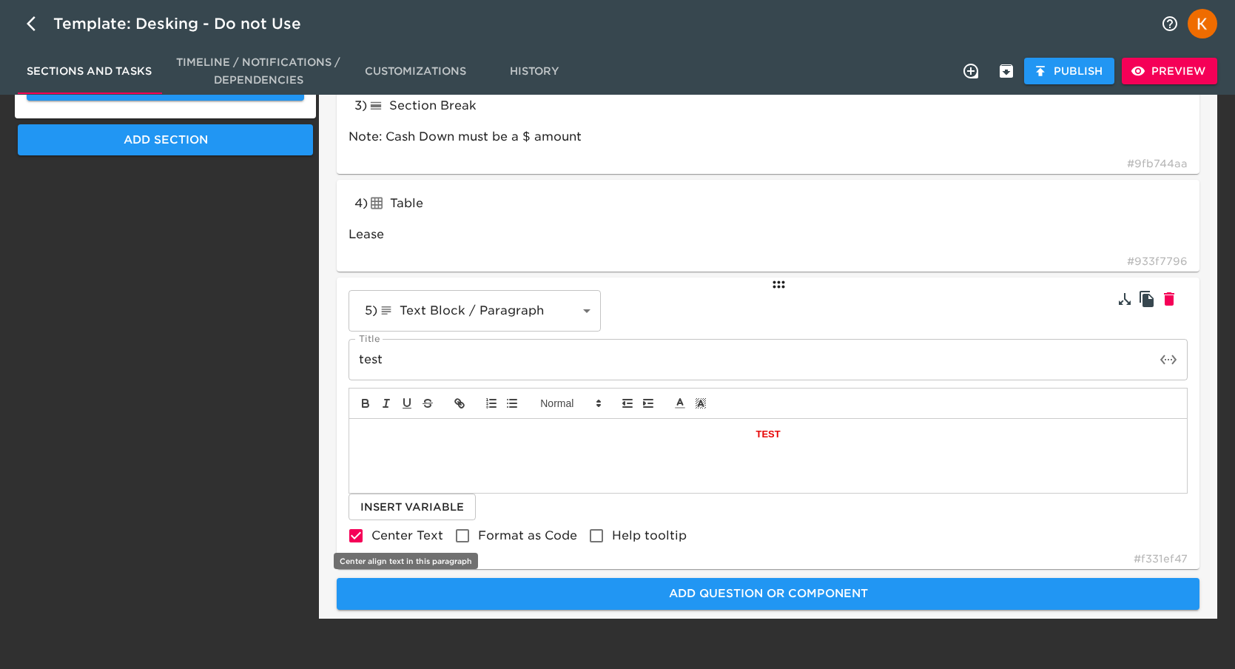
click at [404, 531] on span "Center Text" at bounding box center [407, 535] width 72 height 14
click at [371, 531] on input "Center Text" at bounding box center [355, 535] width 31 height 31
checkbox input "false"
click at [770, 434] on strong "TEST" at bounding box center [768, 433] width 24 height 11
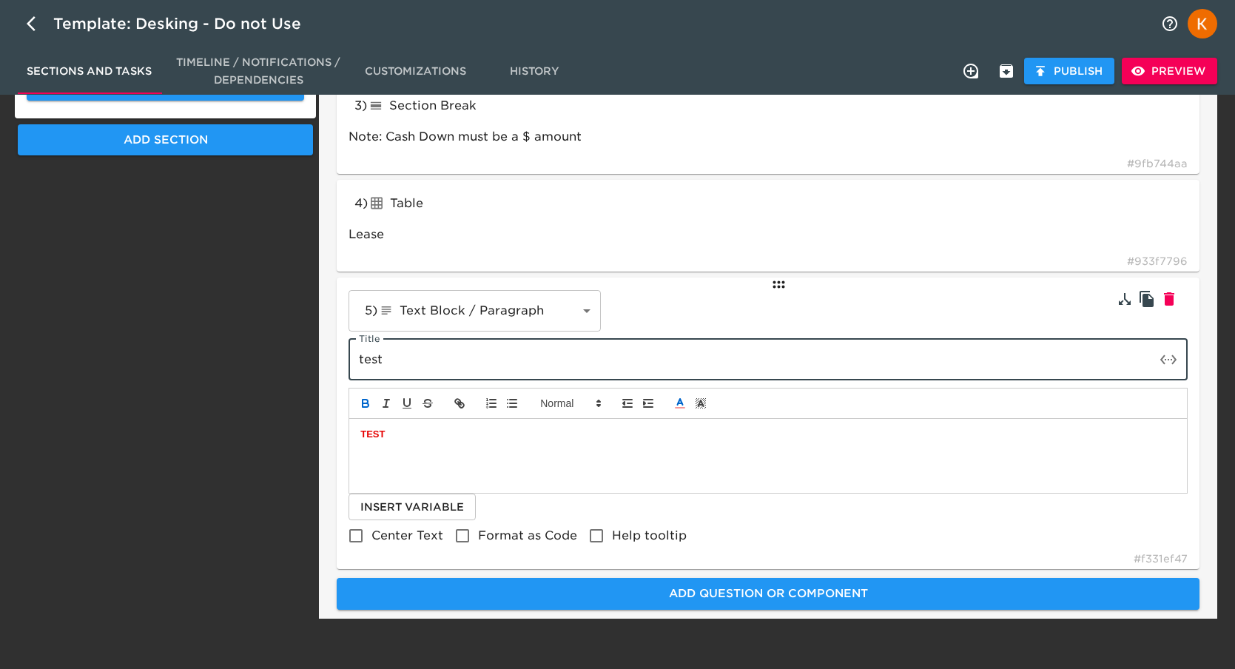
click at [382, 363] on input "test" at bounding box center [752, 359] width 807 height 41
click at [402, 356] on input "Note" at bounding box center [752, 359] width 807 height 41
click at [1174, 359] on icon "toggle password visibility" at bounding box center [1168, 359] width 16 height 10
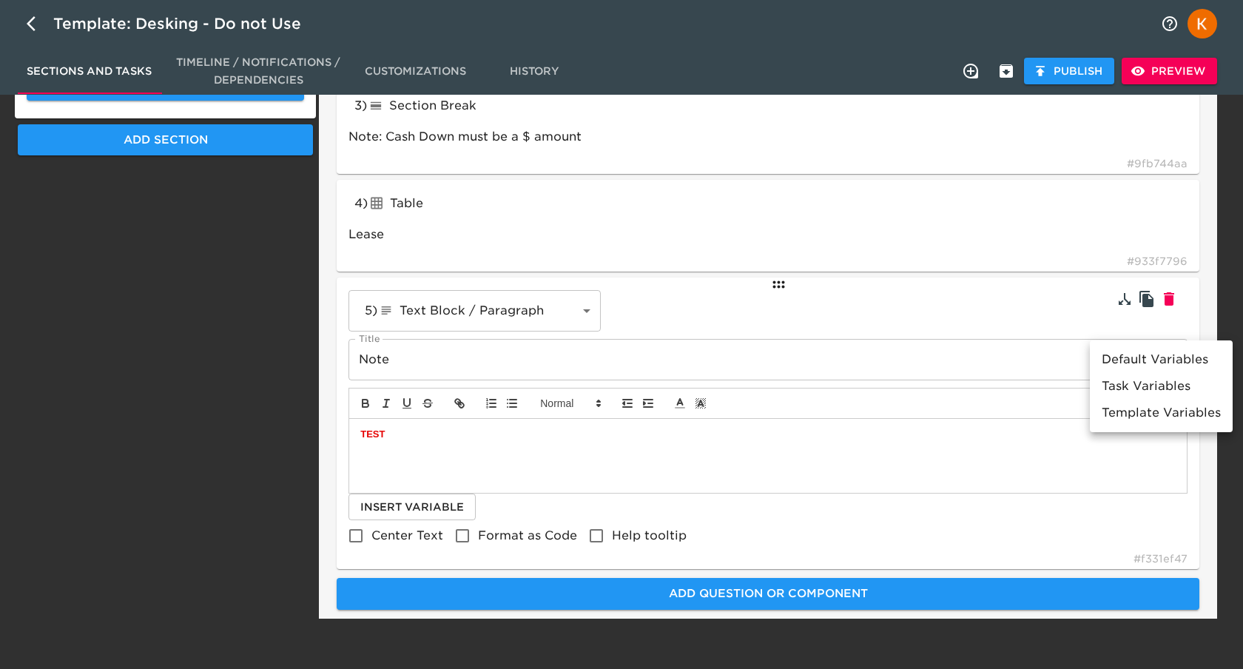
click at [715, 370] on div at bounding box center [621, 334] width 1243 height 669
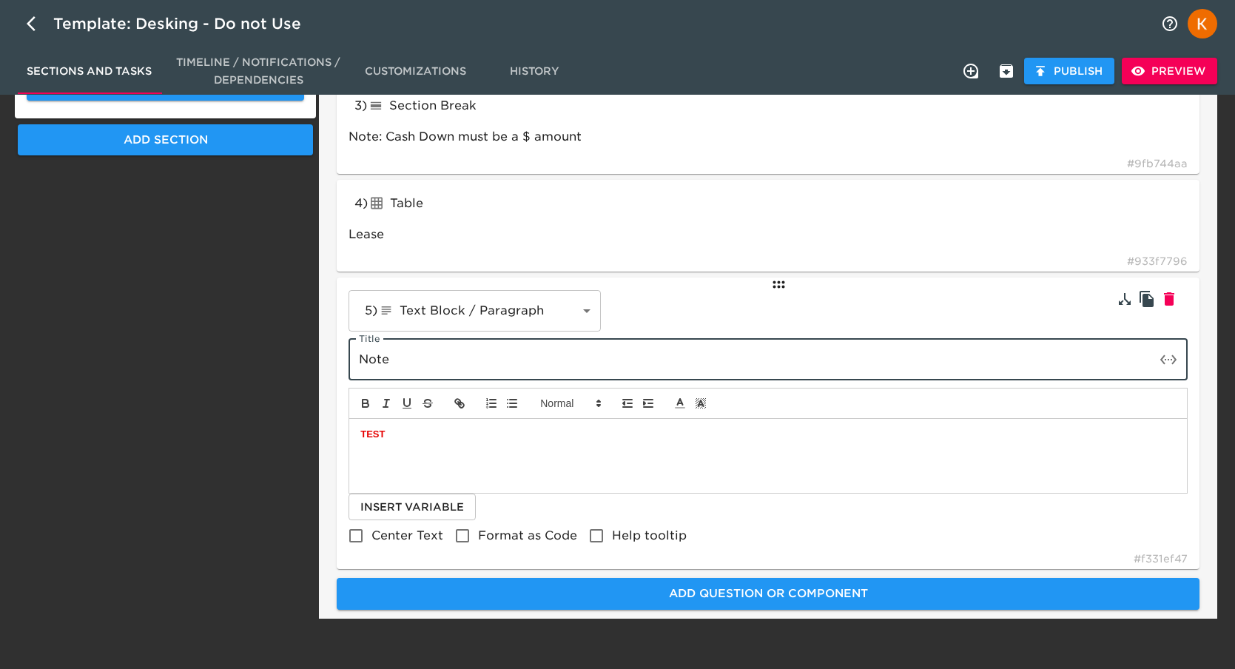
click at [719, 363] on input "Note" at bounding box center [752, 359] width 807 height 41
type input "N"
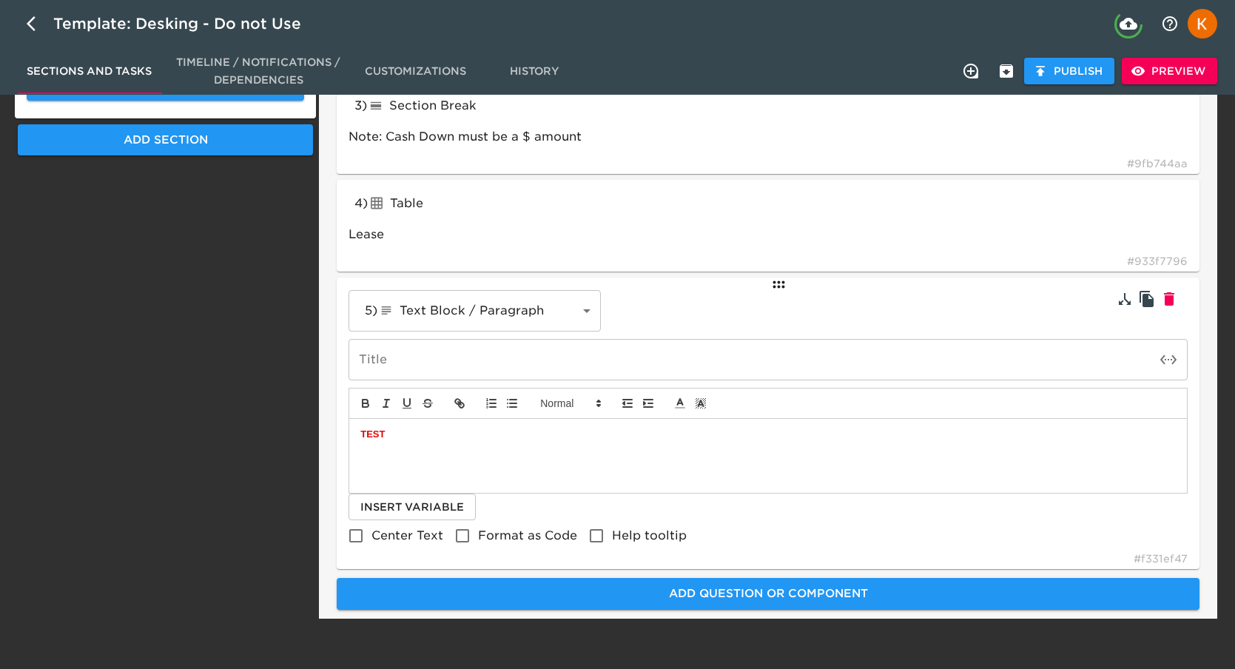
click at [397, 451] on div "TEST" at bounding box center [768, 456] width 838 height 74
click at [382, 430] on strong "TEST" at bounding box center [372, 433] width 24 height 11
click at [369, 436] on strong "TEST" at bounding box center [372, 433] width 24 height 11
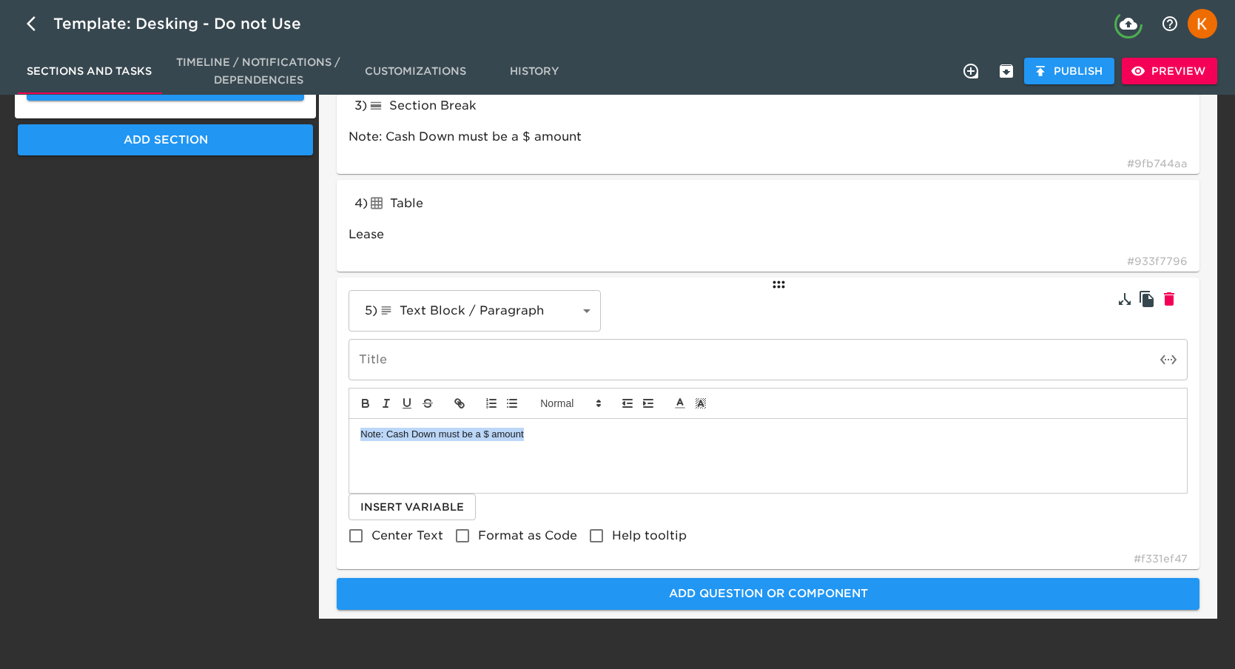
drag, startPoint x: 369, startPoint y: 436, endPoint x: 307, endPoint y: 415, distance: 65.5
click at [371, 397] on icon "button" at bounding box center [365, 403] width 13 height 13
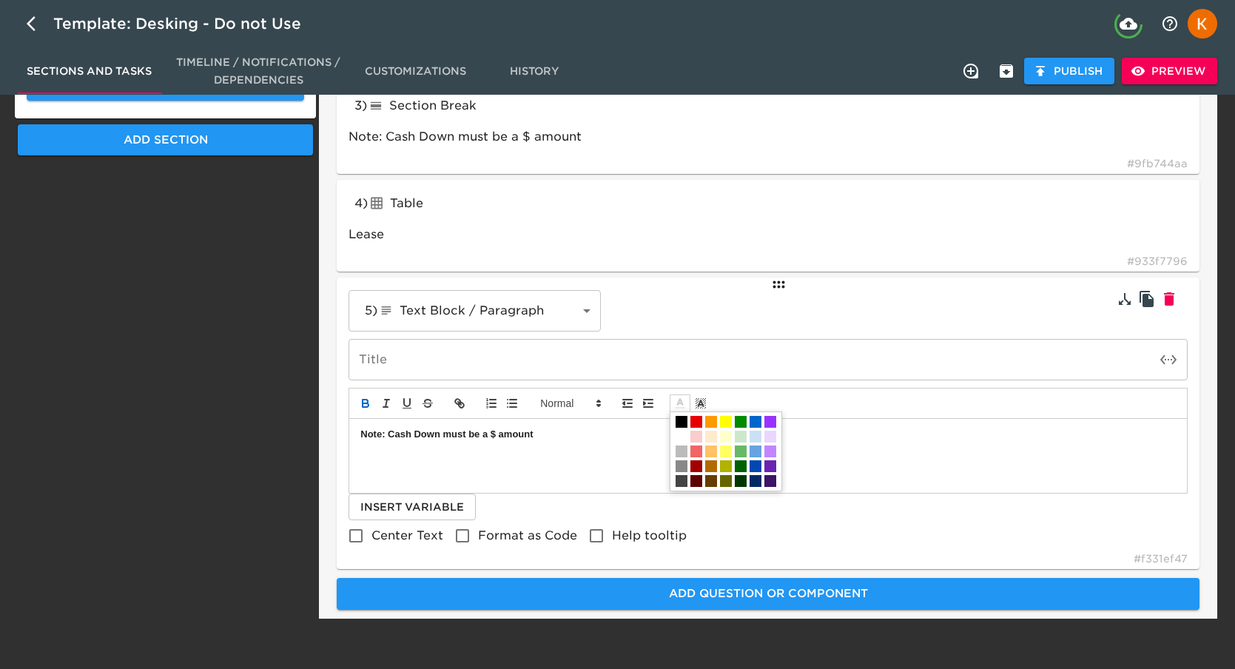
click at [676, 402] on icon at bounding box center [679, 403] width 13 height 13
click at [700, 421] on span at bounding box center [696, 422] width 12 height 12
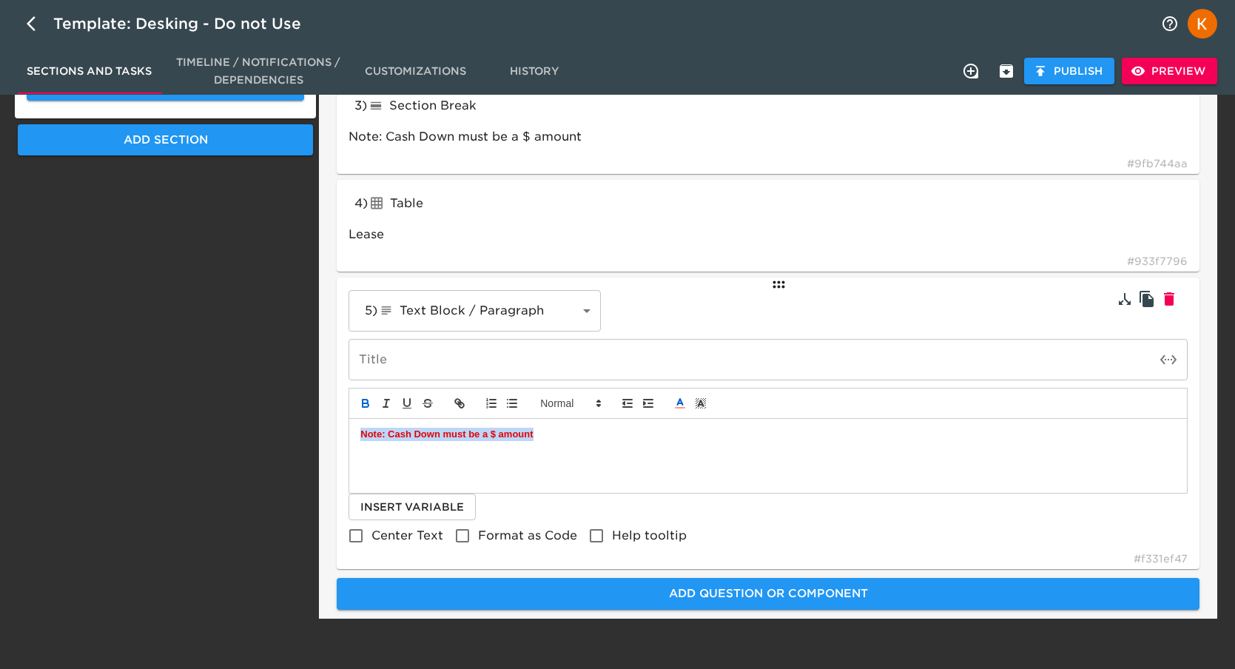
click at [682, 460] on div "Note: Cash Down must be a $ amount" at bounding box center [768, 456] width 838 height 74
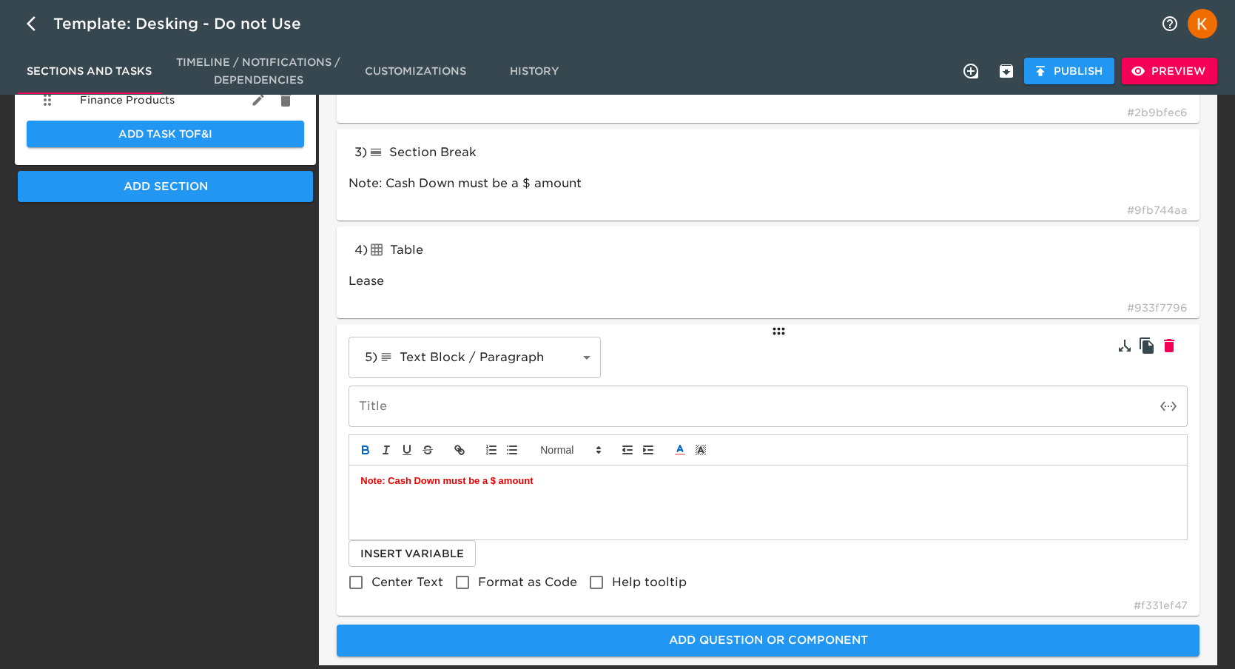
scroll to position [753, 0]
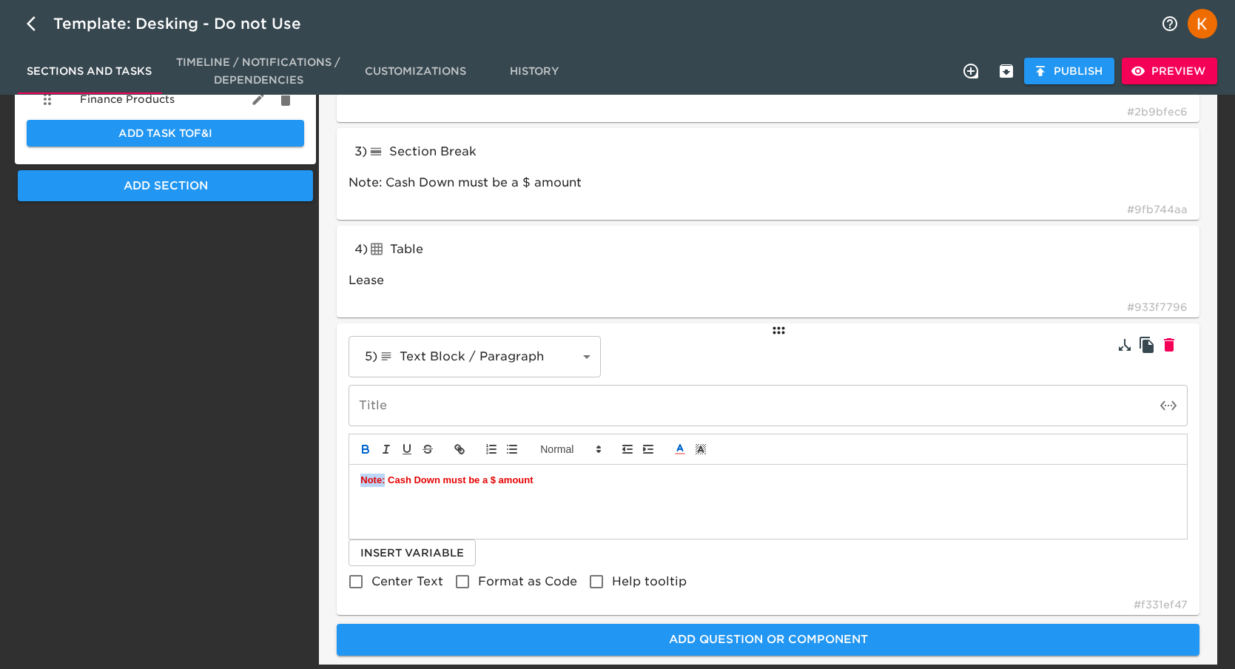
drag, startPoint x: 386, startPoint y: 479, endPoint x: 294, endPoint y: 481, distance: 91.8
click at [294, 481] on div "Sections General About Your Dealership Inventory and Pricing User Accounts Fees…" at bounding box center [617, 7] width 1205 height 1322
click at [677, 448] on icon at bounding box center [679, 449] width 13 height 13
click at [684, 462] on span at bounding box center [682, 468] width 12 height 12
click at [677, 494] on div "Note: Cash Down must be a $ amount" at bounding box center [768, 502] width 838 height 74
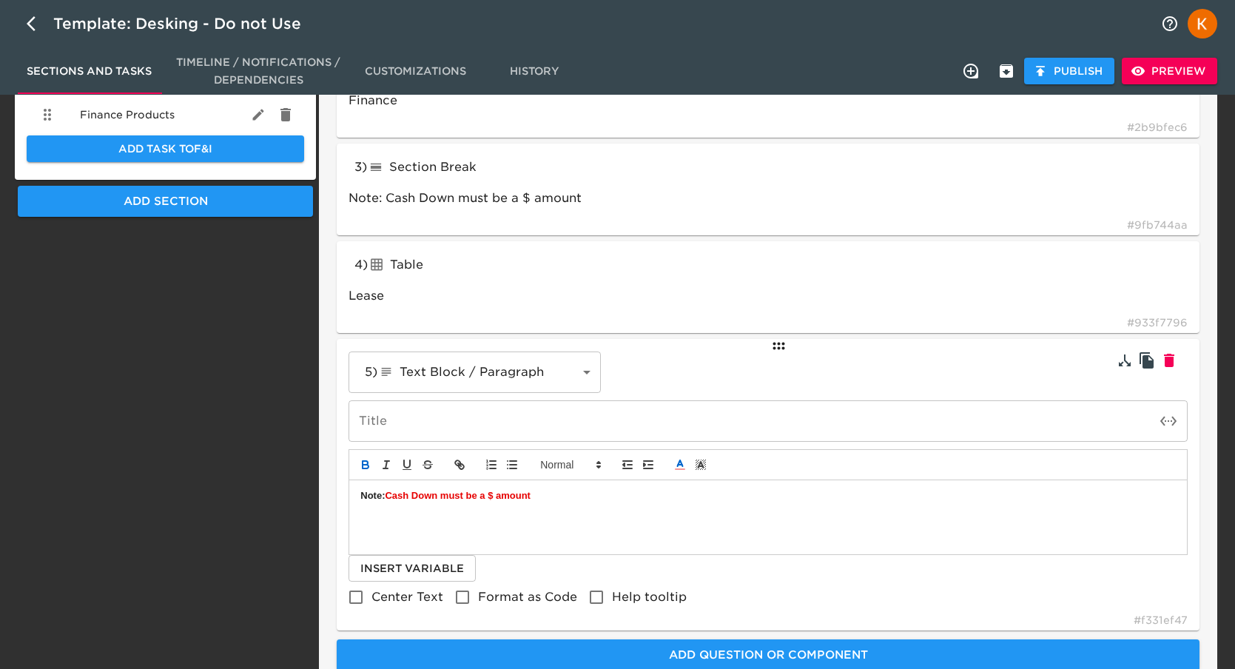
scroll to position [740, 0]
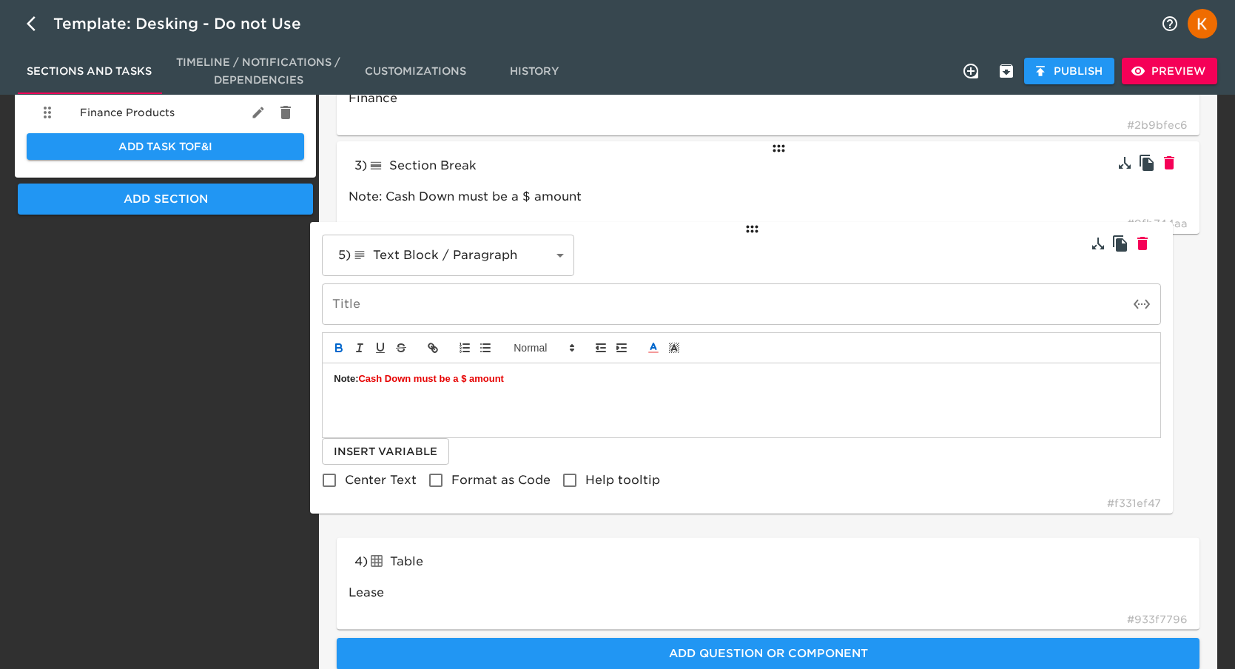
drag, startPoint x: 781, startPoint y: 344, endPoint x: 753, endPoint y: 225, distance: 122.6
click at [753, 225] on div "1 ) Section Break lineBreak Note: Cash Down must be a $ amount # 6f1e31f8 2 ) T…" at bounding box center [768, 288] width 875 height 696
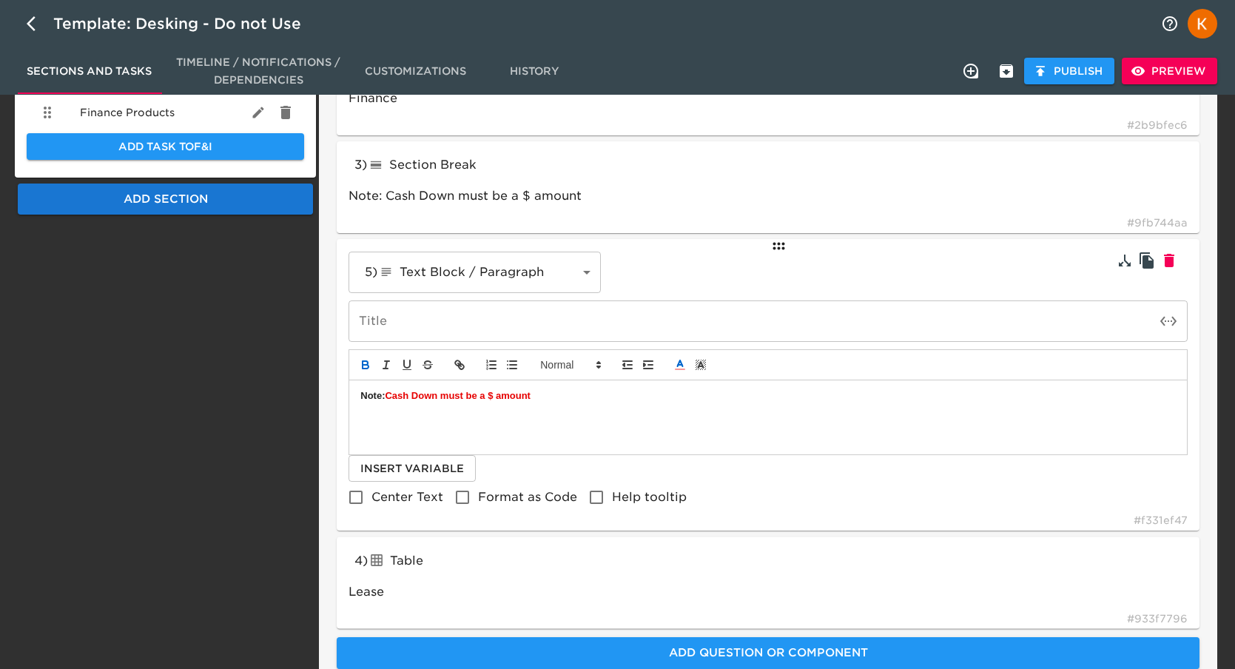
type input "textBlock"
type input "tableInput"
type input "Lease"
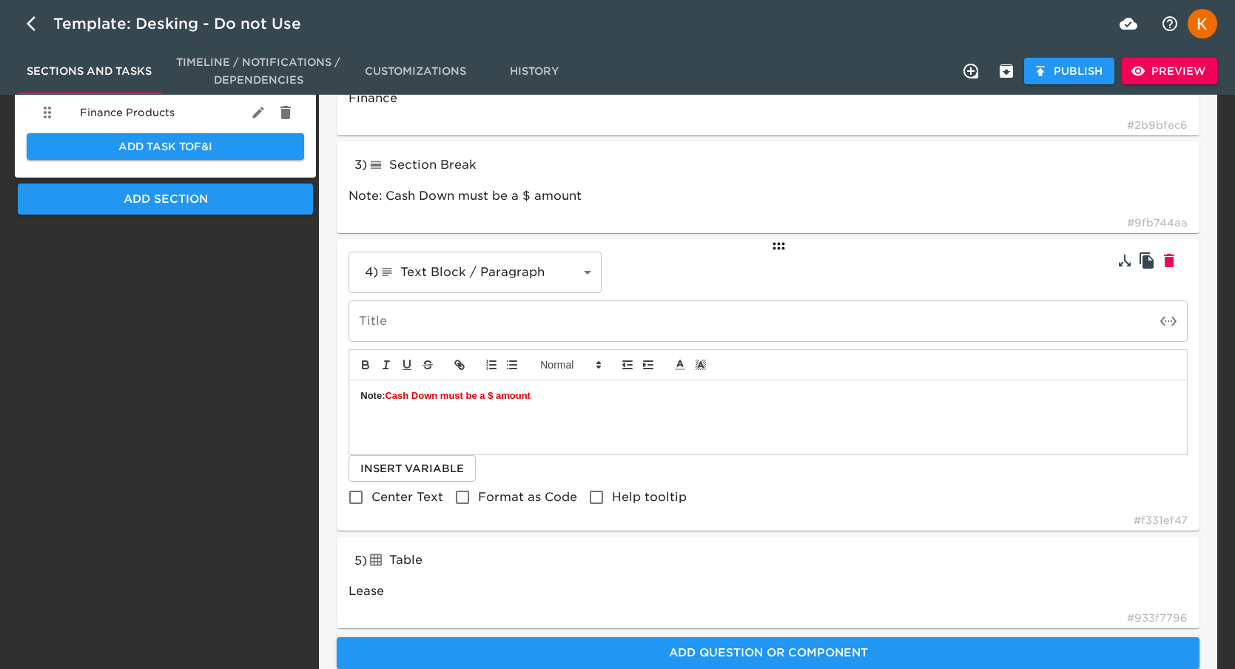
click at [1204, 78] on span "Preview" at bounding box center [1170, 71] width 72 height 18
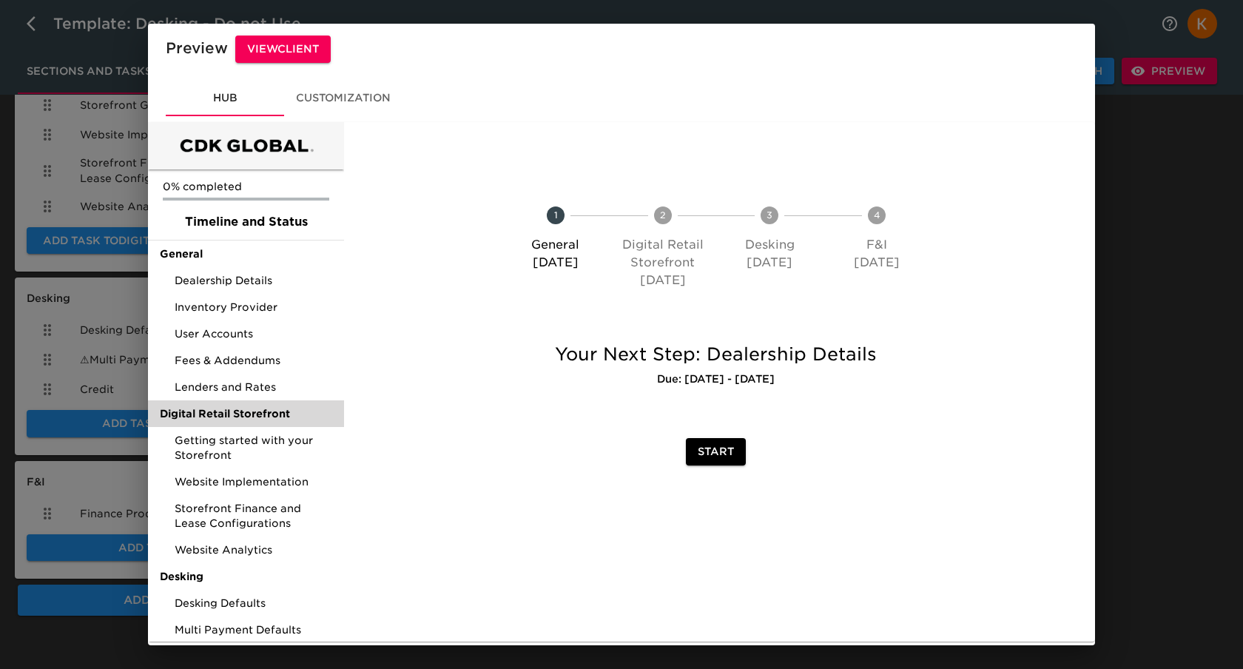
scroll to position [87, 0]
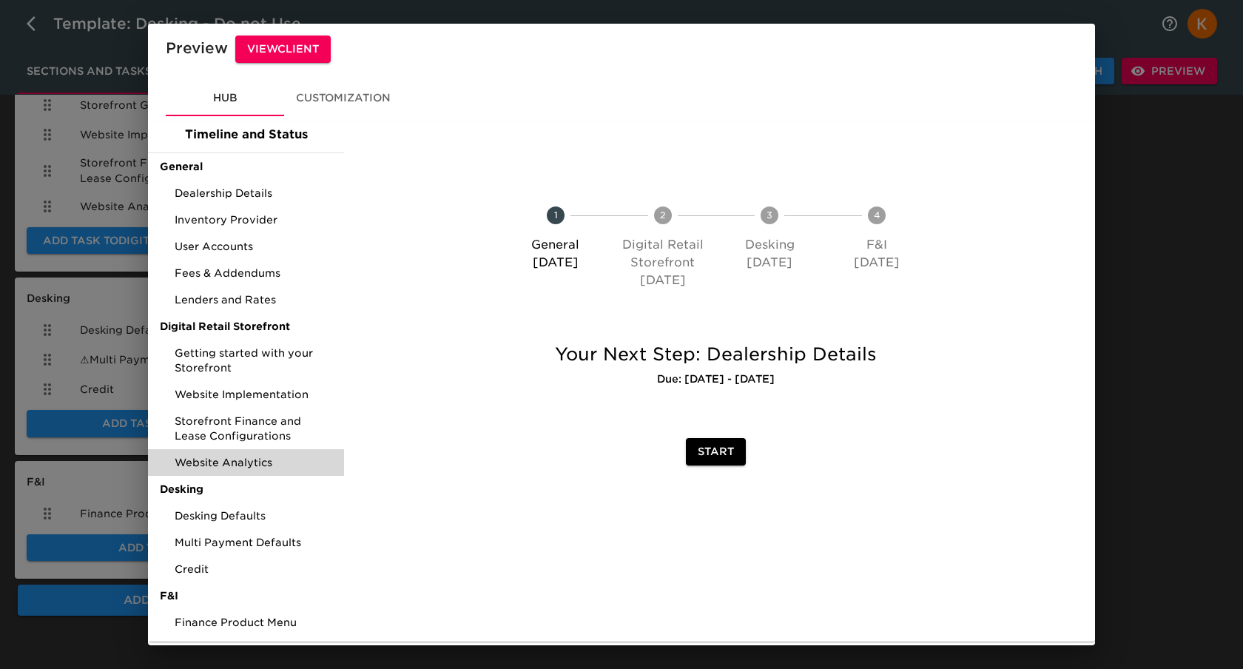
click at [239, 536] on span "Multi Payment Defaults" at bounding box center [254, 542] width 158 height 15
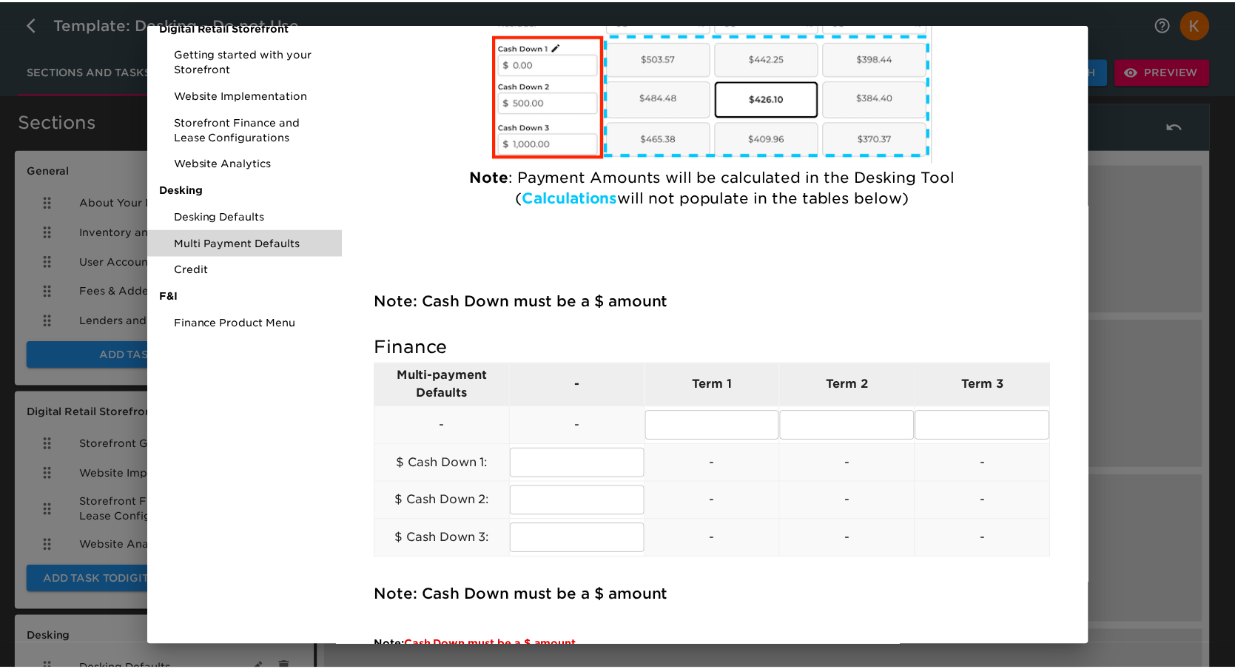
scroll to position [765, 0]
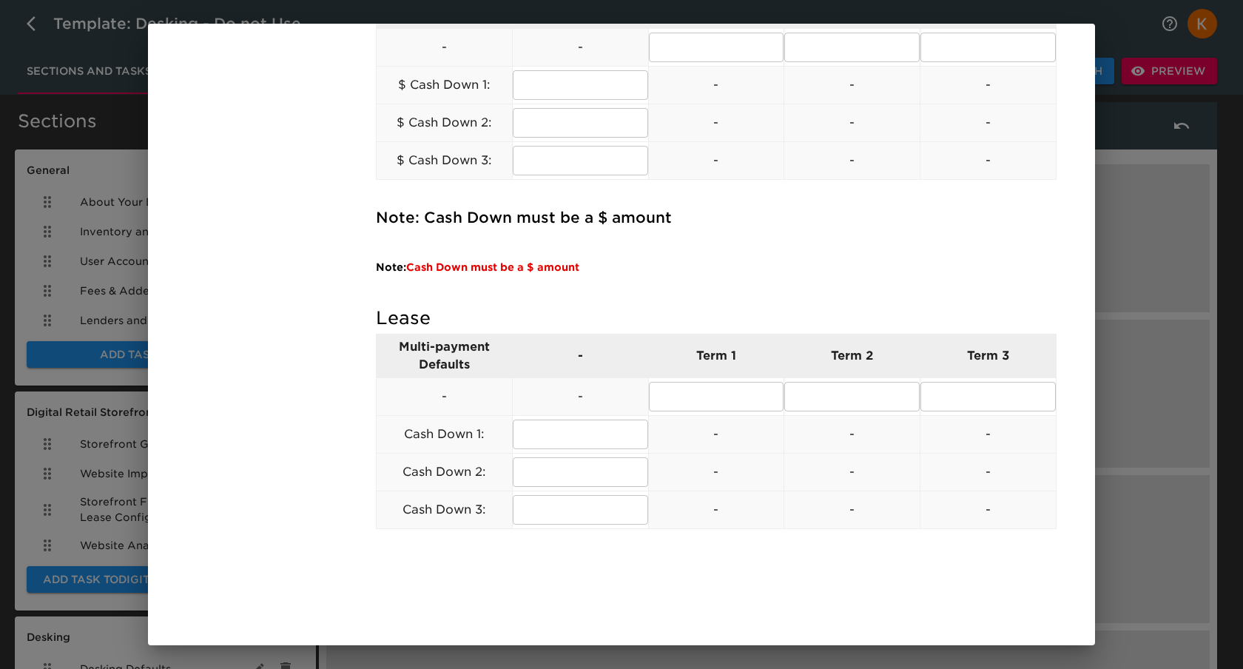
click at [238, 269] on div "0% completed Timeline and Status General Dealership Details Inventory Provider …" at bounding box center [246, 1] width 196 height 1289
click at [1163, 428] on div "Preview View Client Hub Customization 0% completed Timeline and Status General …" at bounding box center [621, 334] width 1243 height 669
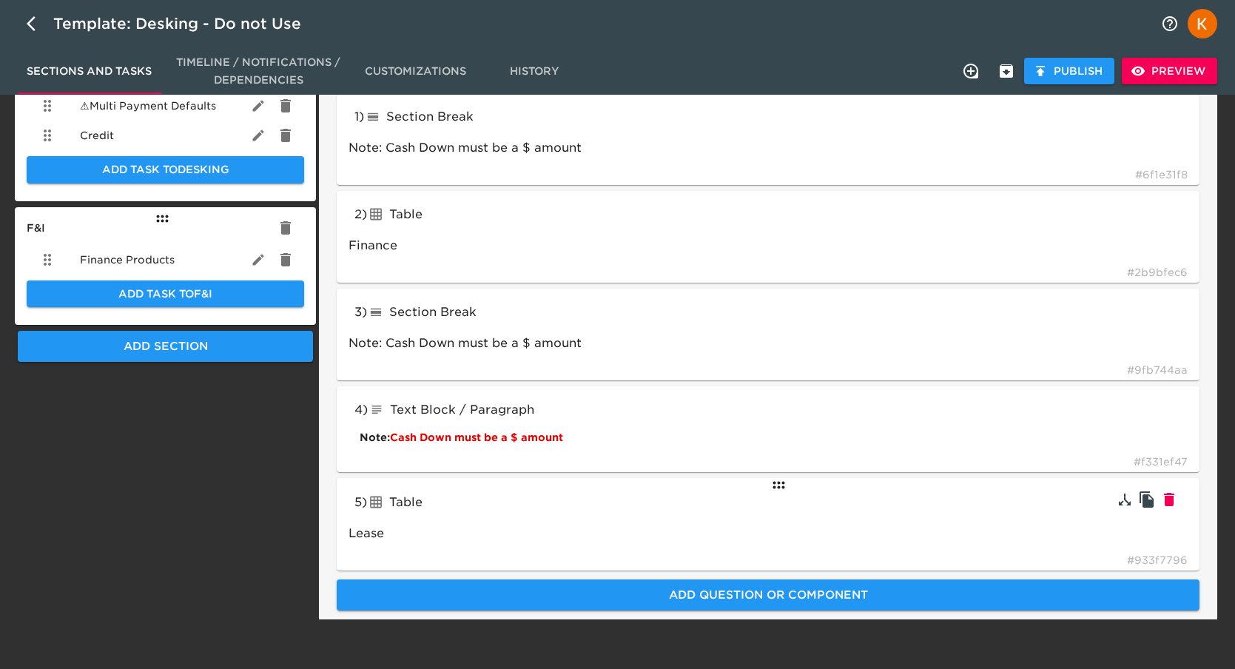
scroll to position [593, 0]
click at [456, 512] on div "Table" at bounding box center [476, 502] width 218 height 24
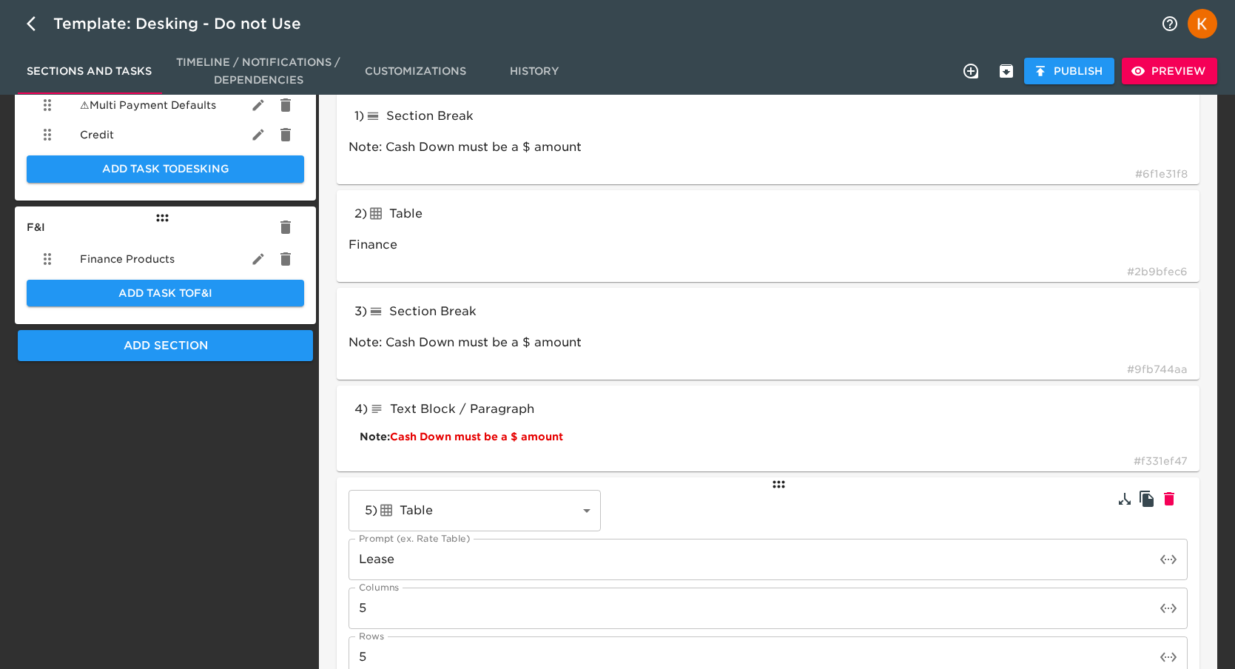
click at [371, 556] on input "Lease" at bounding box center [752, 559] width 807 height 41
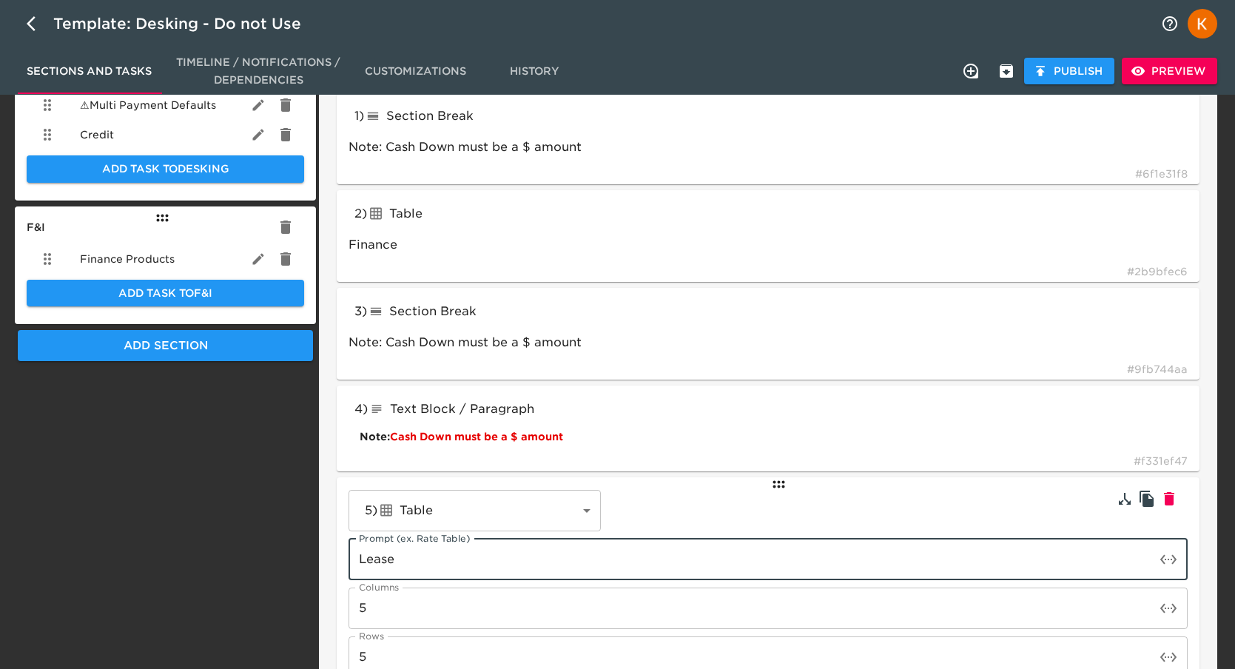
click at [371, 556] on input "Lease" at bounding box center [752, 559] width 807 height 41
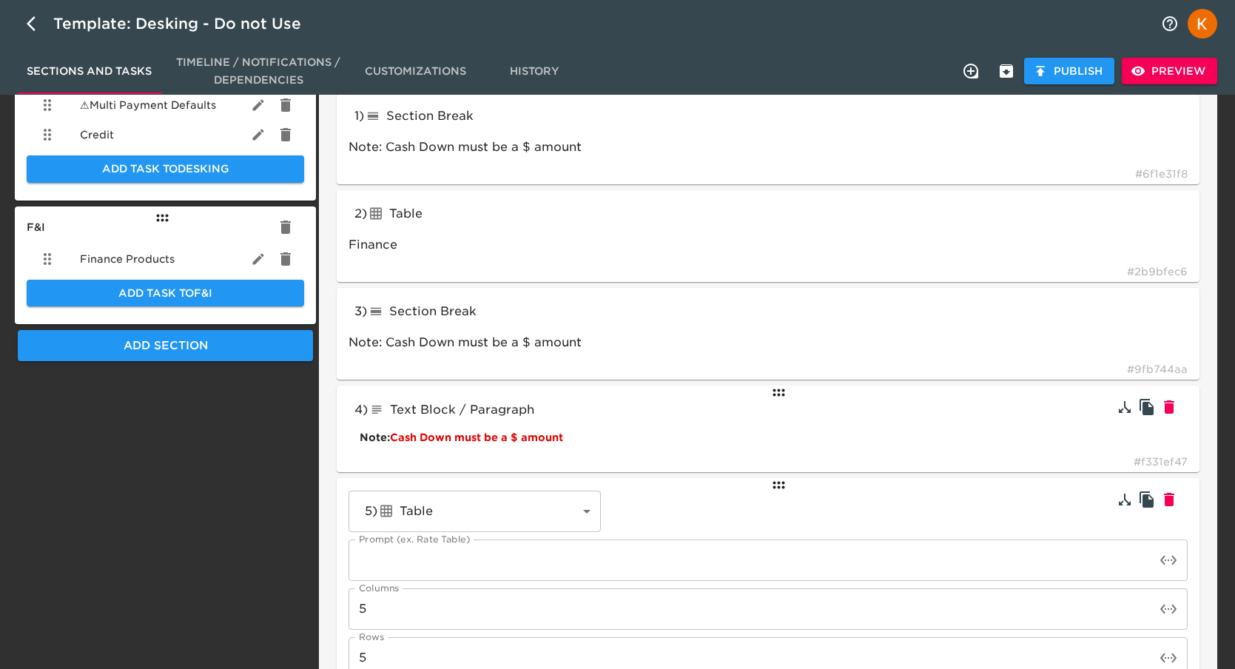
click at [492, 429] on div "Note: Cash Down must be a $ amount" at bounding box center [768, 438] width 839 height 33
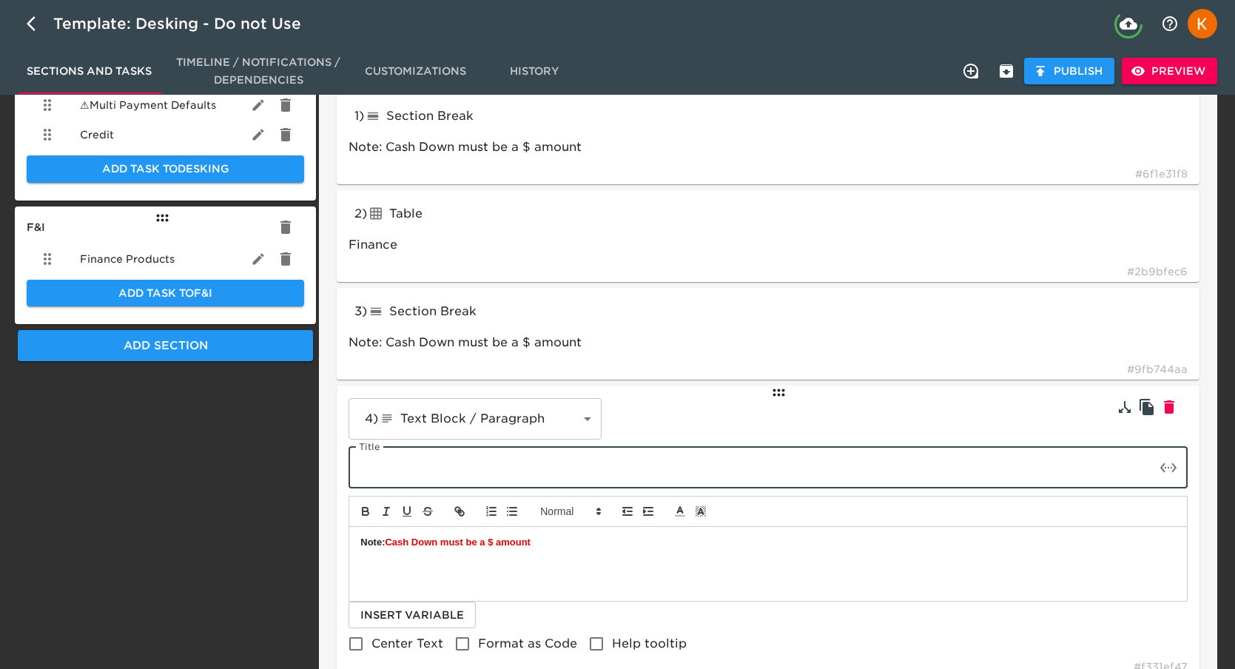
click at [432, 474] on input "text" at bounding box center [752, 467] width 807 height 41
type input "Lease"
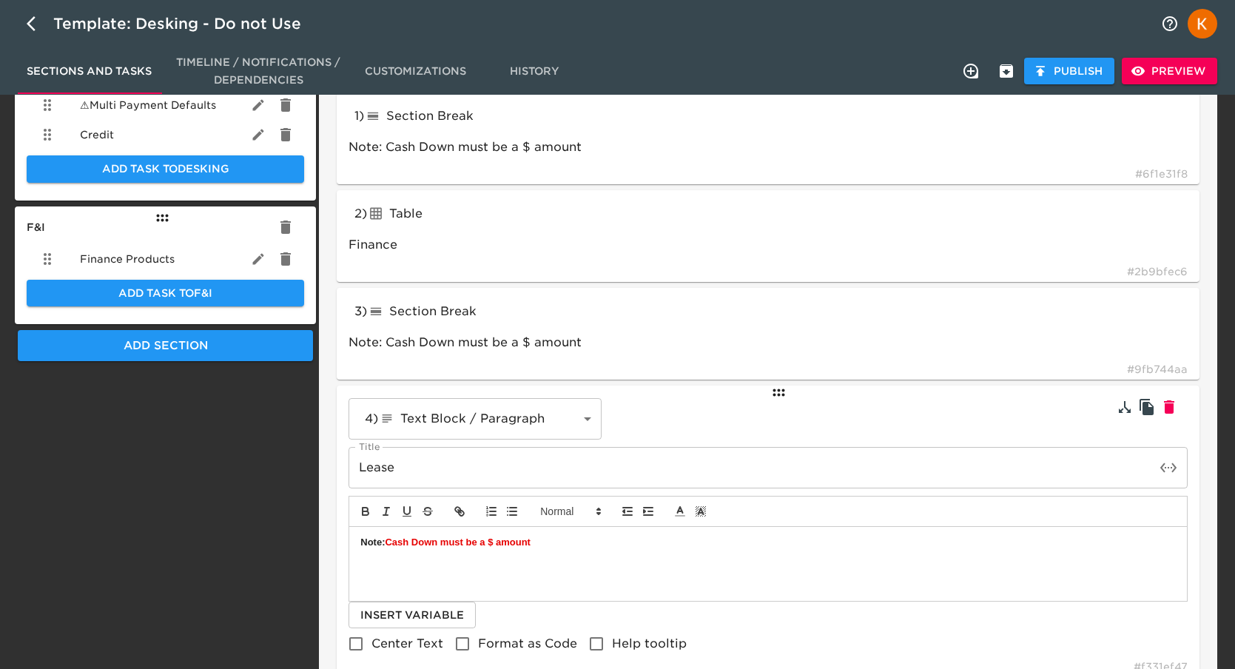
click at [1171, 67] on span "Preview" at bounding box center [1170, 71] width 72 height 18
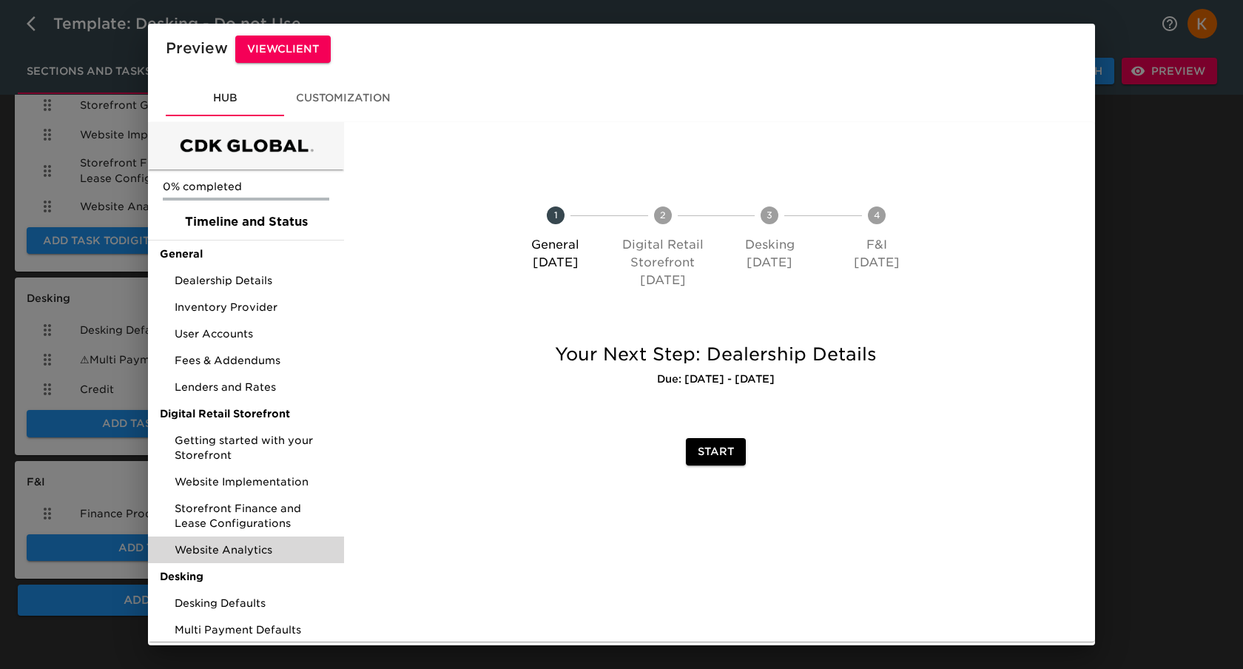
scroll to position [87, 0]
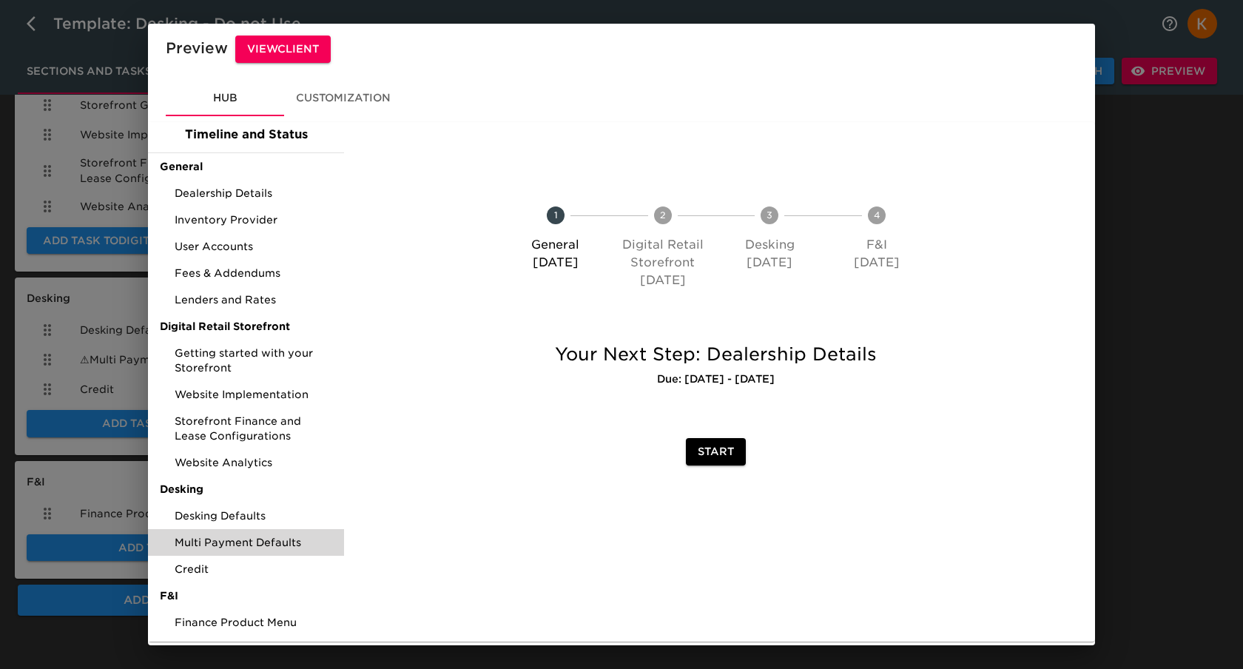
click at [243, 542] on span "Multi Payment Defaults" at bounding box center [254, 542] width 158 height 15
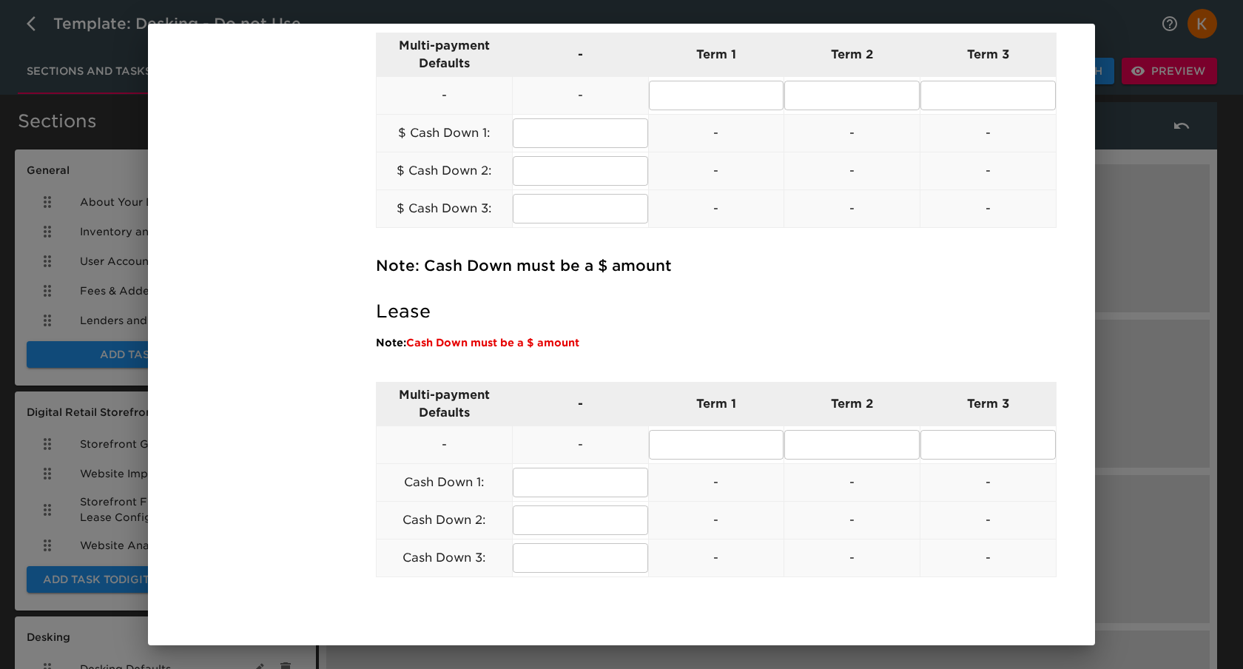
scroll to position [716, 0]
click at [1239, 304] on div "Preview View Client Hub Customization 0% completed Timeline and Status General …" at bounding box center [621, 334] width 1243 height 669
click at [1185, 285] on div "Preview View Client Hub Customization 0% completed Timeline and Status General …" at bounding box center [621, 334] width 1243 height 669
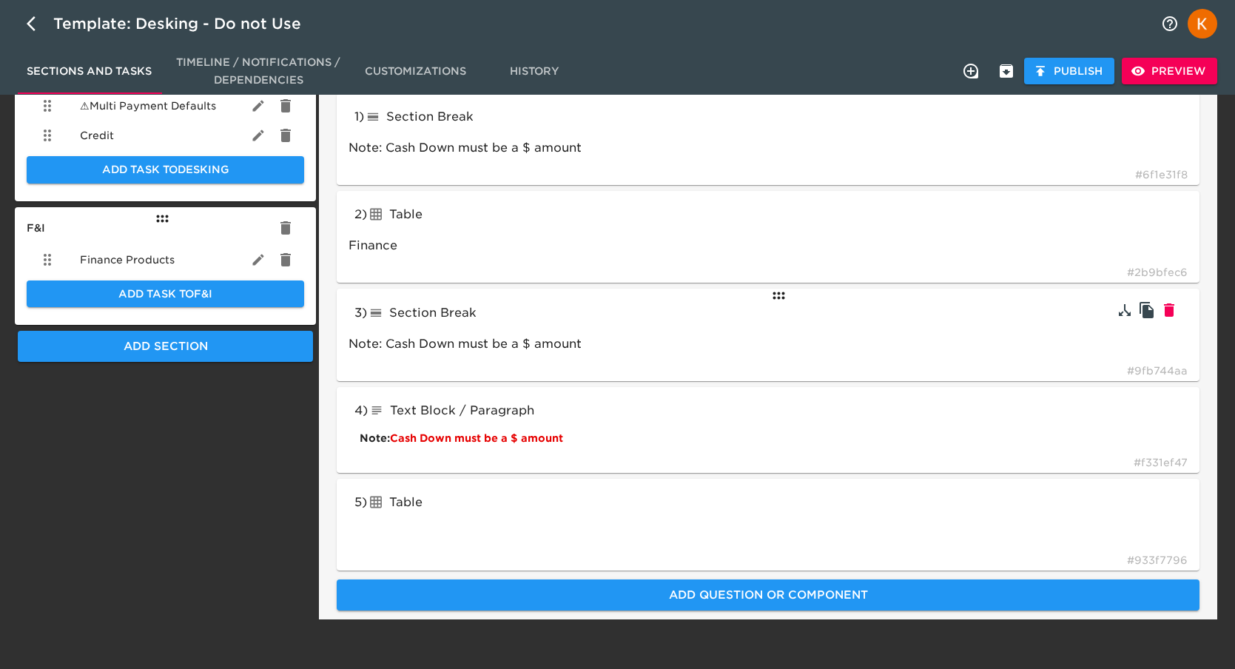
scroll to position [593, 0]
click at [1168, 306] on icon "button" at bounding box center [1169, 309] width 18 height 18
type input "textBlock"
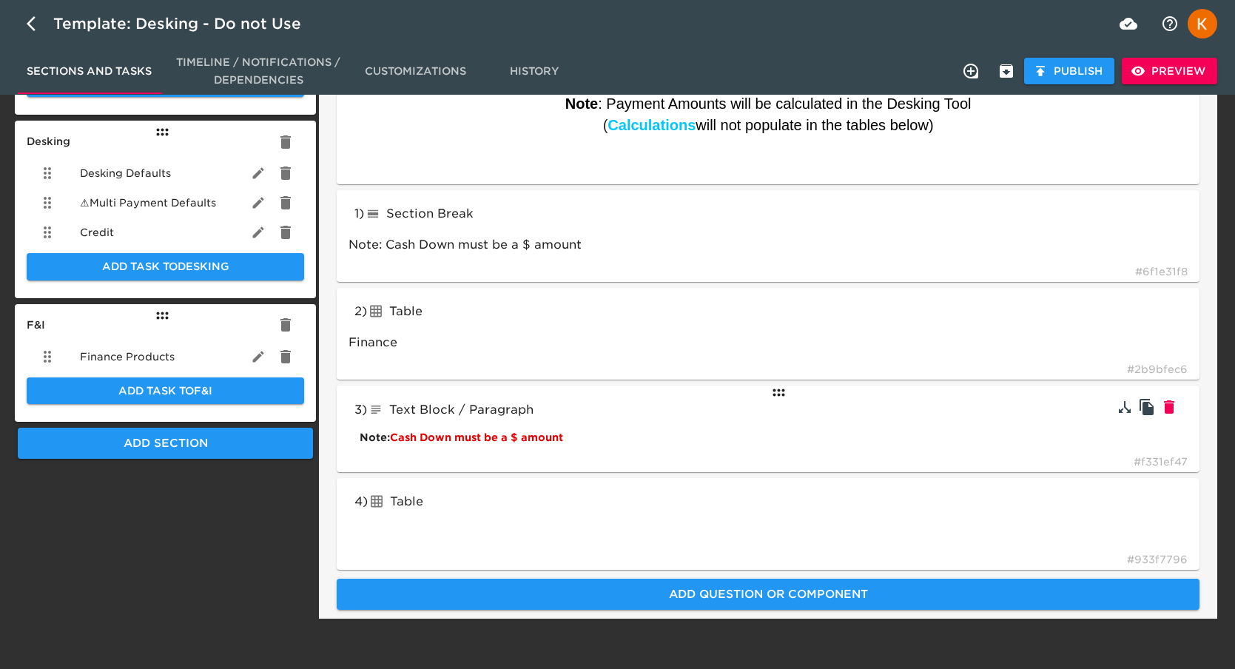
click at [541, 417] on div "Text Block / Paragraph" at bounding box center [476, 410] width 218 height 24
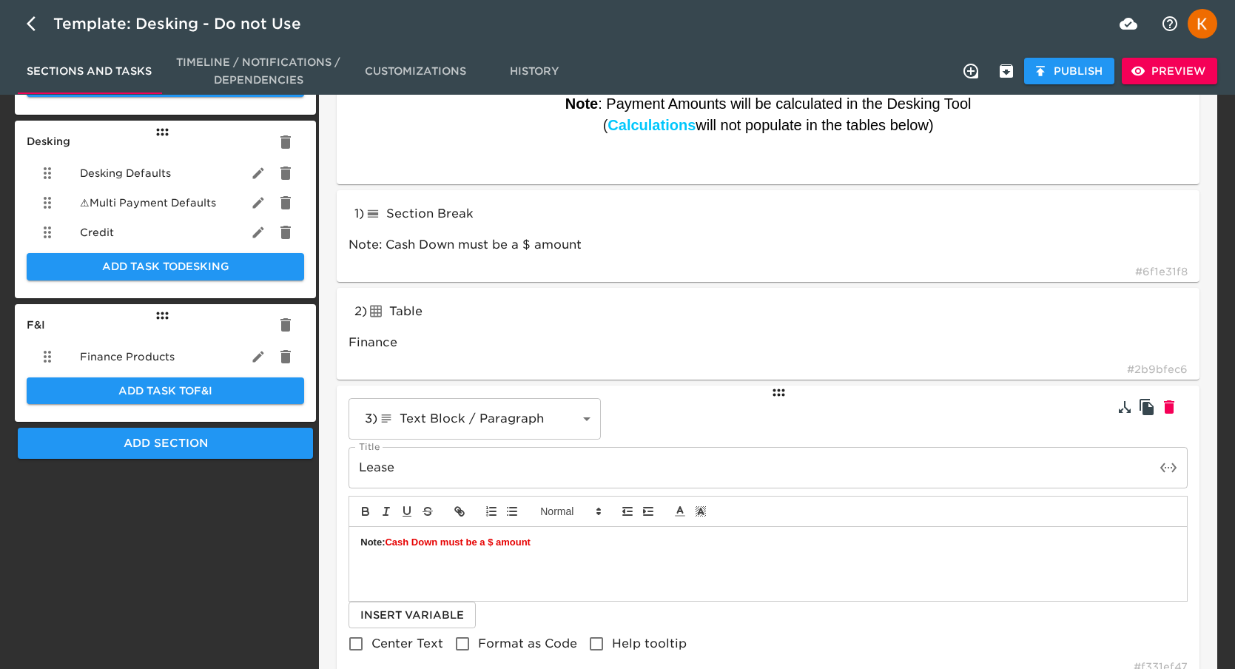
scroll to position [499, 0]
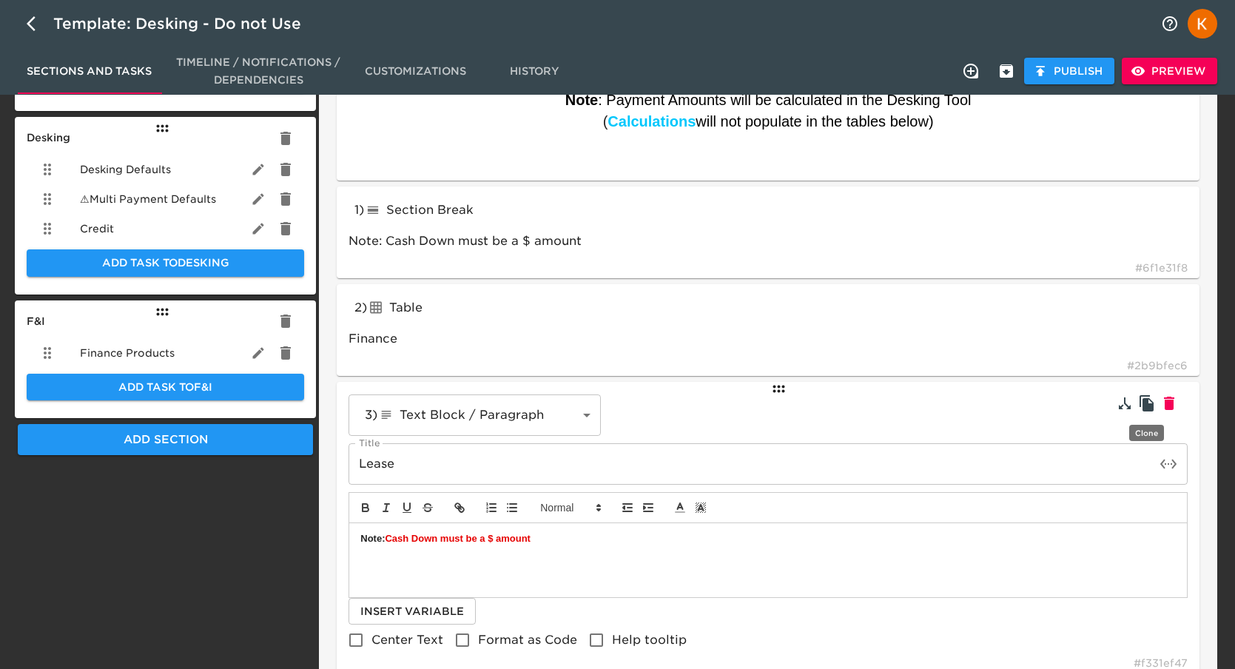
click at [1151, 397] on icon "button" at bounding box center [1147, 403] width 18 height 18
type input "textBlock"
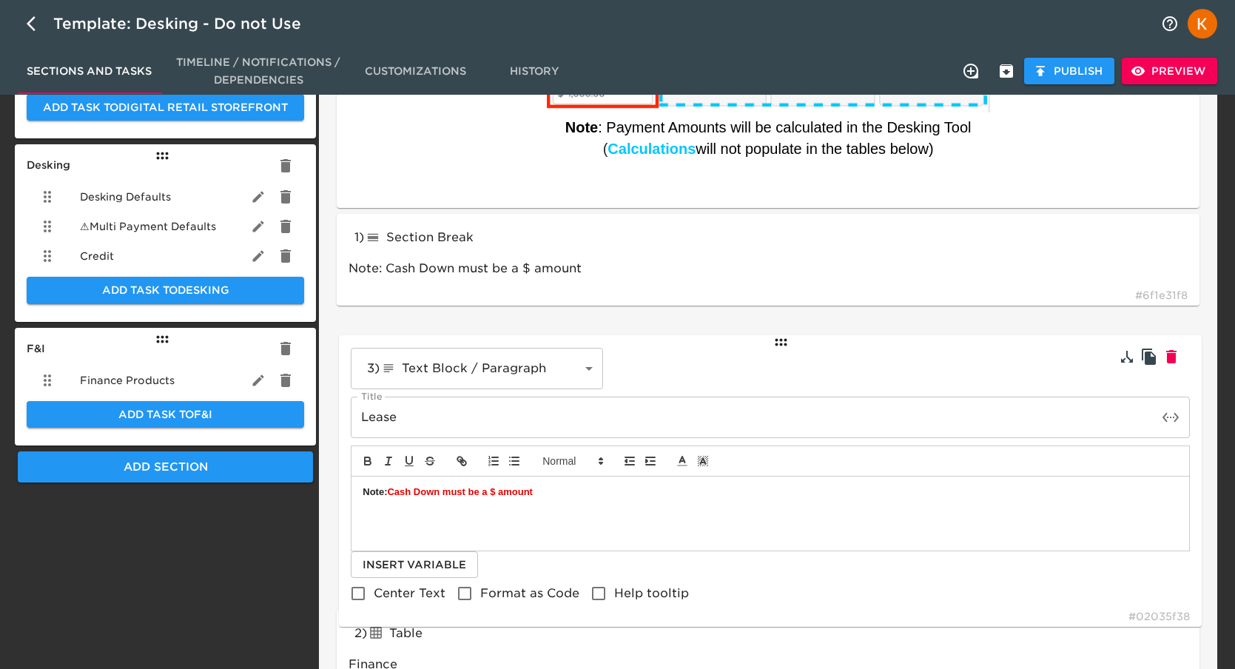
scroll to position [473, 0]
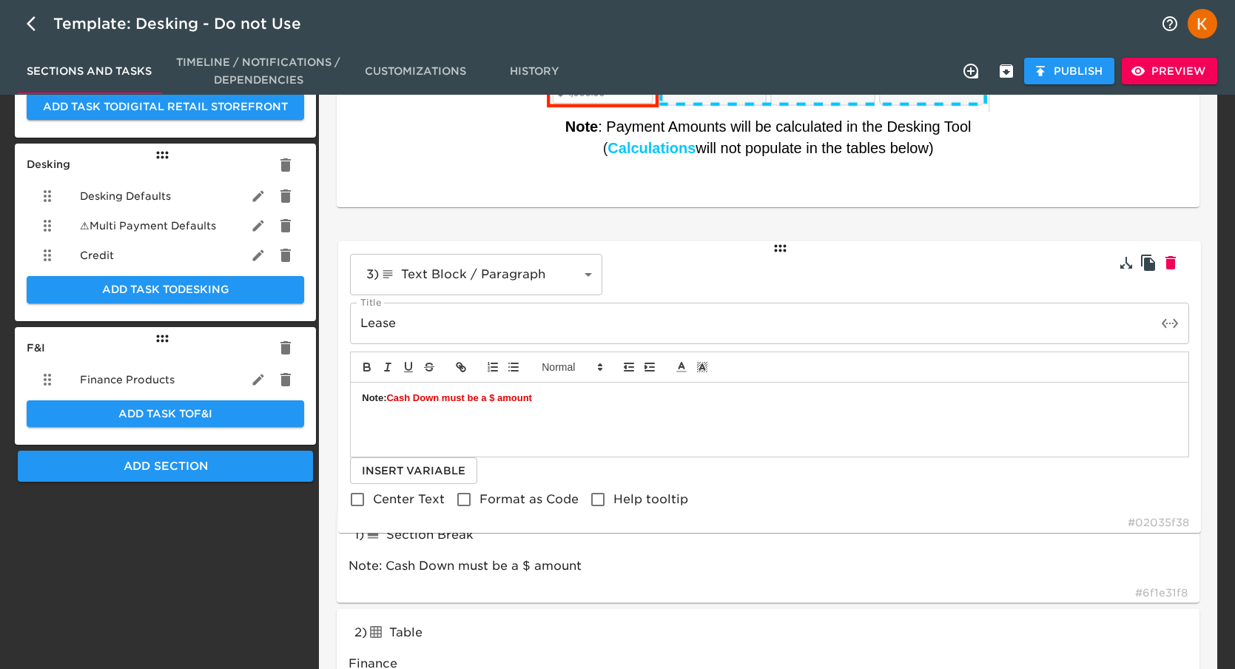
drag, startPoint x: 777, startPoint y: 434, endPoint x: 779, endPoint y: 243, distance: 190.9
click at [779, 243] on div "1 ) Section Break lineBreak Note: Cash Down must be a $ amount # 6f1e31f8 2 ) T…" at bounding box center [768, 551] width 875 height 688
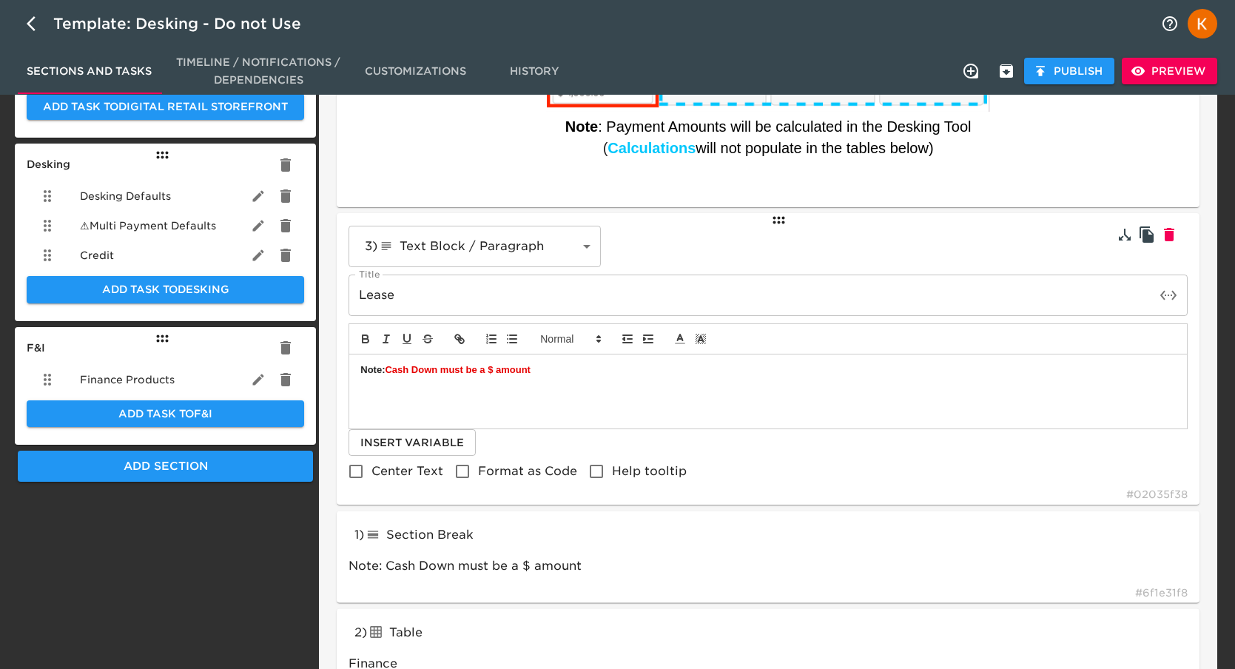
type input "textBlock"
type input "lineBreak"
type input "Note: Cash Down must be a $ amount"
type input "tableInput"
type input "Finance"
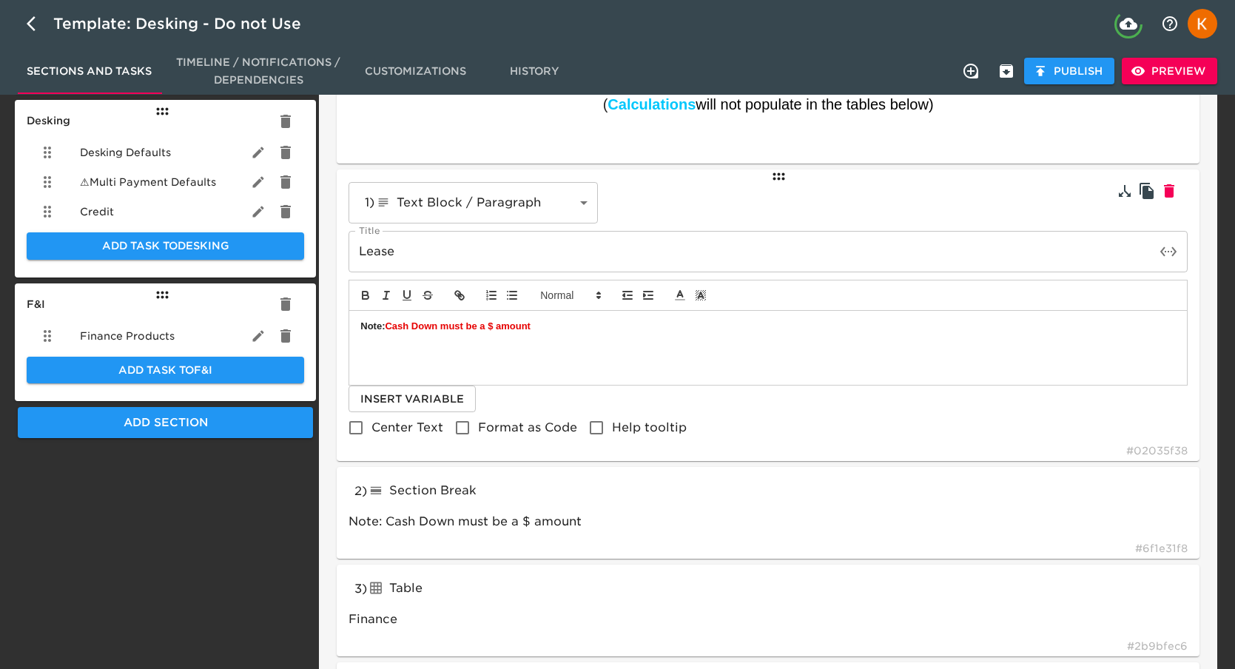
scroll to position [565, 0]
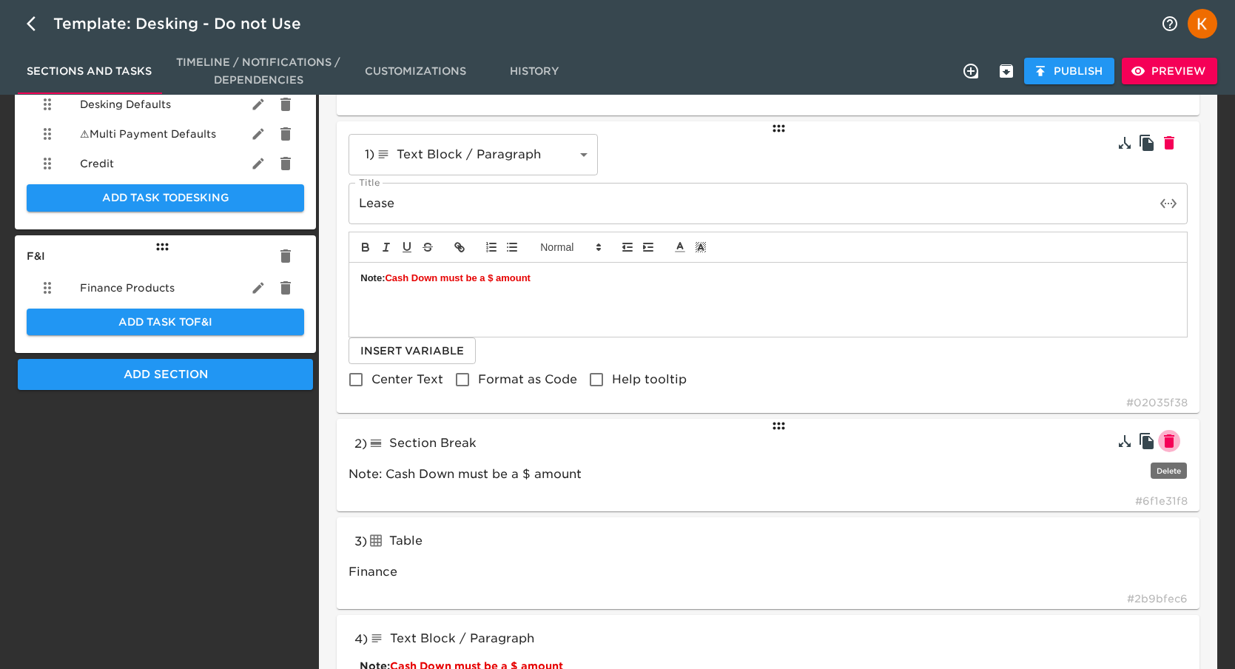
click at [1171, 437] on icon "button" at bounding box center [1169, 440] width 10 height 13
type input "tableInput"
type input "Finance"
type input "tableInput"
type input "textBlock"
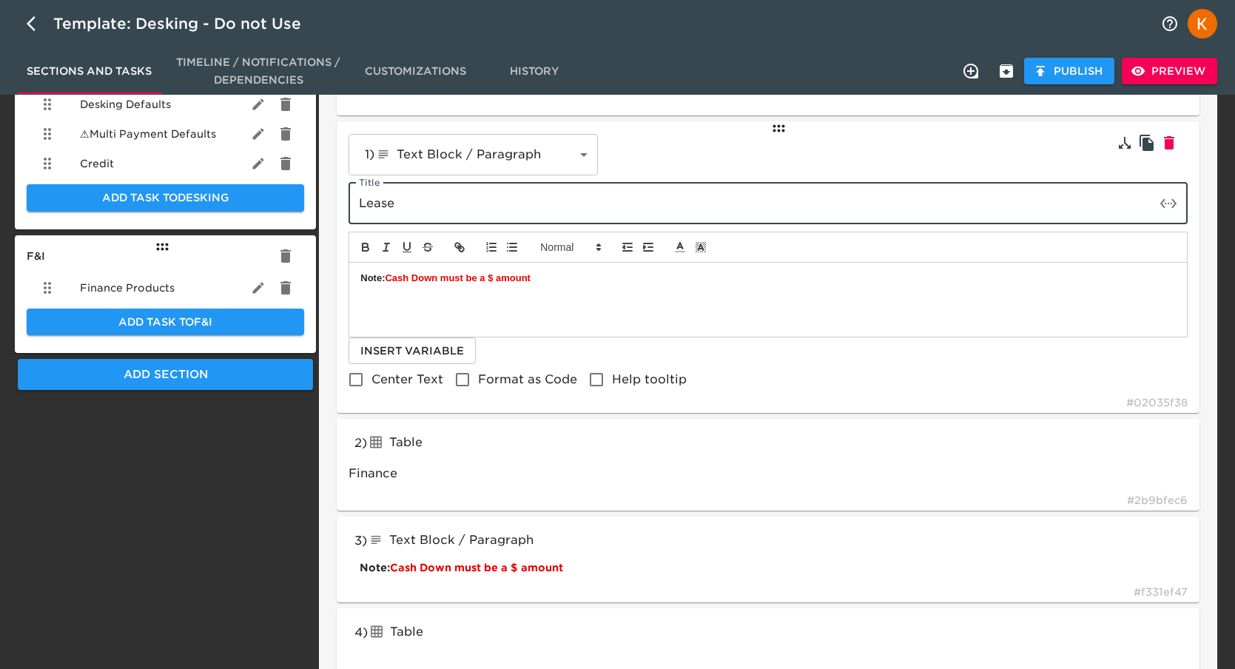
click at [377, 205] on input "Lease" at bounding box center [752, 203] width 807 height 41
type input "Finance"
click at [624, 451] on div "2 ) Table tableInput Finance # 2b9bfec6" at bounding box center [768, 465] width 863 height 92
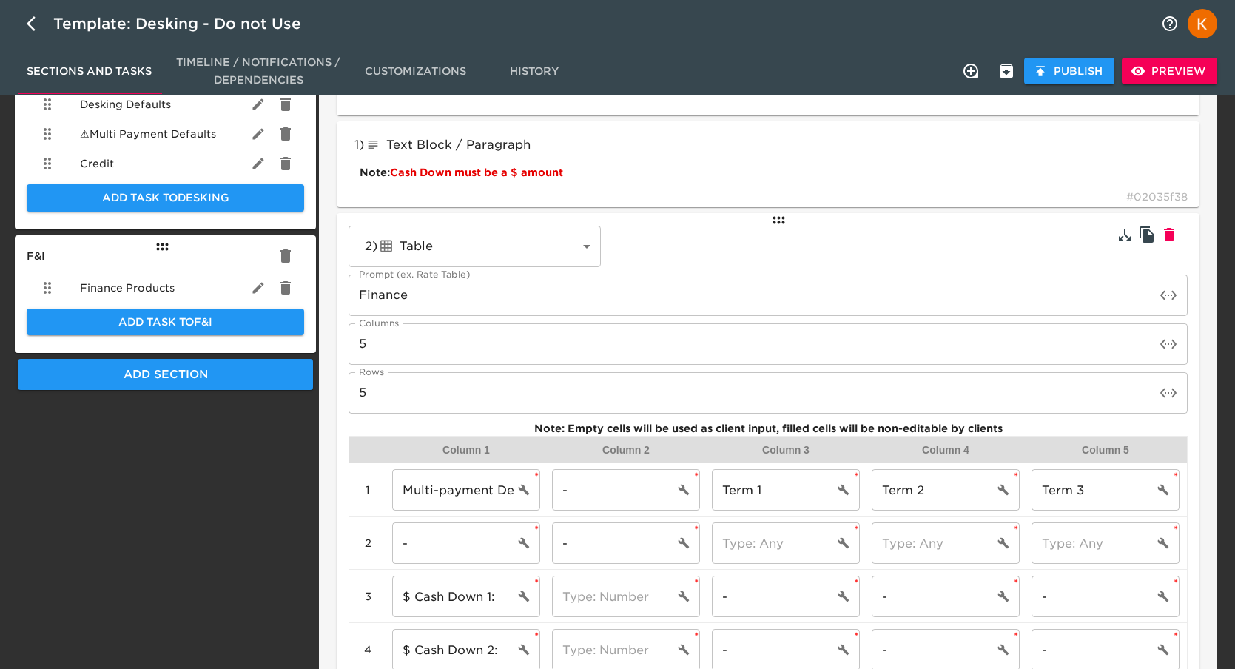
click at [388, 294] on input "Finance" at bounding box center [752, 295] width 807 height 41
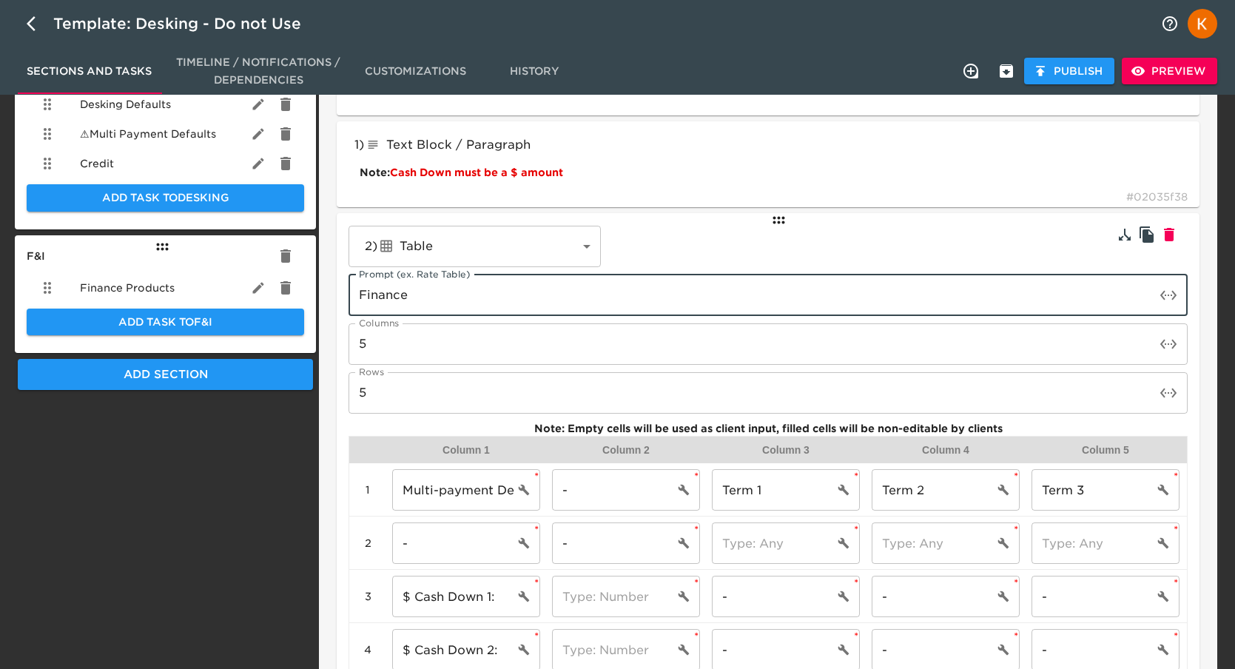
click at [388, 294] on input "Finance" at bounding box center [752, 295] width 807 height 41
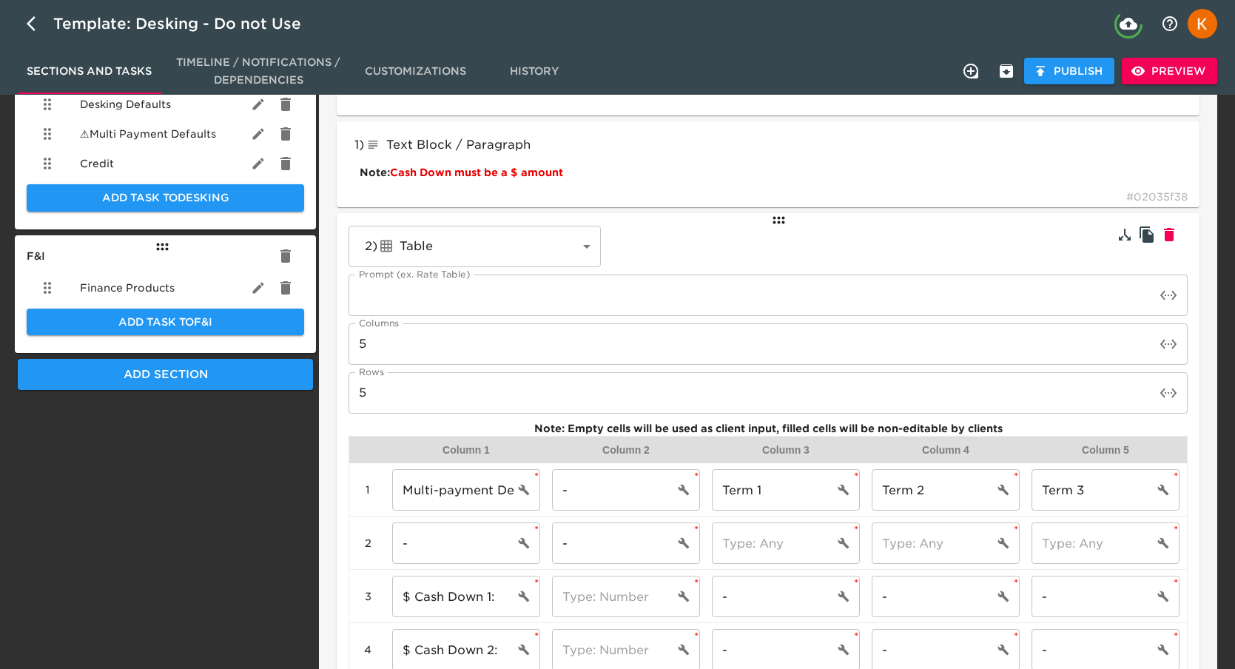
click at [1208, 277] on div "External Task Title Multi Payment Defaults Task Note: For this section, please …" at bounding box center [768, 349] width 898 height 1520
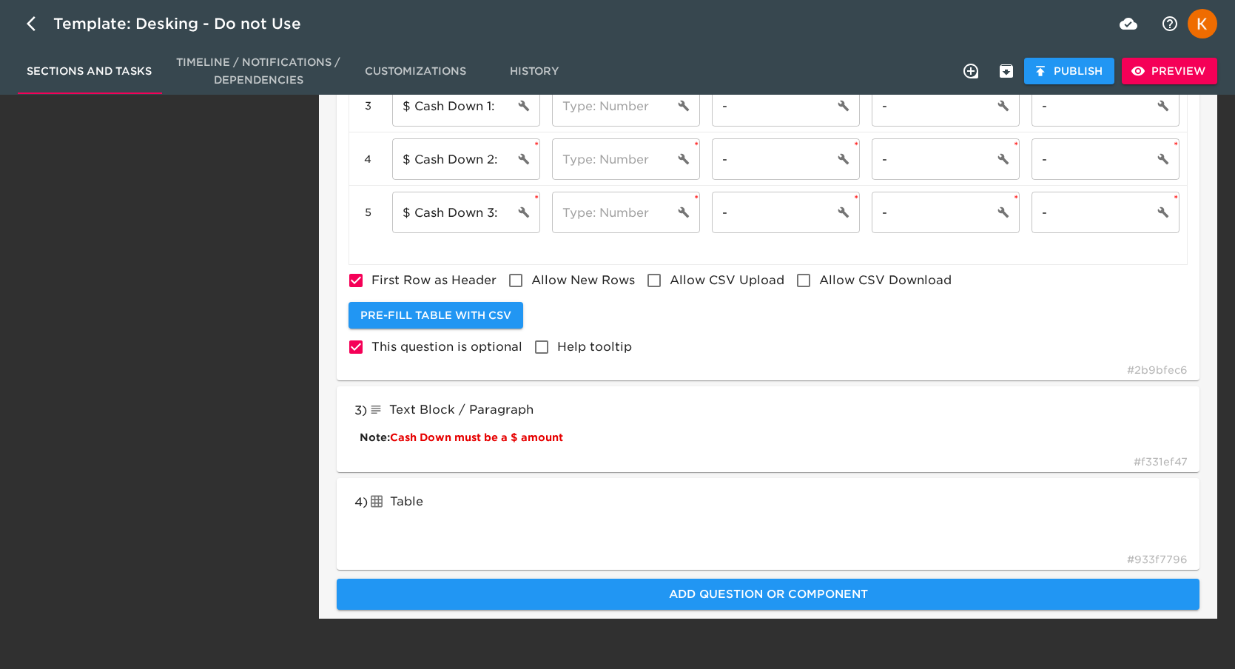
scroll to position [1055, 0]
click at [1195, 75] on span "Preview" at bounding box center [1170, 71] width 72 height 18
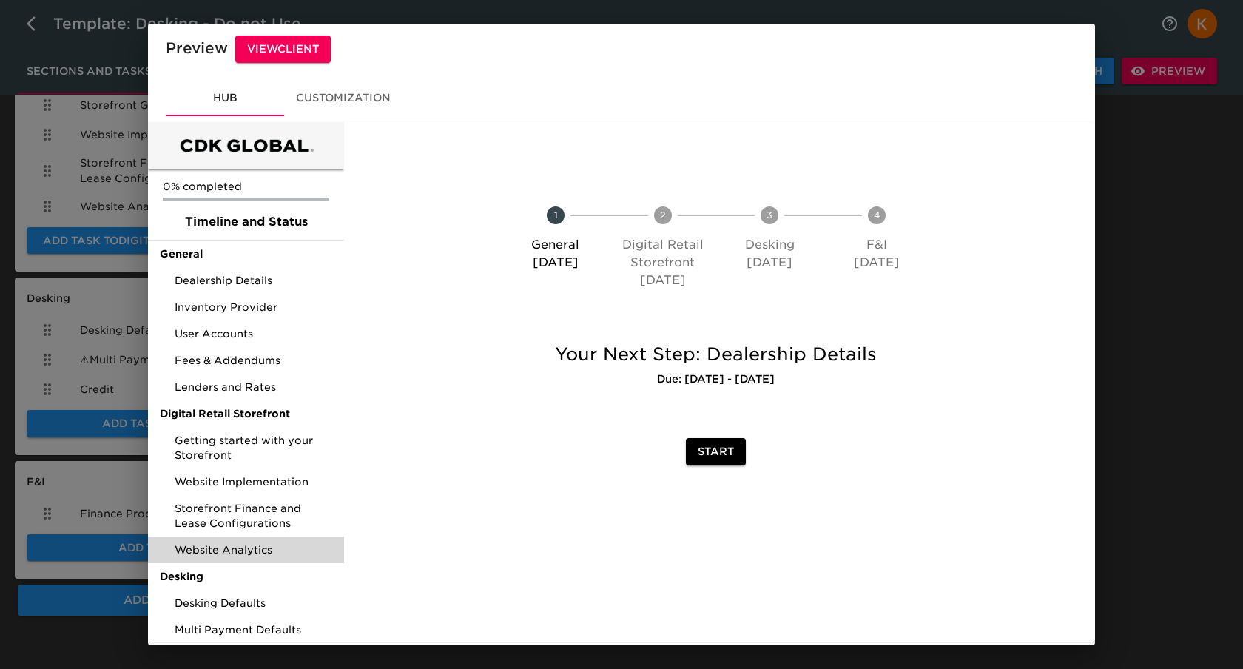
scroll to position [87, 0]
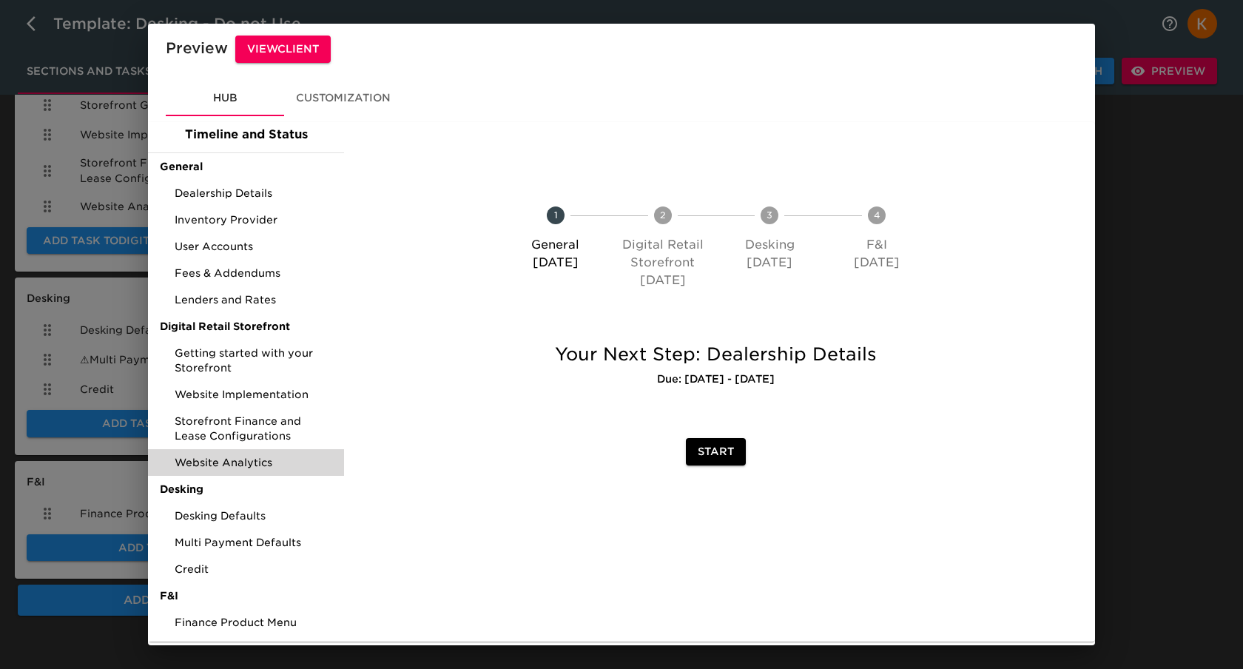
click at [251, 542] on span "Multi Payment Defaults" at bounding box center [254, 542] width 158 height 15
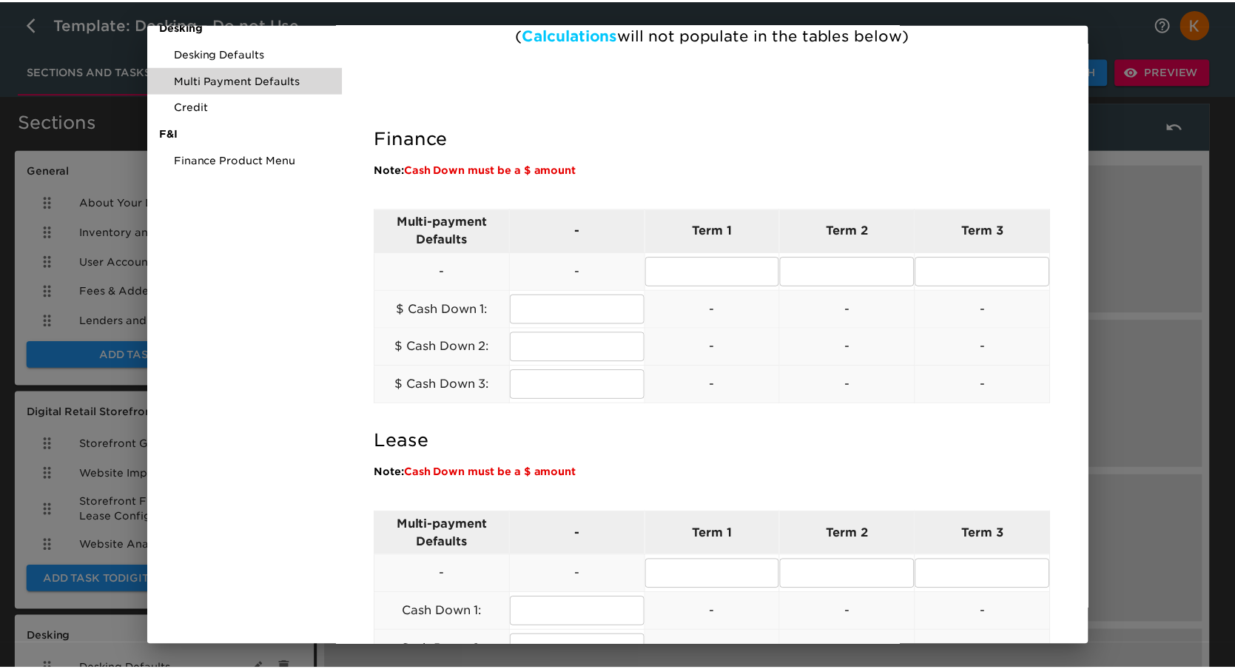
scroll to position [553, 0]
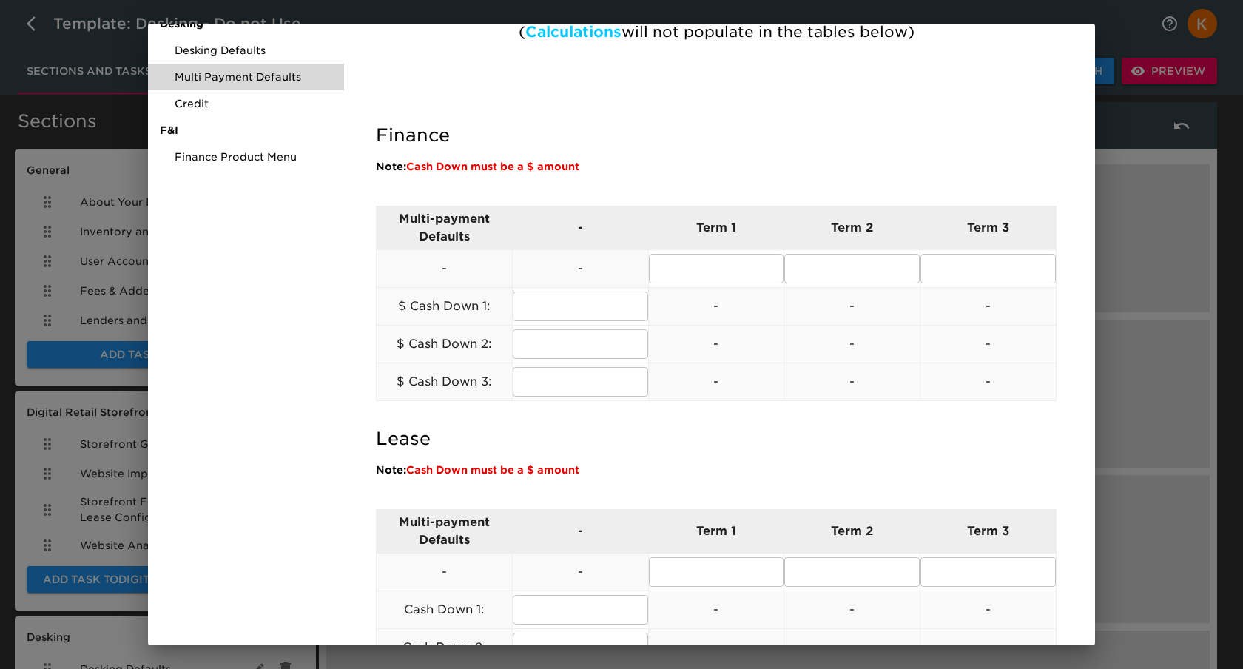
click at [1188, 296] on div "Preview View Client Hub Customization 0% completed Timeline and Status General …" at bounding box center [621, 334] width 1243 height 669
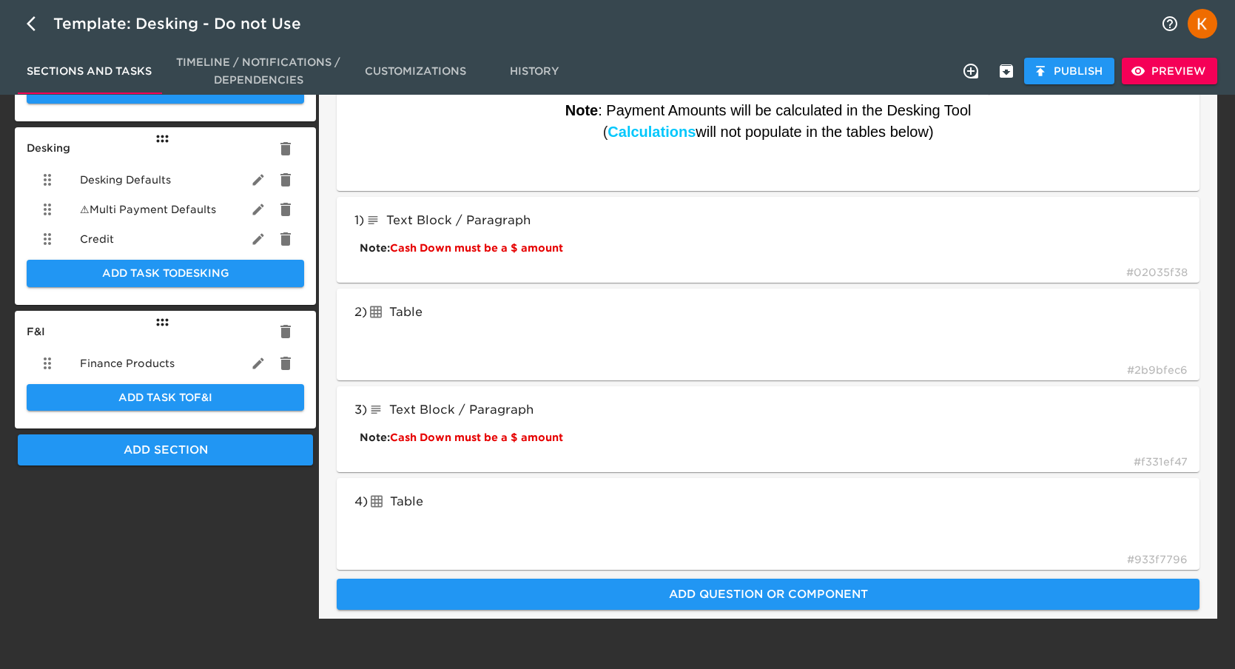
scroll to position [489, 0]
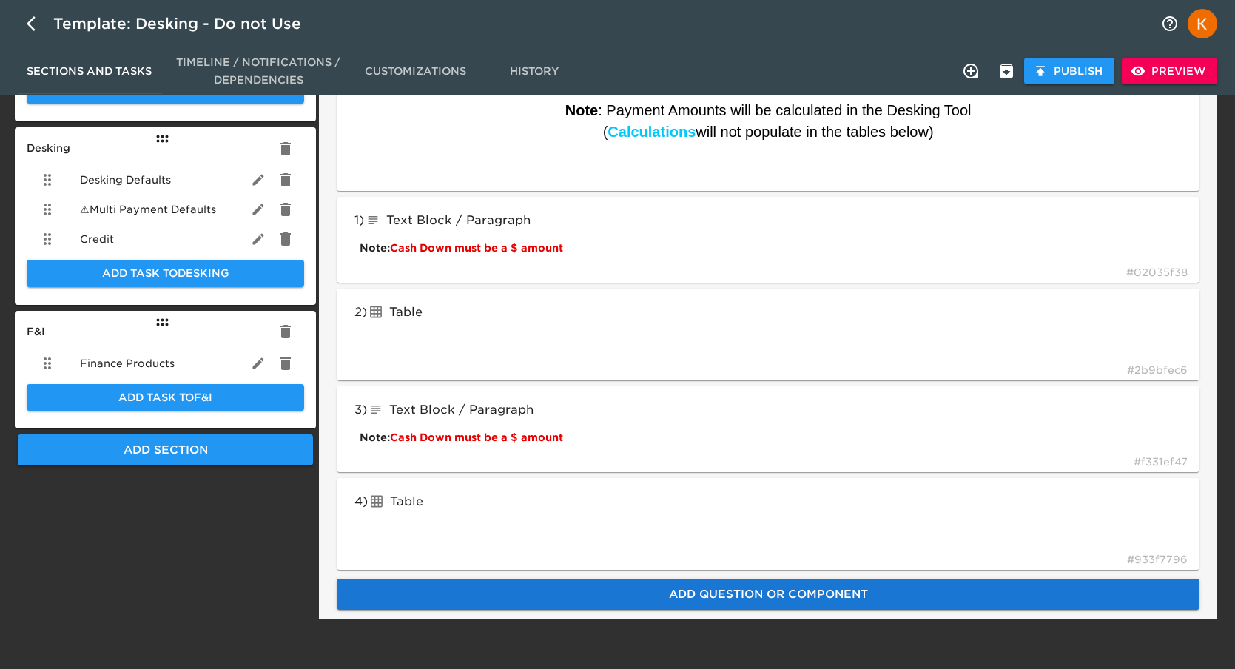
click at [752, 587] on span "Add Question or Component" at bounding box center [768, 594] width 830 height 19
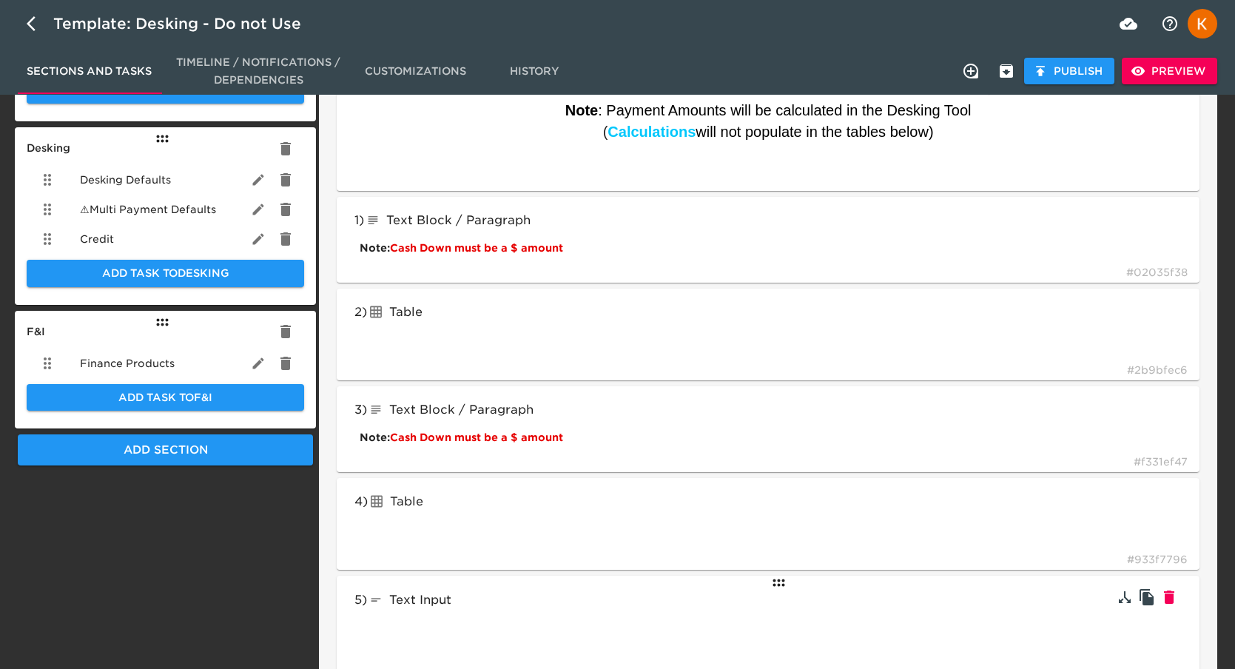
click at [673, 588] on div "5 ) Text Input textInput # c0e2c76e" at bounding box center [768, 638] width 863 height 124
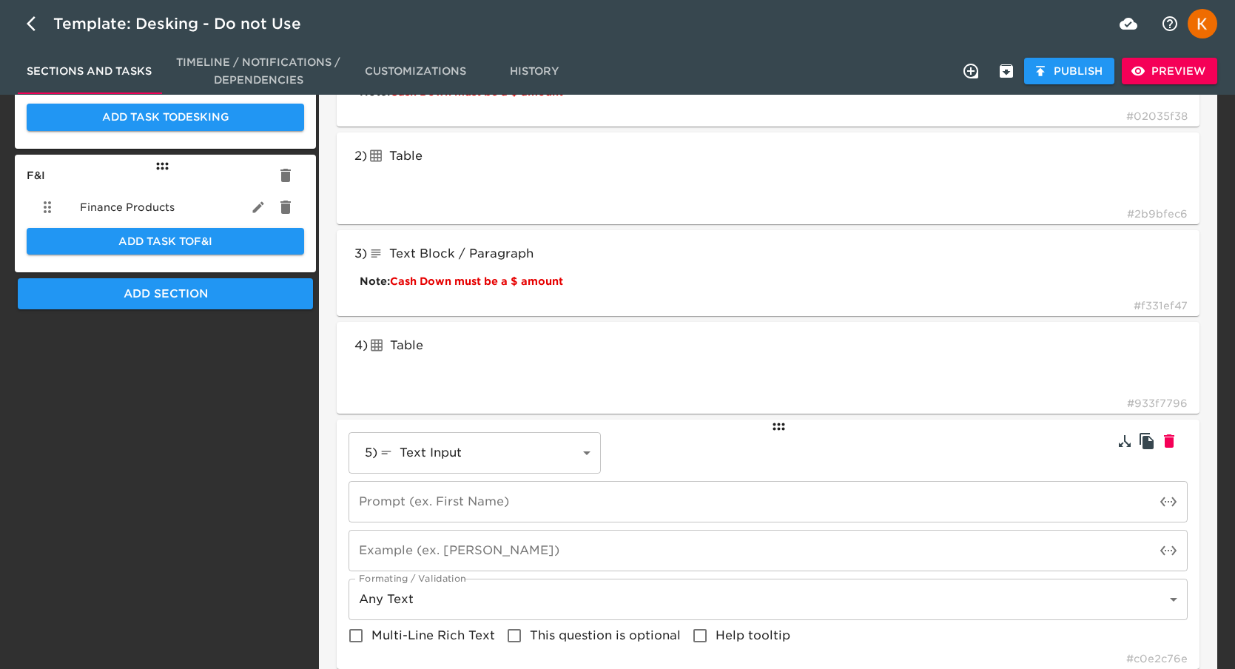
scroll to position [744, 0]
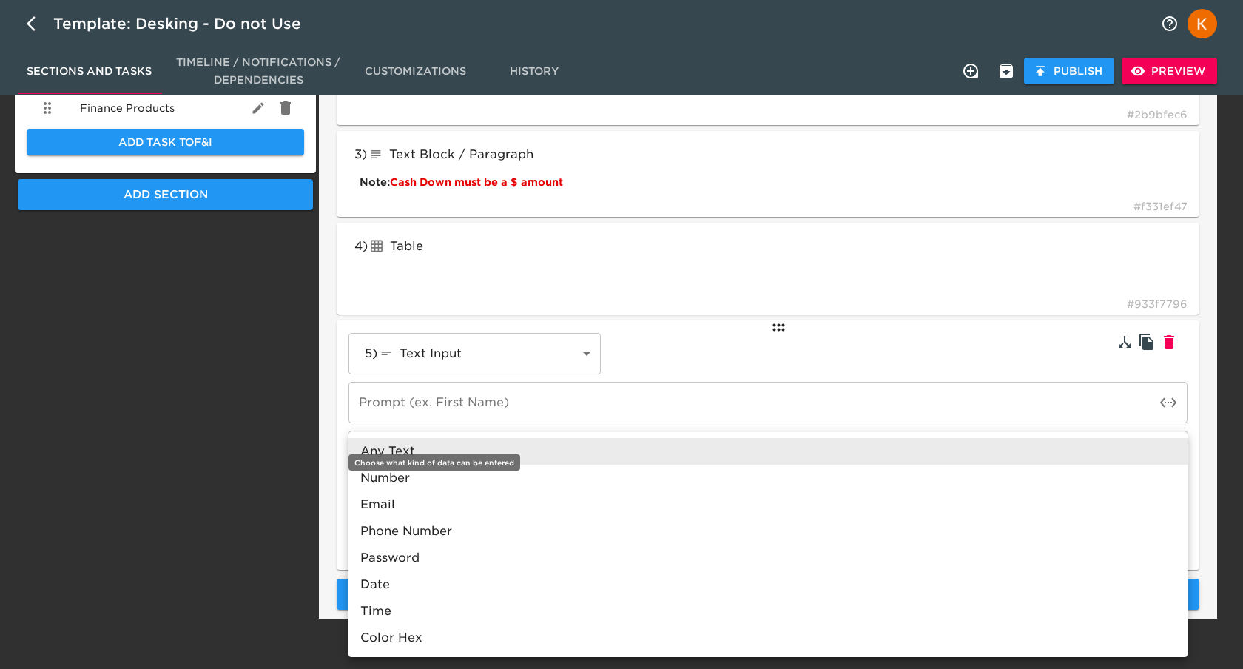
drag, startPoint x: 111, startPoint y: 465, endPoint x: 129, endPoint y: 470, distance: 18.5
click at [111, 465] on div at bounding box center [621, 334] width 1243 height 669
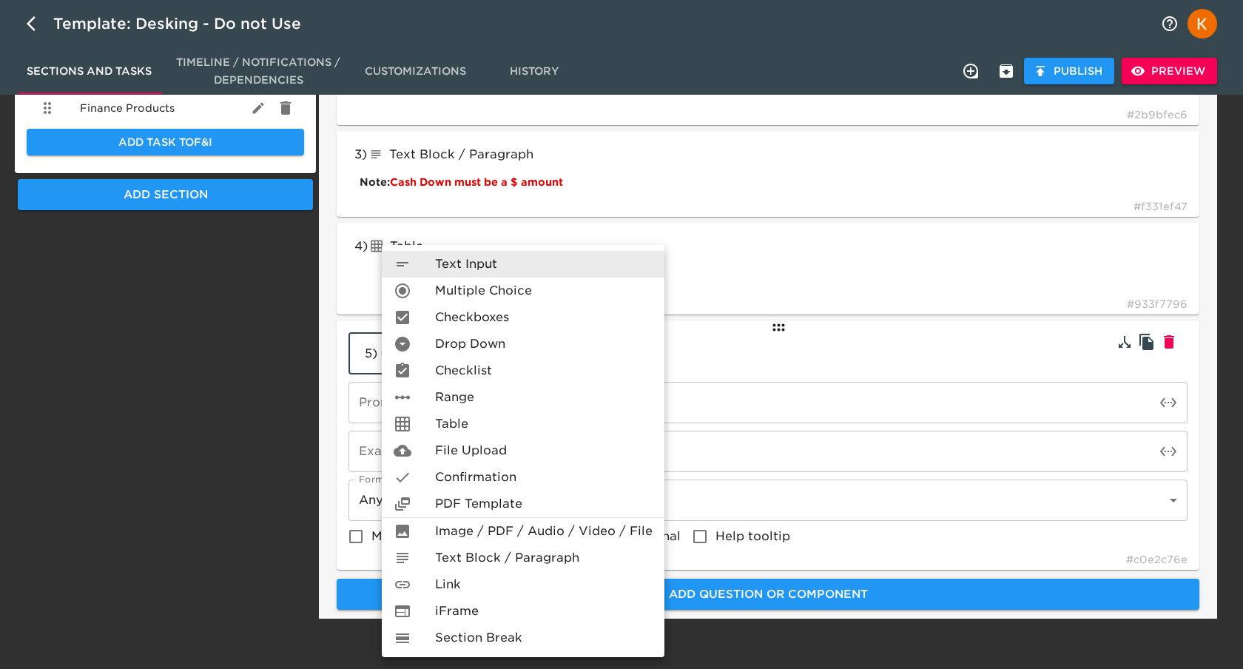
click at [497, 639] on span "Section Break" at bounding box center [478, 638] width 87 height 18
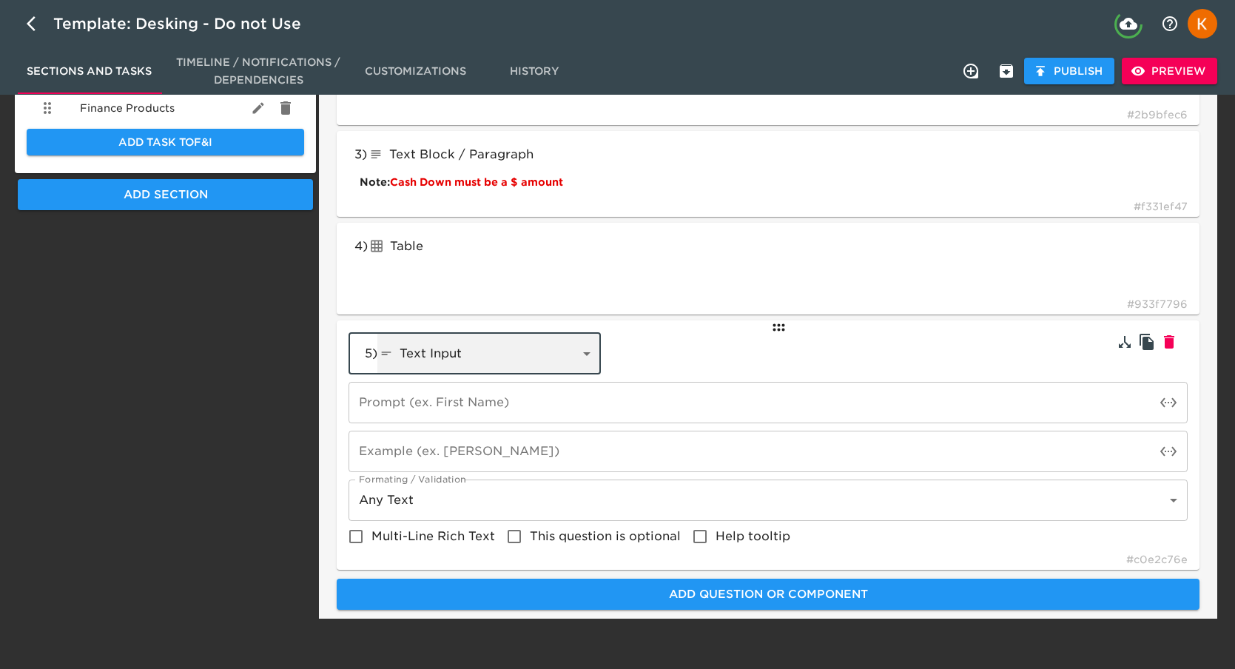
type input "lineBreak"
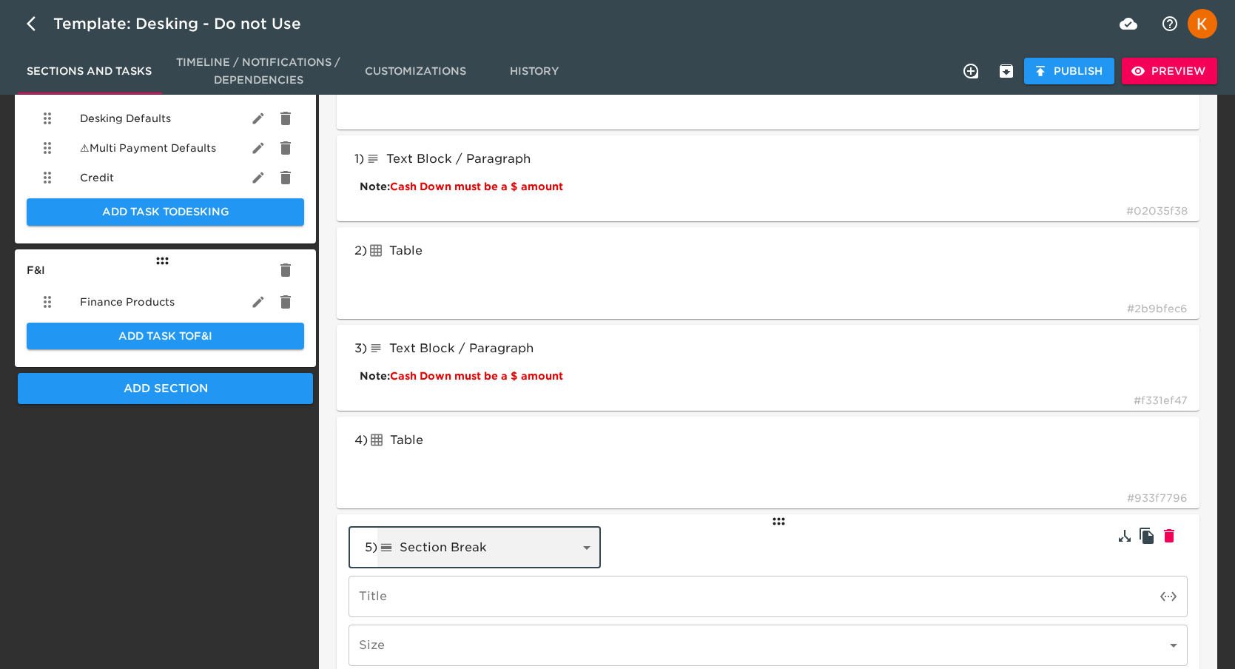
scroll to position [530, 0]
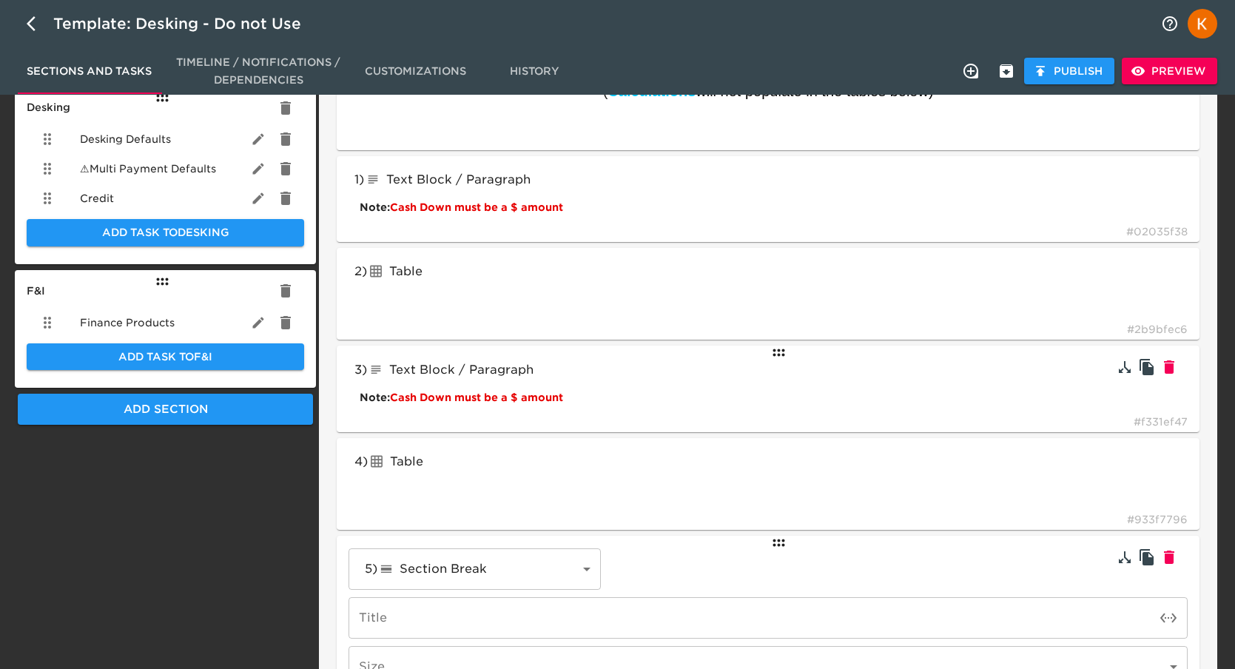
drag, startPoint x: 789, startPoint y: 548, endPoint x: 788, endPoint y: 397, distance: 151.0
click at [786, 394] on div "1 ) Text Block / Paragraph textBlock Note: Cash Down must be a $ amount # 02035…" at bounding box center [768, 446] width 875 height 592
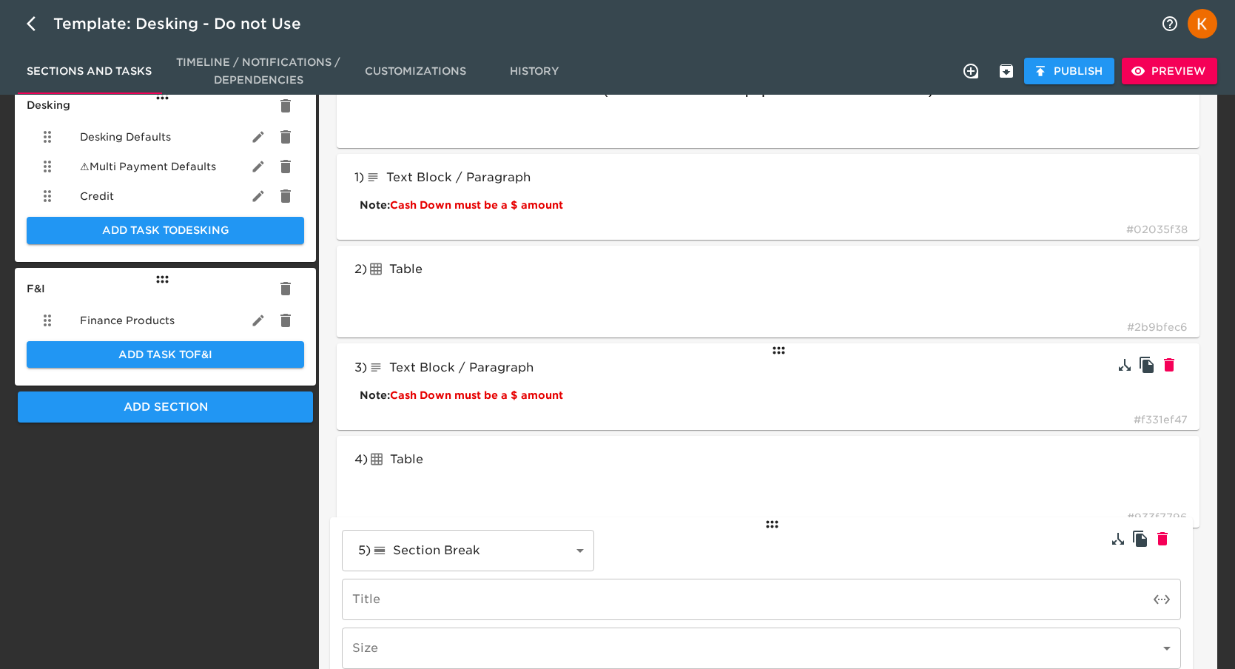
scroll to position [539, 0]
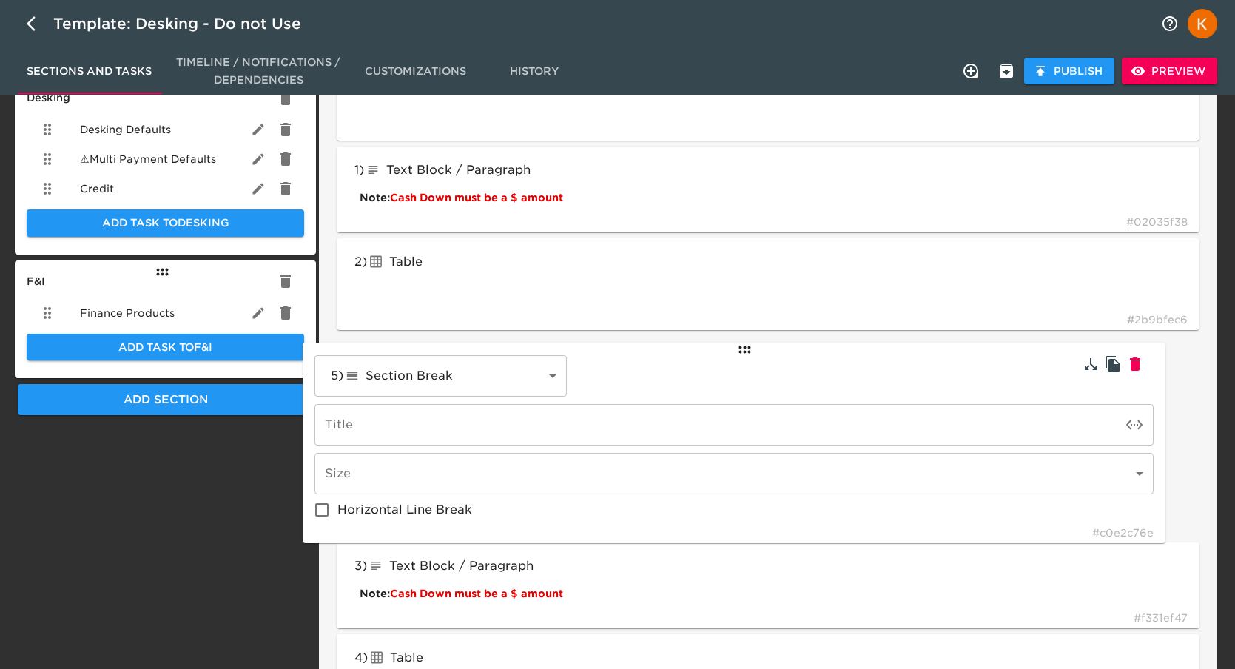
drag, startPoint x: 784, startPoint y: 544, endPoint x: 747, endPoint y: 346, distance: 201.6
click at [747, 346] on div "1 ) Text Block / Paragraph textBlock Note: Cash Down must be a $ amount # 02035…" at bounding box center [768, 436] width 875 height 591
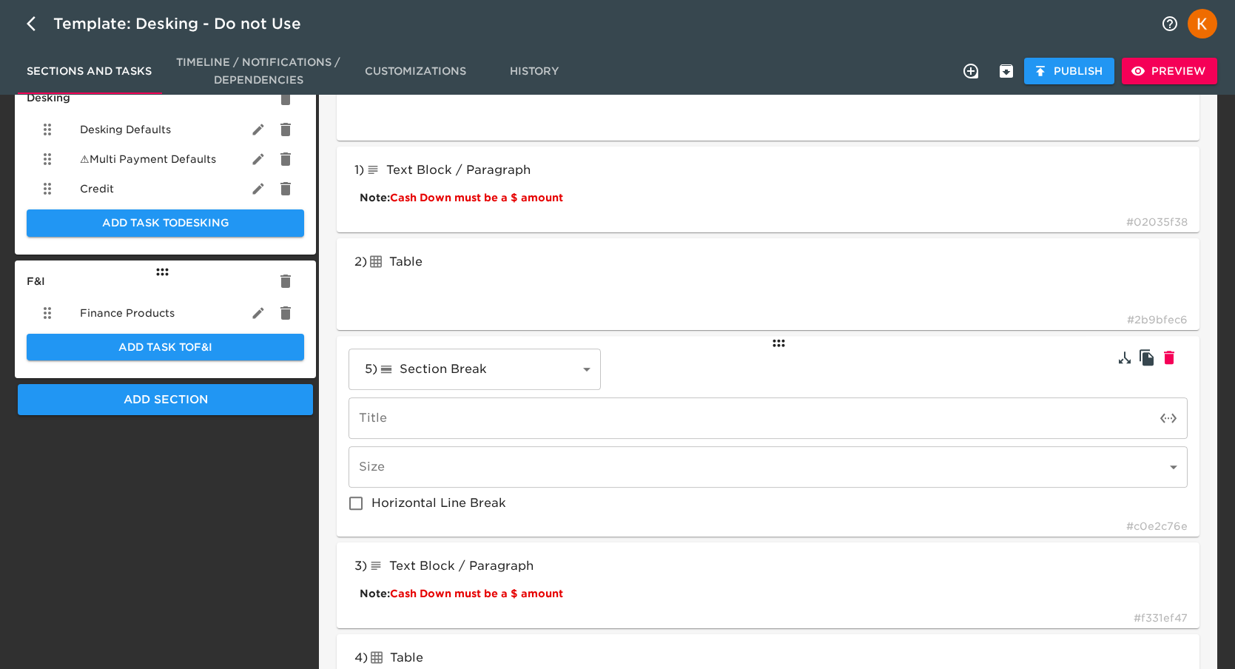
type input "lineBreak"
type input "textBlock"
type input "tableInput"
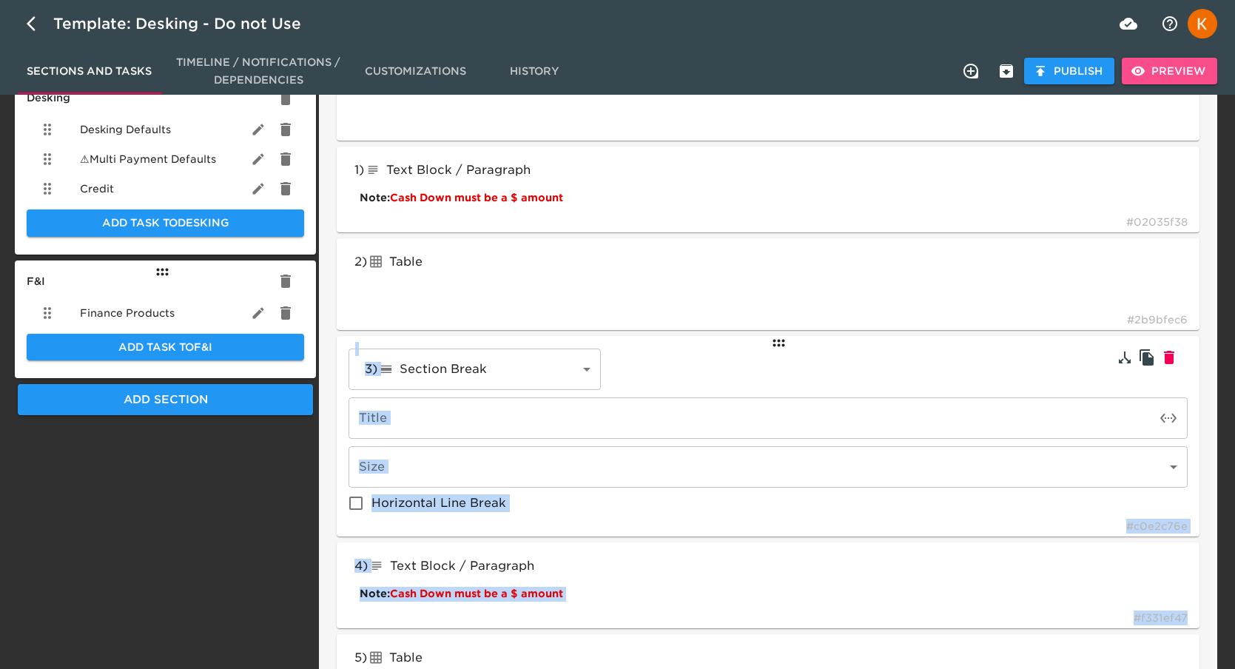
click at [1205, 66] on button "Preview" at bounding box center [1169, 71] width 95 height 27
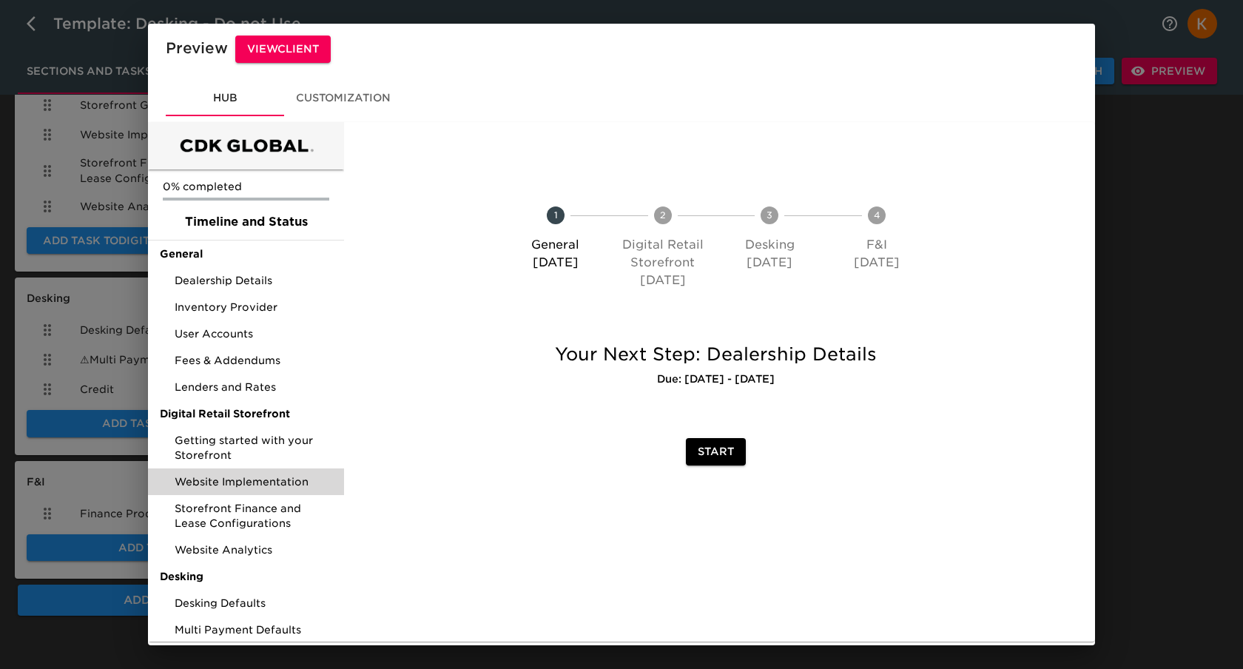
scroll to position [87, 0]
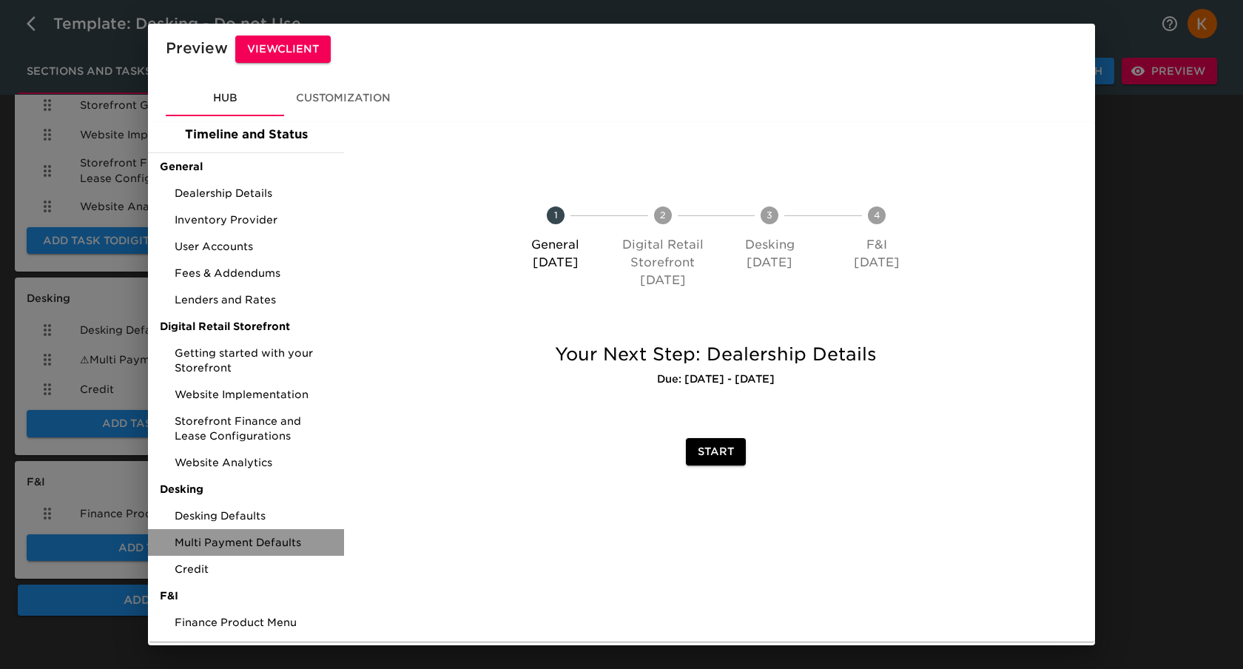
click at [284, 551] on div "Multi Payment Defaults" at bounding box center [246, 542] width 196 height 27
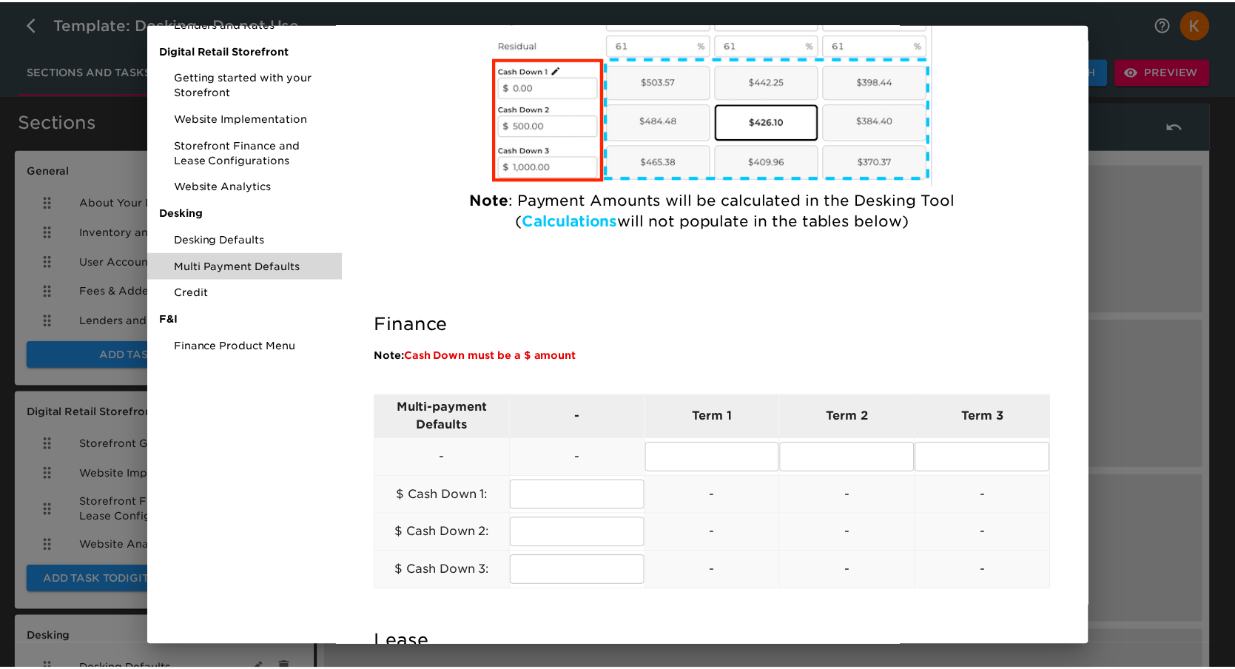
scroll to position [312, 0]
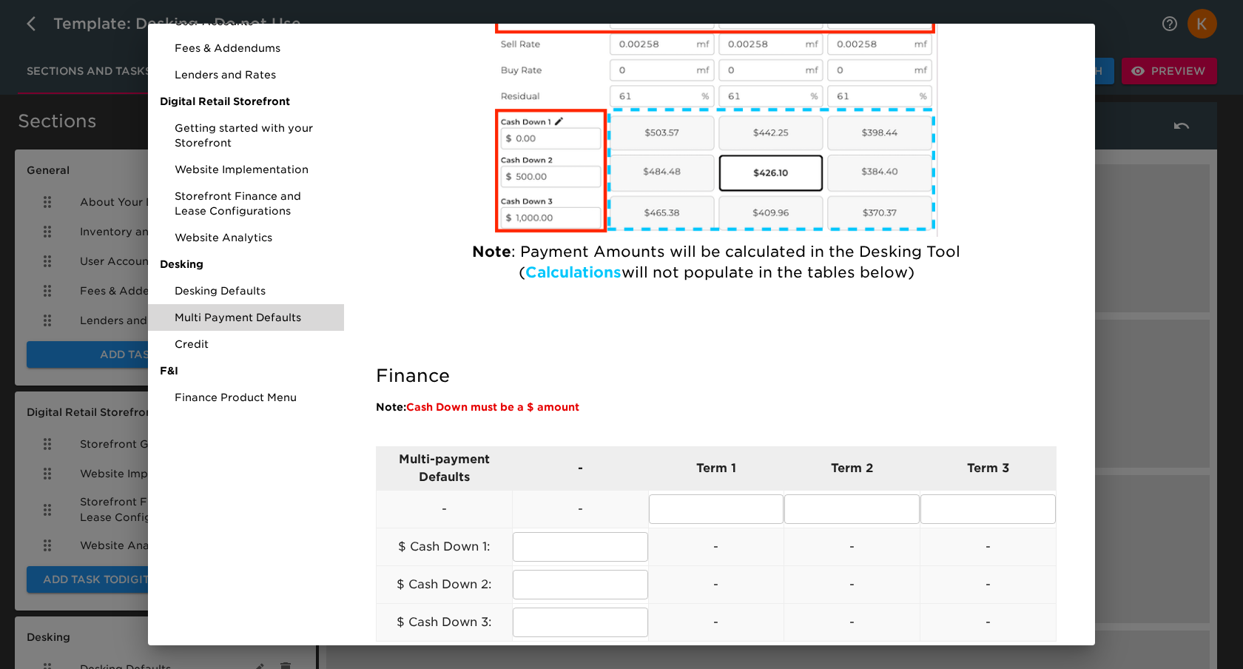
click at [1183, 307] on div "Preview View Client Hub Customization 0% completed Timeline and Status General …" at bounding box center [621, 334] width 1243 height 669
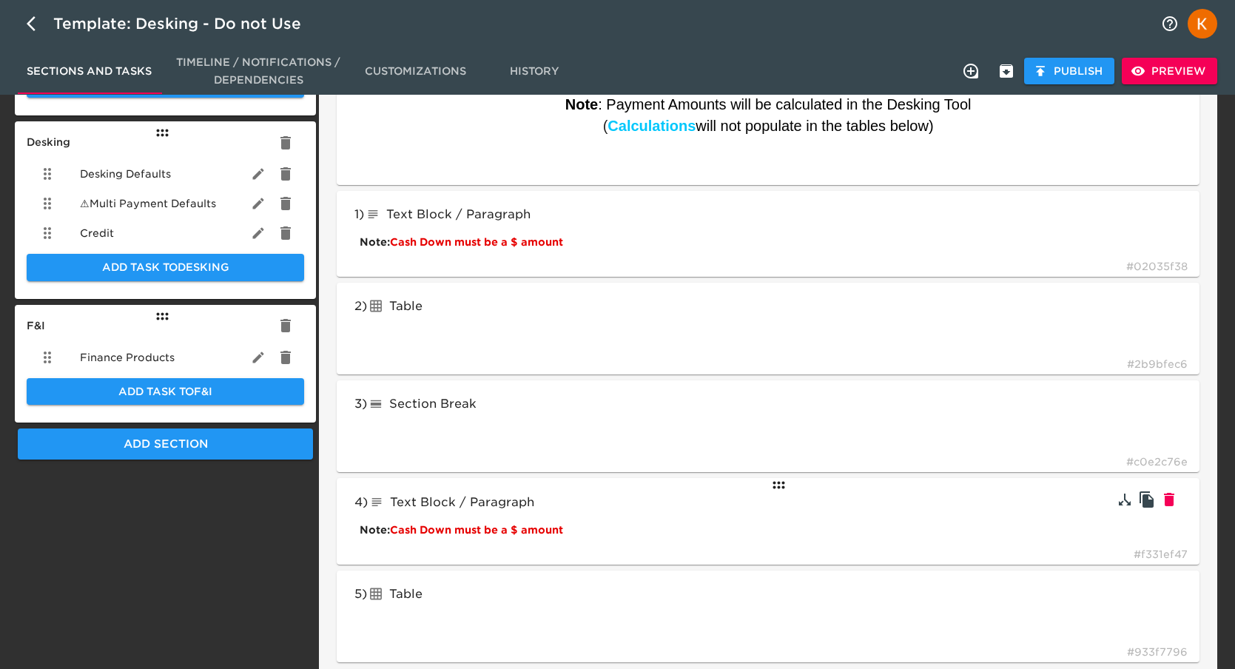
scroll to position [588, 0]
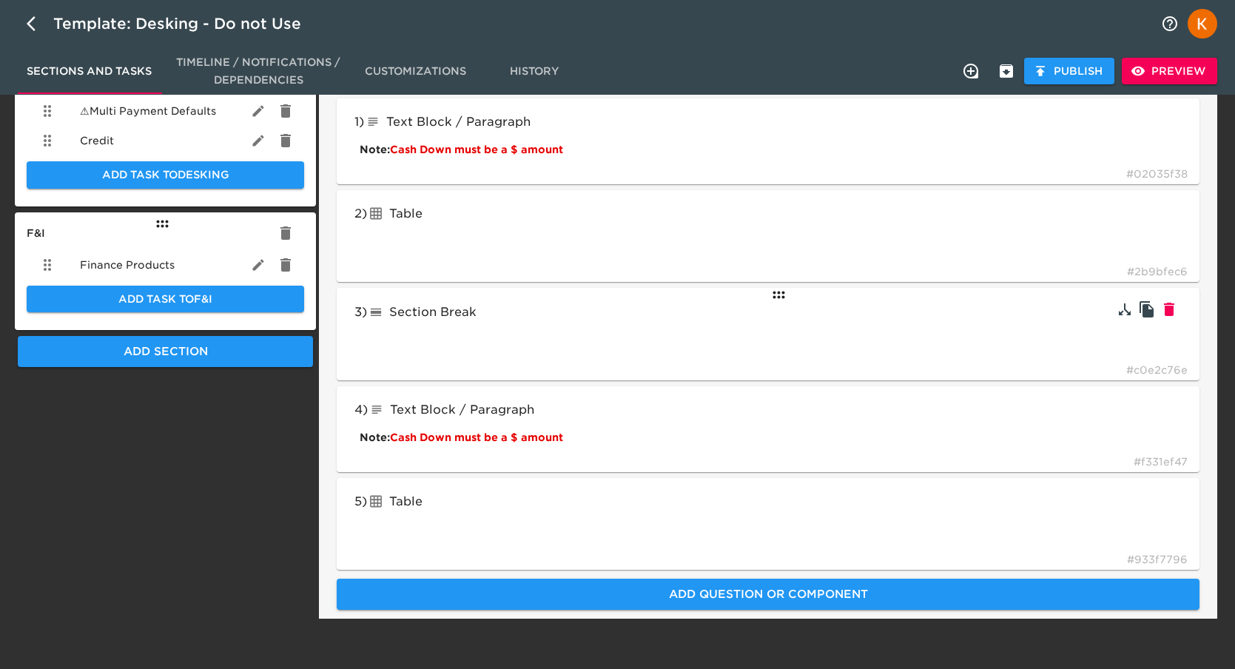
click at [790, 323] on div "3 ) Section Break lineBreak # c0e2c76e" at bounding box center [768, 334] width 863 height 92
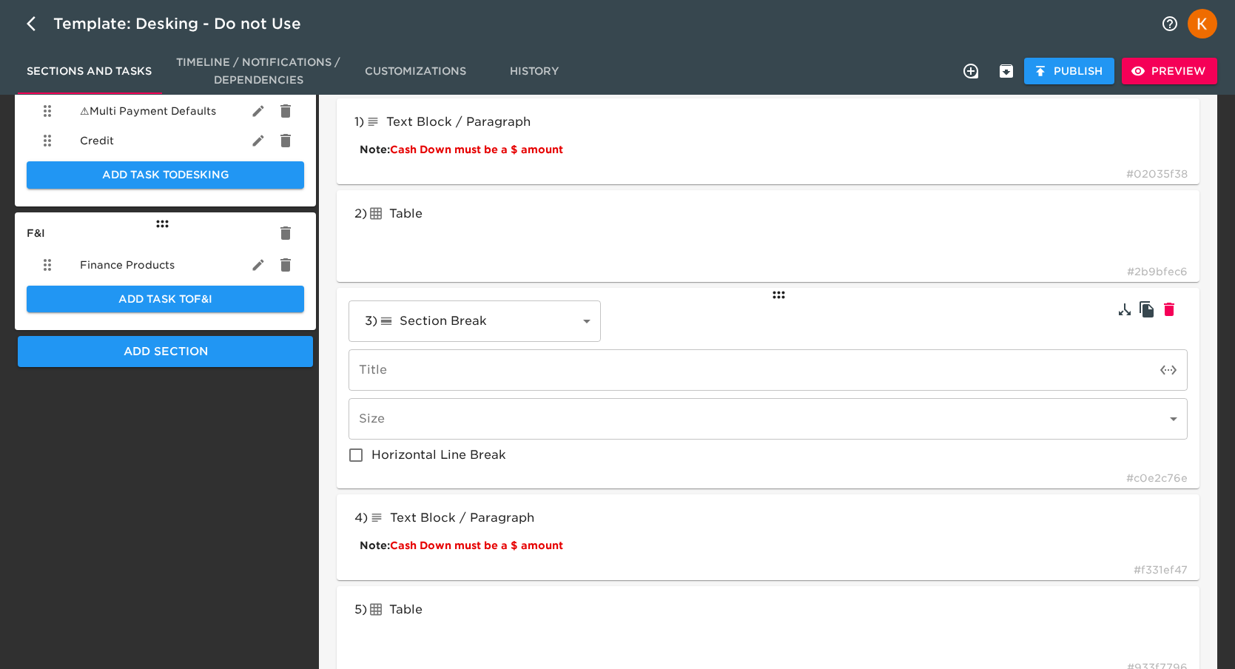
click at [357, 449] on input "Horizontal Line Break" at bounding box center [355, 455] width 31 height 31
checkbox input "true"
click at [1170, 70] on span "Preview" at bounding box center [1170, 71] width 72 height 18
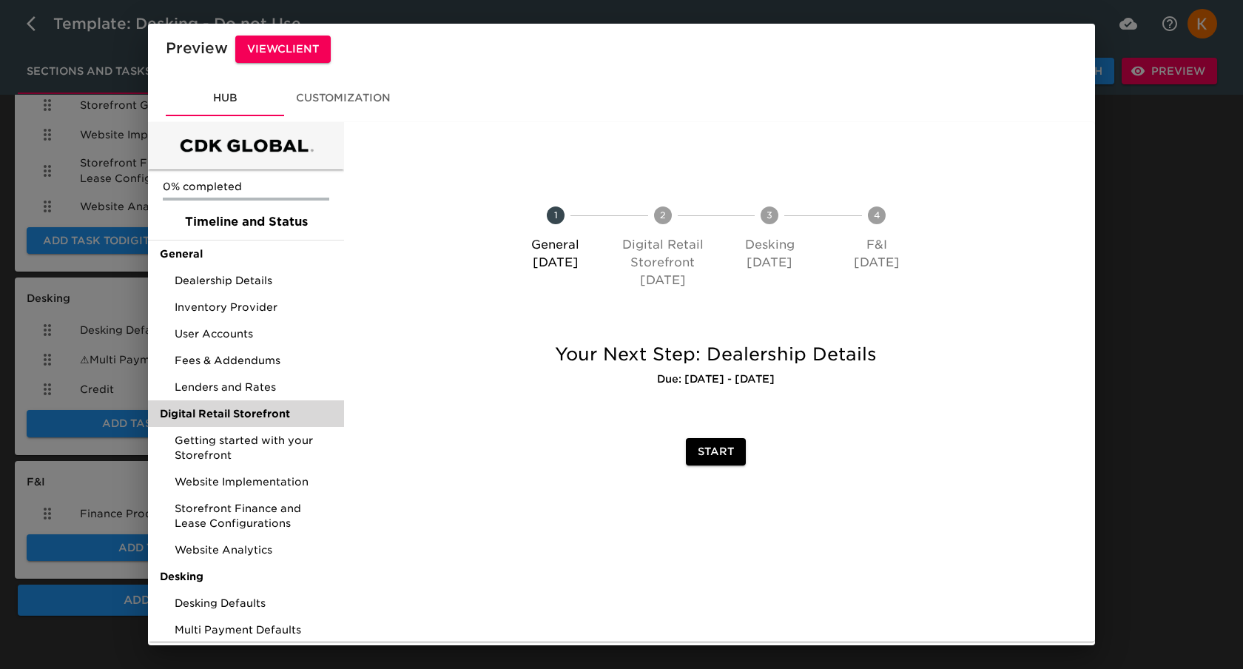
scroll to position [87, 0]
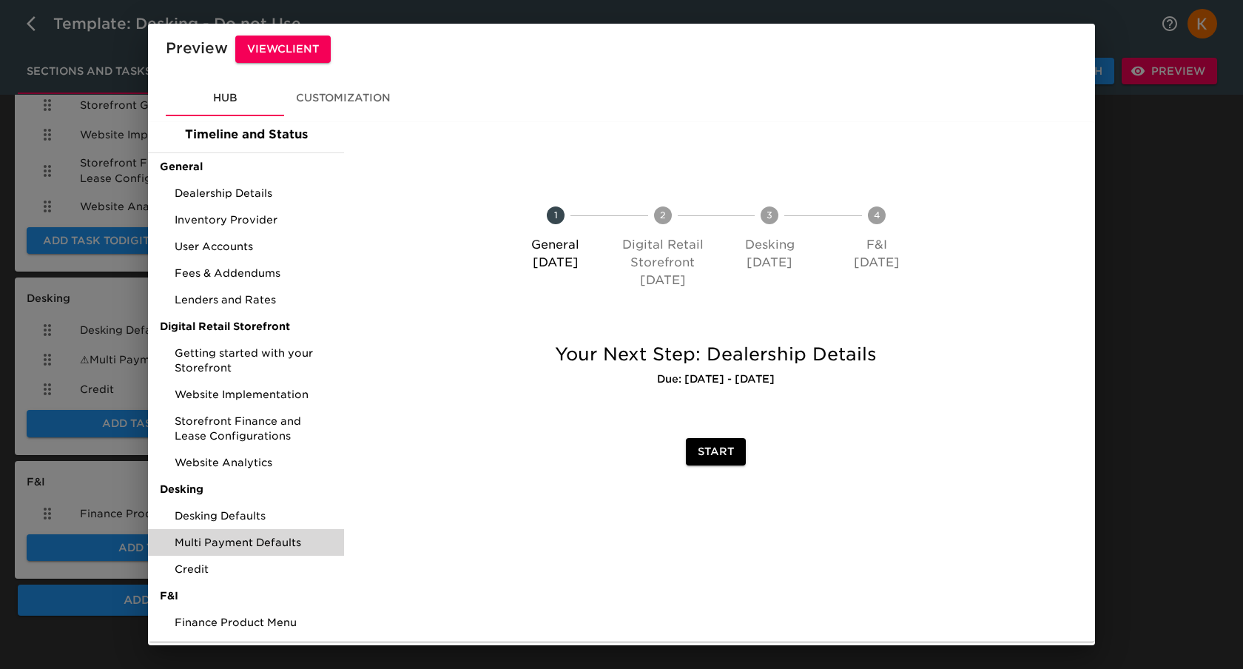
click at [251, 539] on span "Multi Payment Defaults" at bounding box center [254, 542] width 158 height 15
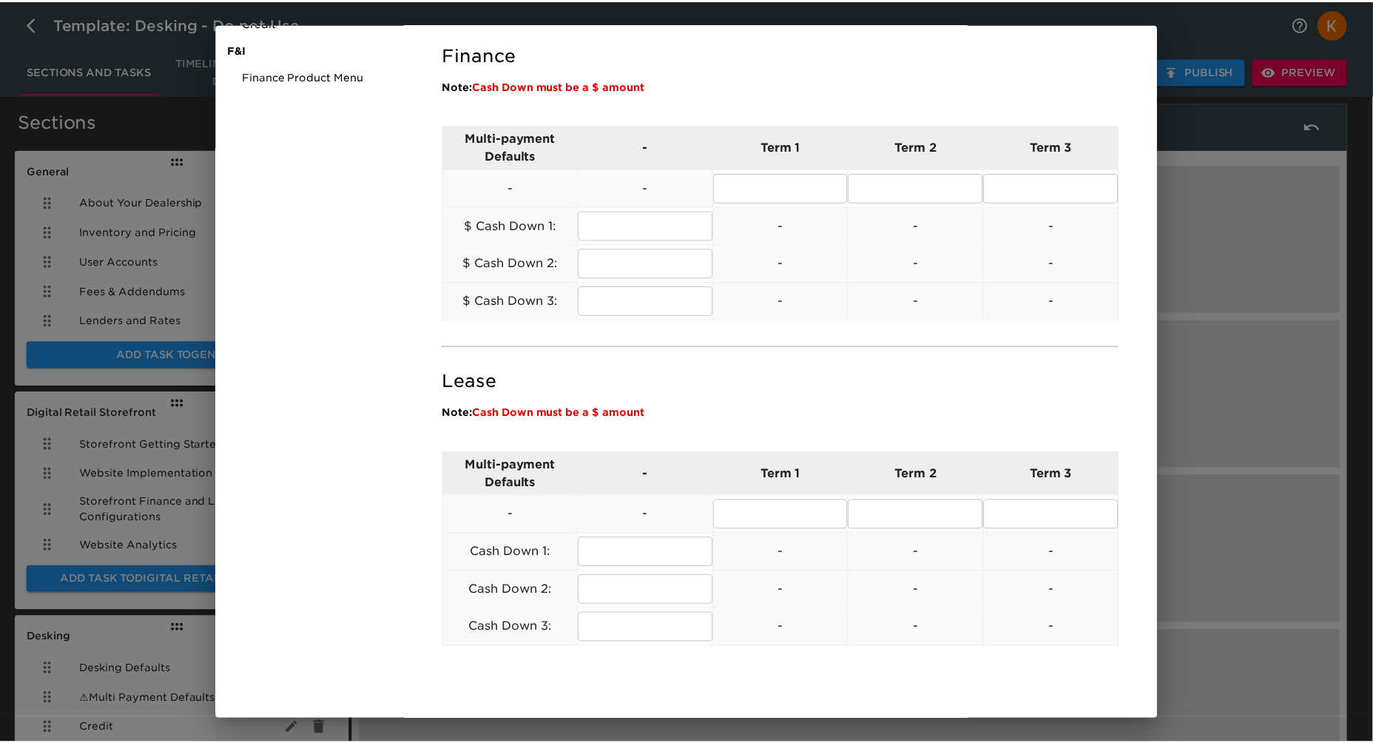
scroll to position [646, 0]
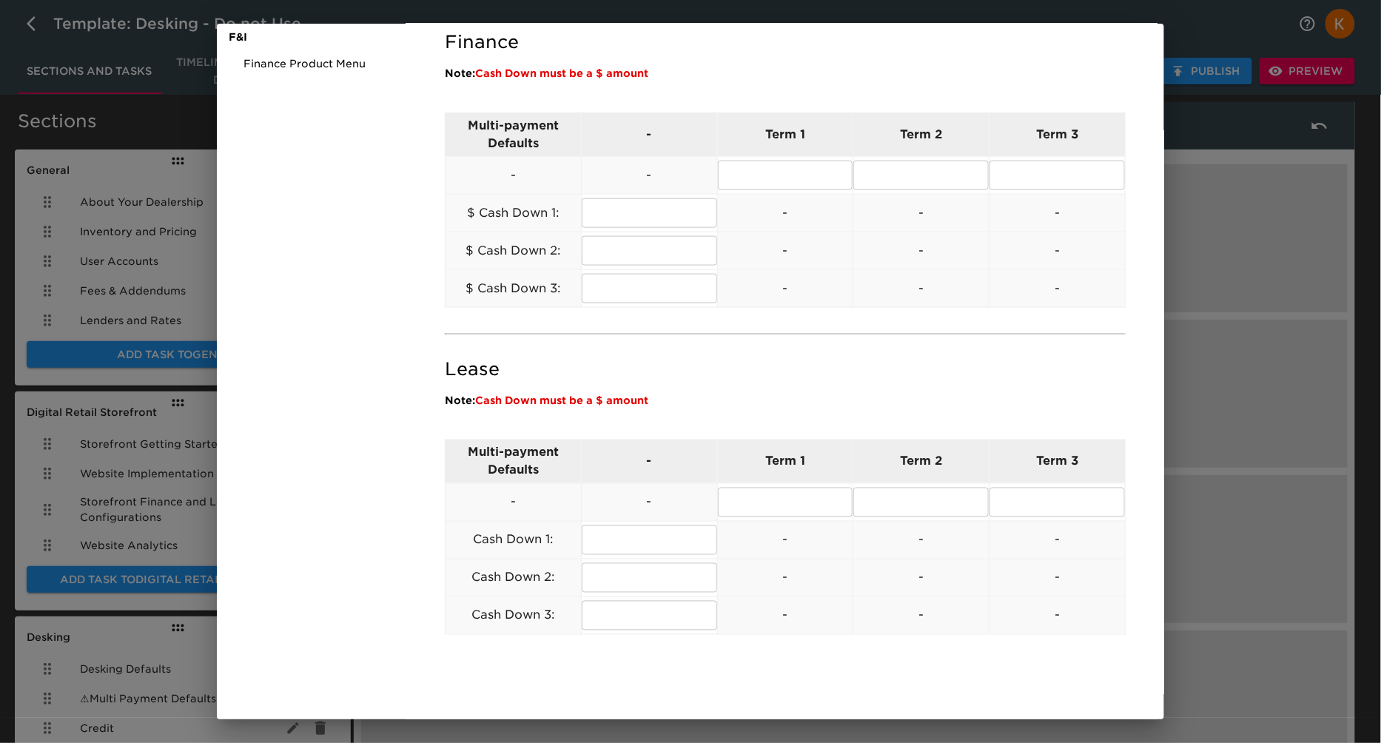
click at [1242, 185] on div "Preview View Client Hub Customization 0% completed Timeline and Status General …" at bounding box center [690, 371] width 1381 height 743
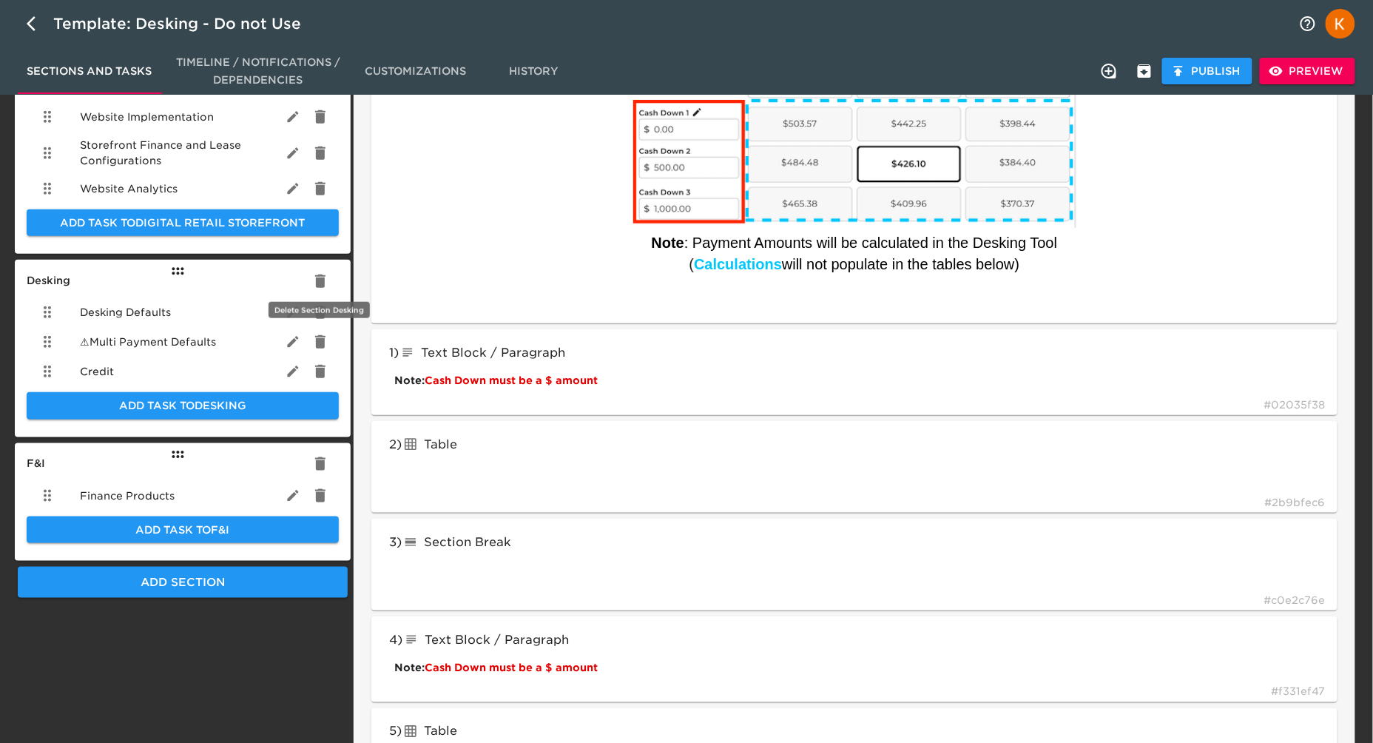
scroll to position [351, 0]
